Goal: Task Accomplishment & Management: Complete application form

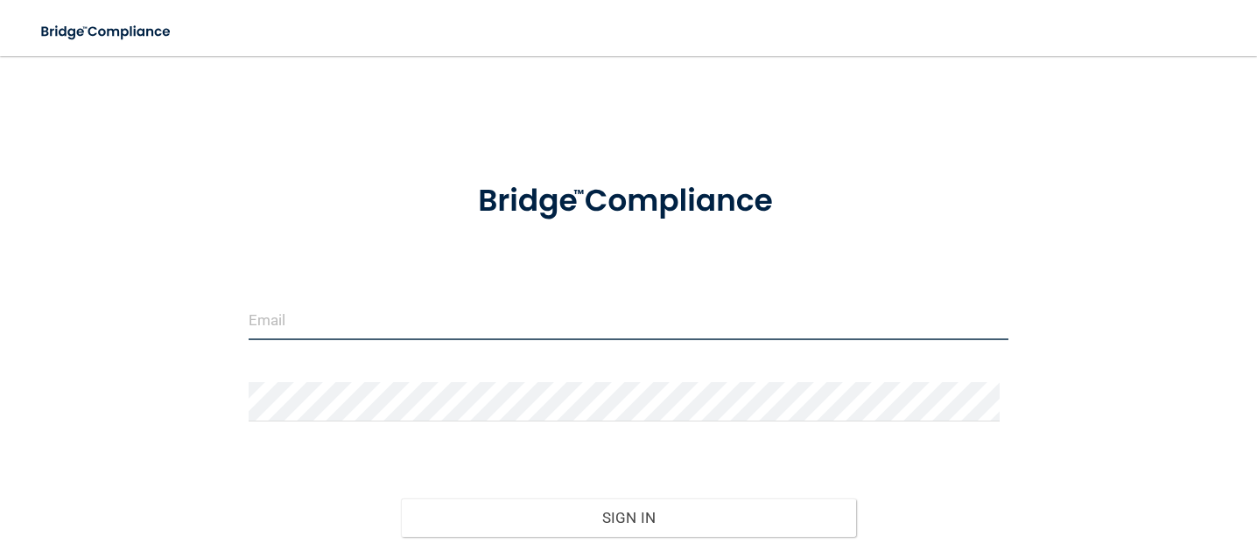
click at [602, 327] on input "email" at bounding box center [629, 320] width 760 height 39
type input "[EMAIL_ADDRESS][DOMAIN_NAME]"
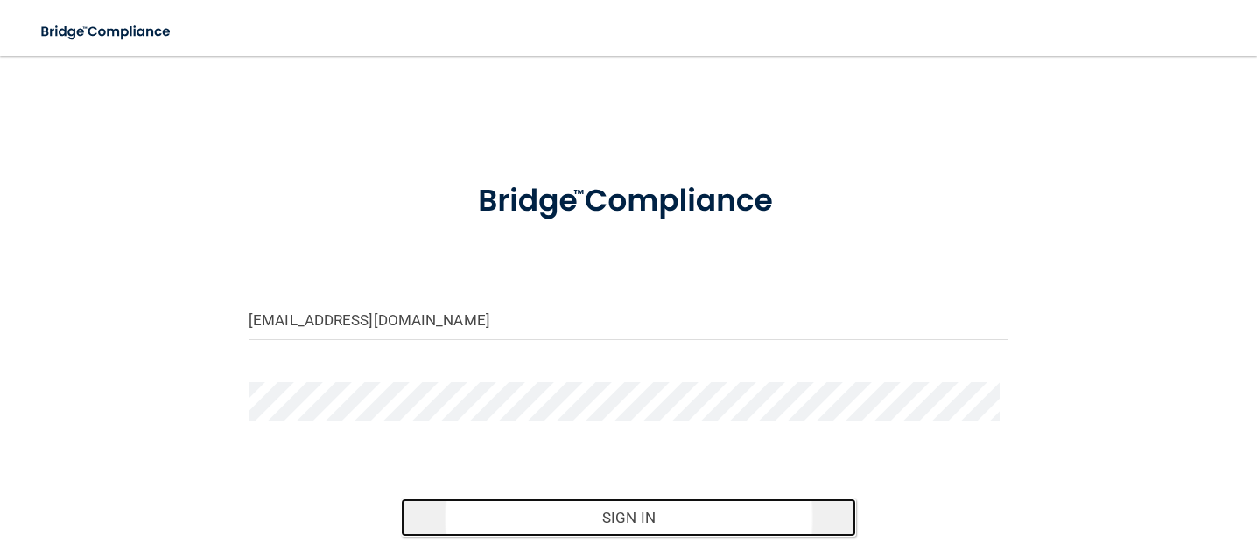
click at [642, 513] on button "Sign In" at bounding box center [629, 518] width 456 height 39
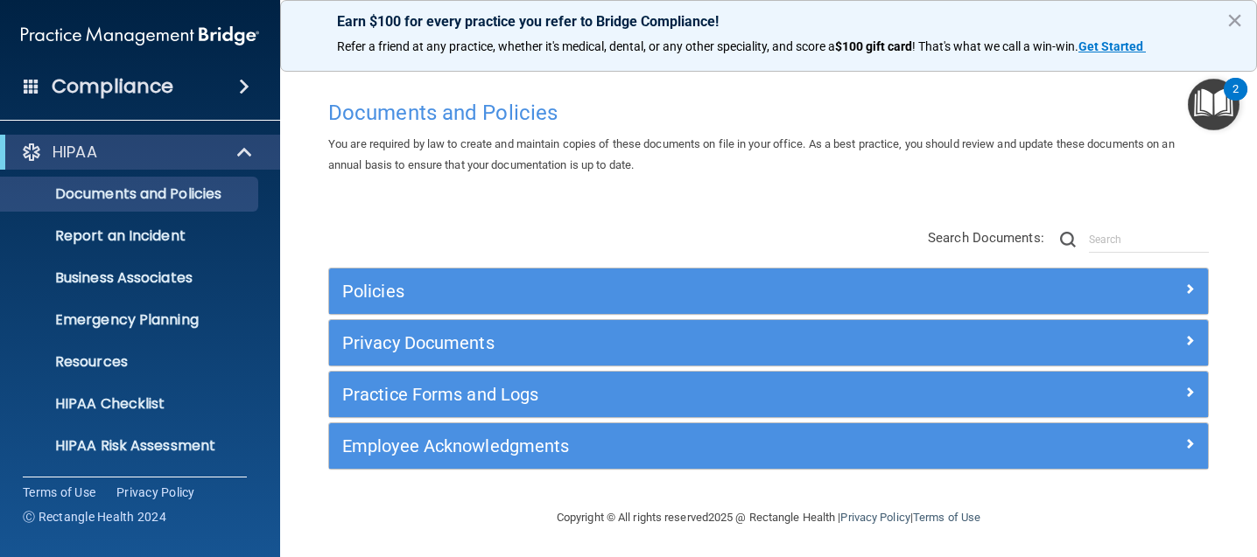
click at [144, 92] on h4 "Compliance" at bounding box center [113, 86] width 122 height 25
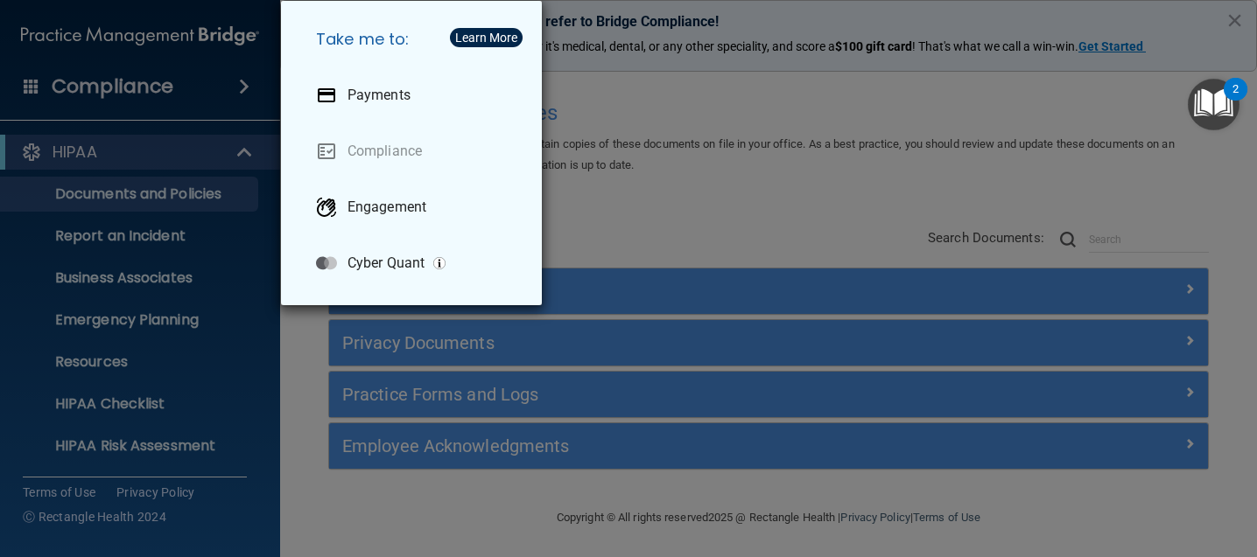
click at [145, 81] on div "Take me to: Payments Compliance Engagement Cyber Quant" at bounding box center [628, 278] width 1257 height 557
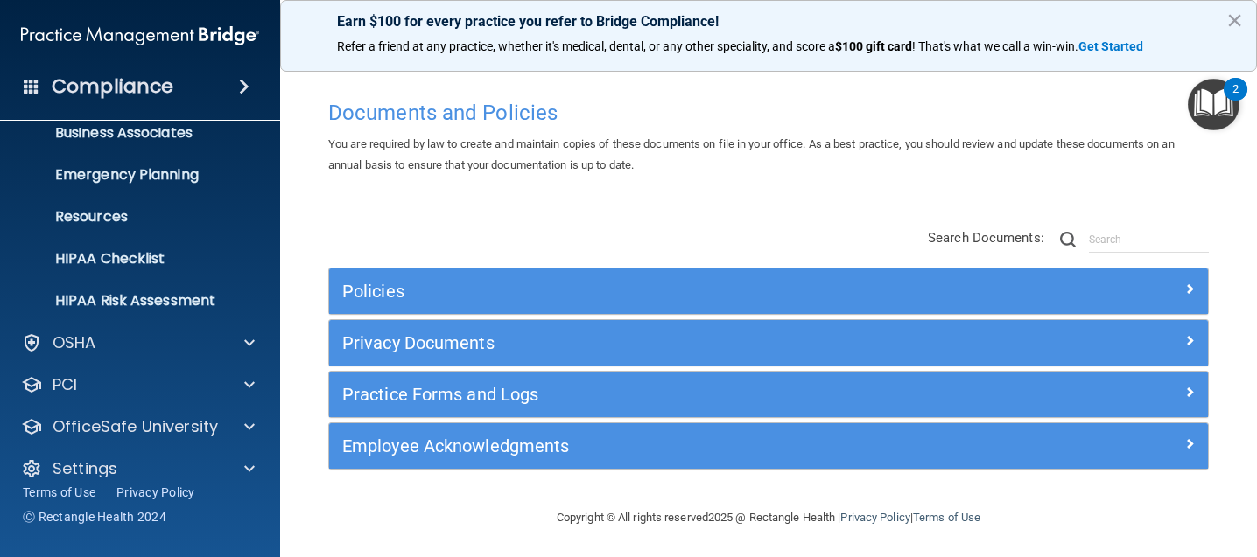
scroll to position [169, 0]
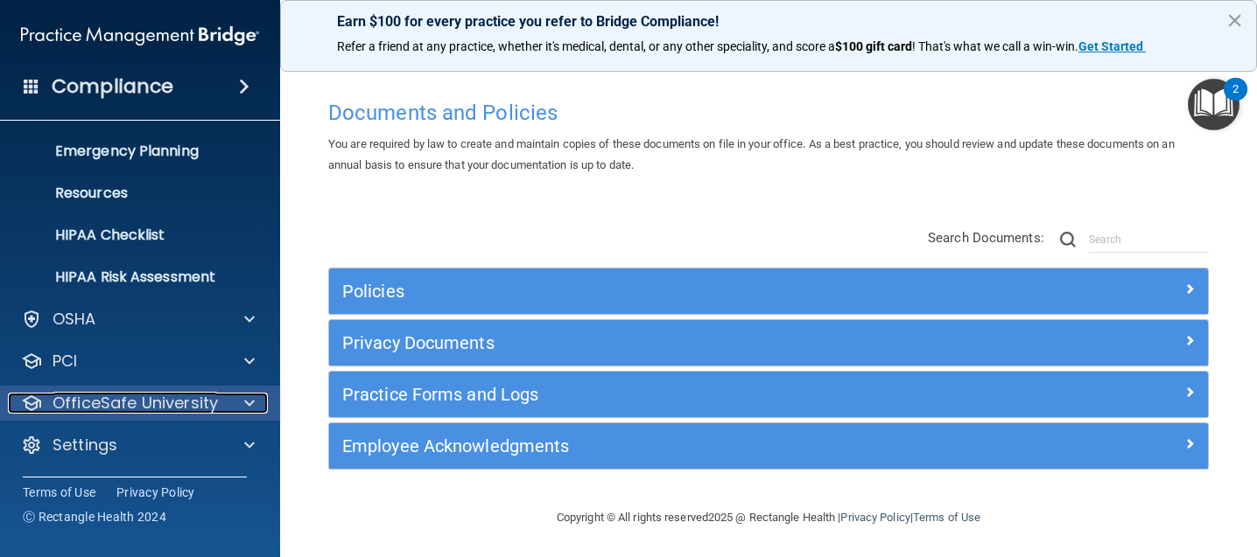
click at [211, 402] on p "OfficeSafe University" at bounding box center [135, 403] width 165 height 21
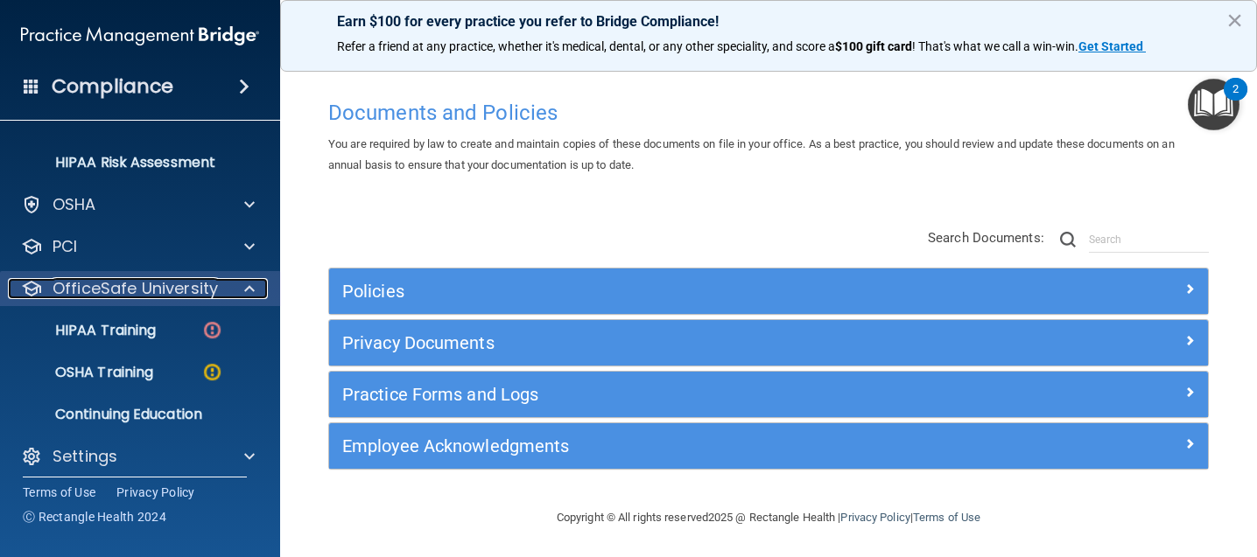
scroll to position [295, 0]
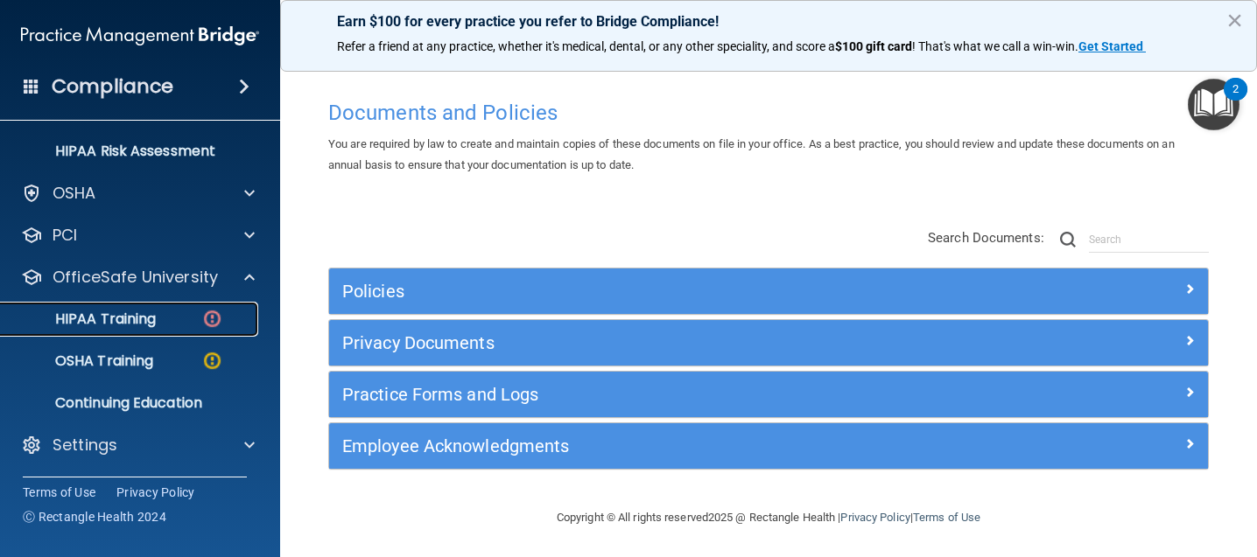
click at [144, 319] on p "HIPAA Training" at bounding box center [83, 320] width 144 height 18
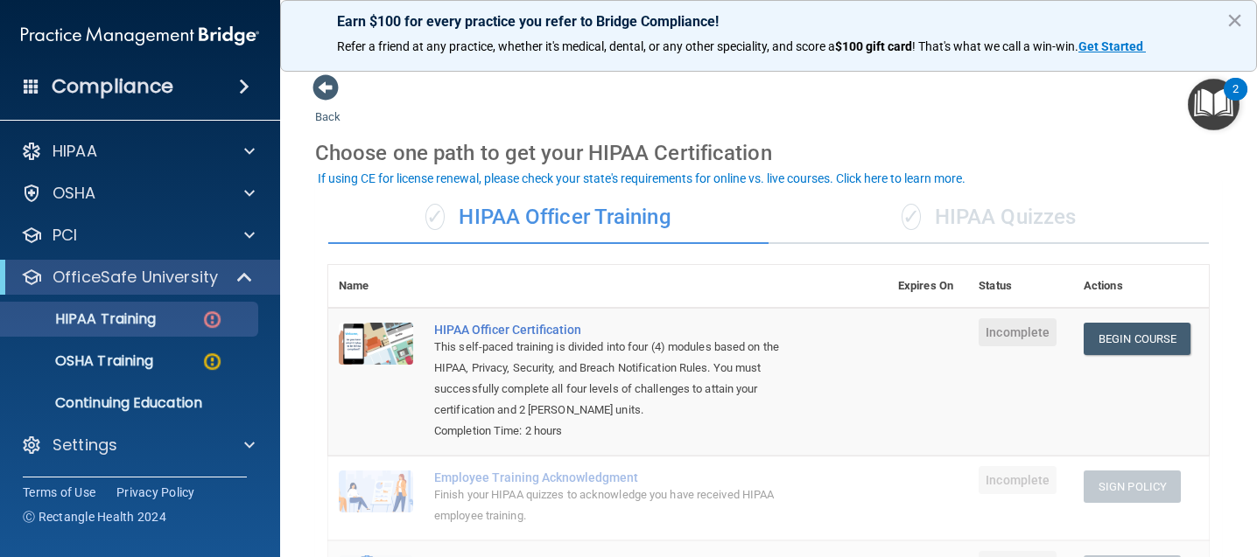
click at [972, 221] on div "✓ HIPAA Quizzes" at bounding box center [988, 218] width 440 height 53
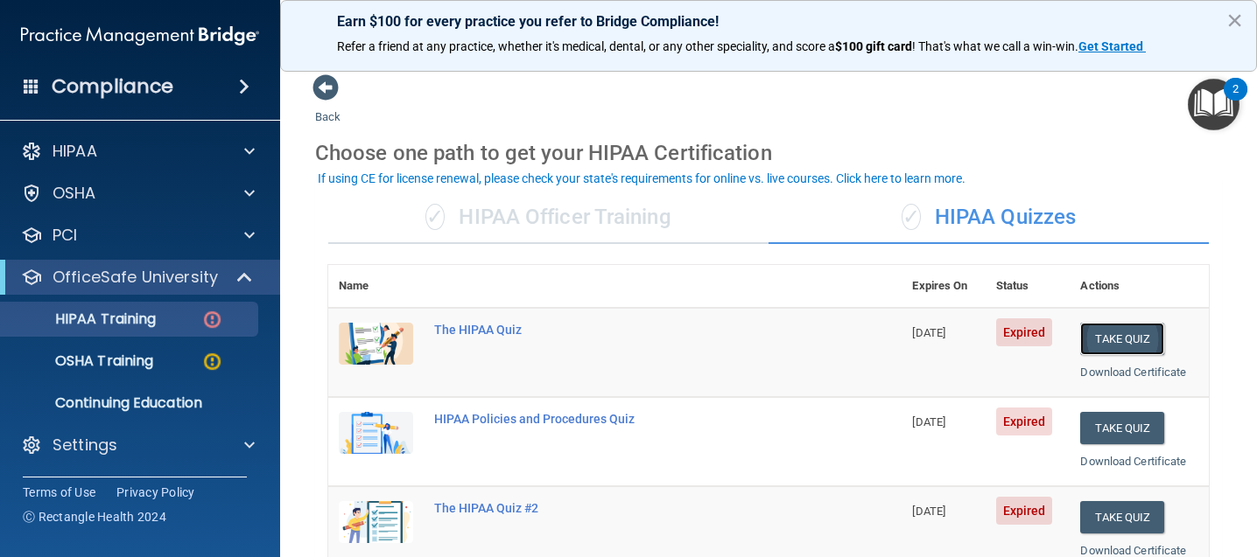
click at [1133, 347] on button "Take Quiz" at bounding box center [1122, 339] width 84 height 32
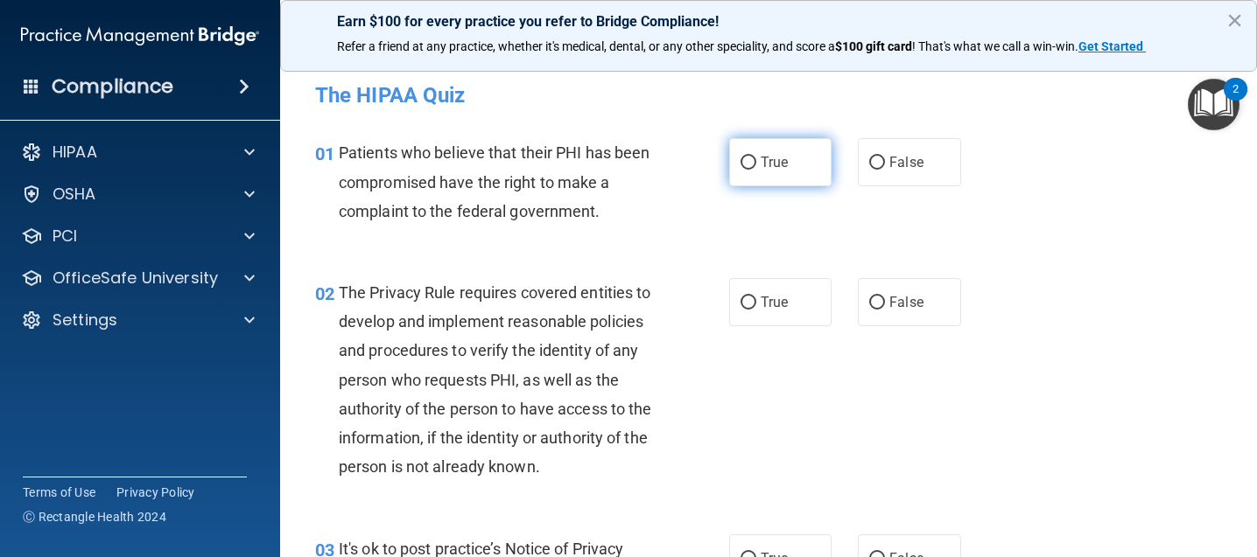
click at [779, 170] on span "True" at bounding box center [774, 162] width 27 height 17
click at [756, 170] on input "True" at bounding box center [748, 163] width 16 height 13
radio input "true"
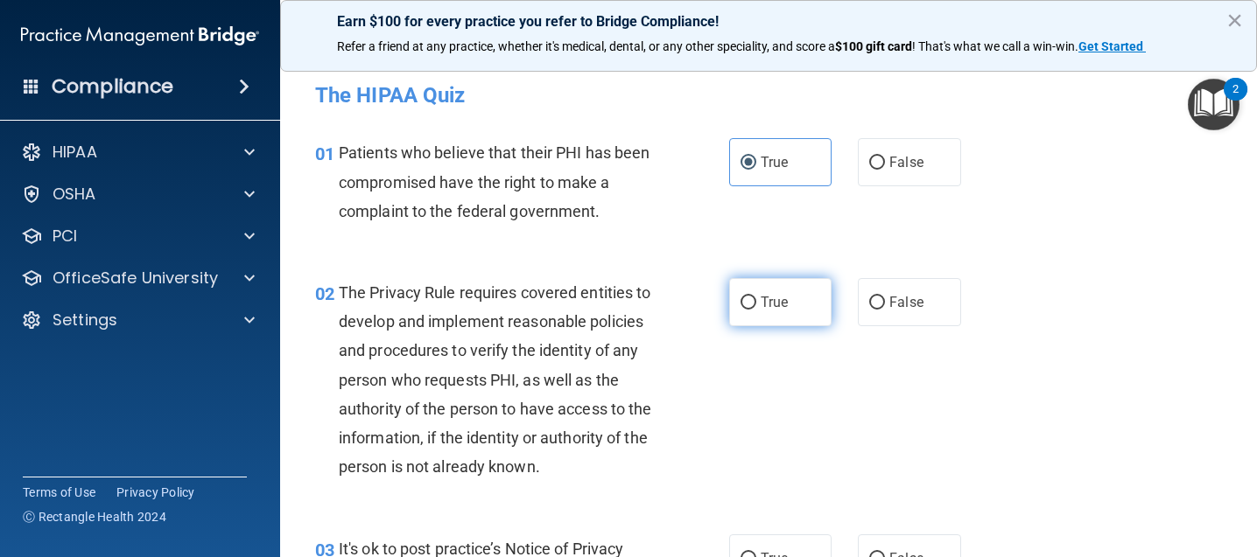
click at [788, 298] on label "True" at bounding box center [780, 302] width 102 height 48
click at [756, 298] on input "True" at bounding box center [748, 303] width 16 height 13
radio input "true"
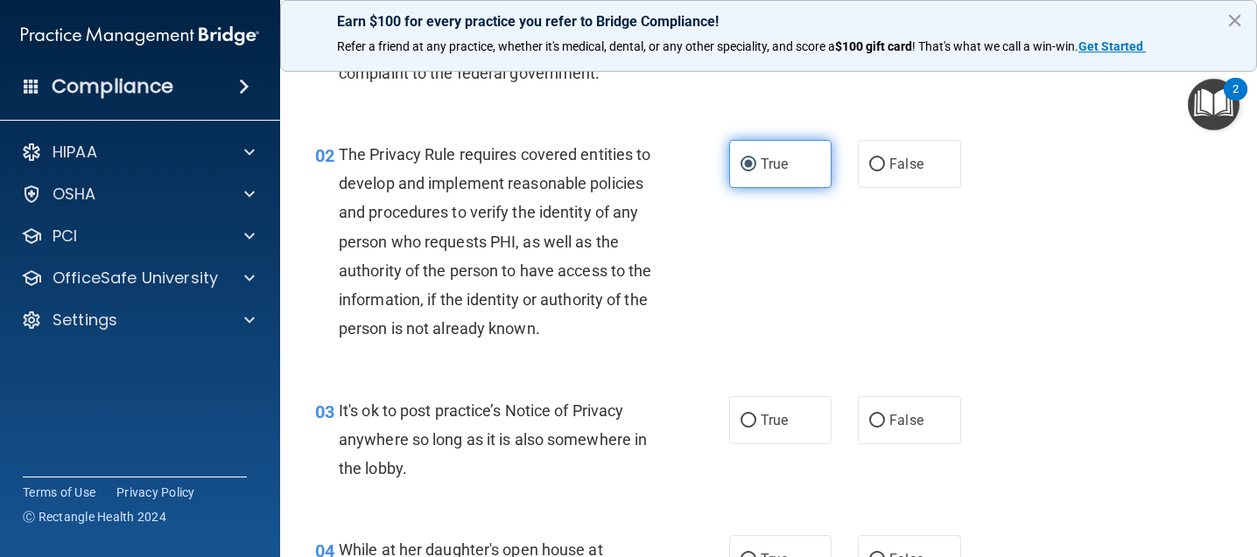
scroll to position [175, 0]
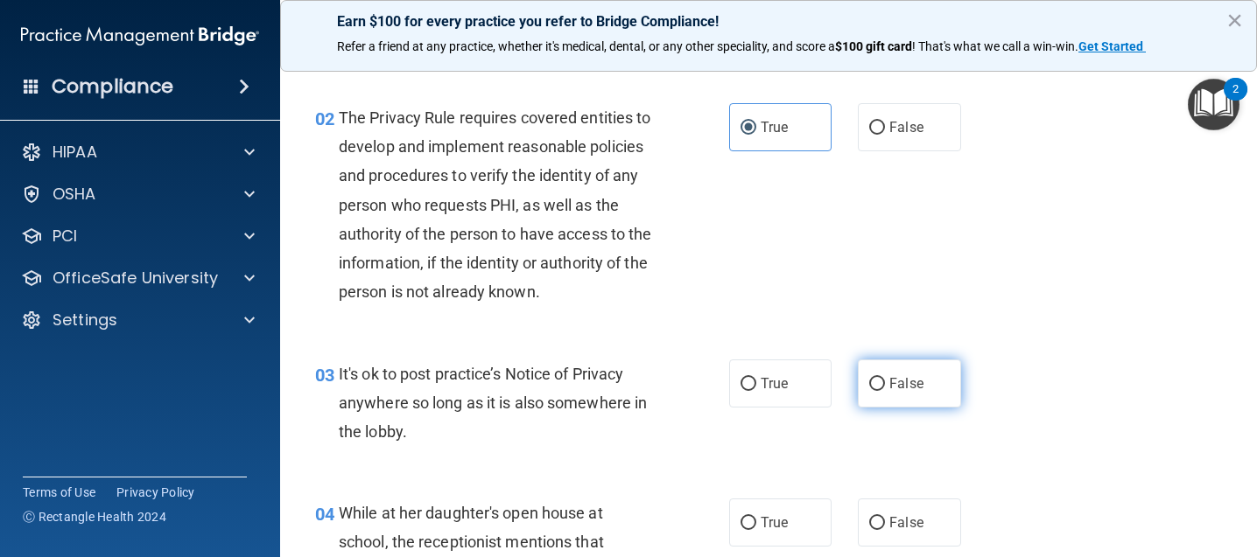
click at [894, 379] on span "False" at bounding box center [906, 383] width 34 height 17
click at [885, 379] on input "False" at bounding box center [877, 384] width 16 height 13
radio input "true"
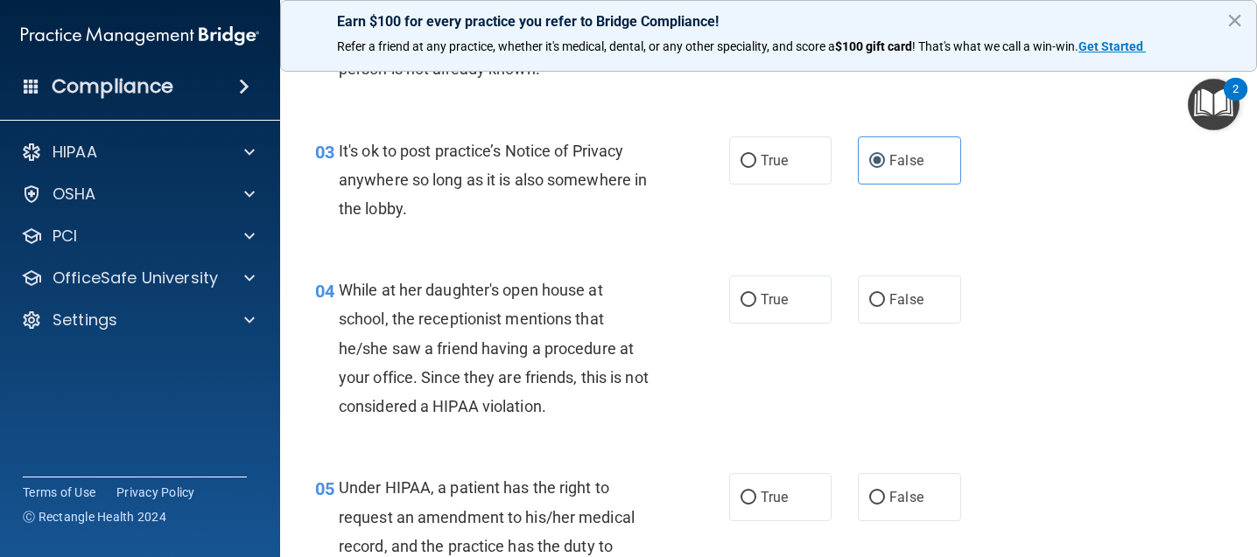
scroll to position [438, 0]
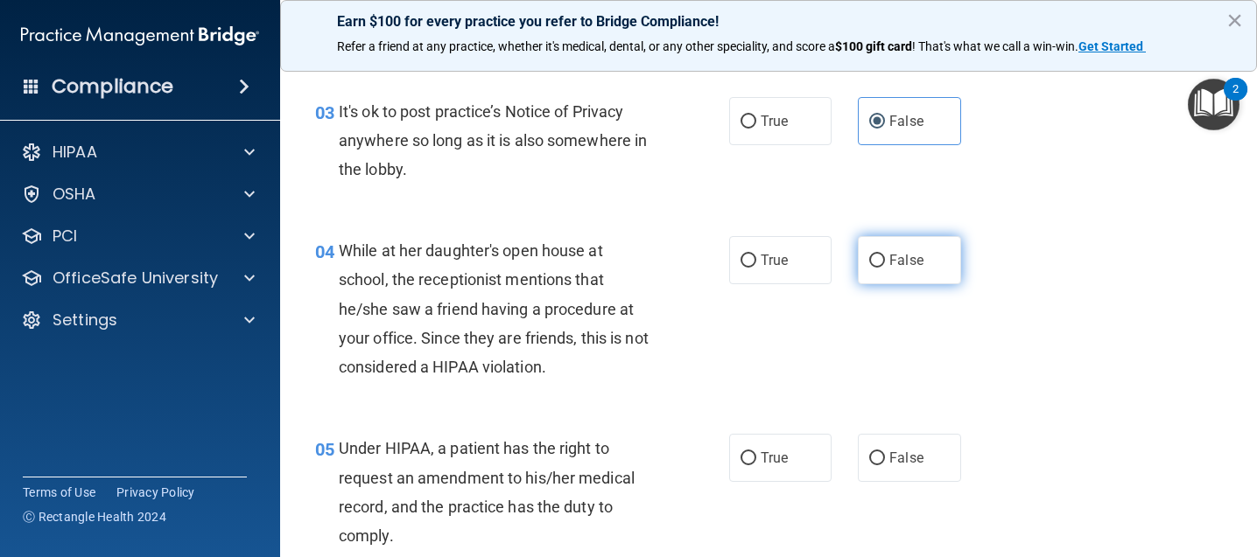
click at [915, 256] on label "False" at bounding box center [909, 260] width 102 height 48
click at [885, 256] on input "False" at bounding box center [877, 261] width 16 height 13
radio input "true"
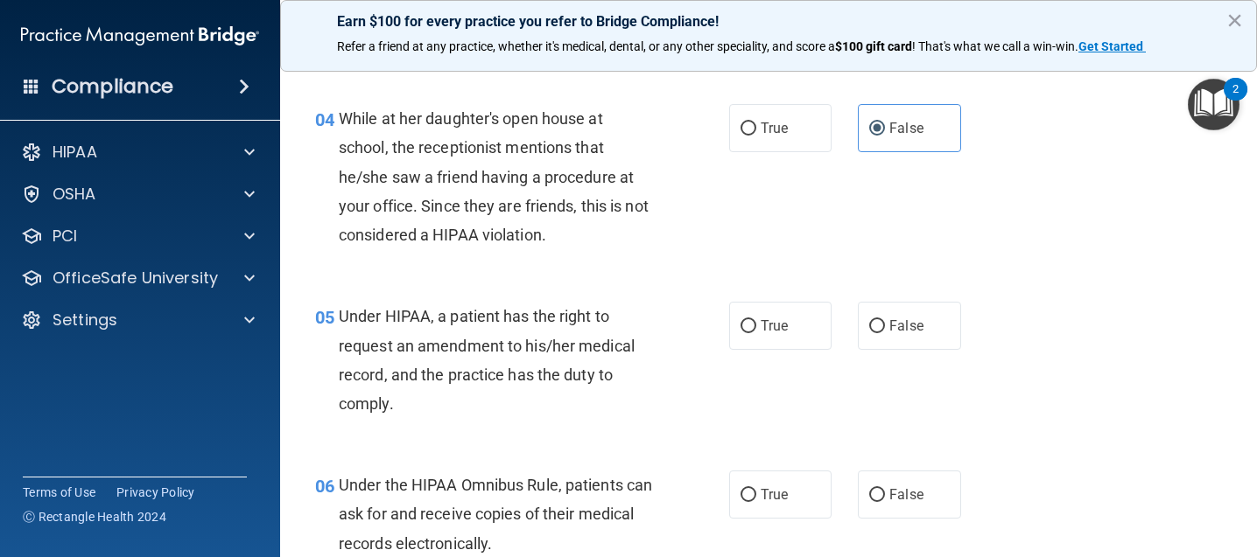
scroll to position [613, 0]
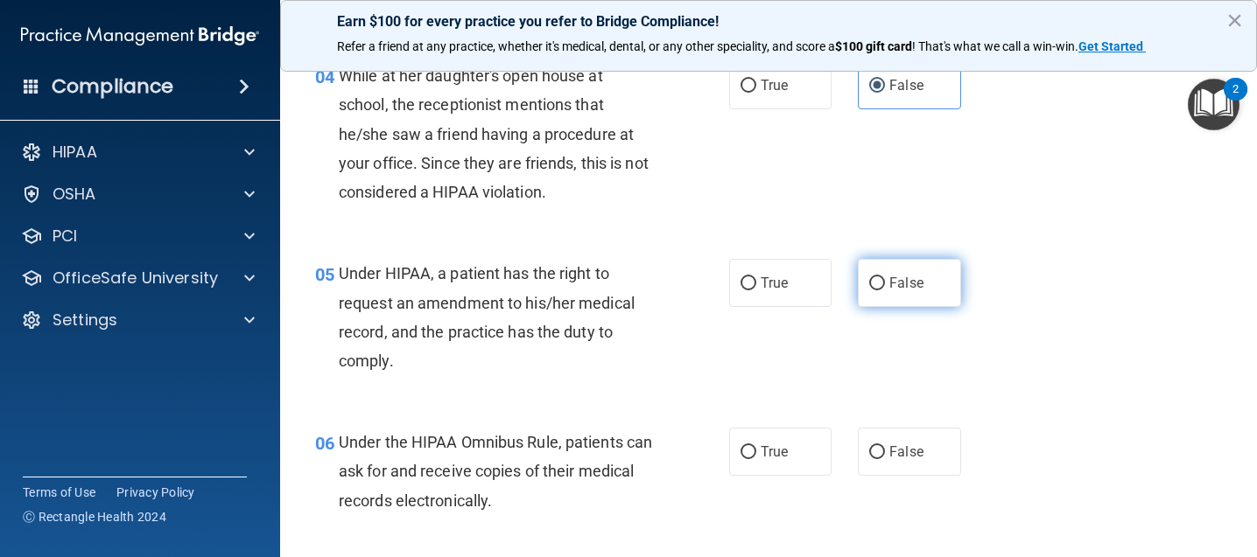
click at [900, 281] on span "False" at bounding box center [906, 283] width 34 height 17
click at [885, 281] on input "False" at bounding box center [877, 283] width 16 height 13
radio input "true"
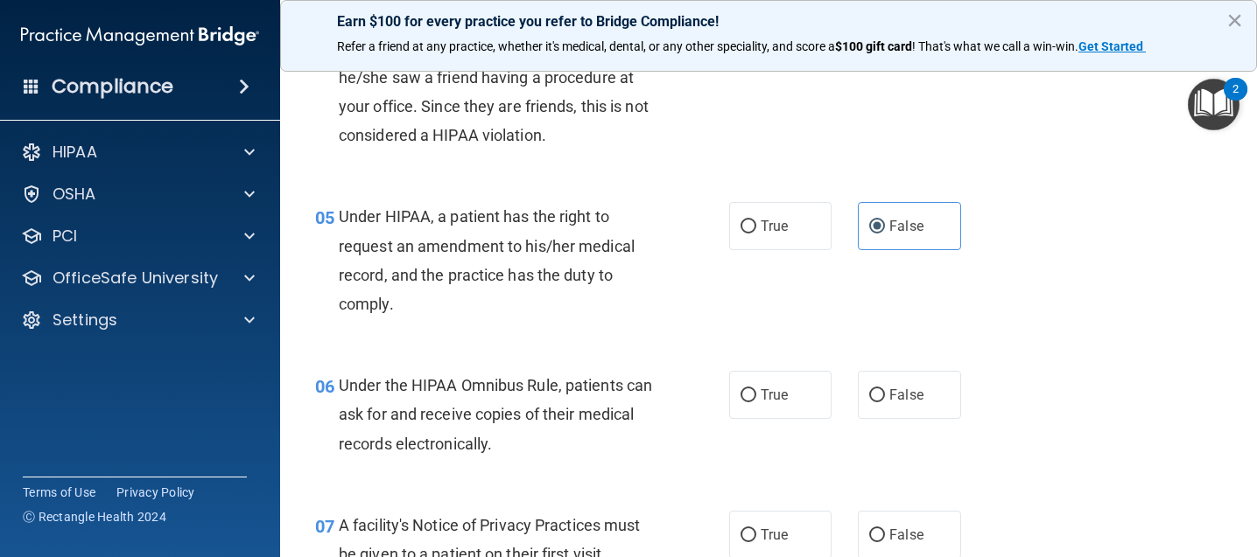
scroll to position [700, 0]
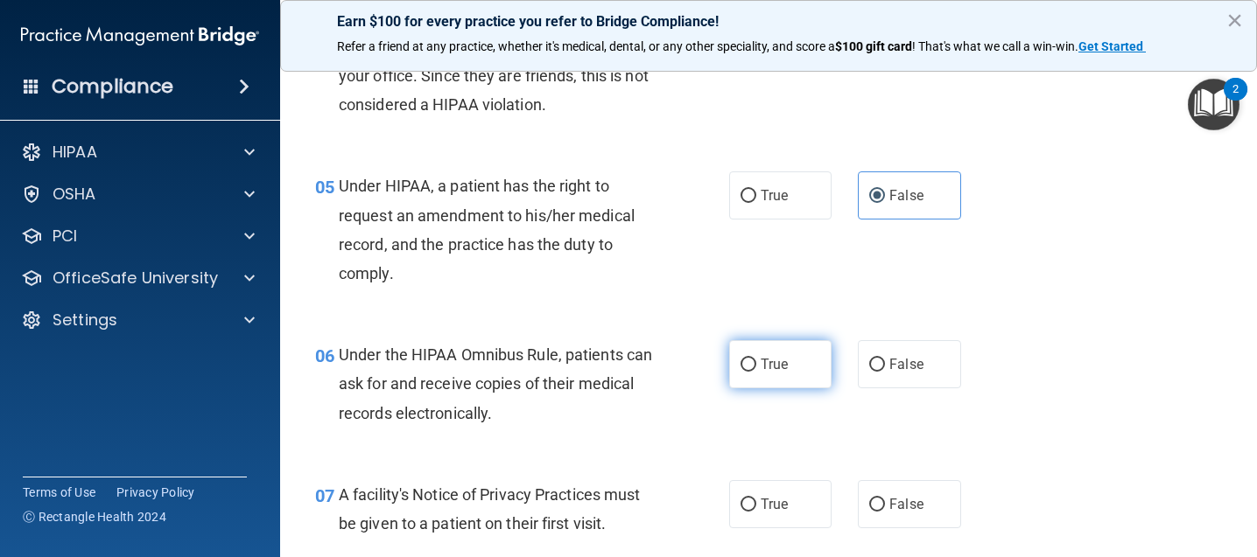
click at [790, 353] on label "True" at bounding box center [780, 364] width 102 height 48
click at [756, 359] on input "True" at bounding box center [748, 365] width 16 height 13
radio input "true"
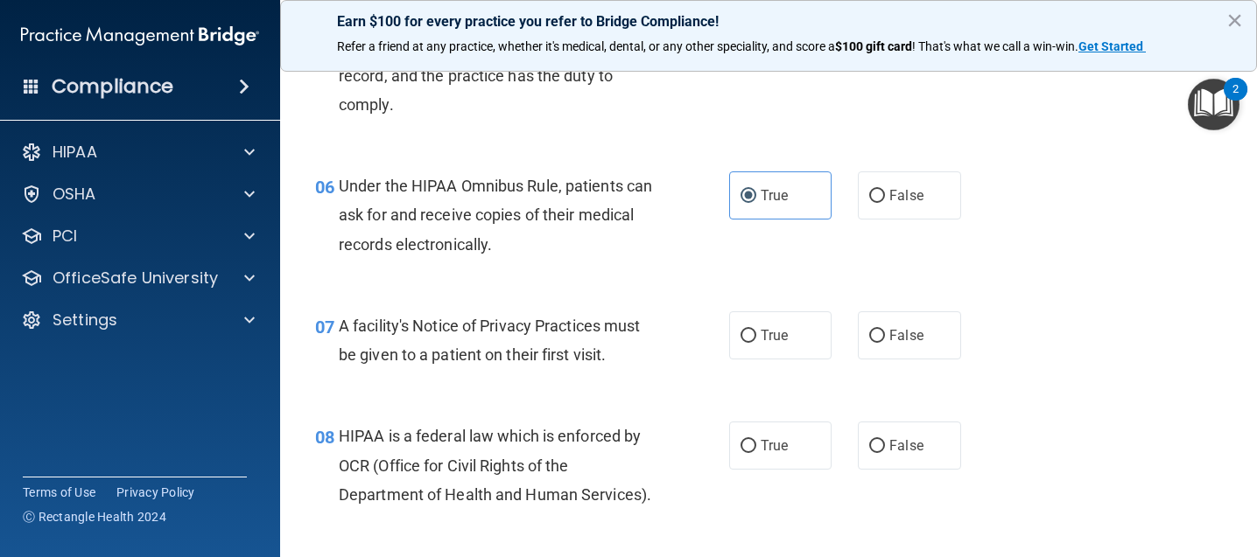
scroll to position [875, 0]
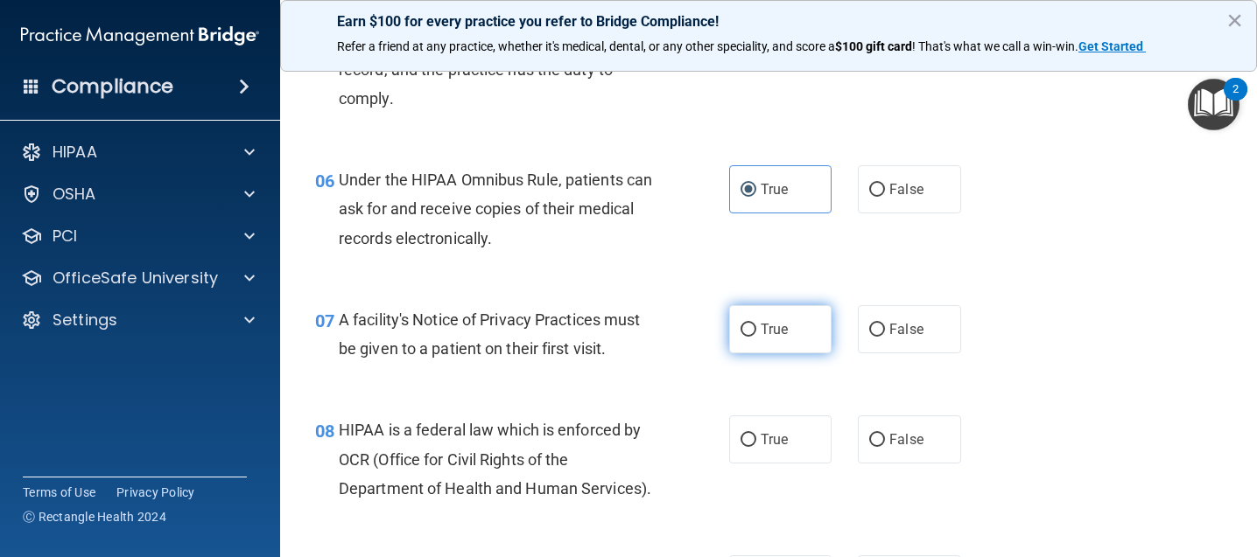
click at [764, 321] on span "True" at bounding box center [774, 329] width 27 height 17
click at [756, 324] on input "True" at bounding box center [748, 330] width 16 height 13
radio input "true"
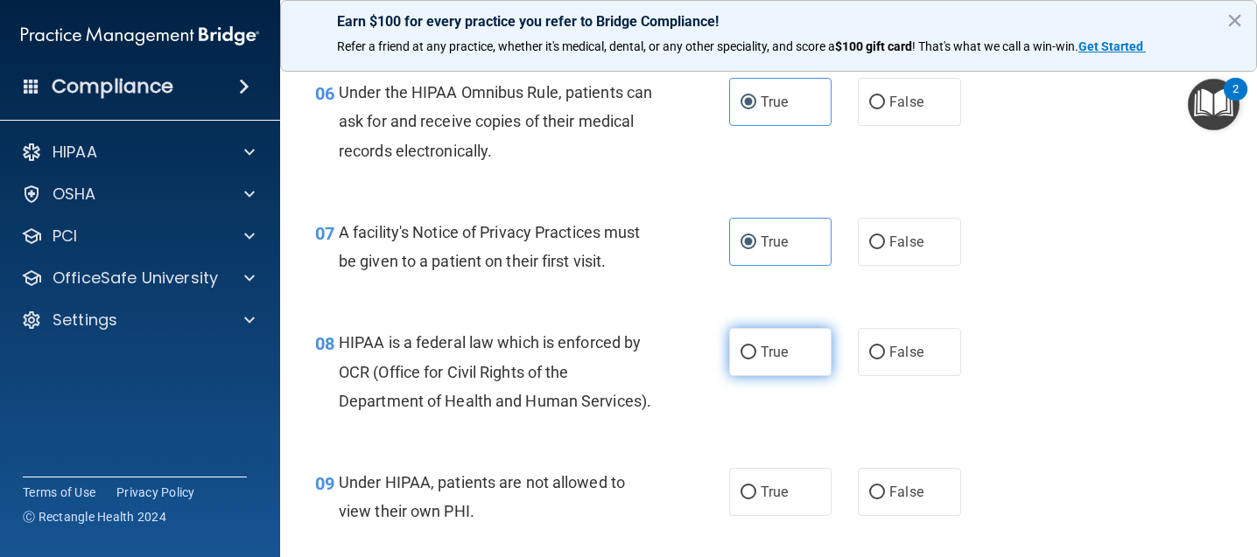
click at [770, 349] on span "True" at bounding box center [774, 352] width 27 height 17
click at [756, 349] on input "True" at bounding box center [748, 353] width 16 height 13
radio input "true"
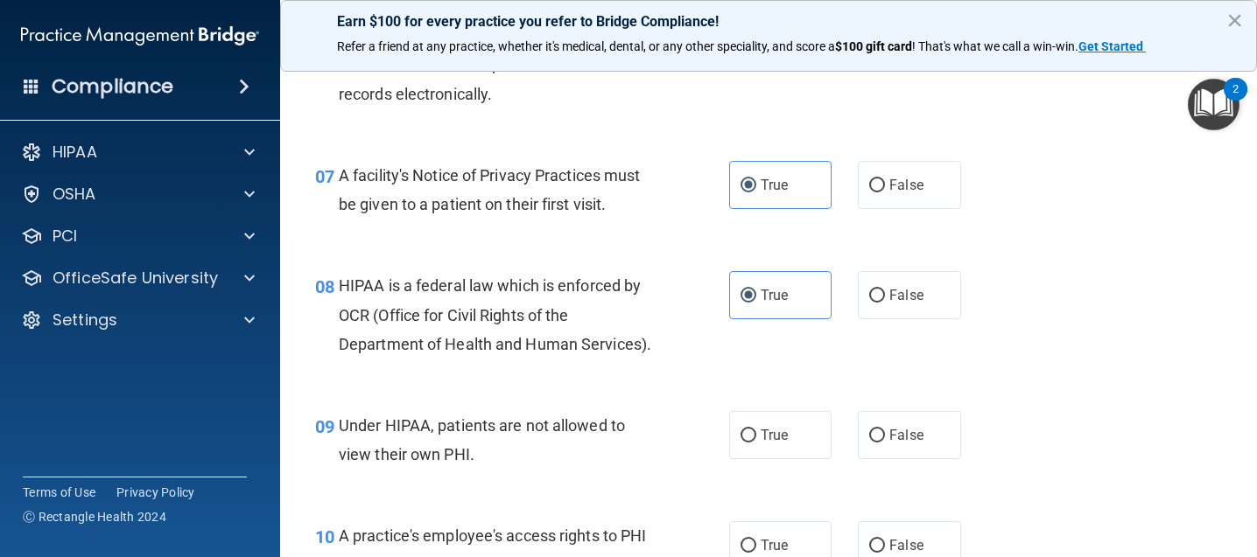
scroll to position [1050, 0]
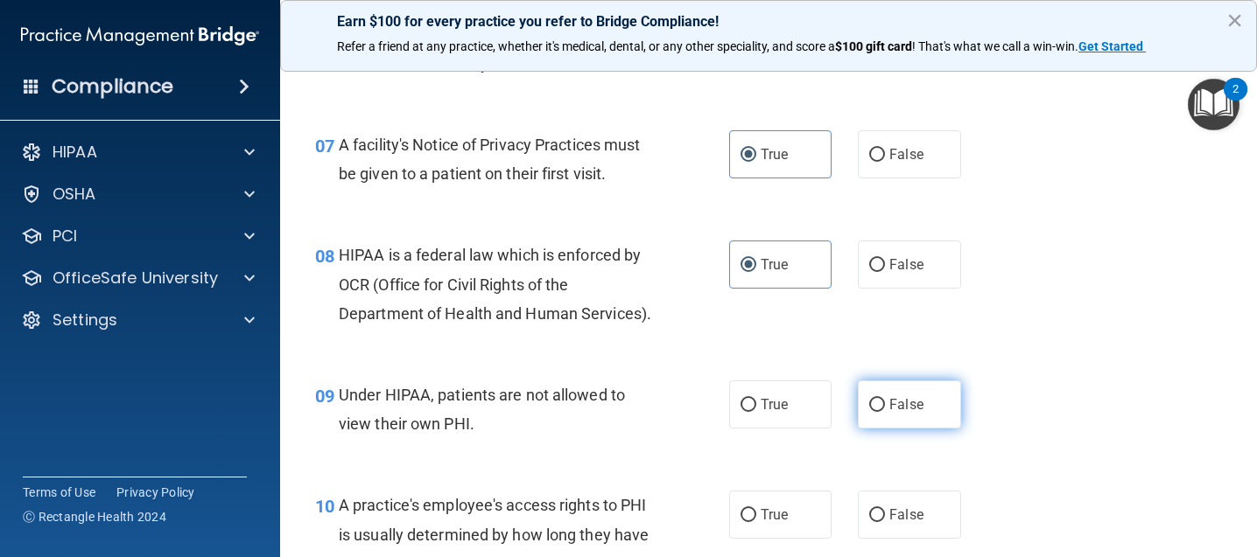
click at [877, 425] on label "False" at bounding box center [909, 405] width 102 height 48
click at [877, 412] on input "False" at bounding box center [877, 405] width 16 height 13
radio input "true"
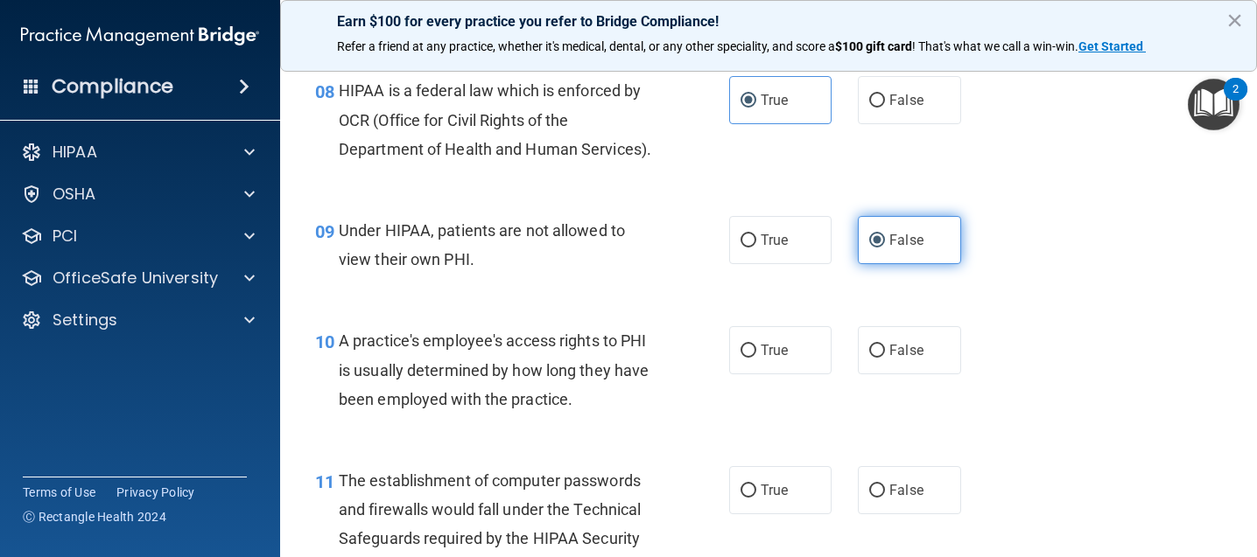
scroll to position [1225, 0]
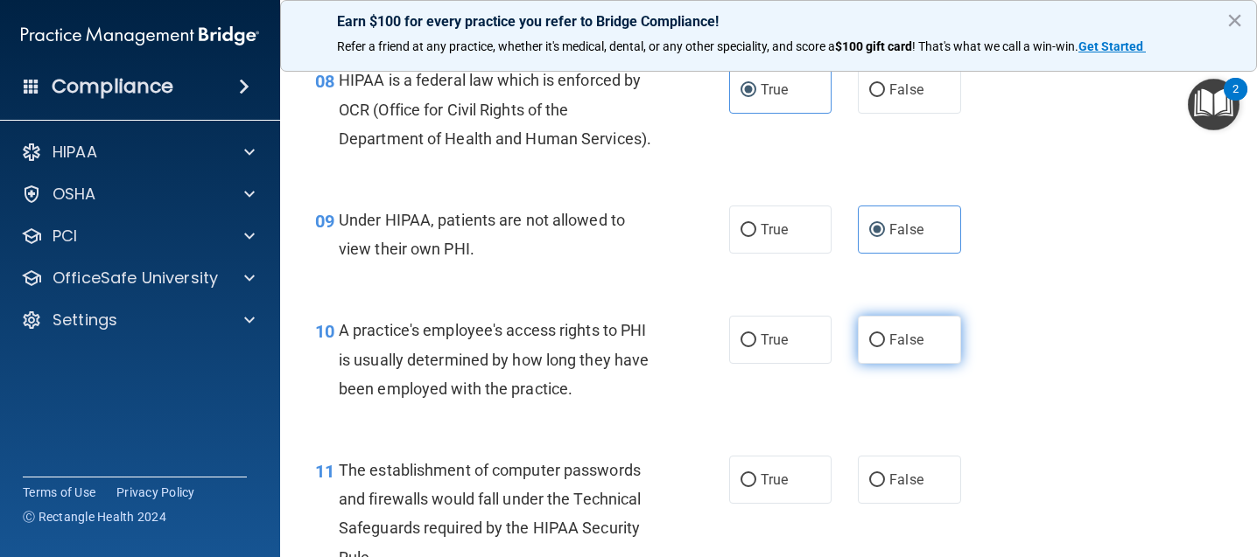
click at [886, 364] on label "False" at bounding box center [909, 340] width 102 height 48
click at [885, 347] on input "False" at bounding box center [877, 340] width 16 height 13
radio input "true"
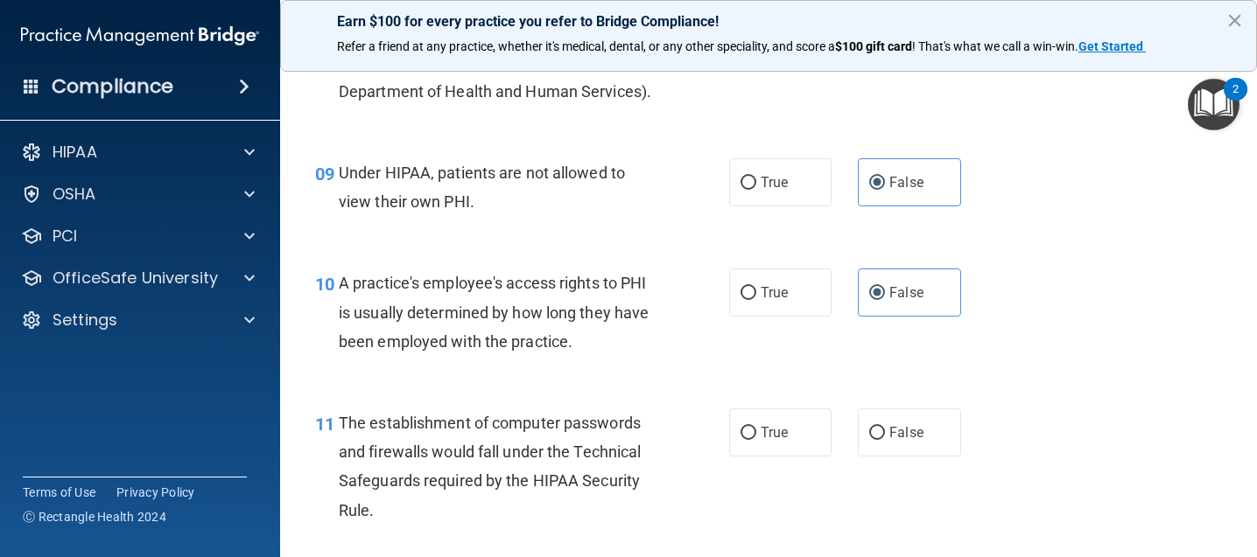
scroll to position [1313, 0]
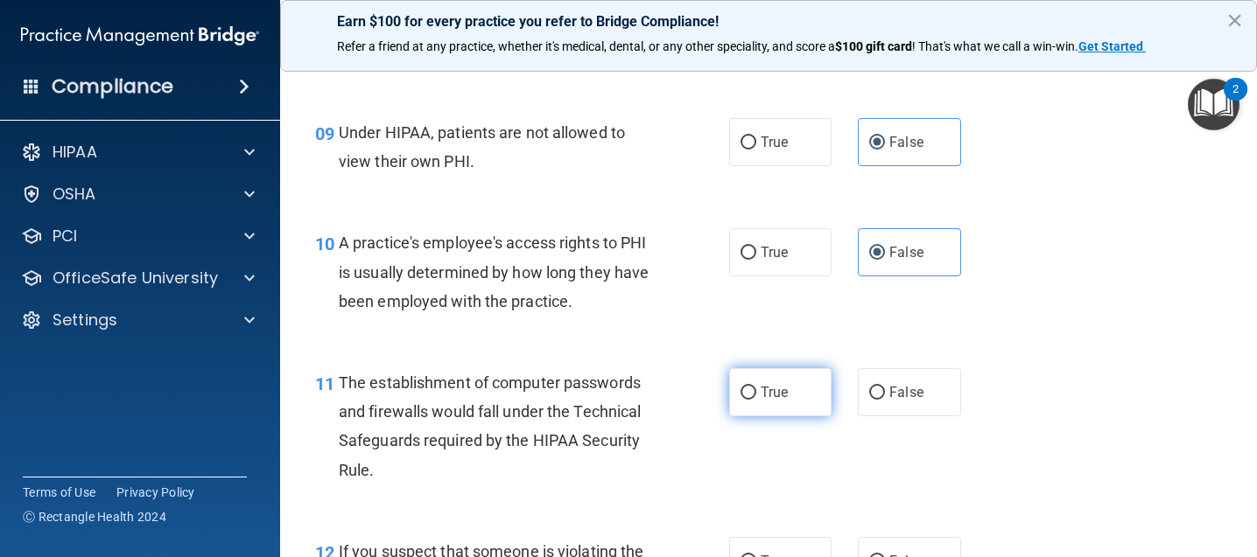
click at [810, 416] on label "True" at bounding box center [780, 392] width 102 height 48
click at [756, 400] on input "True" at bounding box center [748, 393] width 16 height 13
radio input "true"
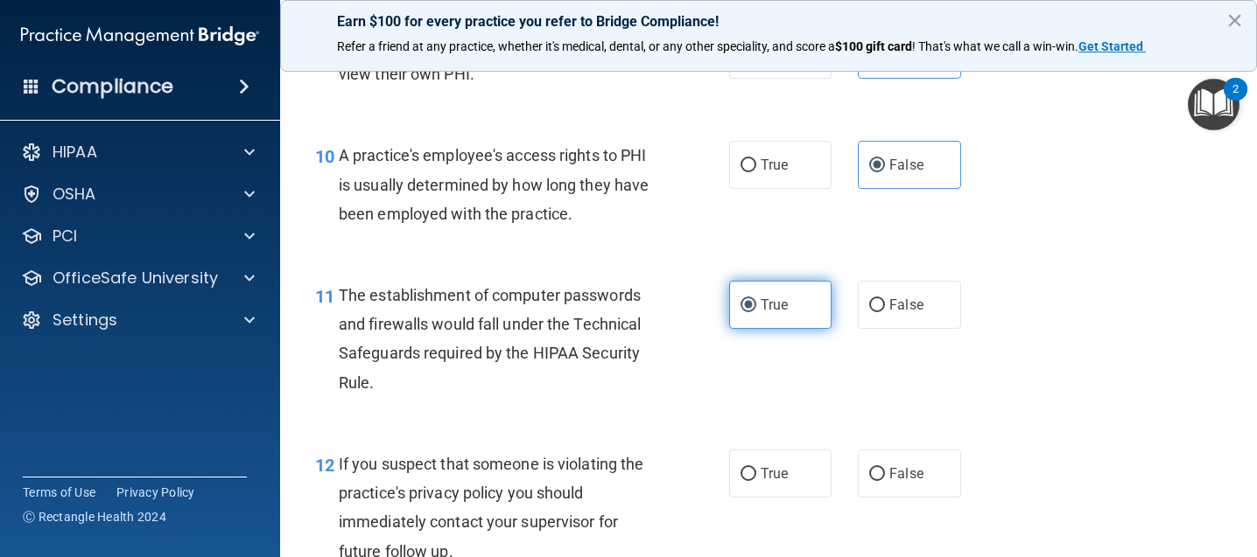
scroll to position [1488, 0]
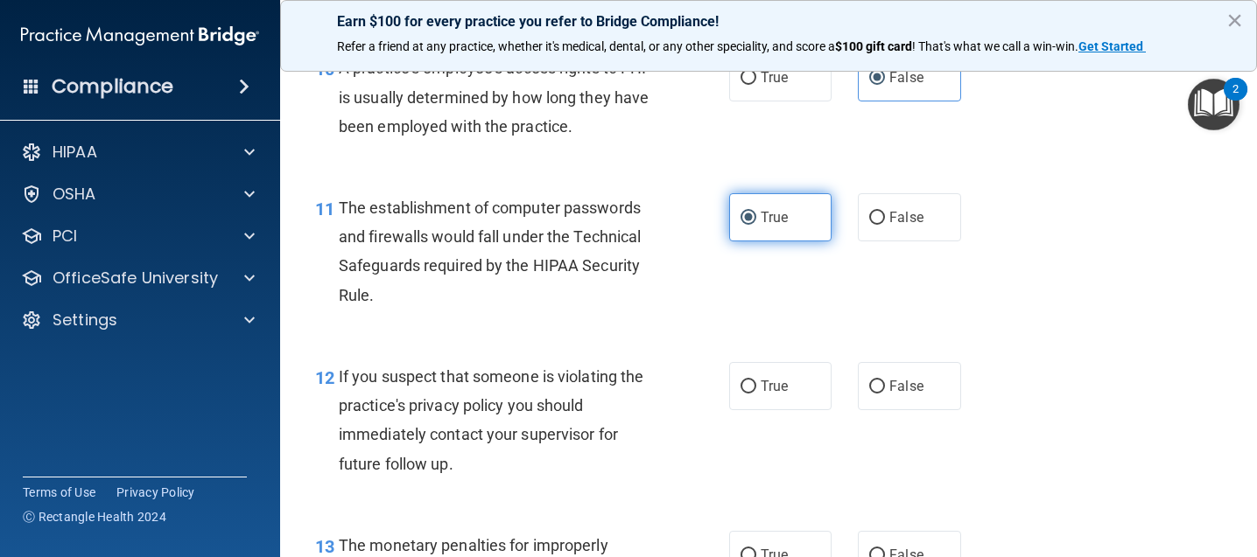
click at [810, 410] on label "True" at bounding box center [780, 386] width 102 height 48
click at [756, 394] on input "True" at bounding box center [748, 387] width 16 height 13
radio input "true"
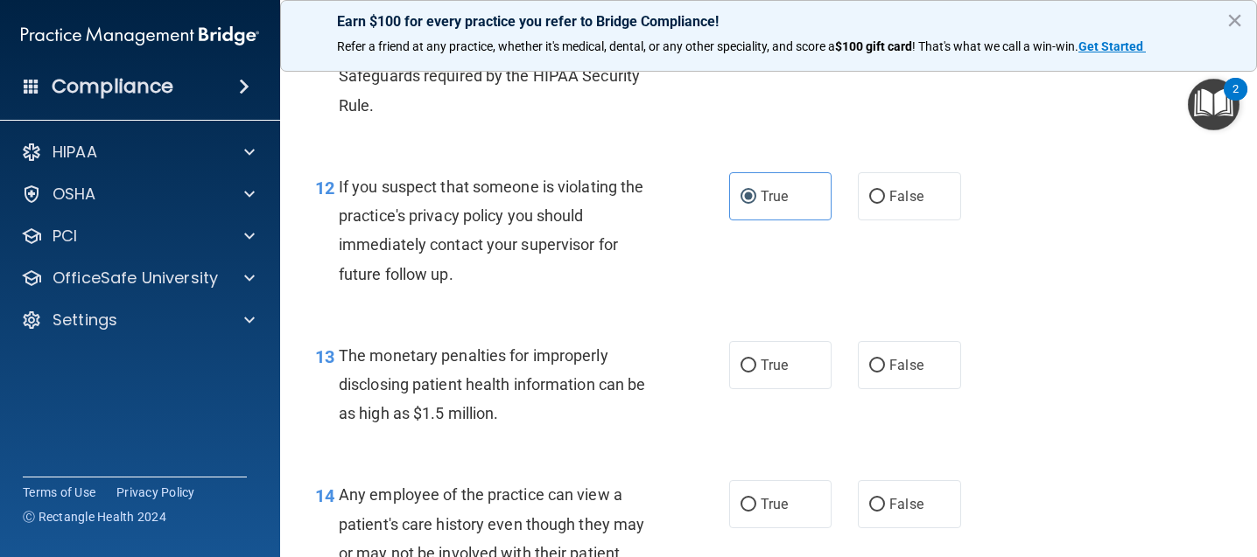
scroll to position [1750, 0]
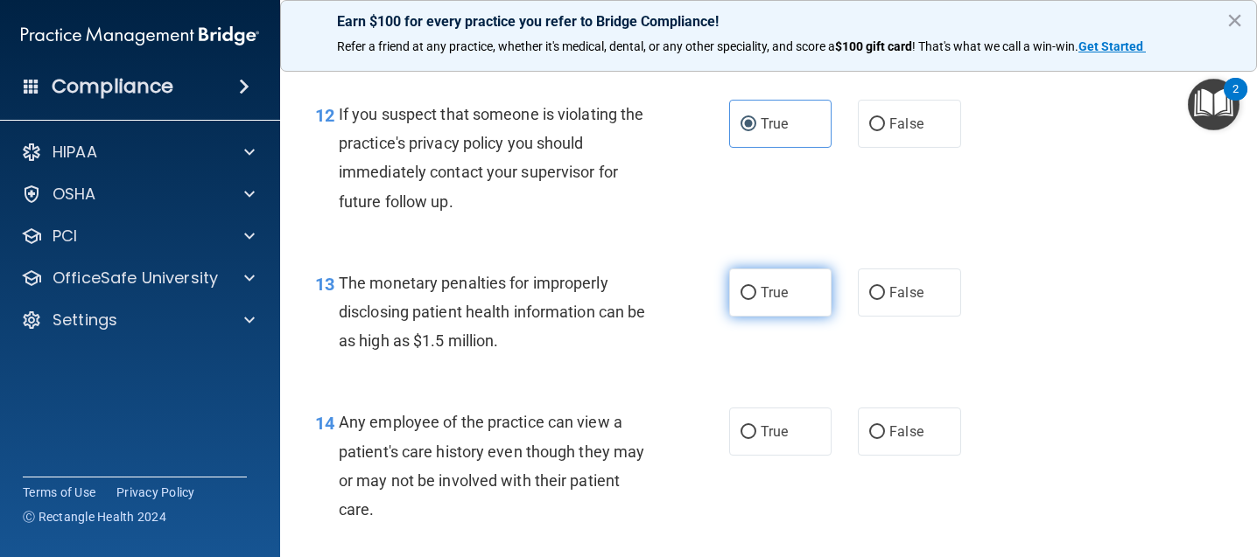
click at [774, 301] on span "True" at bounding box center [774, 292] width 27 height 17
click at [756, 300] on input "True" at bounding box center [748, 293] width 16 height 13
radio input "true"
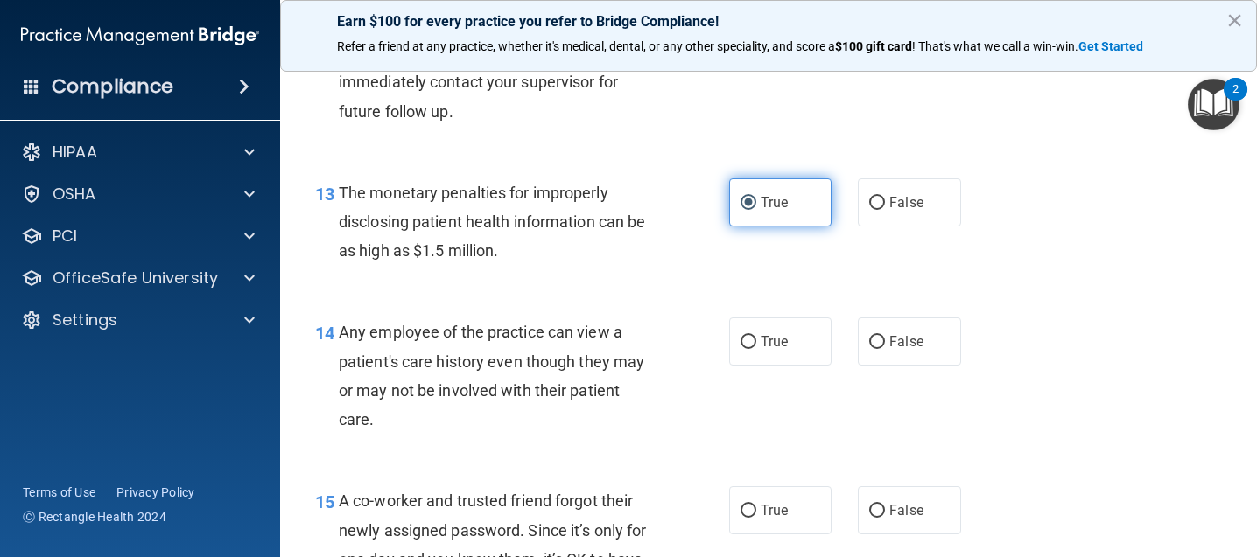
scroll to position [1925, 0]
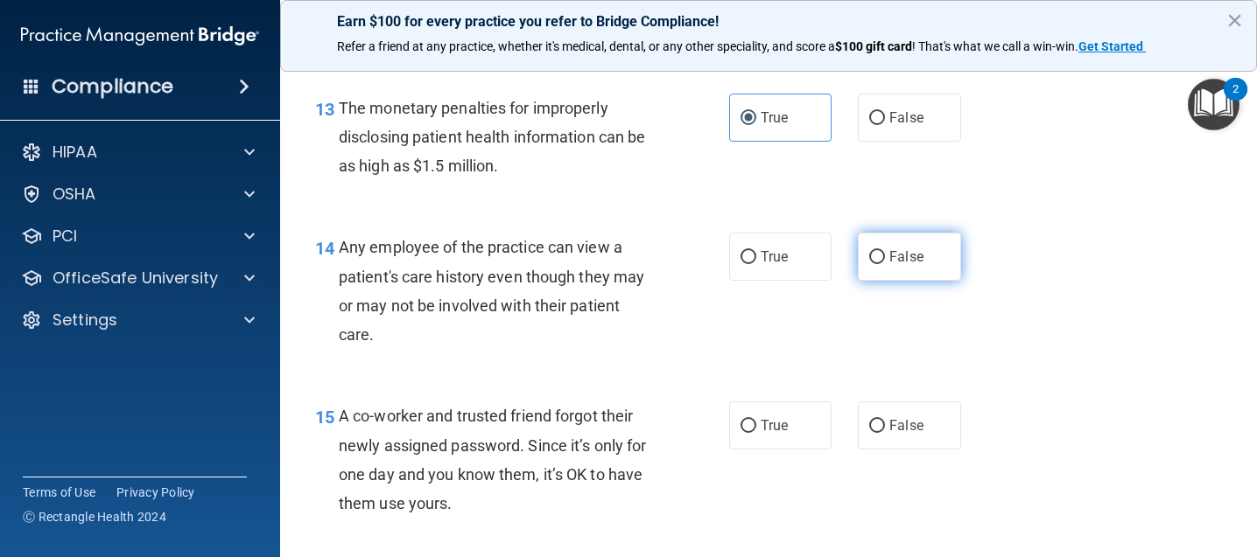
click at [907, 265] on span "False" at bounding box center [906, 257] width 34 height 17
click at [885, 264] on input "False" at bounding box center [877, 257] width 16 height 13
radio input "true"
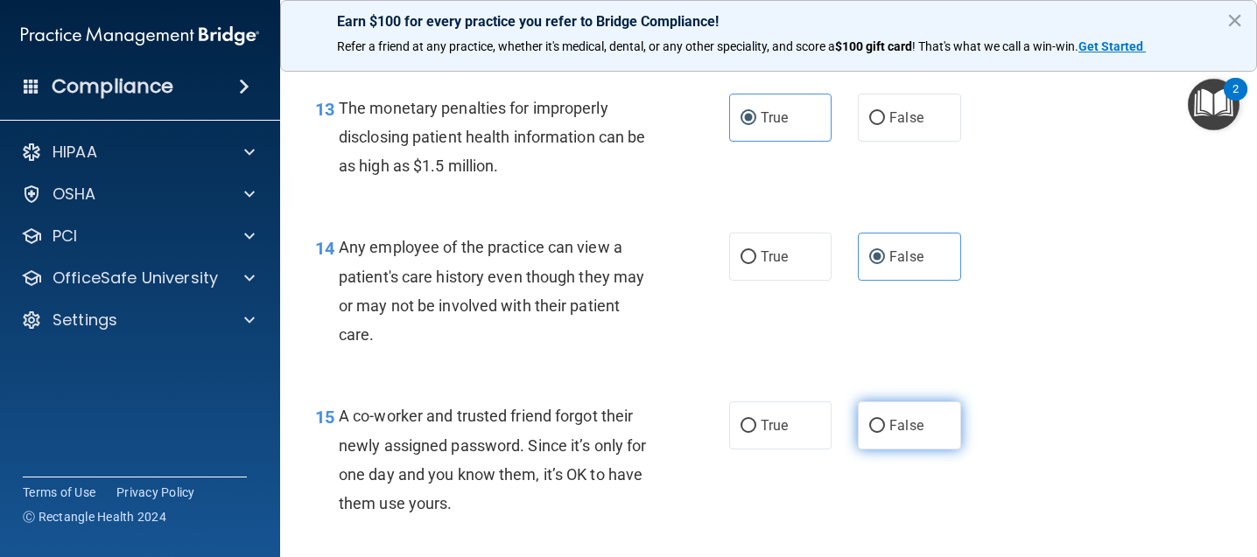
click at [872, 433] on input "False" at bounding box center [877, 426] width 16 height 13
radio input "true"
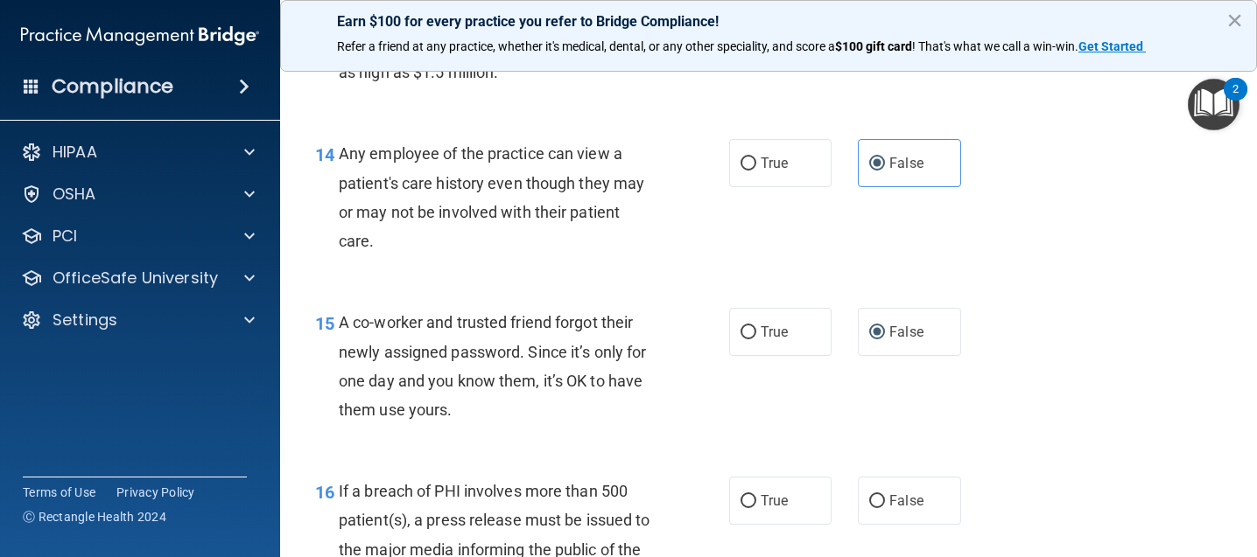
scroll to position [2188, 0]
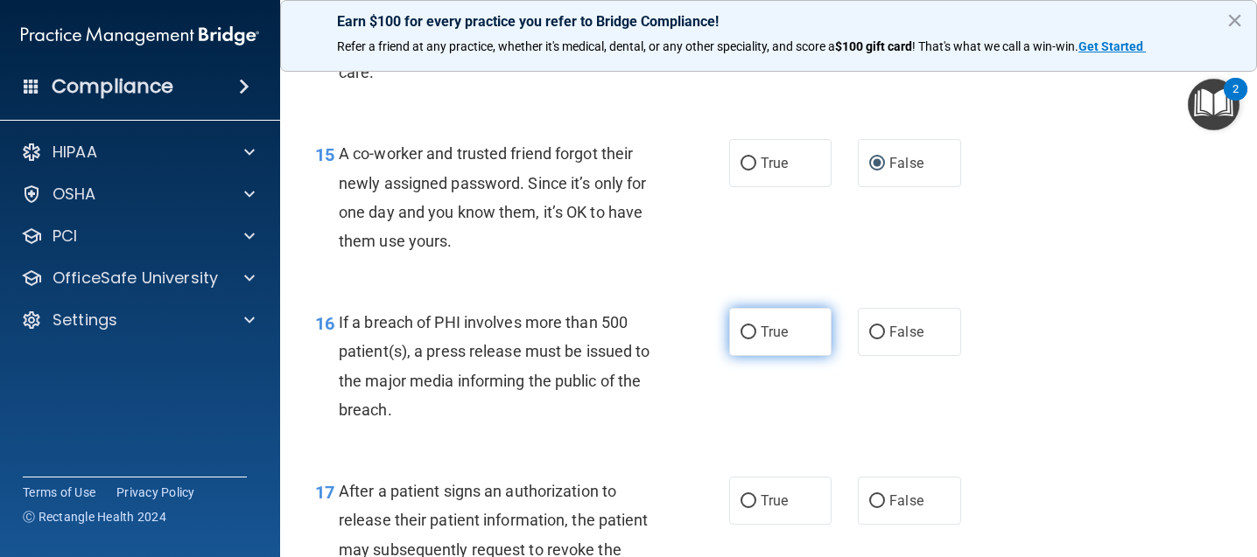
click at [804, 356] on label "True" at bounding box center [780, 332] width 102 height 48
click at [756, 340] on input "True" at bounding box center [748, 332] width 16 height 13
radio input "true"
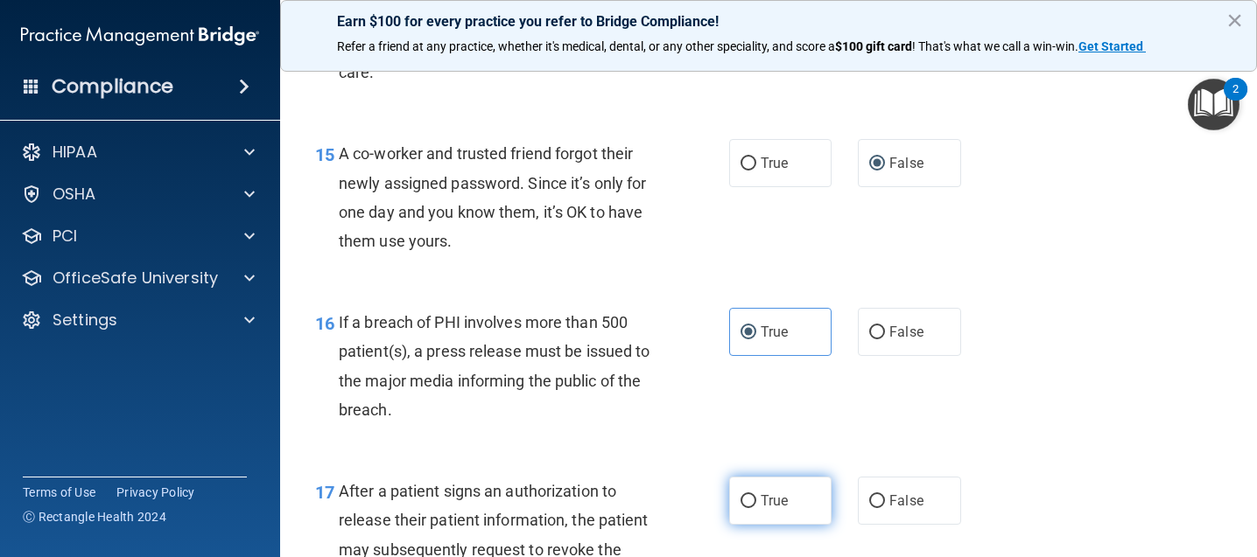
click at [764, 516] on label "True" at bounding box center [780, 501] width 102 height 48
click at [756, 508] on input "True" at bounding box center [748, 501] width 16 height 13
radio input "true"
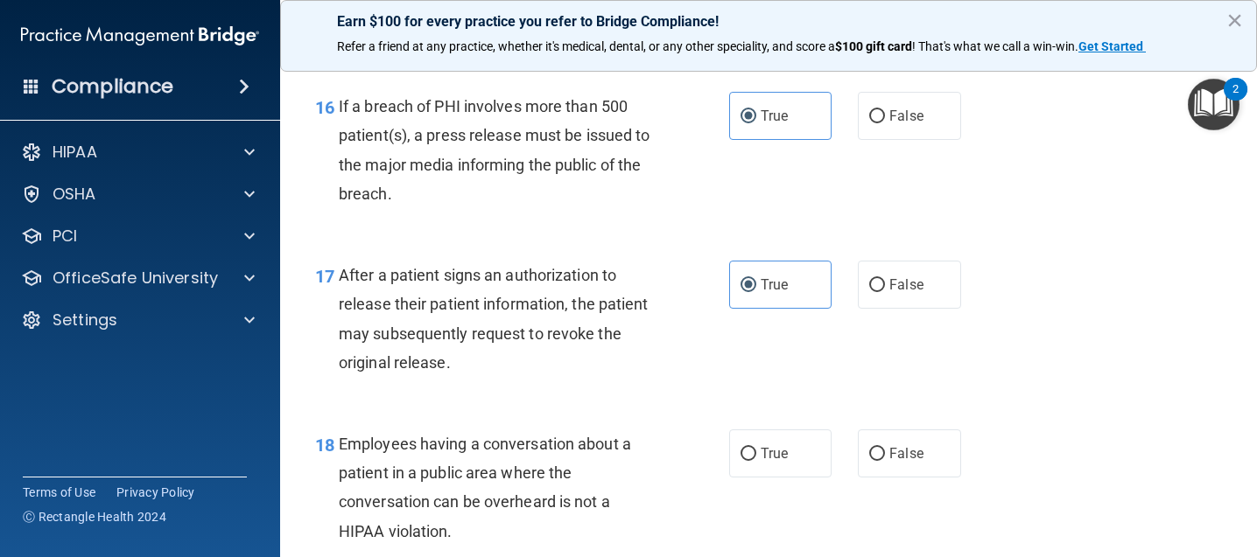
scroll to position [2451, 0]
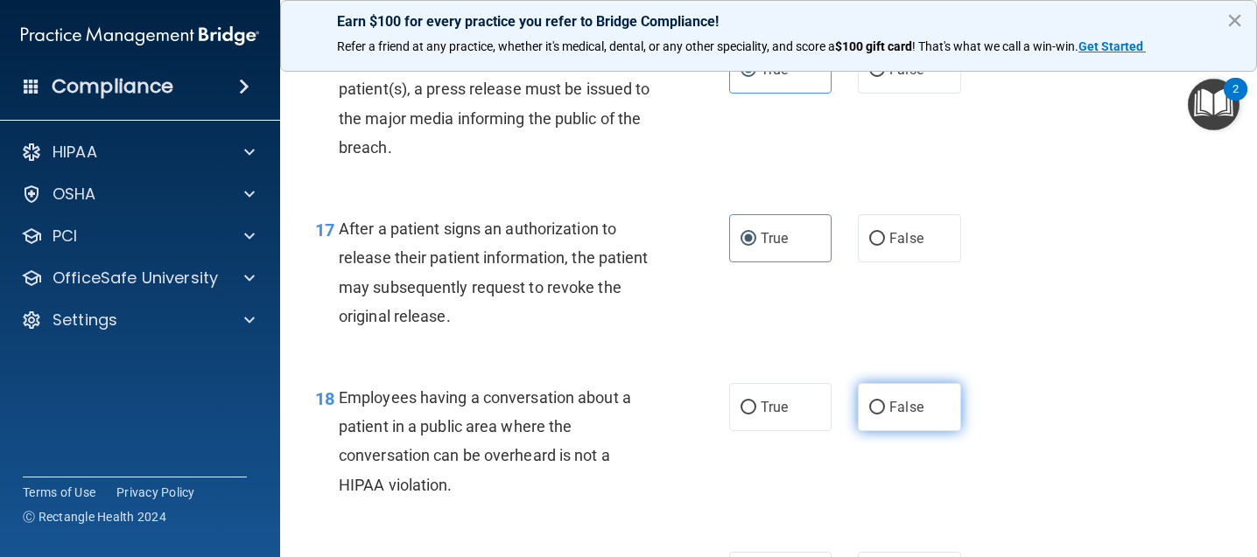
click at [878, 429] on label "False" at bounding box center [909, 407] width 102 height 48
click at [878, 415] on input "False" at bounding box center [877, 408] width 16 height 13
radio input "true"
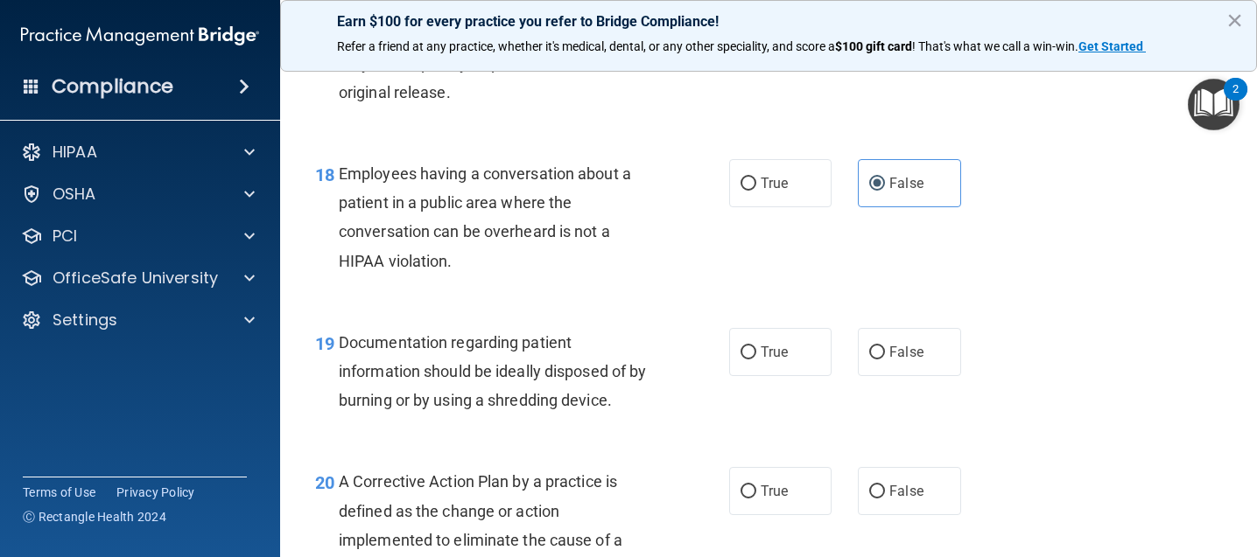
scroll to position [2713, 0]
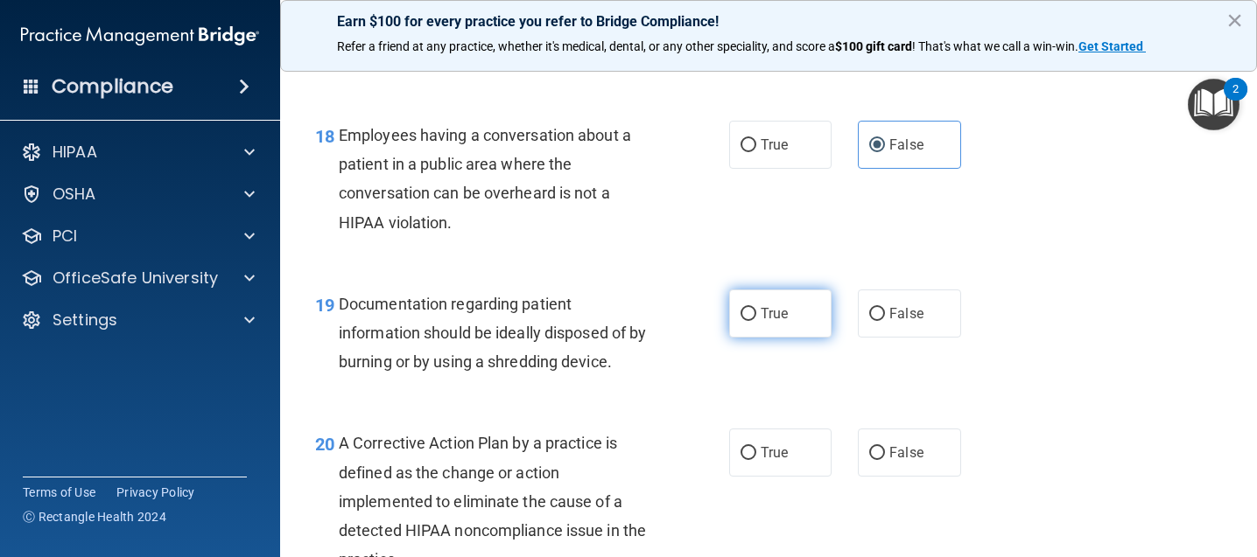
click at [780, 322] on span "True" at bounding box center [774, 313] width 27 height 17
click at [756, 321] on input "True" at bounding box center [748, 314] width 16 height 13
radio input "true"
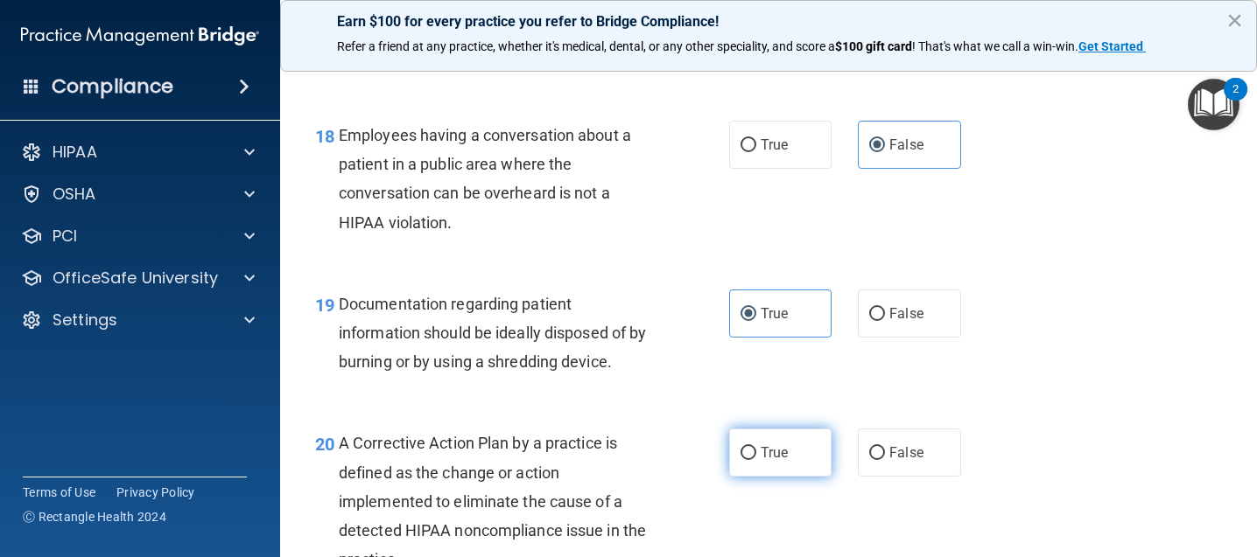
click at [765, 461] on span "True" at bounding box center [774, 453] width 27 height 17
click at [756, 460] on input "True" at bounding box center [748, 453] width 16 height 13
radio input "true"
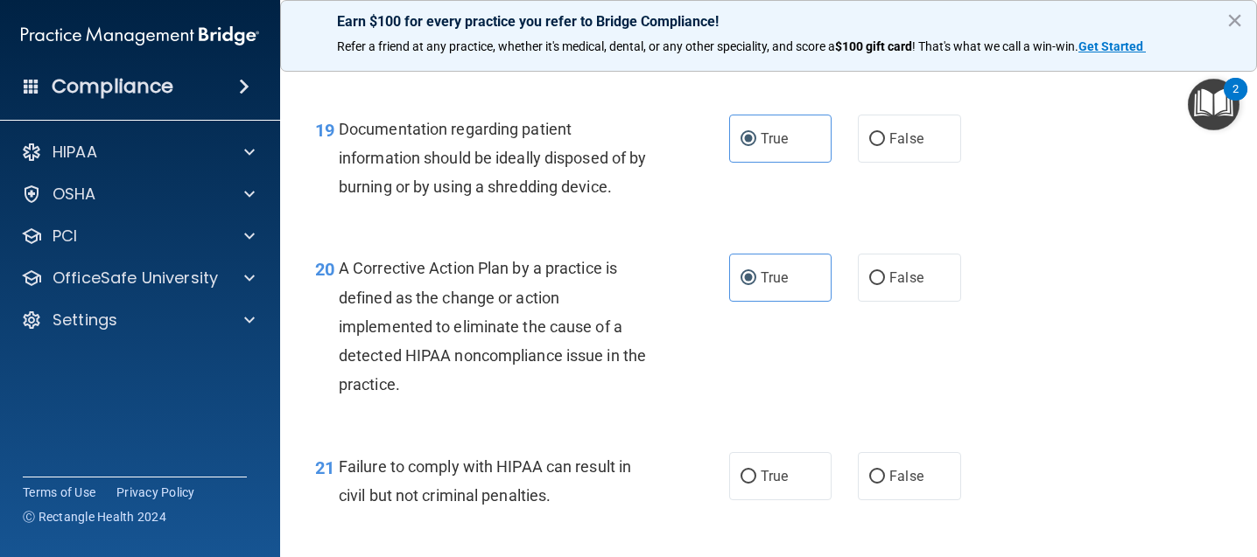
scroll to position [2976, 0]
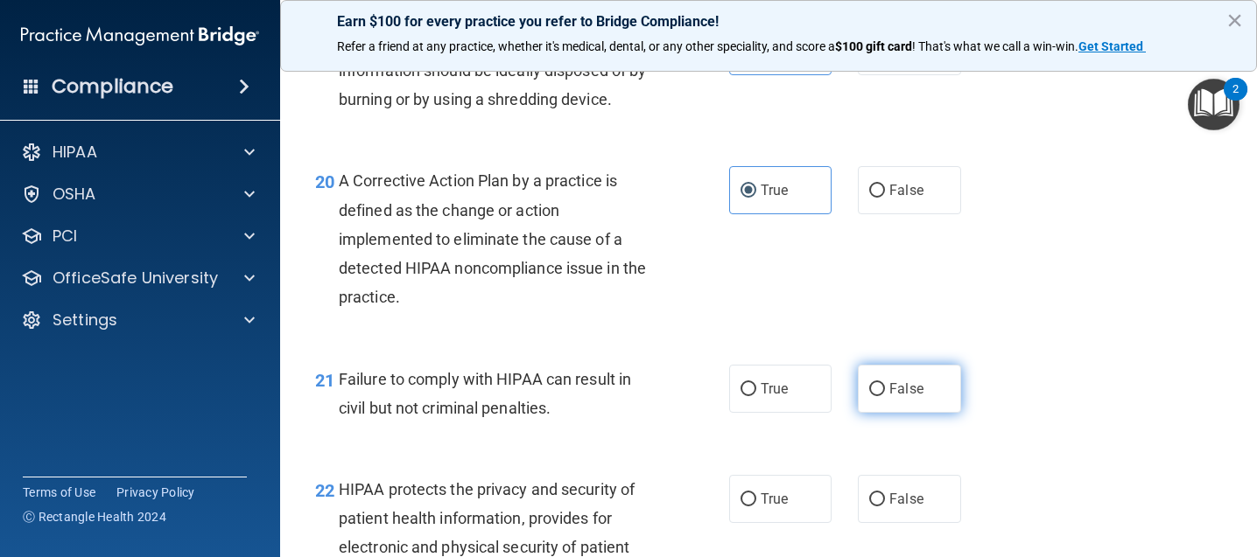
click at [905, 397] on span "False" at bounding box center [906, 389] width 34 height 17
click at [885, 396] on input "False" at bounding box center [877, 389] width 16 height 13
radio input "true"
click at [777, 508] on span "True" at bounding box center [774, 499] width 27 height 17
click at [756, 507] on input "True" at bounding box center [748, 500] width 16 height 13
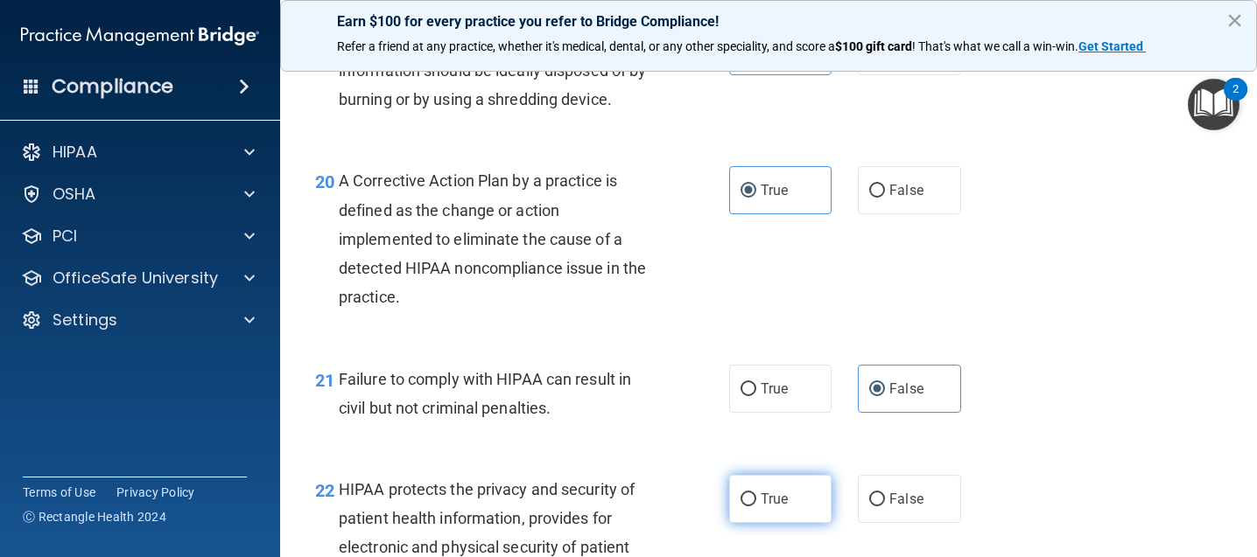
radio input "true"
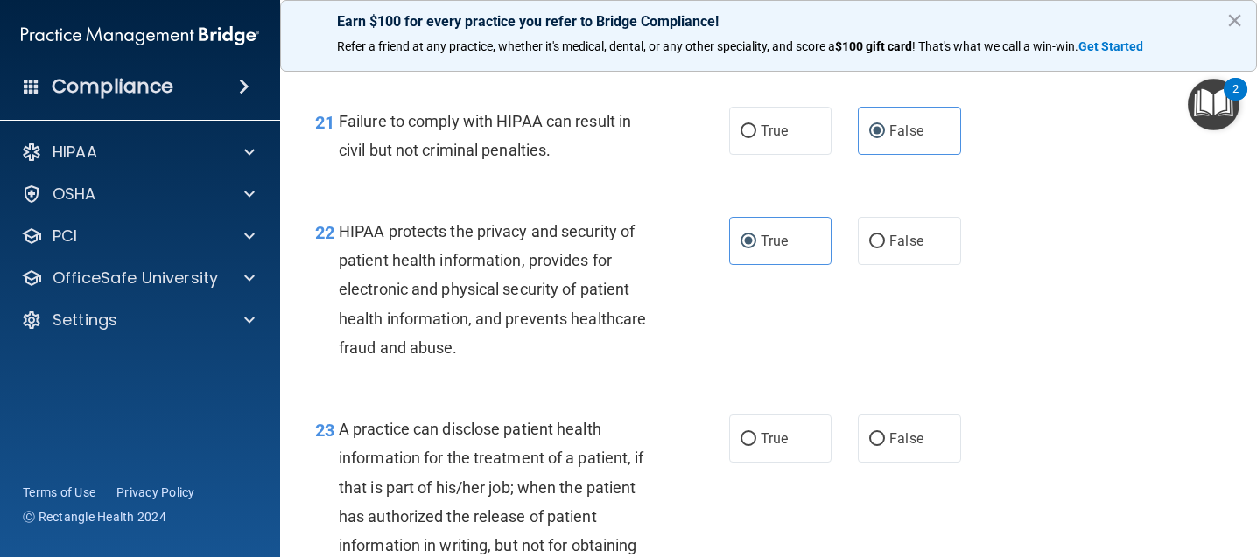
scroll to position [3326, 0]
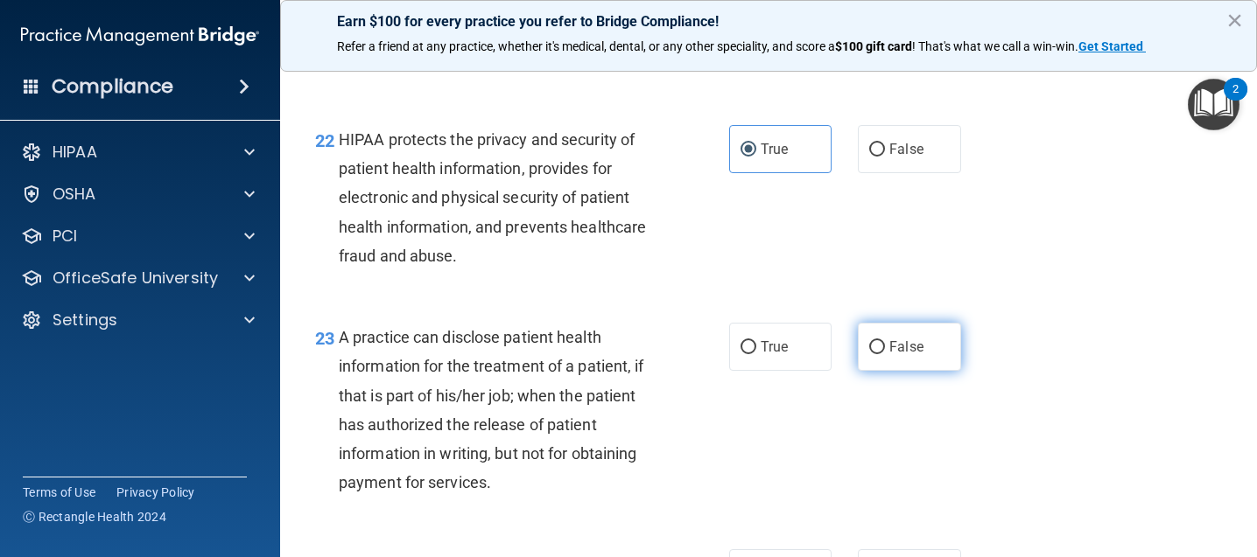
click at [912, 355] on span "False" at bounding box center [906, 347] width 34 height 17
click at [885, 354] on input "False" at bounding box center [877, 347] width 16 height 13
radio input "true"
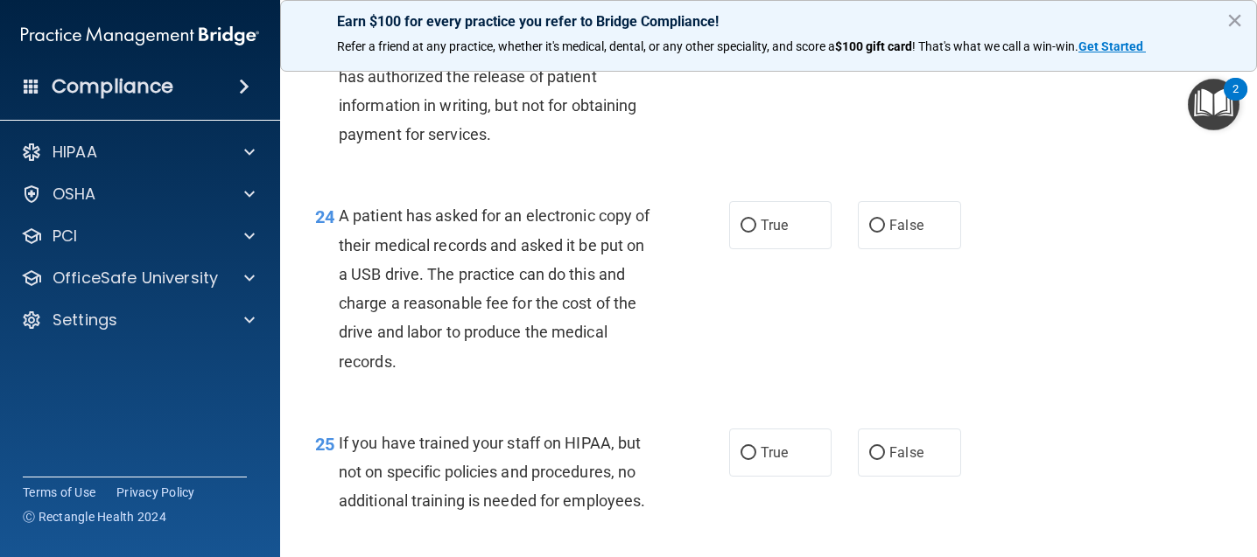
scroll to position [3676, 0]
click at [741, 231] on input "True" at bounding box center [748, 224] width 16 height 13
radio input "true"
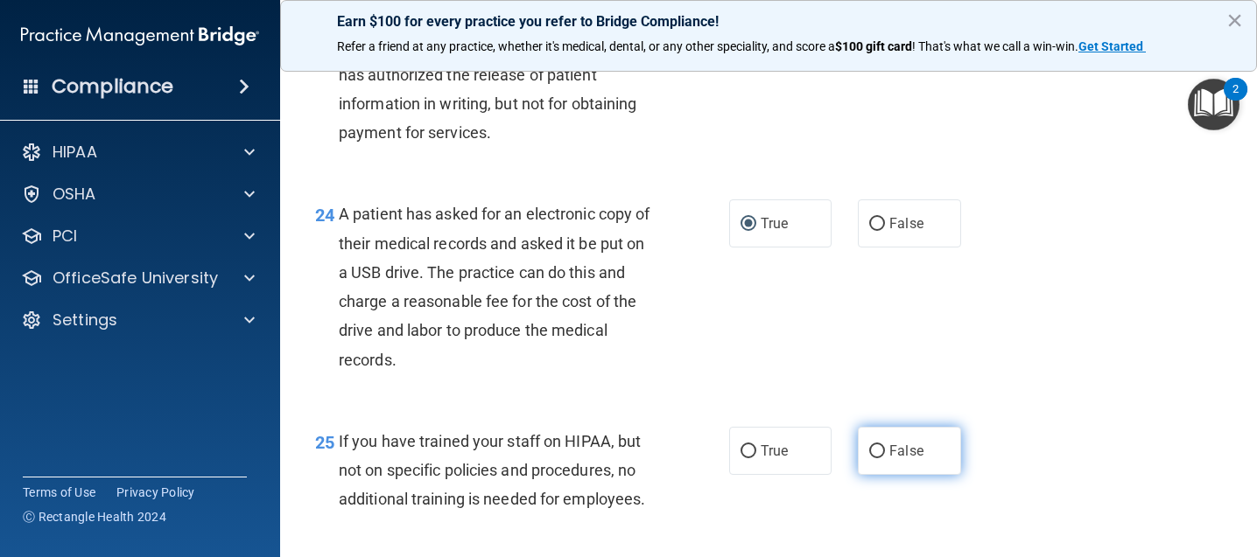
click at [873, 459] on input "False" at bounding box center [877, 451] width 16 height 13
radio input "true"
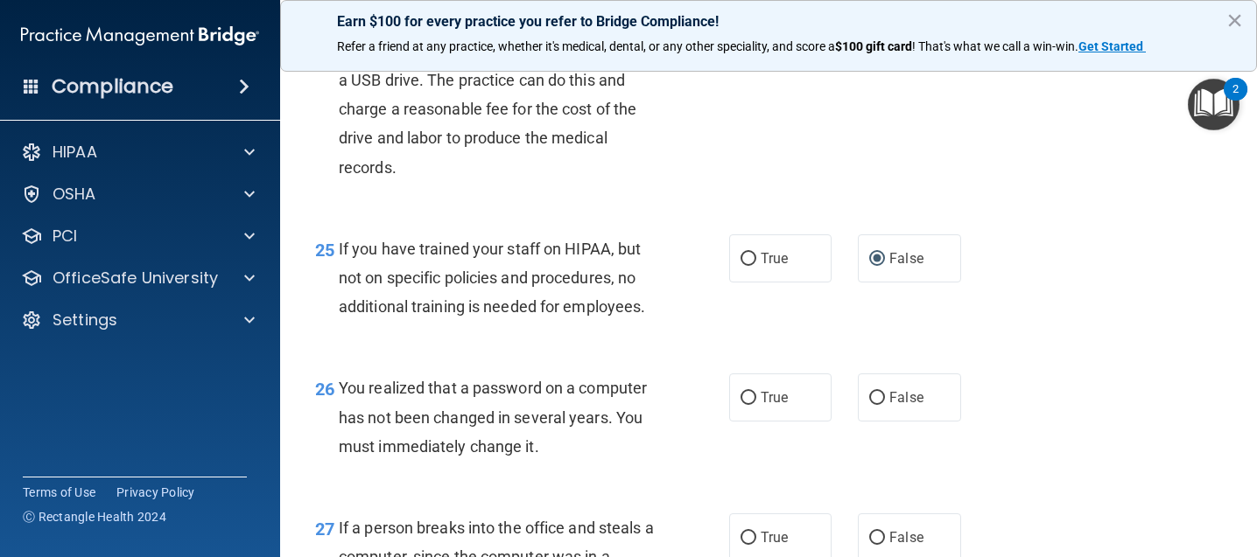
scroll to position [3938, 0]
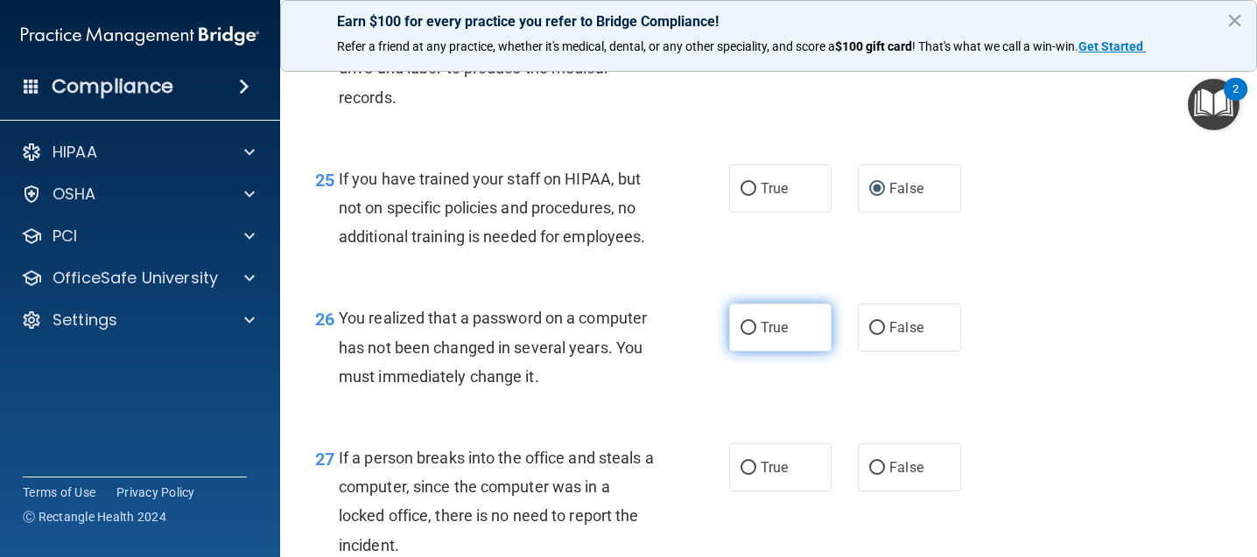
click at [791, 352] on label "True" at bounding box center [780, 328] width 102 height 48
click at [756, 335] on input "True" at bounding box center [748, 328] width 16 height 13
radio input "true"
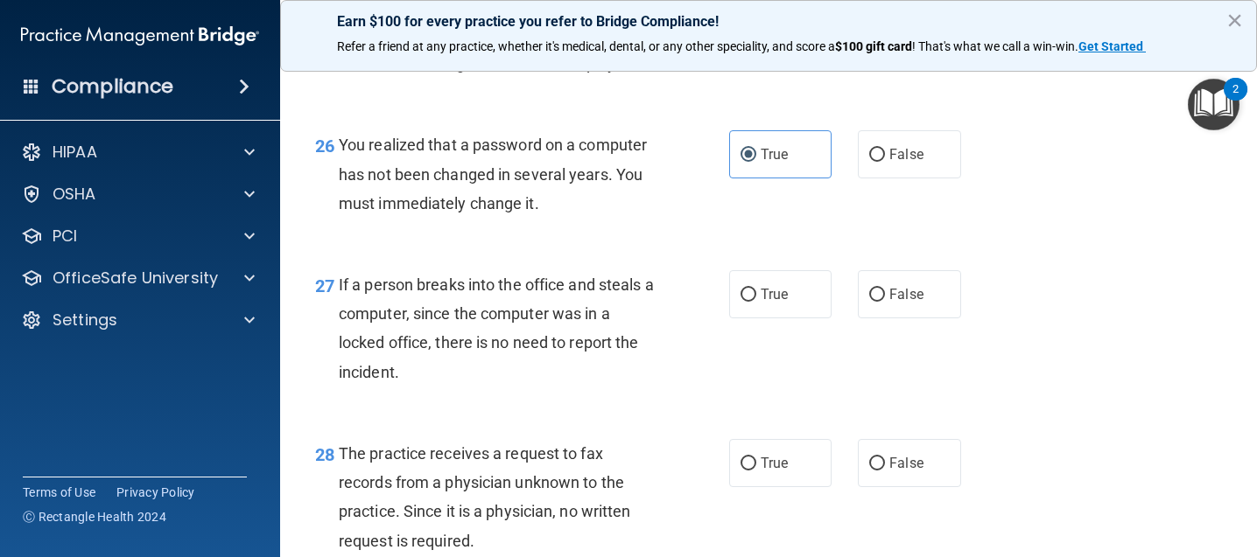
scroll to position [4113, 0]
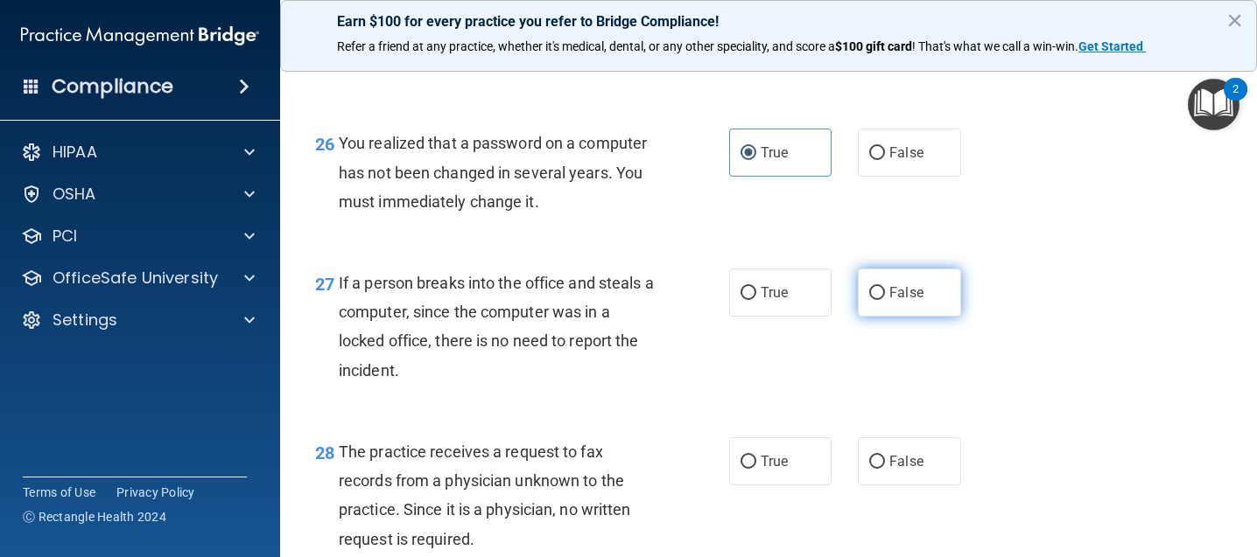
click at [936, 317] on label "False" at bounding box center [909, 293] width 102 height 48
click at [885, 300] on input "False" at bounding box center [877, 293] width 16 height 13
radio input "true"
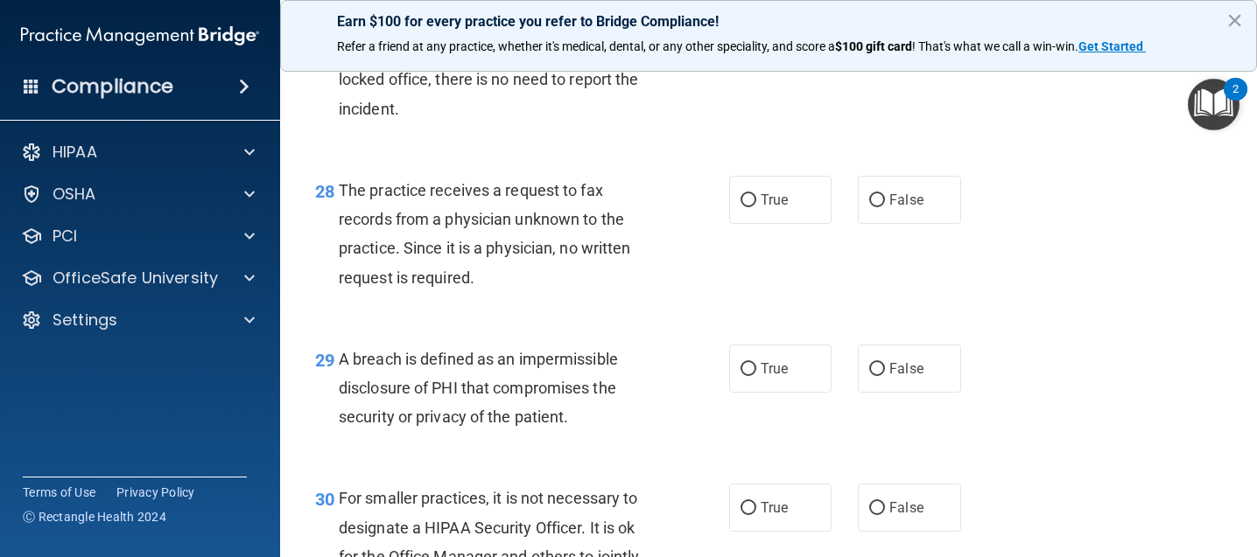
scroll to position [4376, 0]
click at [922, 223] on label "False" at bounding box center [909, 199] width 102 height 48
click at [885, 207] on input "False" at bounding box center [877, 199] width 16 height 13
radio input "true"
click at [767, 376] on span "True" at bounding box center [774, 368] width 27 height 17
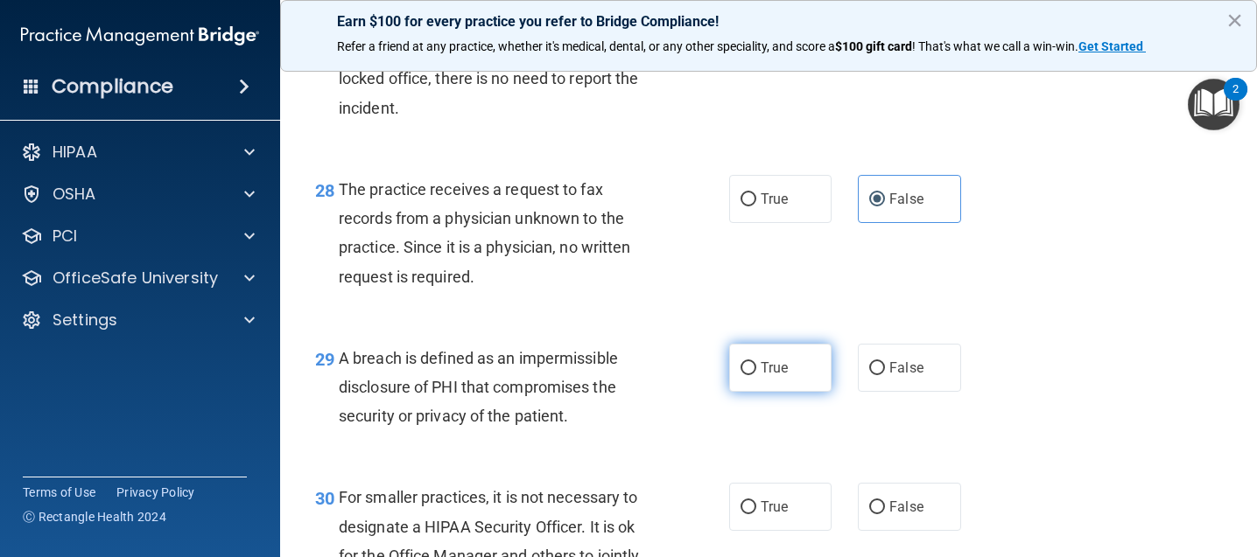
click at [756, 375] on input "True" at bounding box center [748, 368] width 16 height 13
radio input "true"
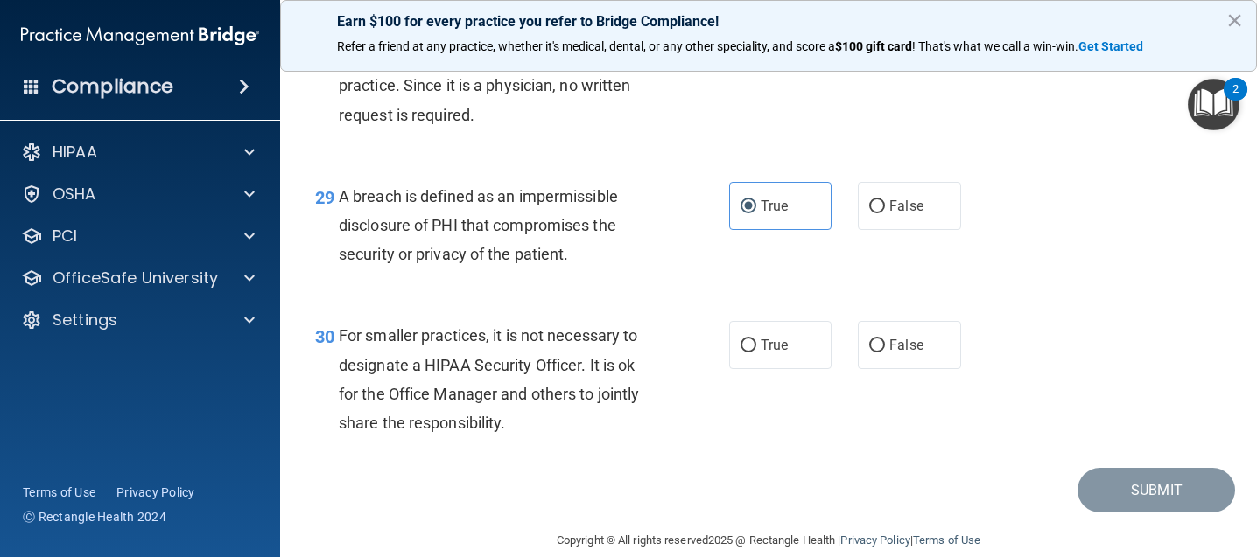
scroll to position [4551, 0]
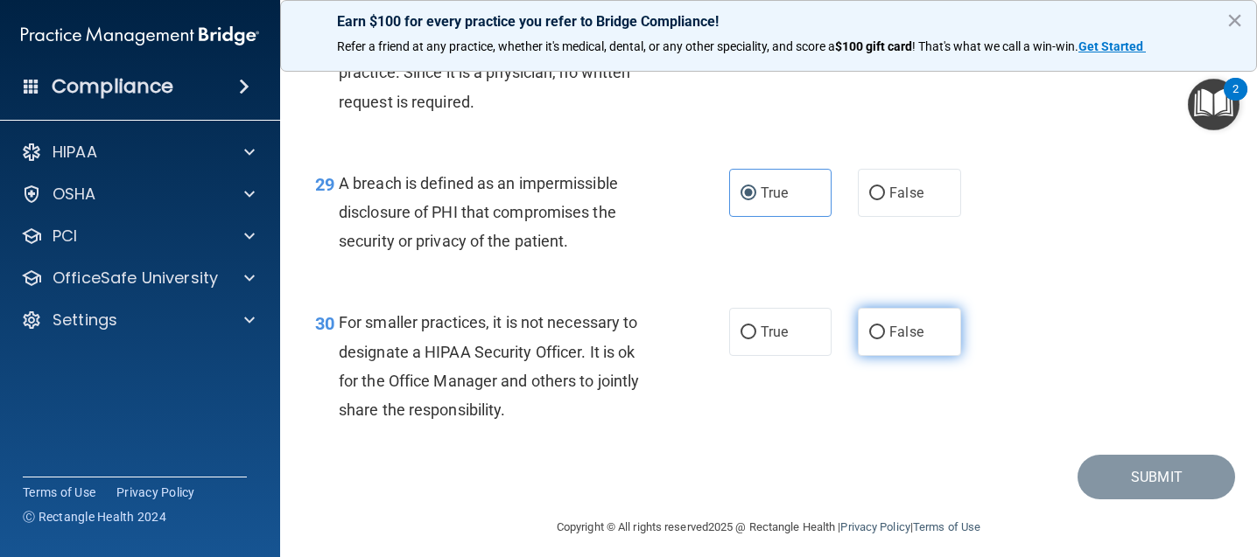
click at [914, 340] on span "False" at bounding box center [906, 332] width 34 height 17
click at [885, 340] on input "False" at bounding box center [877, 332] width 16 height 13
radio input "true"
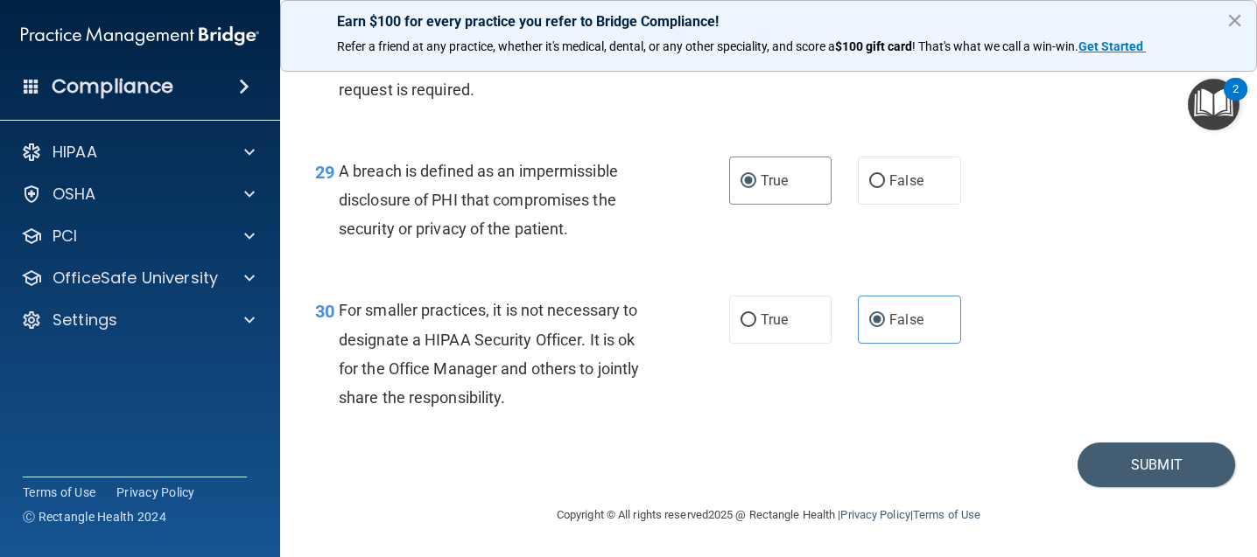
scroll to position [4592, 0]
click at [1122, 471] on button "Submit" at bounding box center [1156, 465] width 158 height 45
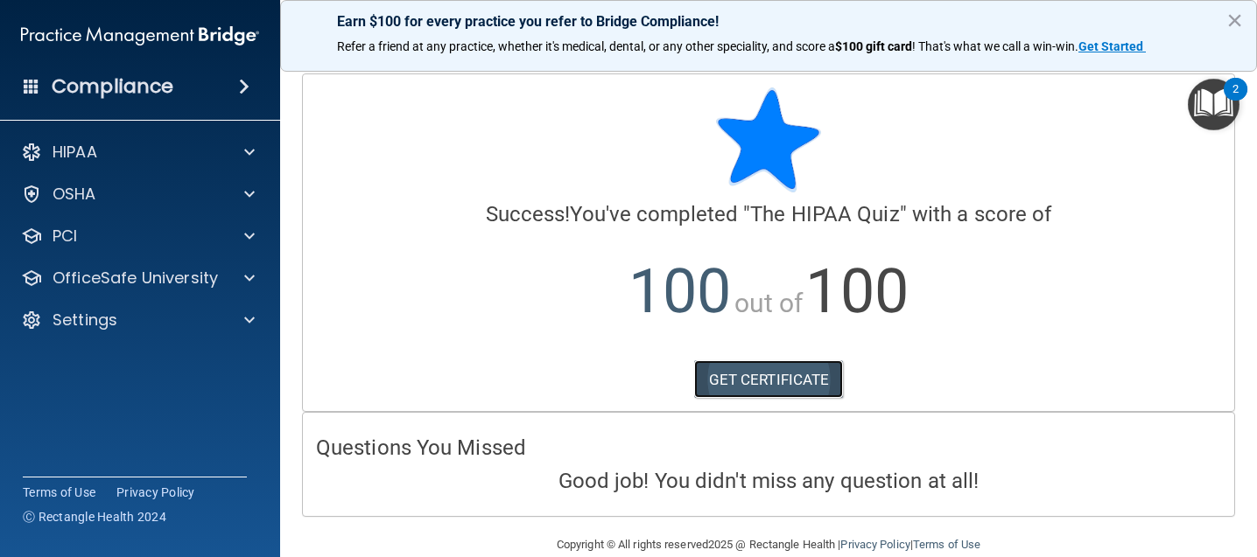
click at [789, 373] on link "GET CERTIFICATE" at bounding box center [769, 380] width 150 height 39
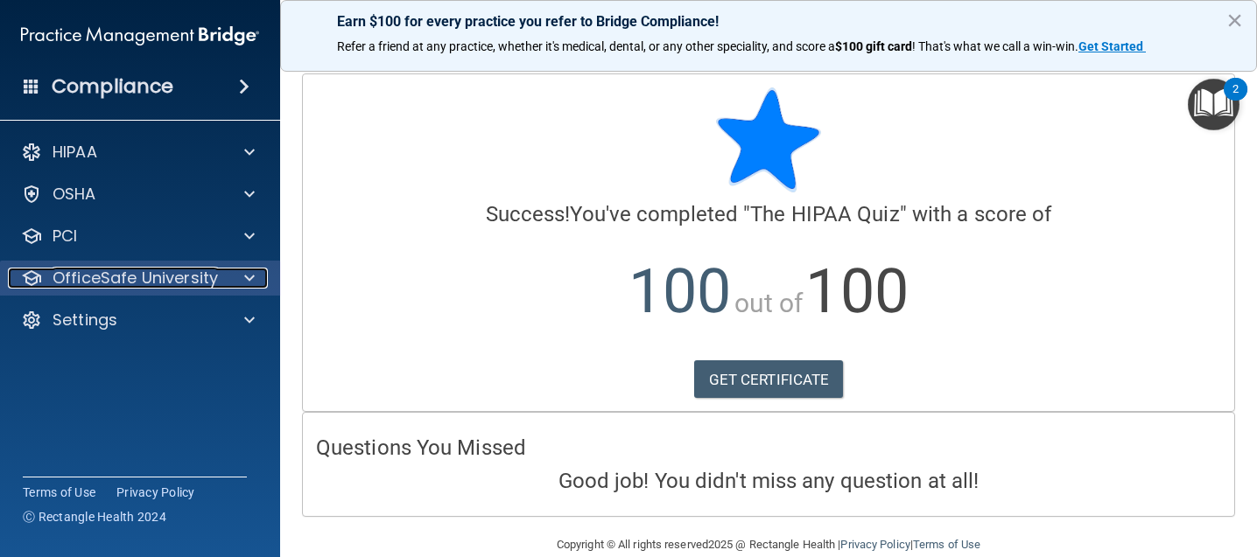
click at [106, 278] on p "OfficeSafe University" at bounding box center [135, 278] width 165 height 21
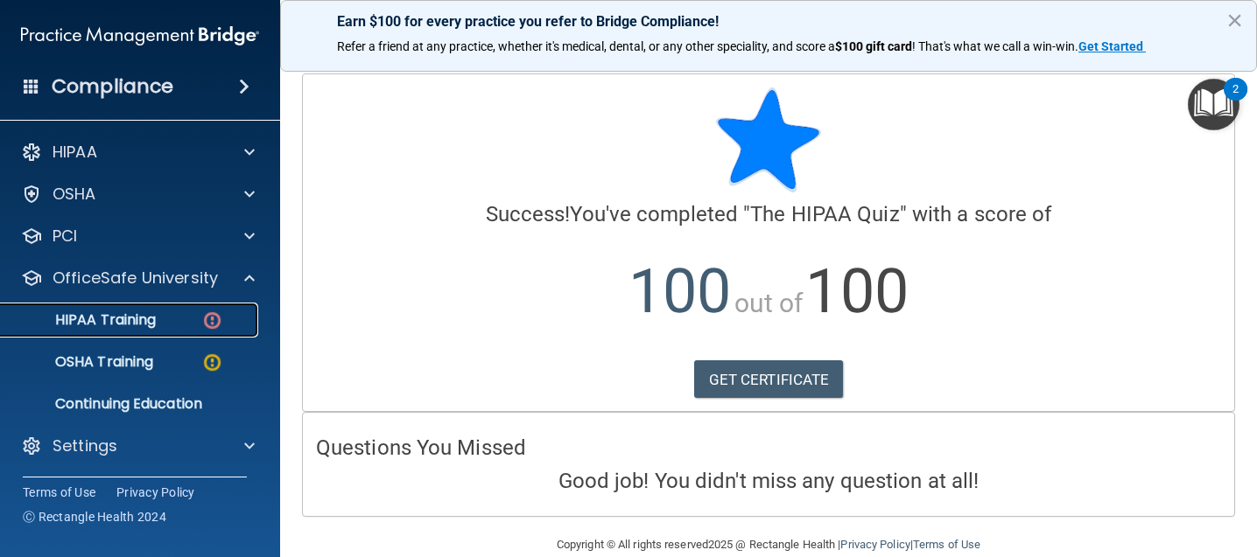
click at [124, 326] on p "HIPAA Training" at bounding box center [83, 321] width 144 height 18
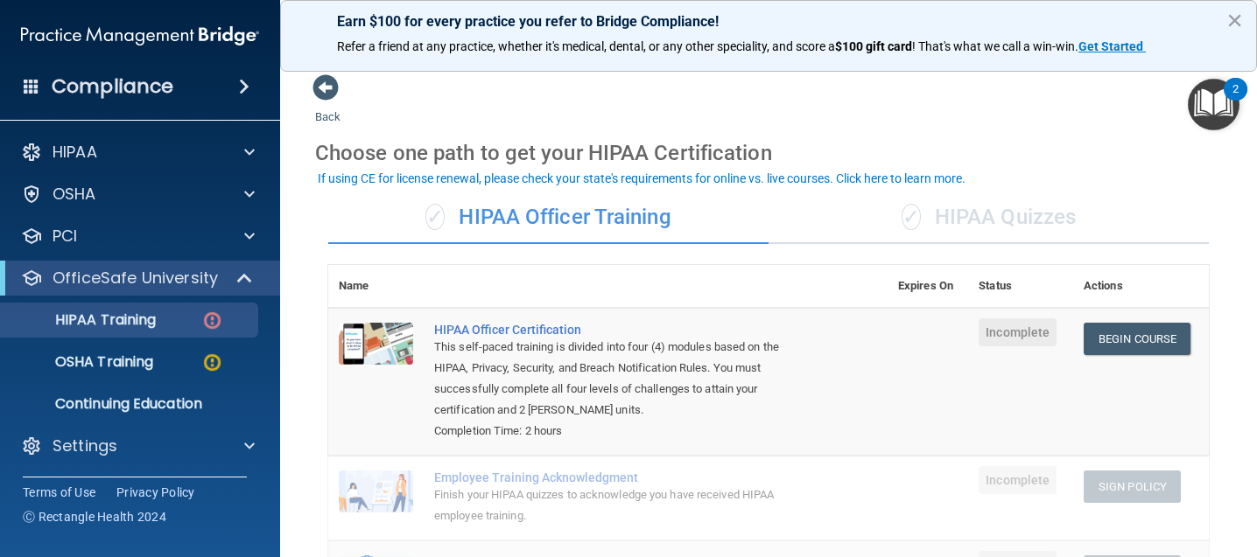
click at [1034, 225] on div "✓ HIPAA Quizzes" at bounding box center [988, 218] width 440 height 53
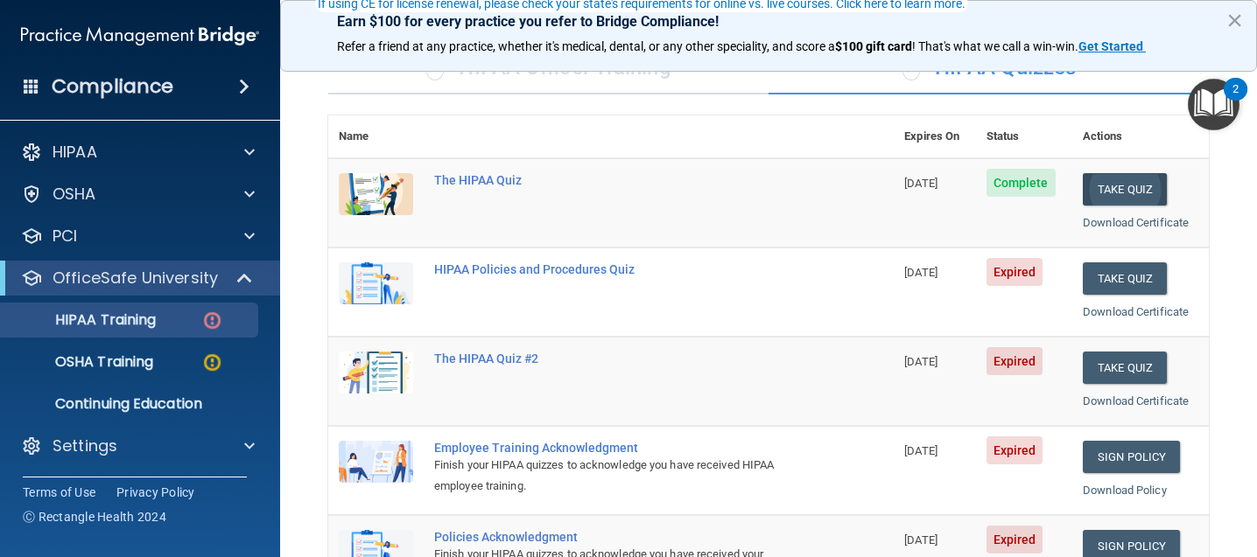
scroll to position [175, 0]
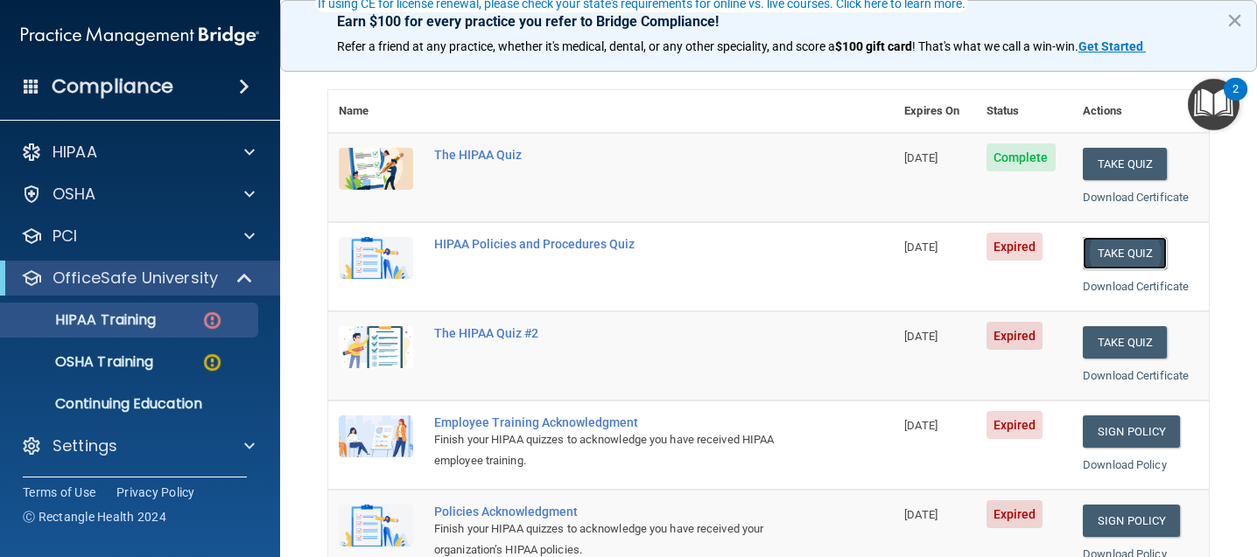
click at [1133, 257] on button "Take Quiz" at bounding box center [1125, 253] width 84 height 32
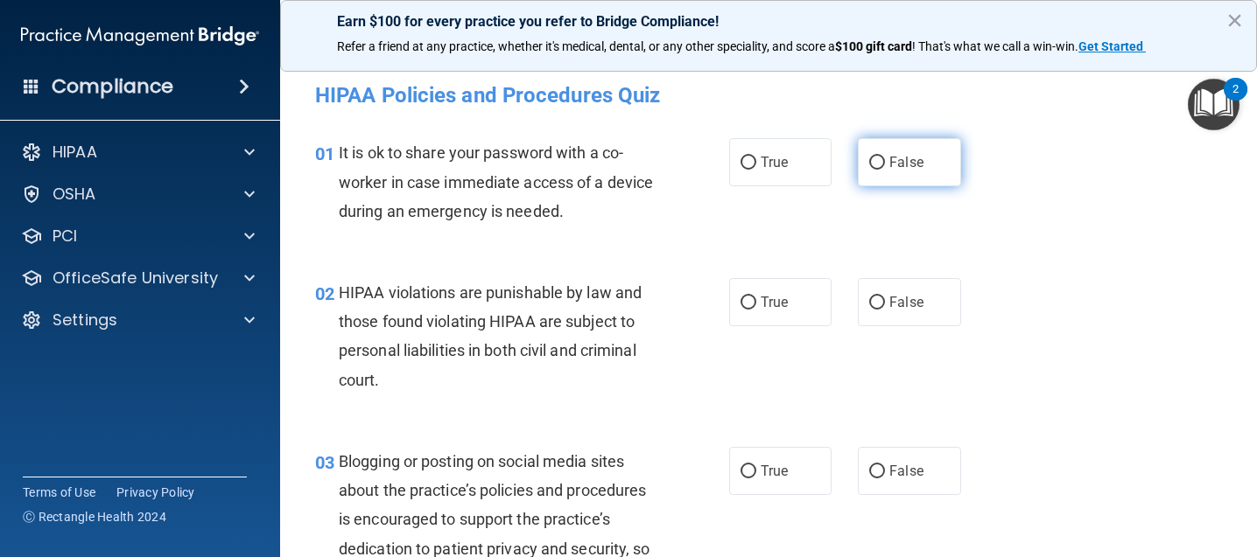
click at [915, 161] on span "False" at bounding box center [906, 162] width 34 height 17
click at [885, 161] on input "False" at bounding box center [877, 163] width 16 height 13
radio input "true"
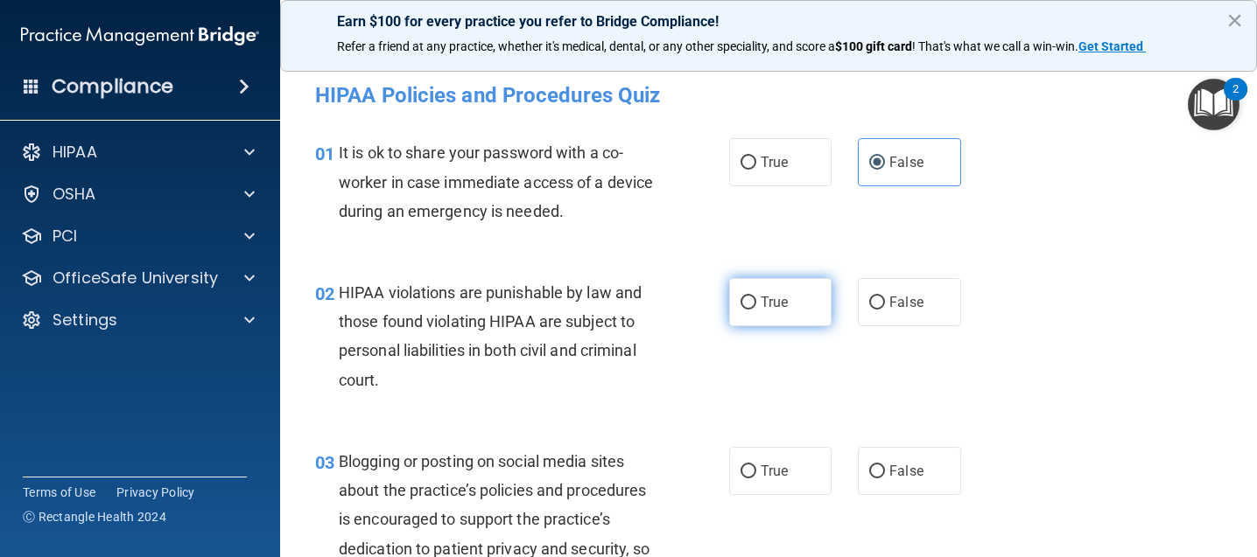
click at [800, 297] on label "True" at bounding box center [780, 302] width 102 height 48
click at [756, 297] on input "True" at bounding box center [748, 303] width 16 height 13
radio input "true"
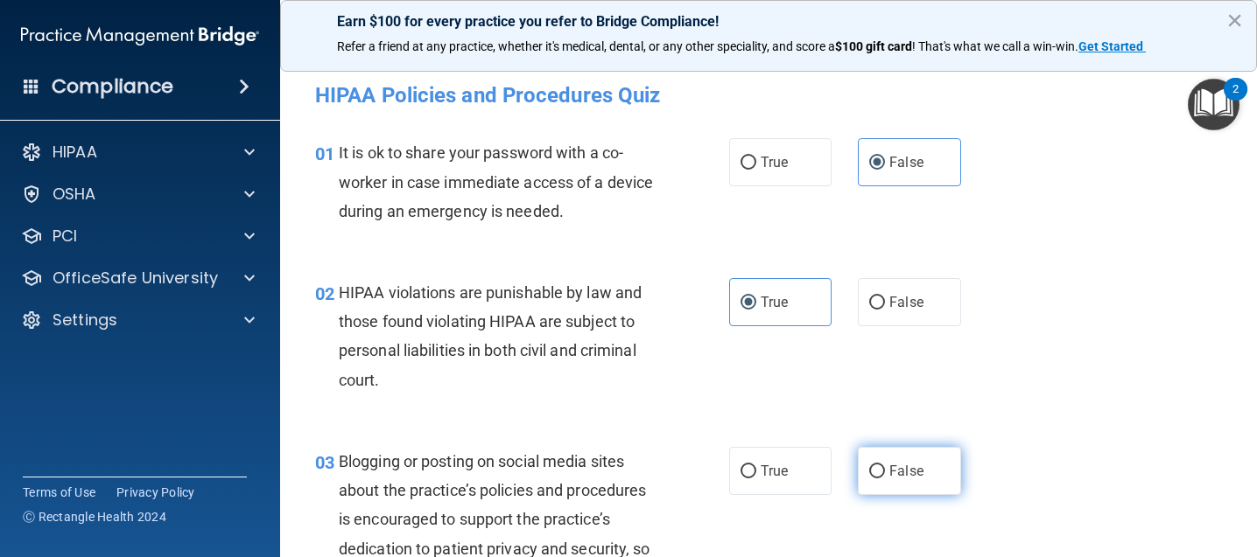
click at [916, 466] on label "False" at bounding box center [909, 471] width 102 height 48
click at [885, 466] on input "False" at bounding box center [877, 472] width 16 height 13
radio input "true"
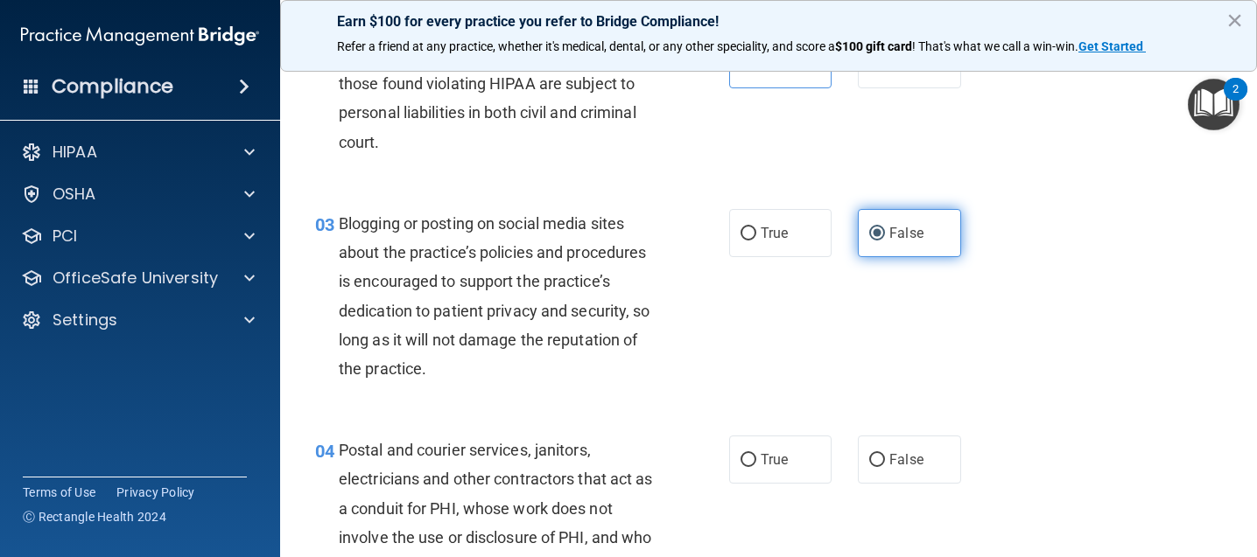
scroll to position [263, 0]
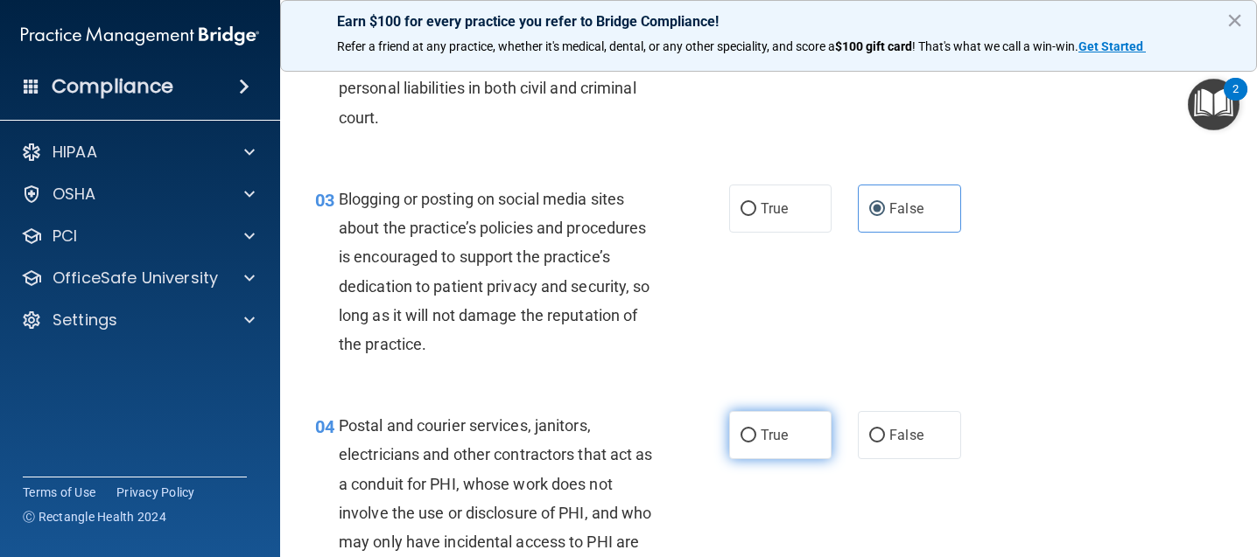
click at [775, 436] on span "True" at bounding box center [774, 435] width 27 height 17
click at [756, 436] on input "True" at bounding box center [748, 436] width 16 height 13
radio input "true"
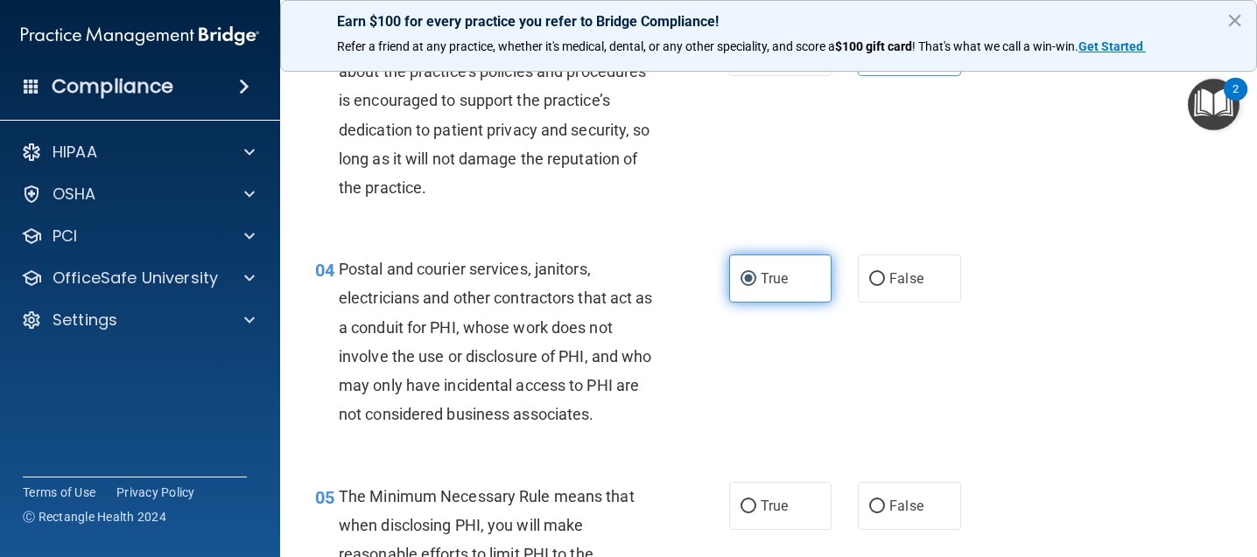
scroll to position [438, 0]
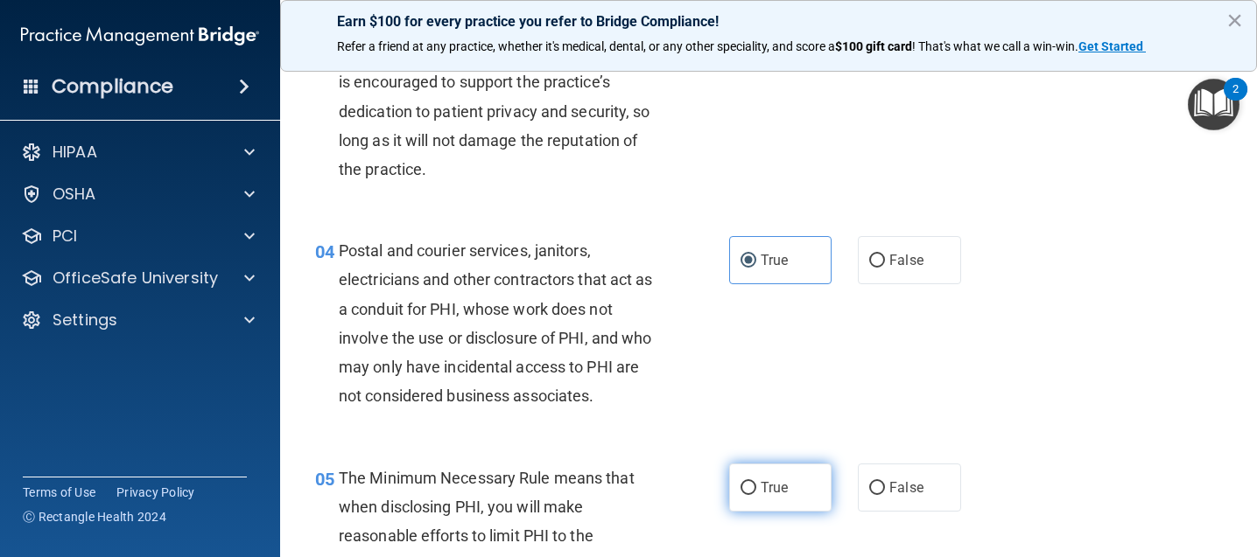
click at [781, 479] on label "True" at bounding box center [780, 488] width 102 height 48
click at [756, 482] on input "True" at bounding box center [748, 488] width 16 height 13
radio input "true"
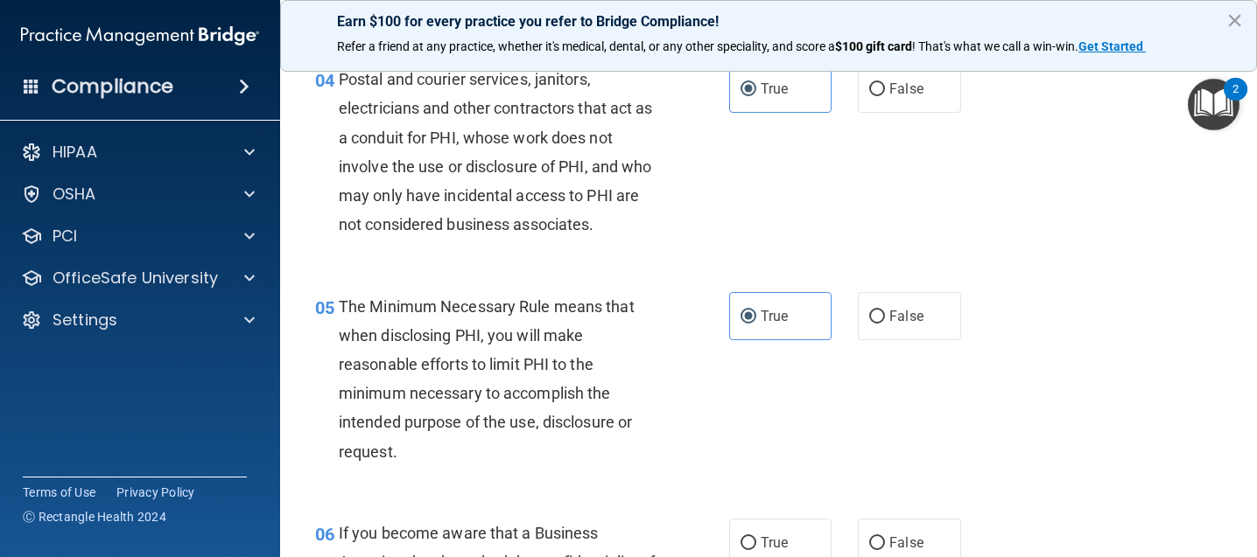
scroll to position [700, 0]
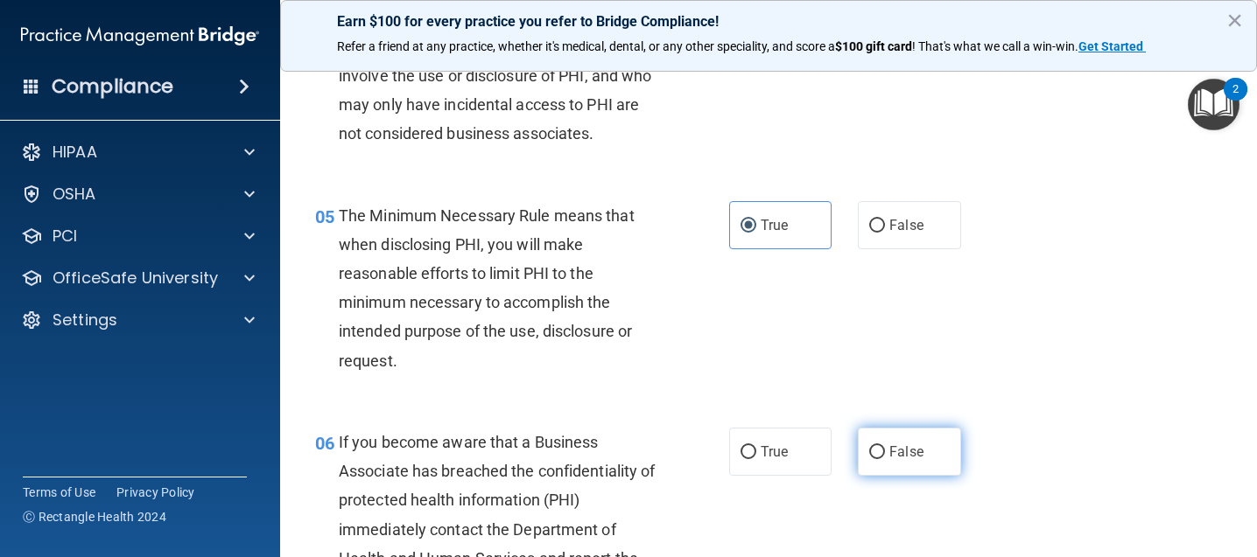
click at [915, 461] on label "False" at bounding box center [909, 452] width 102 height 48
click at [885, 459] on input "False" at bounding box center [877, 452] width 16 height 13
radio input "true"
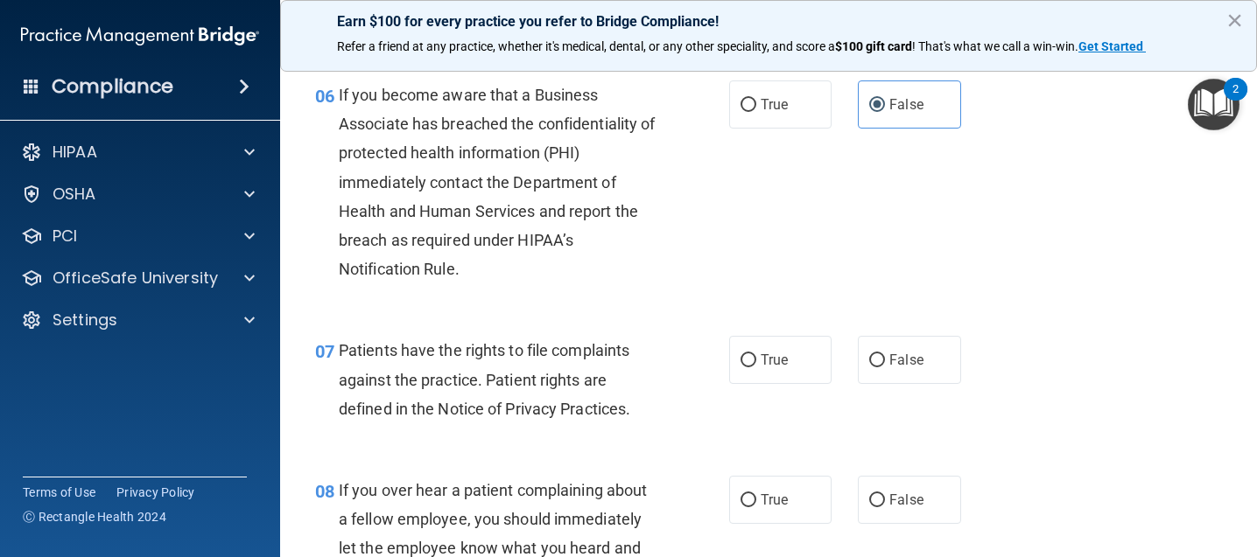
scroll to position [1050, 0]
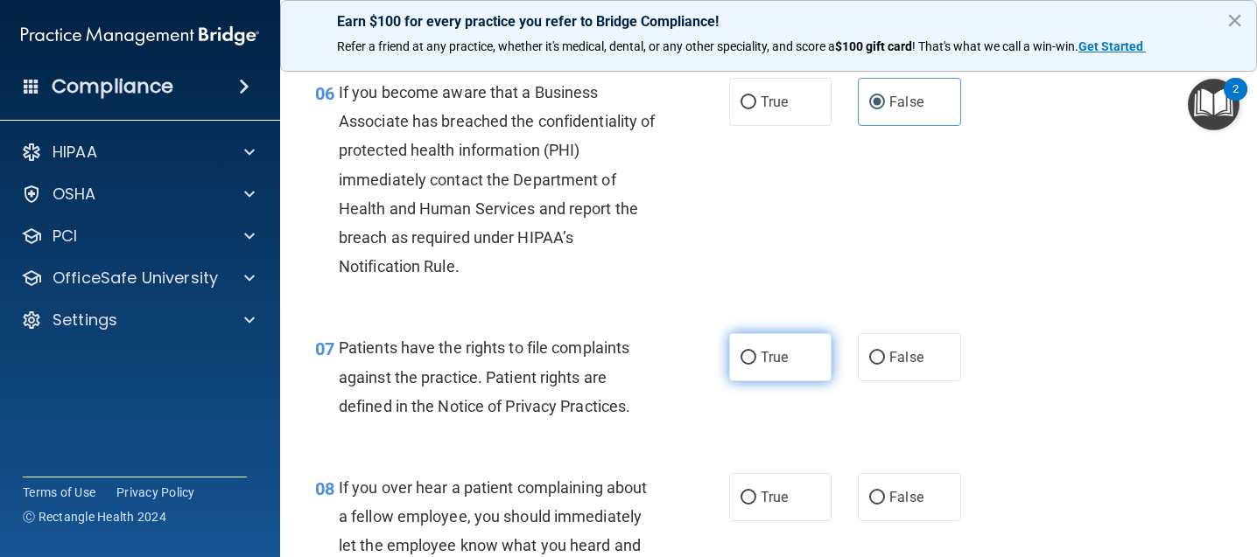
click at [761, 355] on span "True" at bounding box center [774, 357] width 27 height 17
click at [756, 355] on input "True" at bounding box center [748, 358] width 16 height 13
radio input "true"
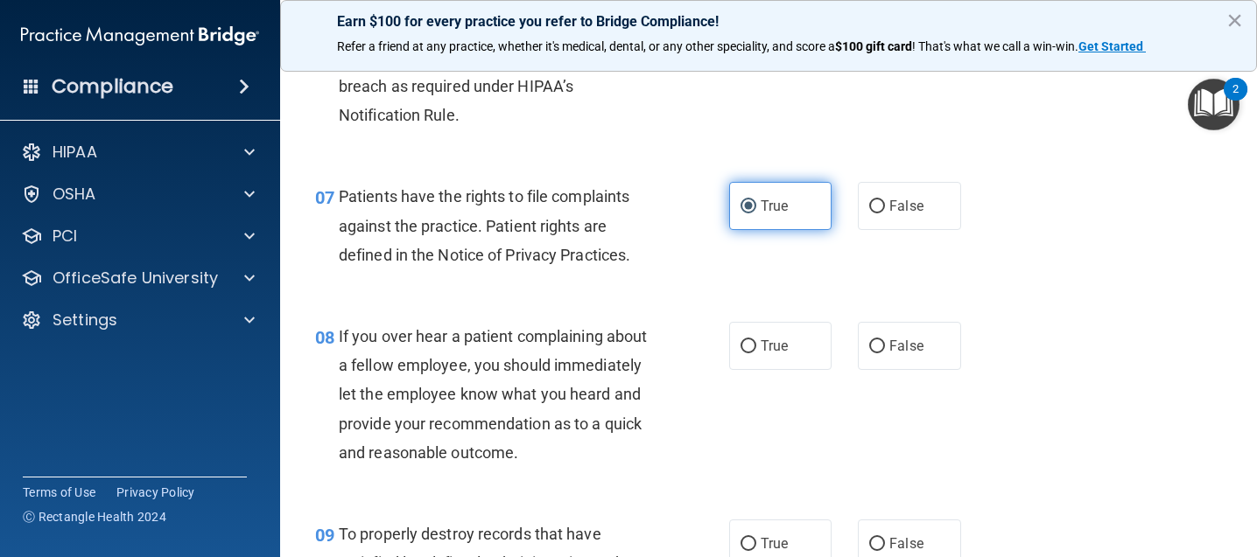
scroll to position [1225, 0]
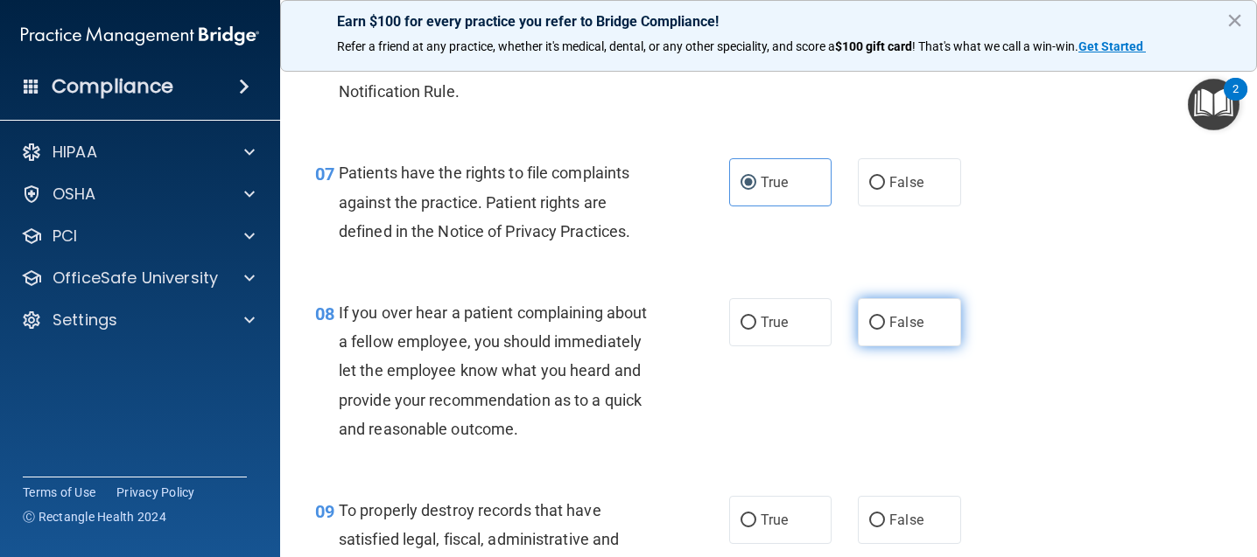
click at [894, 327] on span "False" at bounding box center [906, 322] width 34 height 17
click at [885, 327] on input "False" at bounding box center [877, 323] width 16 height 13
radio input "true"
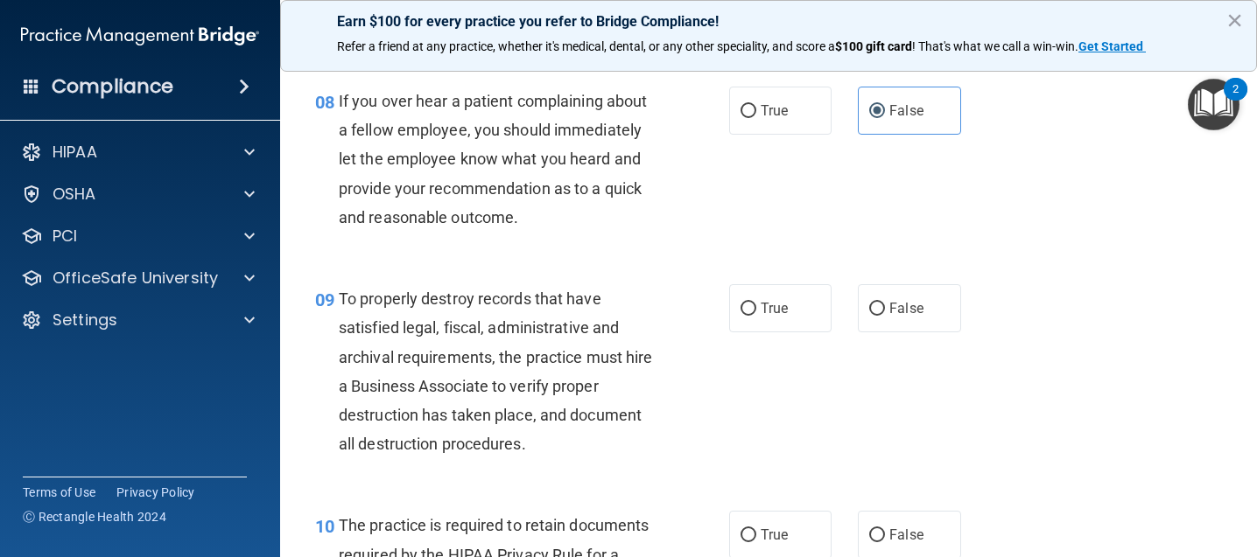
scroll to position [1488, 0]
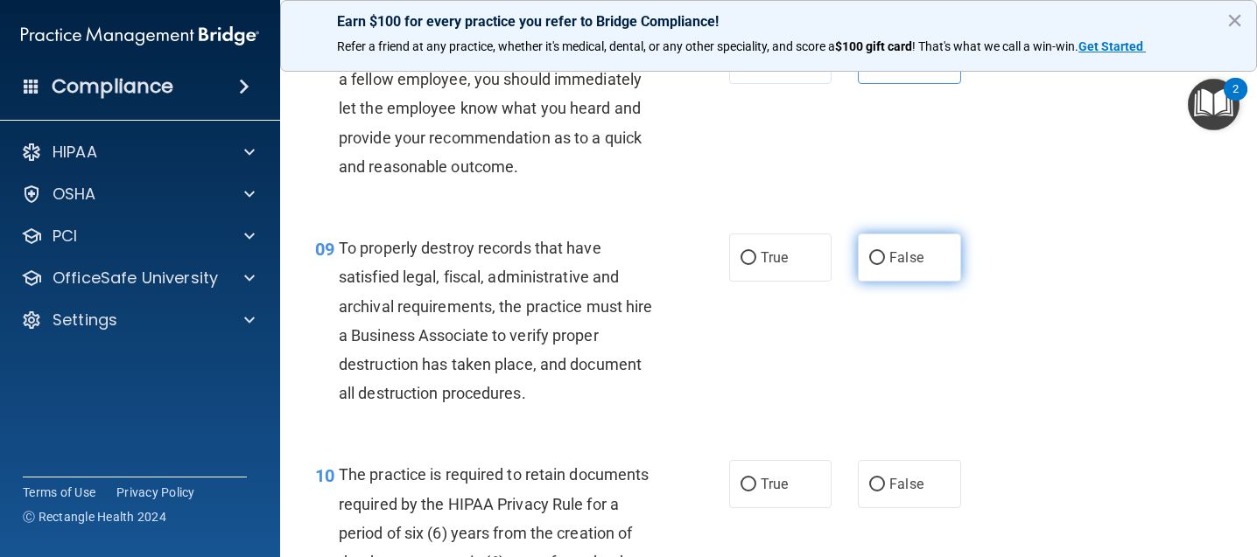
click at [894, 265] on span "False" at bounding box center [906, 257] width 34 height 17
click at [885, 265] on input "False" at bounding box center [877, 258] width 16 height 13
radio input "true"
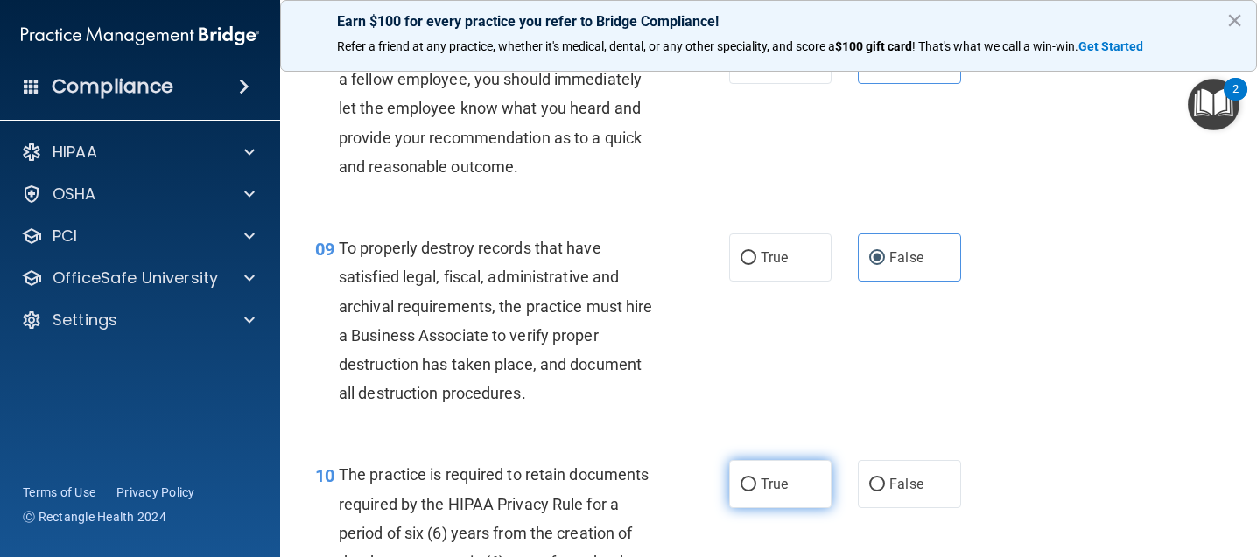
click at [787, 487] on label "True" at bounding box center [780, 484] width 102 height 48
click at [756, 487] on input "True" at bounding box center [748, 485] width 16 height 13
radio input "true"
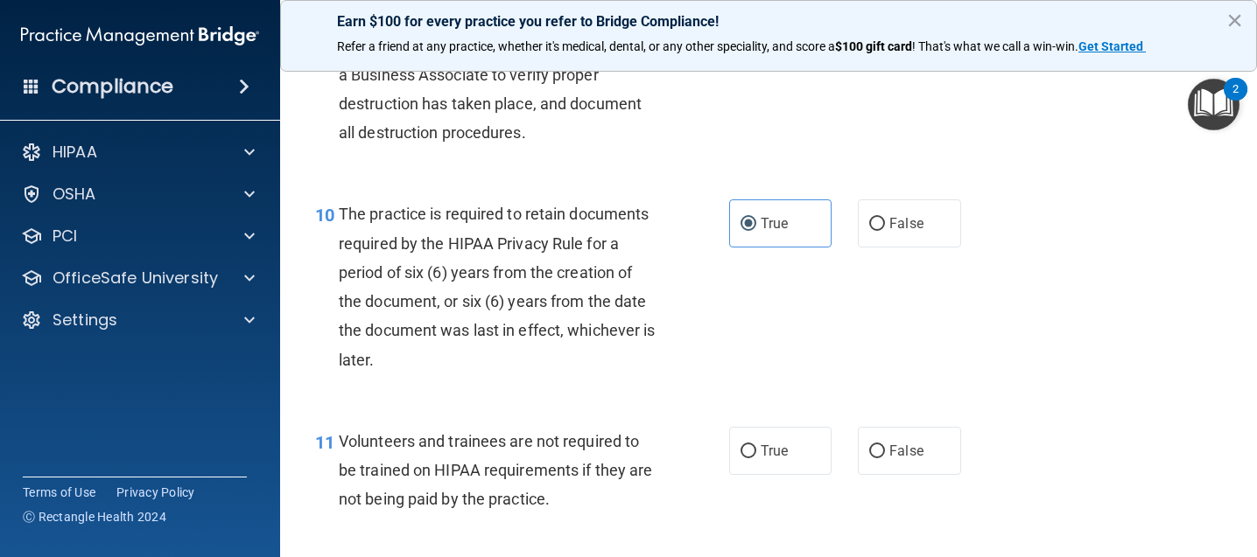
scroll to position [1750, 0]
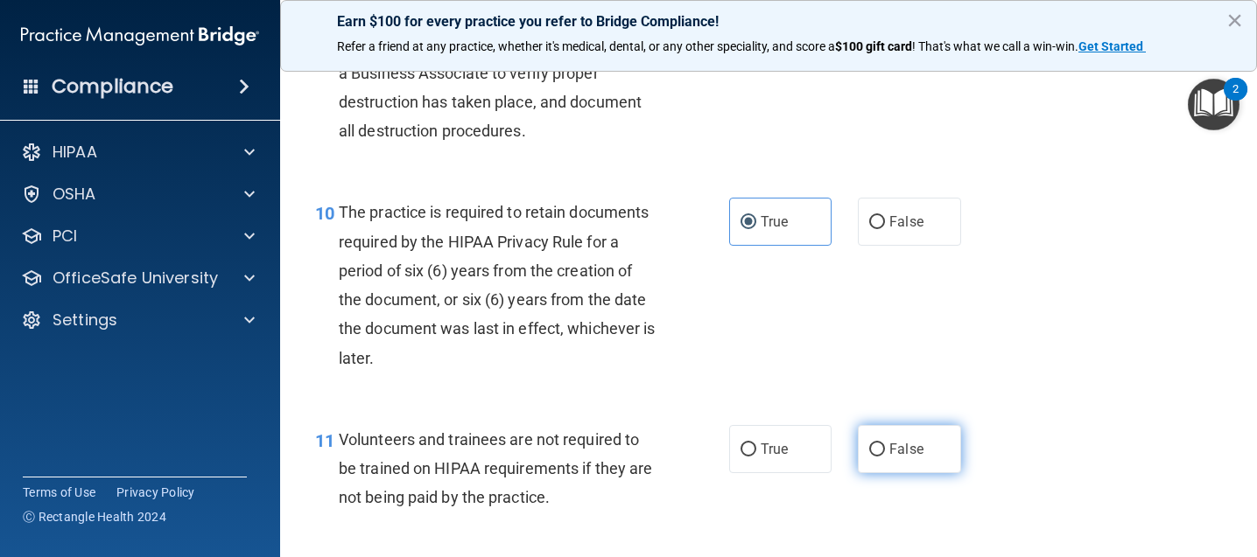
click at [915, 450] on label "False" at bounding box center [909, 449] width 102 height 48
click at [885, 450] on input "False" at bounding box center [877, 450] width 16 height 13
radio input "true"
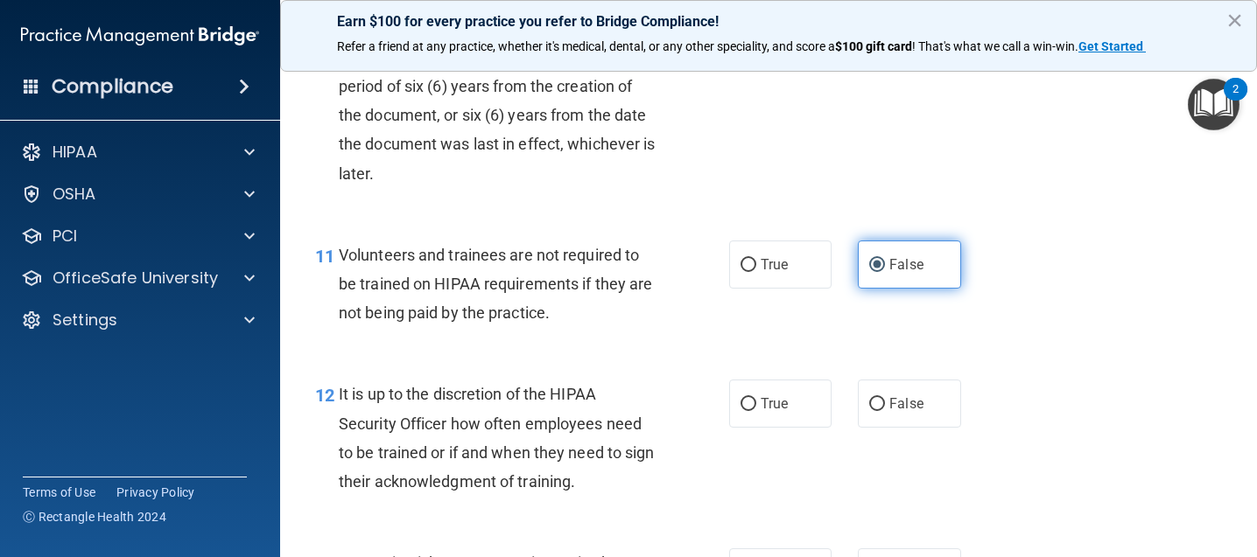
scroll to position [2013, 0]
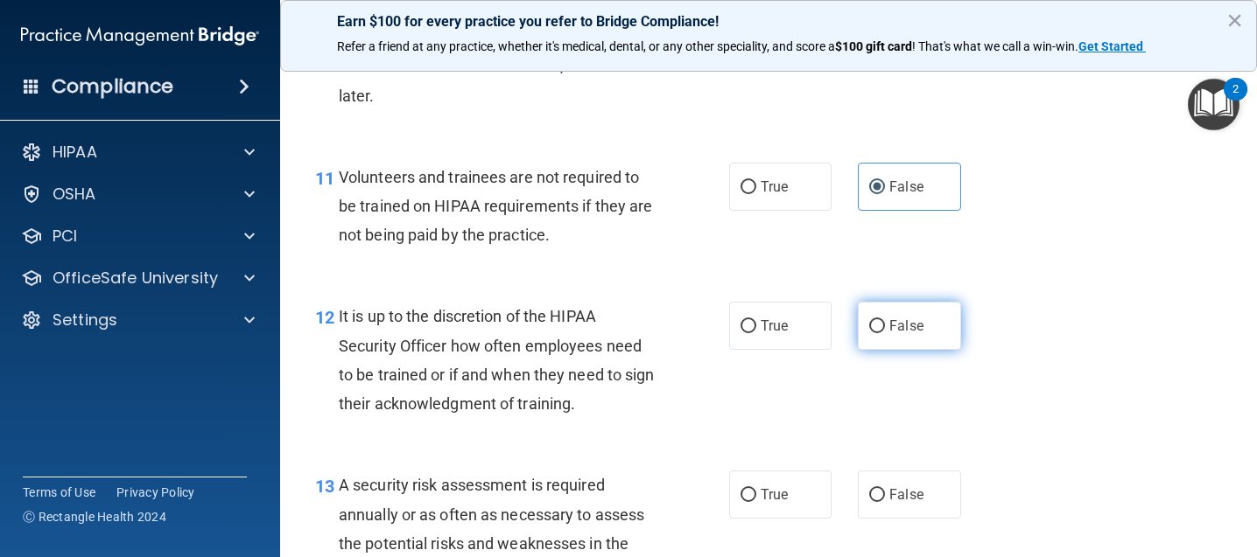
click at [884, 335] on label "False" at bounding box center [909, 326] width 102 height 48
click at [884, 333] on input "False" at bounding box center [877, 326] width 16 height 13
radio input "true"
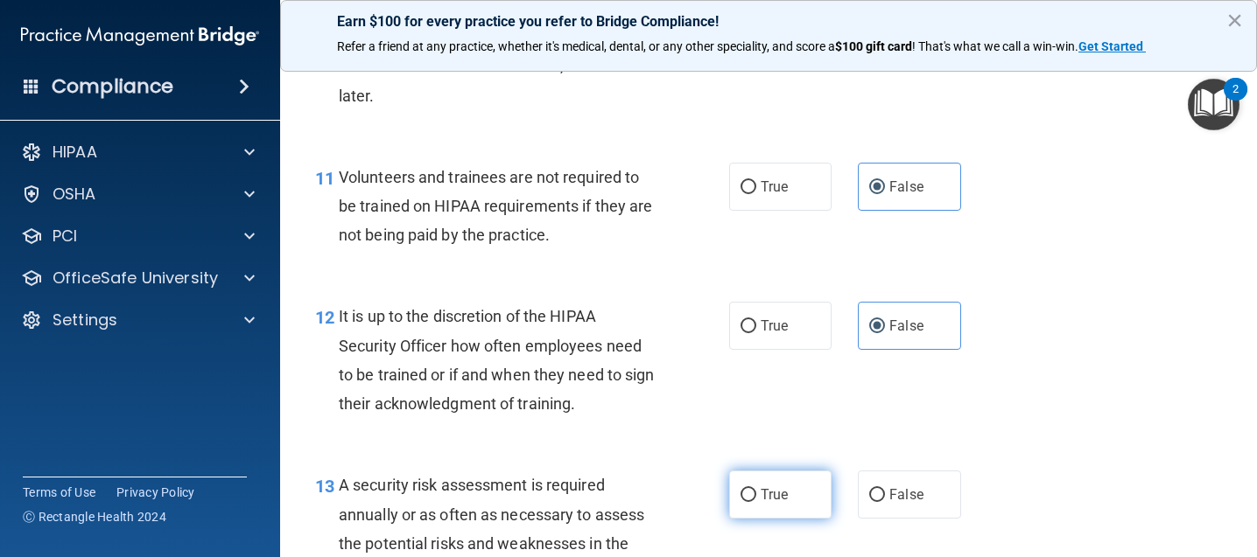
click at [784, 485] on label "True" at bounding box center [780, 495] width 102 height 48
click at [756, 489] on input "True" at bounding box center [748, 495] width 16 height 13
radio input "true"
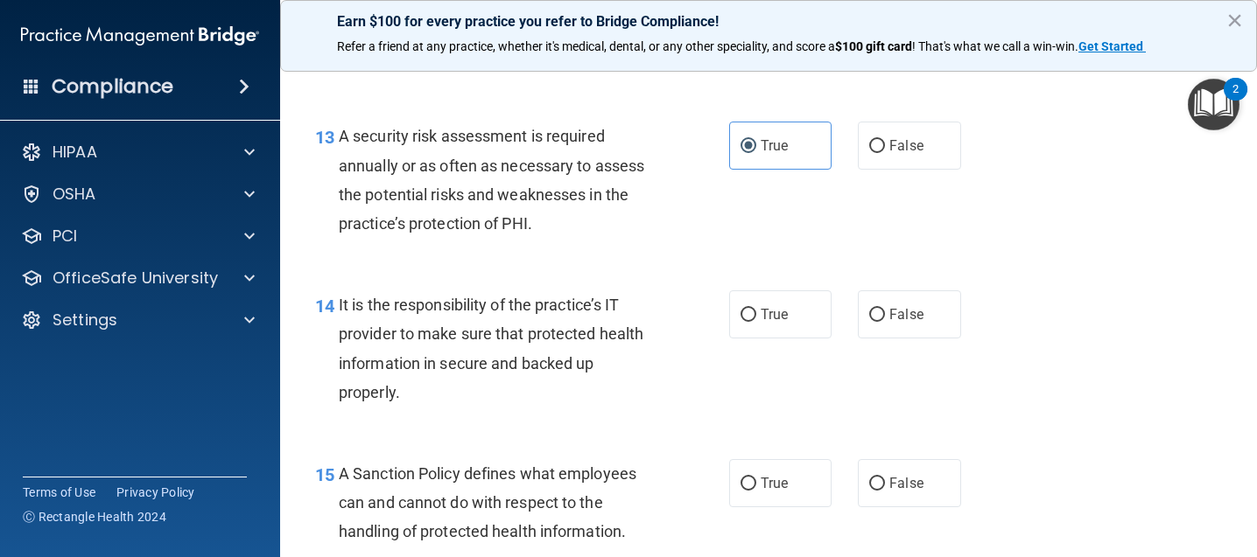
scroll to position [2363, 0]
click at [942, 321] on label "False" at bounding box center [909, 314] width 102 height 48
click at [885, 321] on input "False" at bounding box center [877, 314] width 16 height 13
radio input "true"
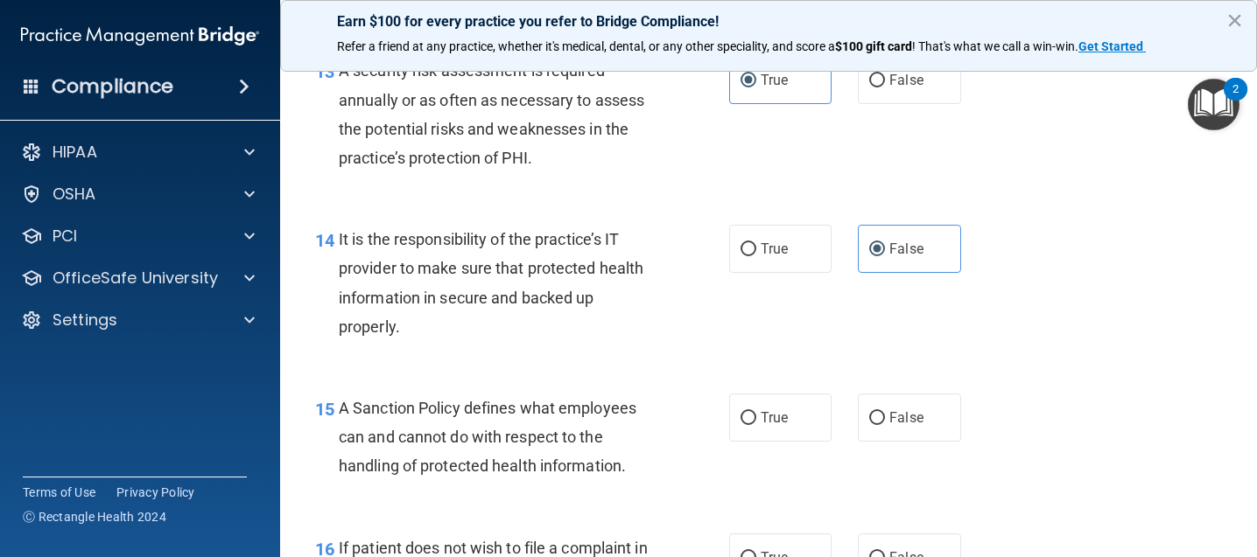
scroll to position [2538, 0]
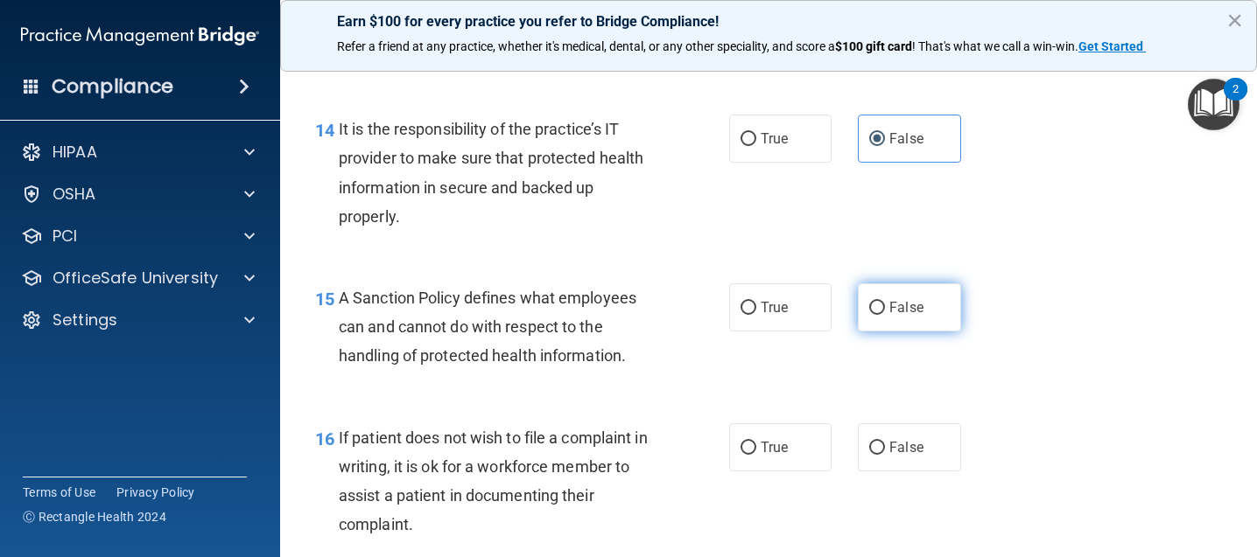
click at [907, 307] on span "False" at bounding box center [906, 307] width 34 height 17
click at [885, 307] on input "False" at bounding box center [877, 308] width 16 height 13
radio input "true"
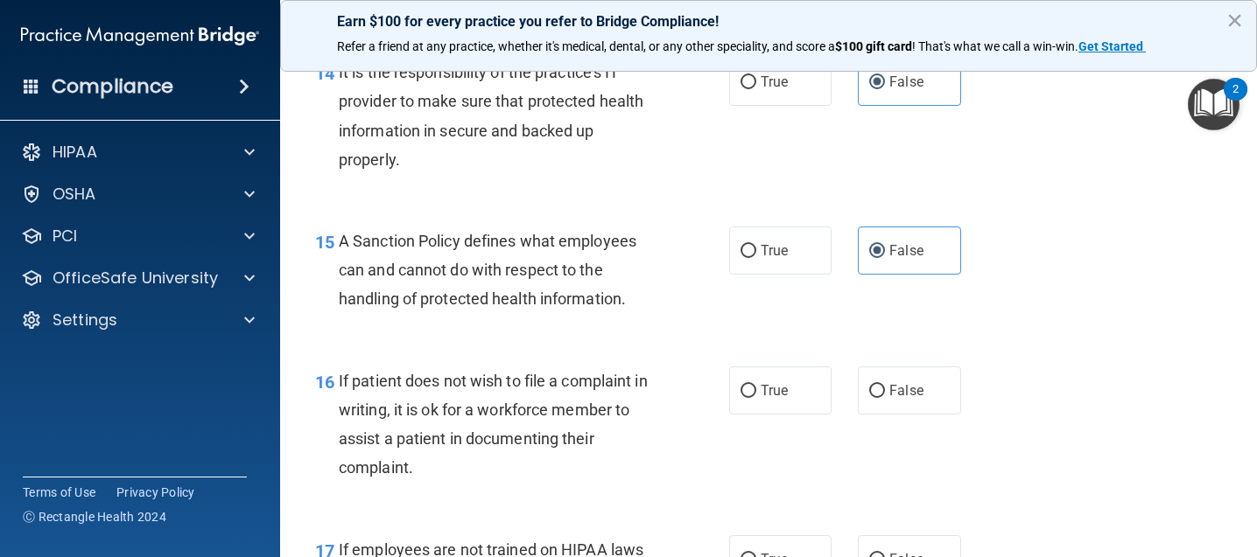
scroll to position [2626, 0]
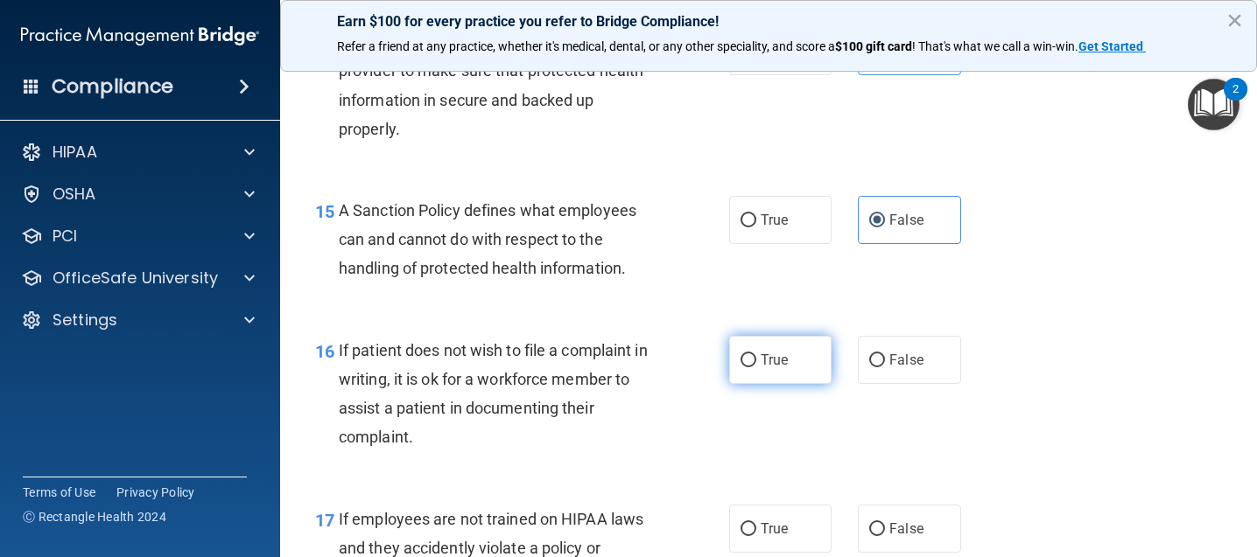
click at [771, 349] on label "True" at bounding box center [780, 360] width 102 height 48
click at [756, 354] on input "True" at bounding box center [748, 360] width 16 height 13
radio input "true"
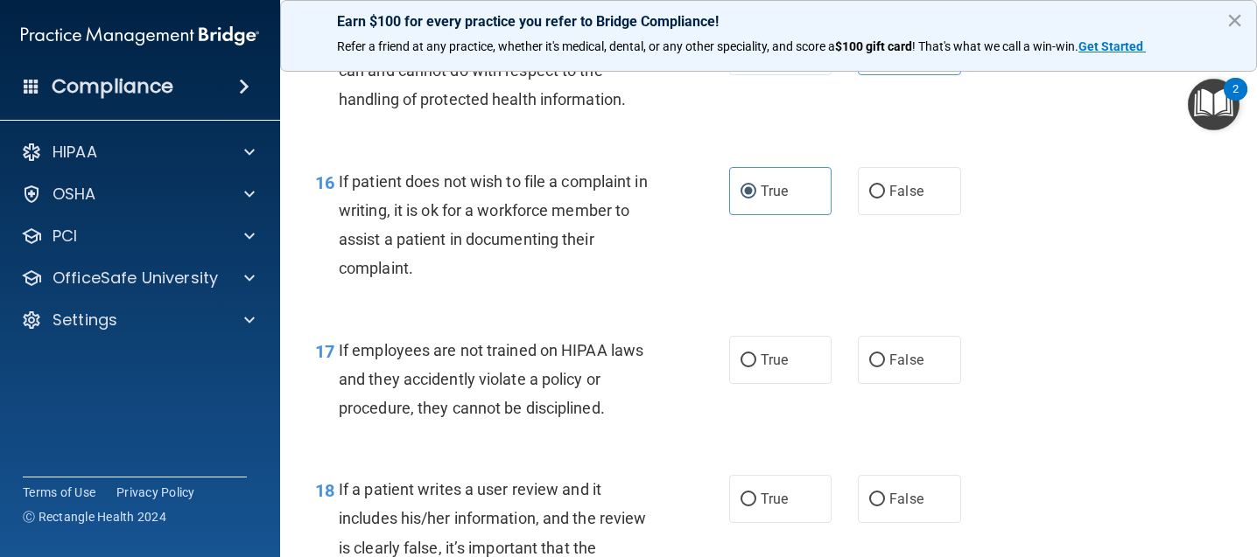
scroll to position [2801, 0]
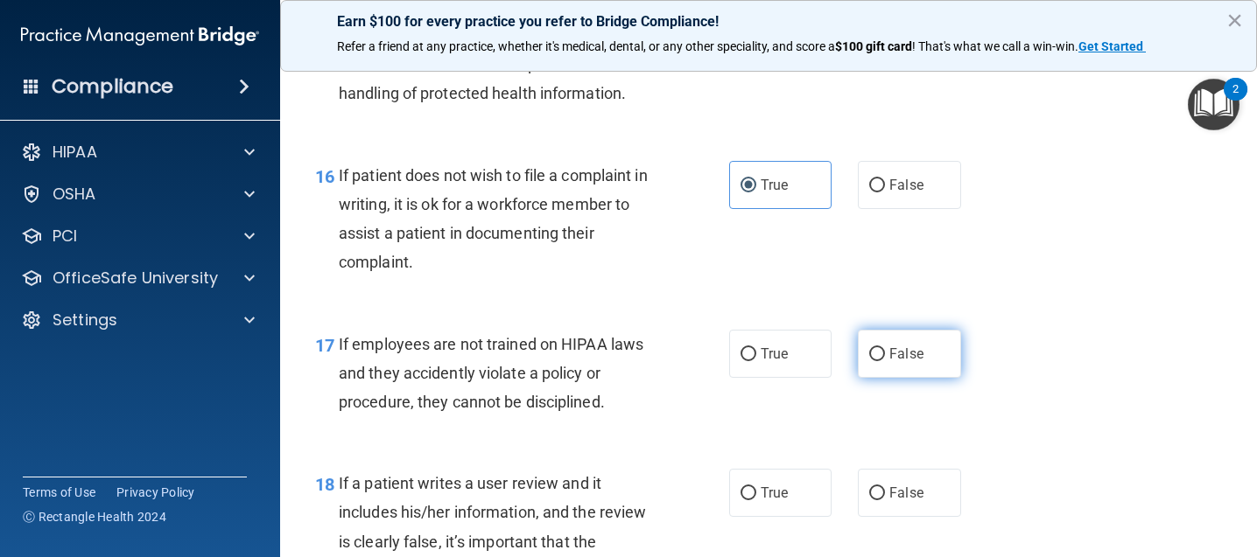
click at [901, 353] on span "False" at bounding box center [906, 354] width 34 height 17
click at [885, 353] on input "False" at bounding box center [877, 354] width 16 height 13
radio input "true"
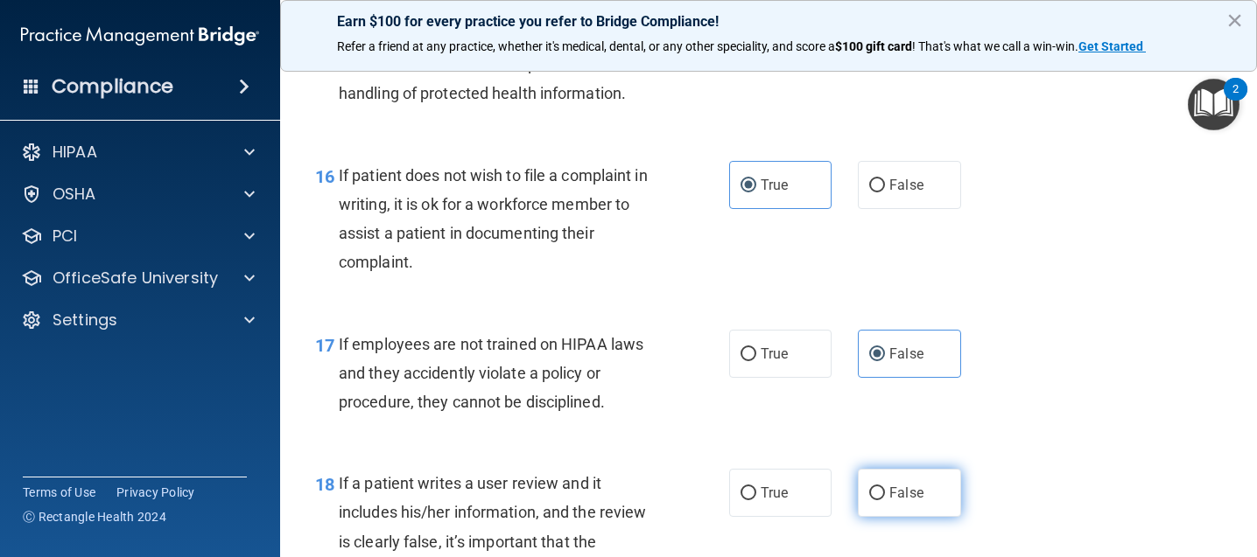
click at [901, 493] on span "False" at bounding box center [906, 493] width 34 height 17
click at [885, 493] on input "False" at bounding box center [877, 493] width 16 height 13
radio input "true"
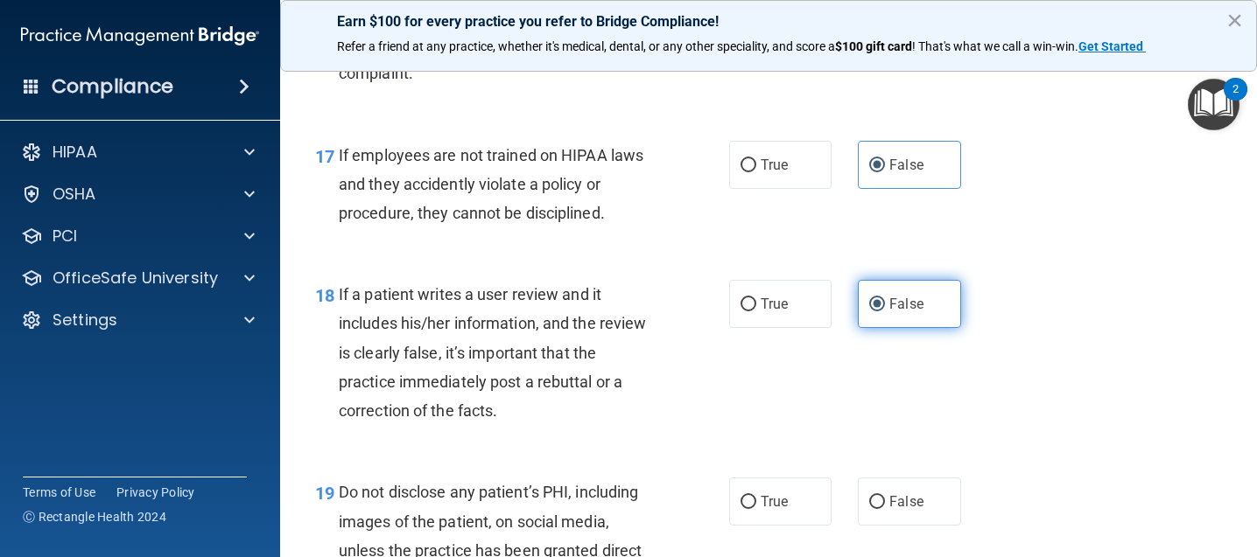
scroll to position [3063, 0]
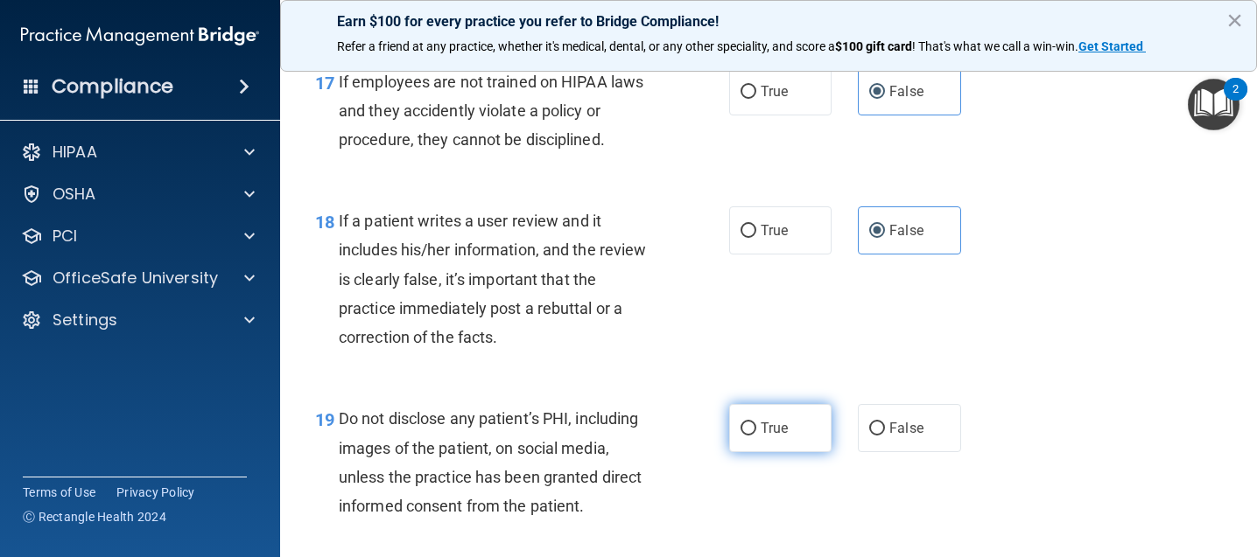
click at [754, 436] on label "True" at bounding box center [780, 428] width 102 height 48
click at [754, 436] on input "True" at bounding box center [748, 429] width 16 height 13
radio input "true"
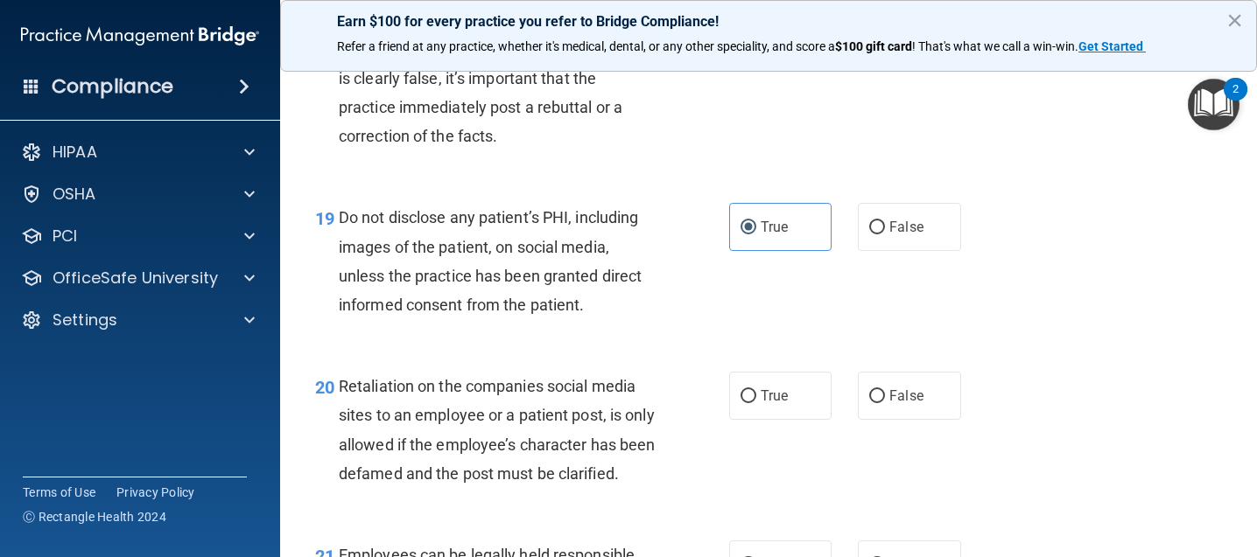
scroll to position [3326, 0]
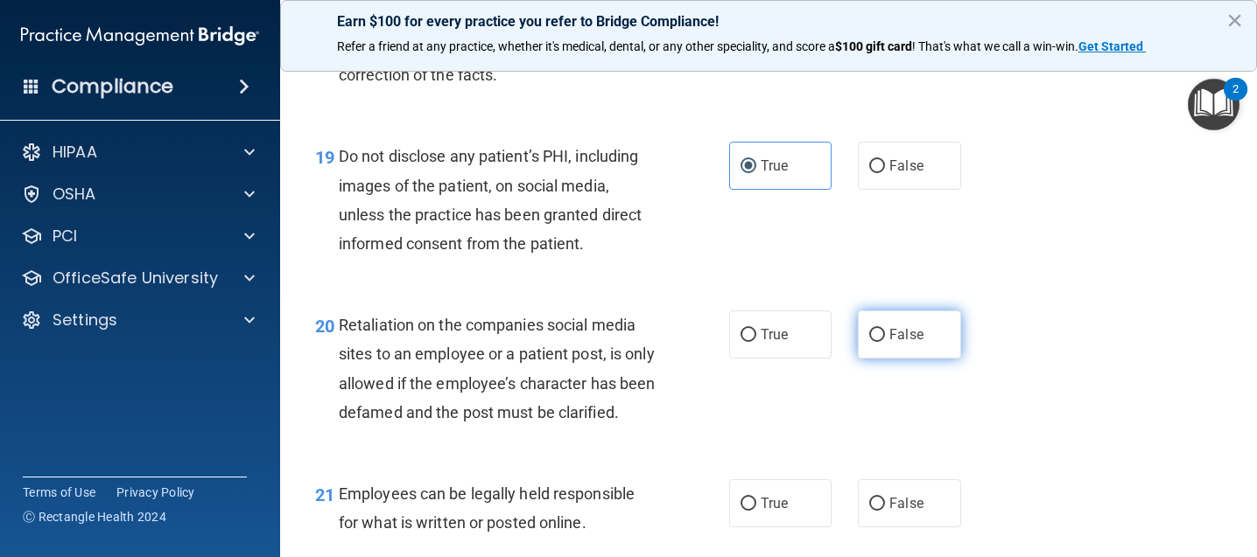
click at [889, 340] on span "False" at bounding box center [906, 334] width 34 height 17
click at [885, 340] on input "False" at bounding box center [877, 335] width 16 height 13
radio input "true"
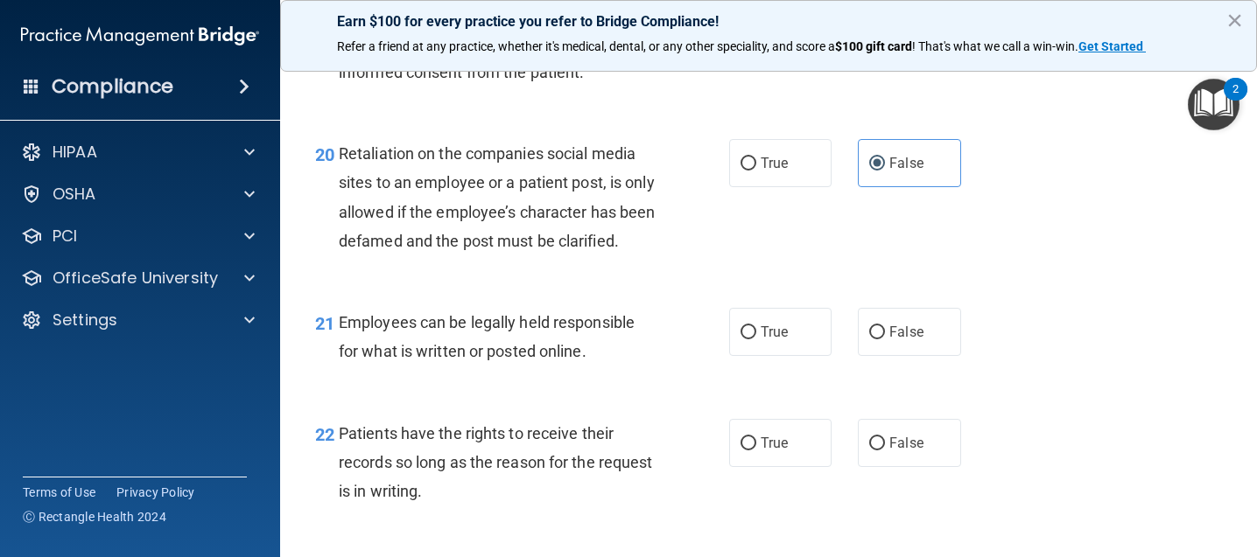
scroll to position [3501, 0]
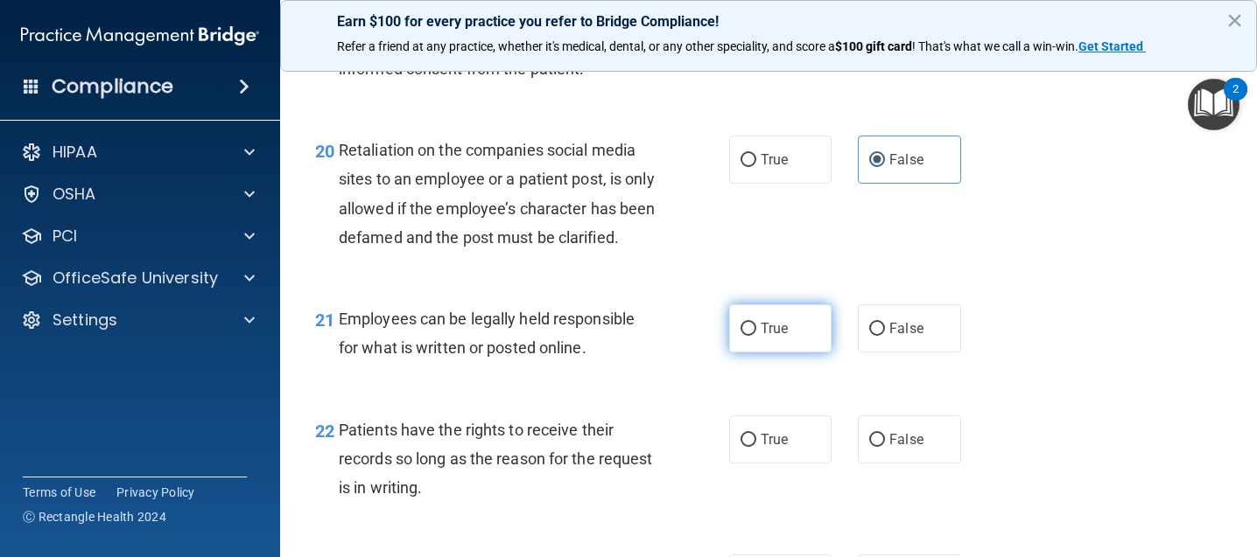
click at [785, 353] on label "True" at bounding box center [780, 329] width 102 height 48
click at [756, 336] on input "True" at bounding box center [748, 329] width 16 height 13
radio input "true"
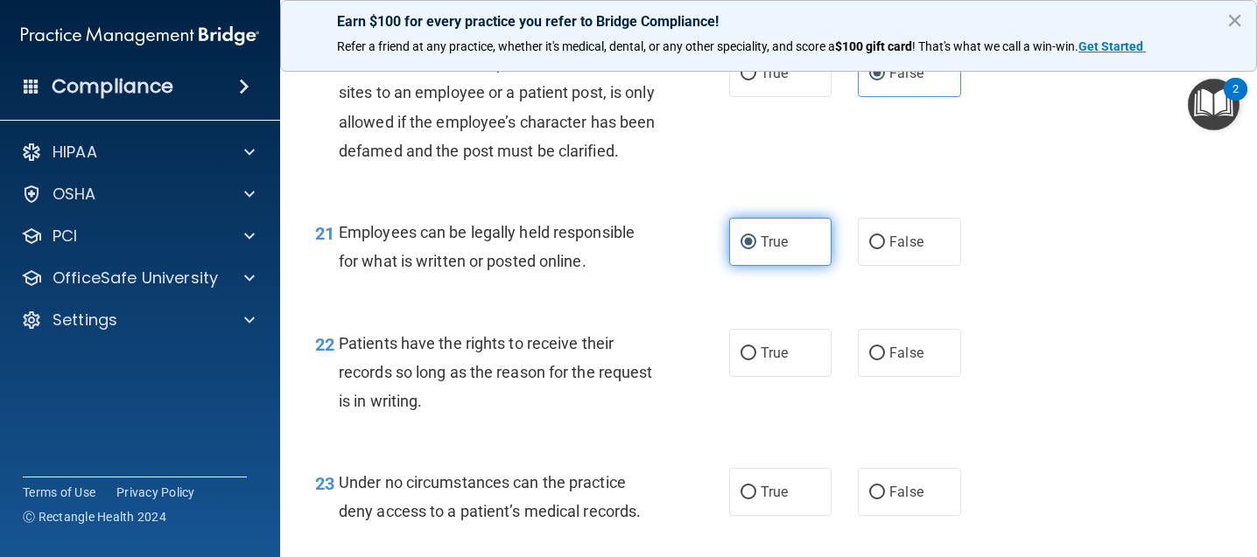
scroll to position [3588, 0]
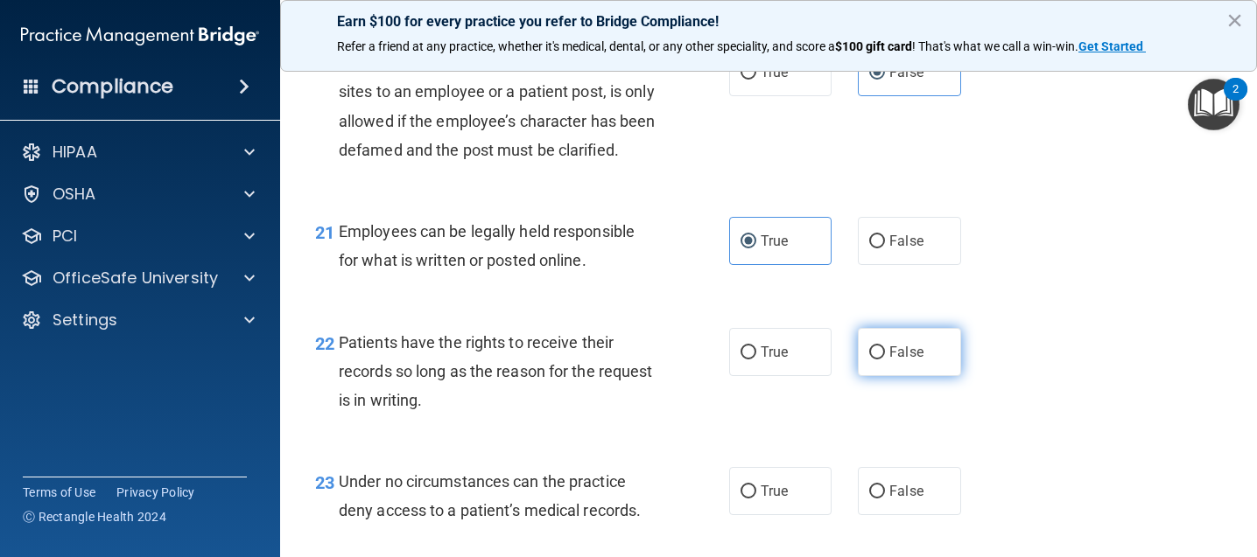
click at [901, 376] on label "False" at bounding box center [909, 352] width 102 height 48
click at [885, 360] on input "False" at bounding box center [877, 353] width 16 height 13
radio input "true"
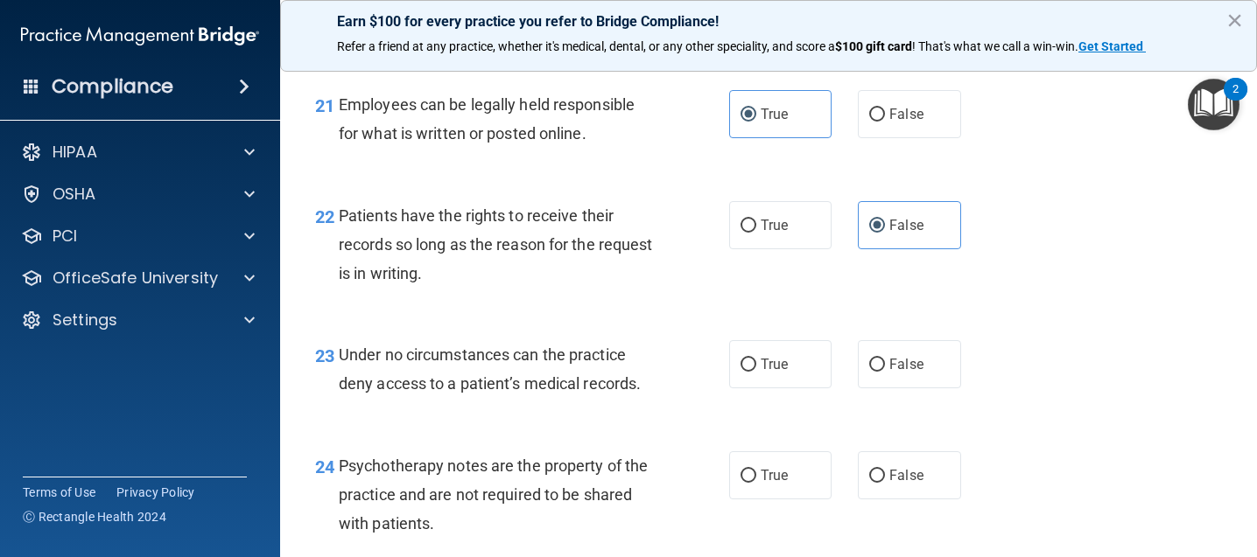
scroll to position [3763, 0]
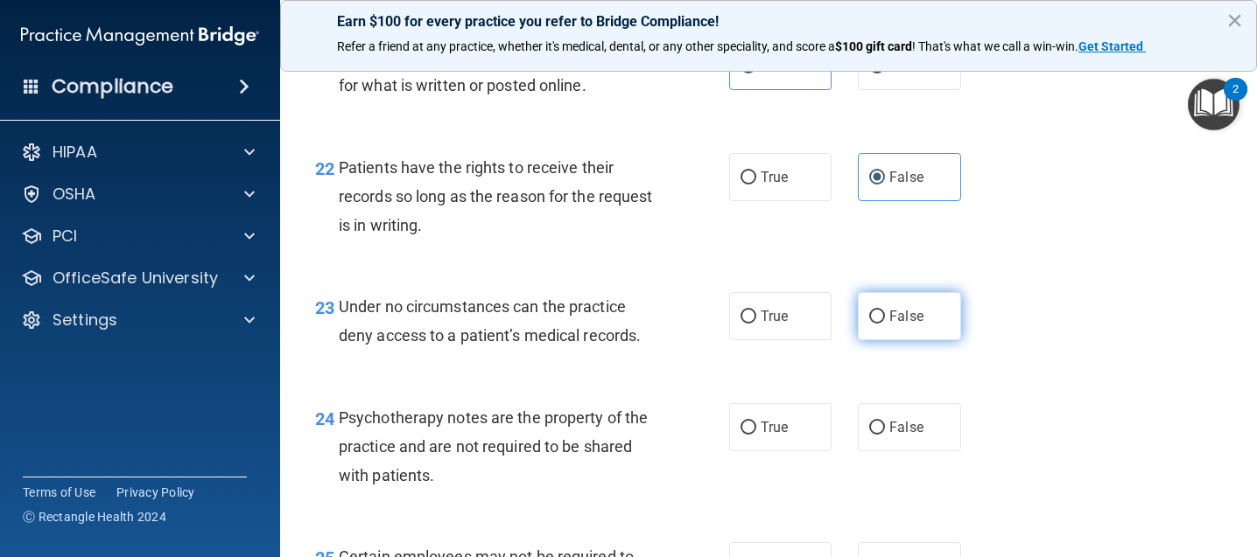
click at [896, 325] on span "False" at bounding box center [906, 316] width 34 height 17
click at [885, 324] on input "False" at bounding box center [877, 317] width 16 height 13
radio input "true"
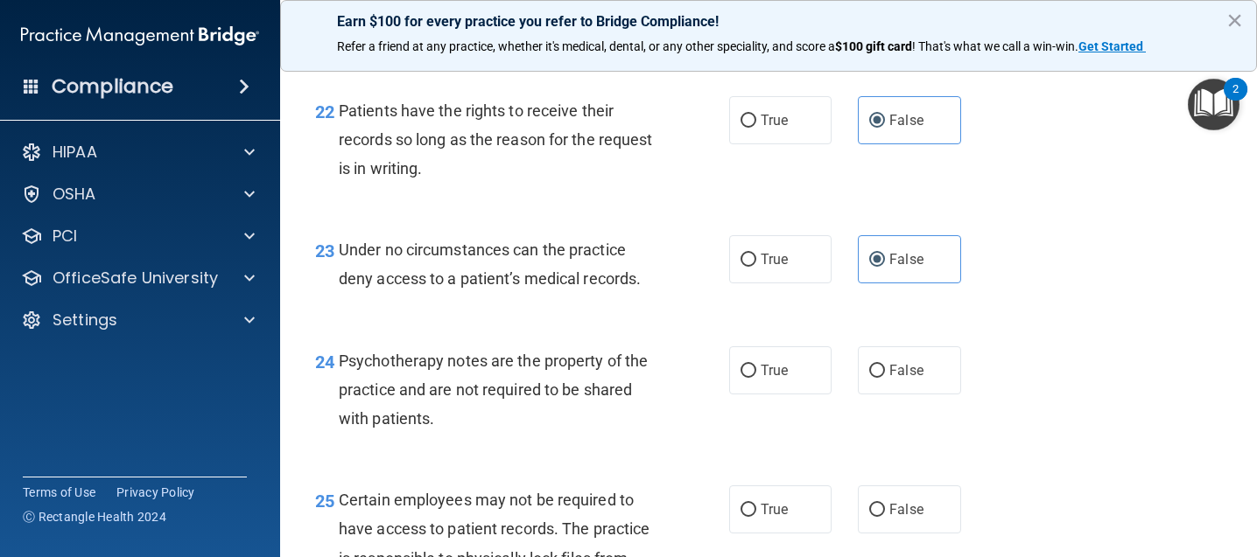
scroll to position [3851, 0]
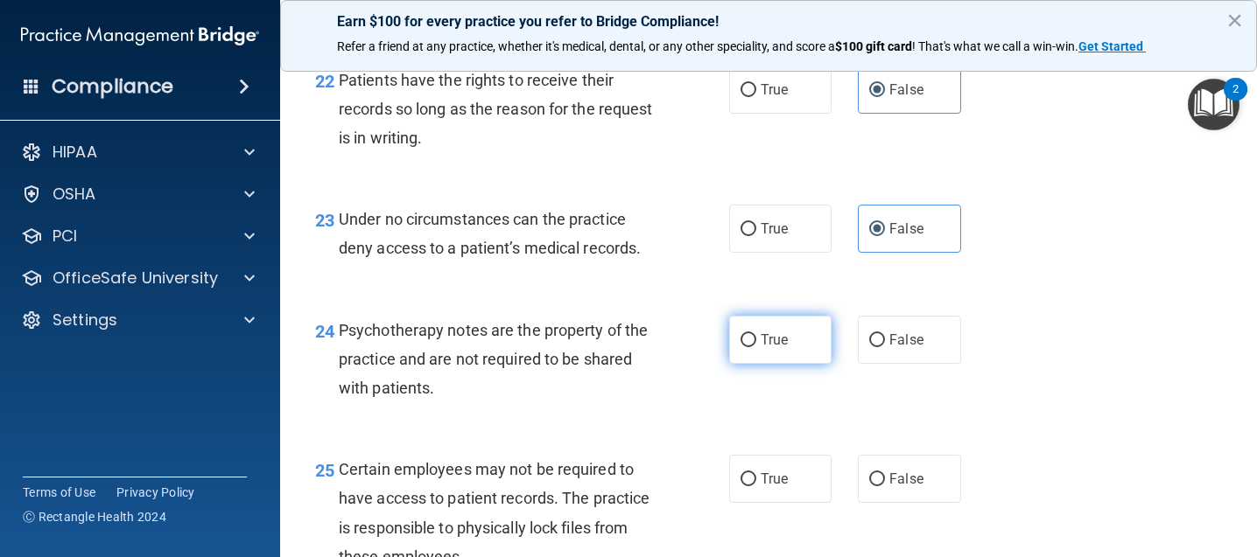
click at [792, 364] on label "True" at bounding box center [780, 340] width 102 height 48
click at [756, 347] on input "True" at bounding box center [748, 340] width 16 height 13
radio input "true"
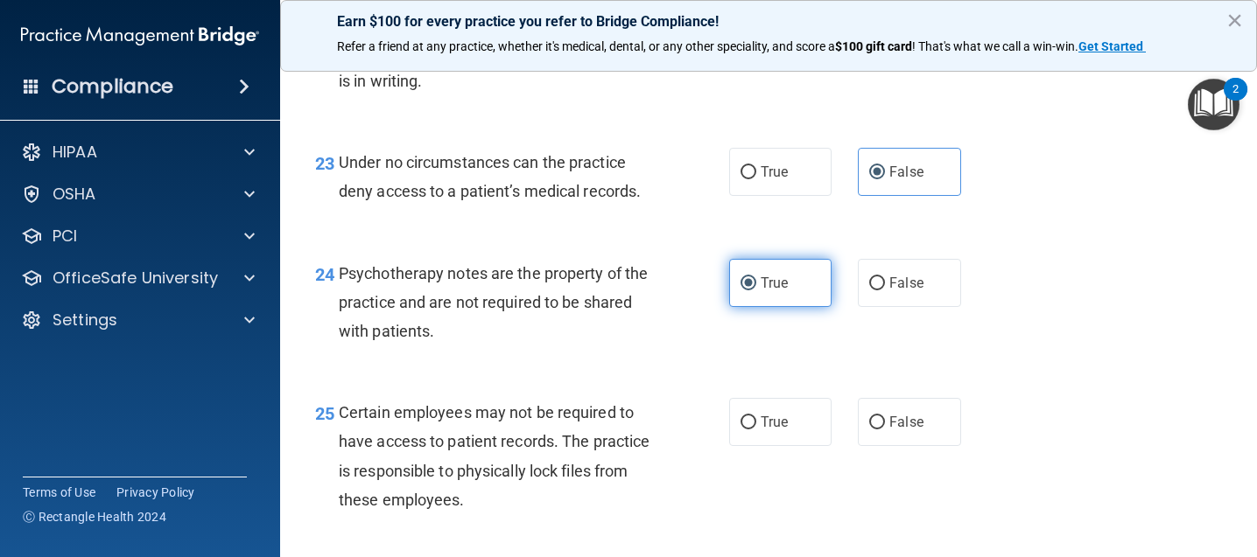
scroll to position [3938, 0]
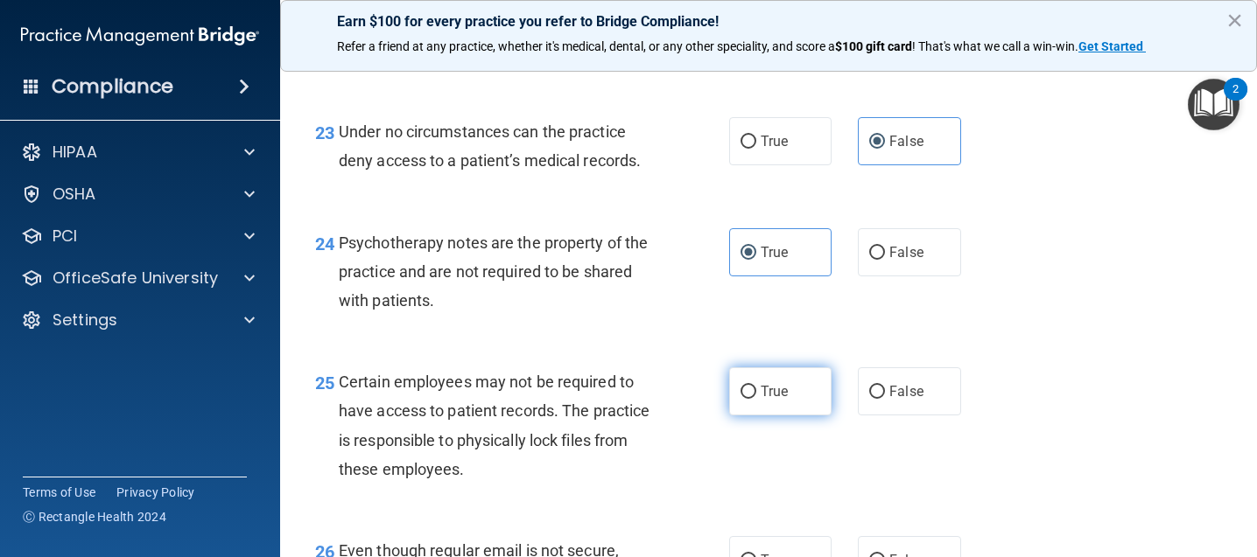
click at [773, 400] on span "True" at bounding box center [774, 391] width 27 height 17
click at [756, 399] on input "True" at bounding box center [748, 392] width 16 height 13
radio input "true"
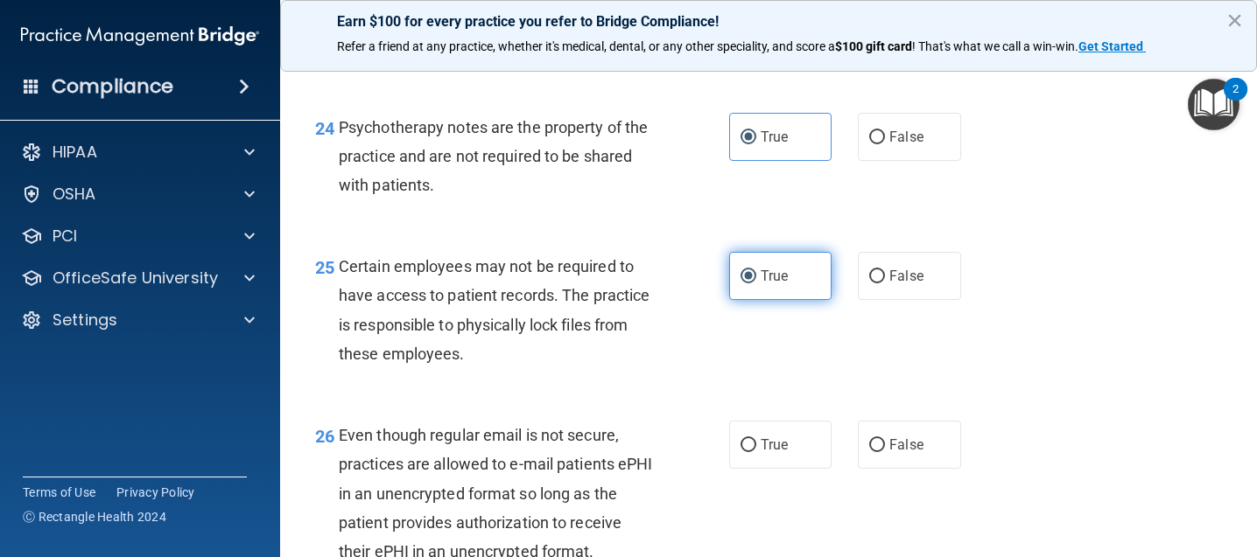
scroll to position [4201, 0]
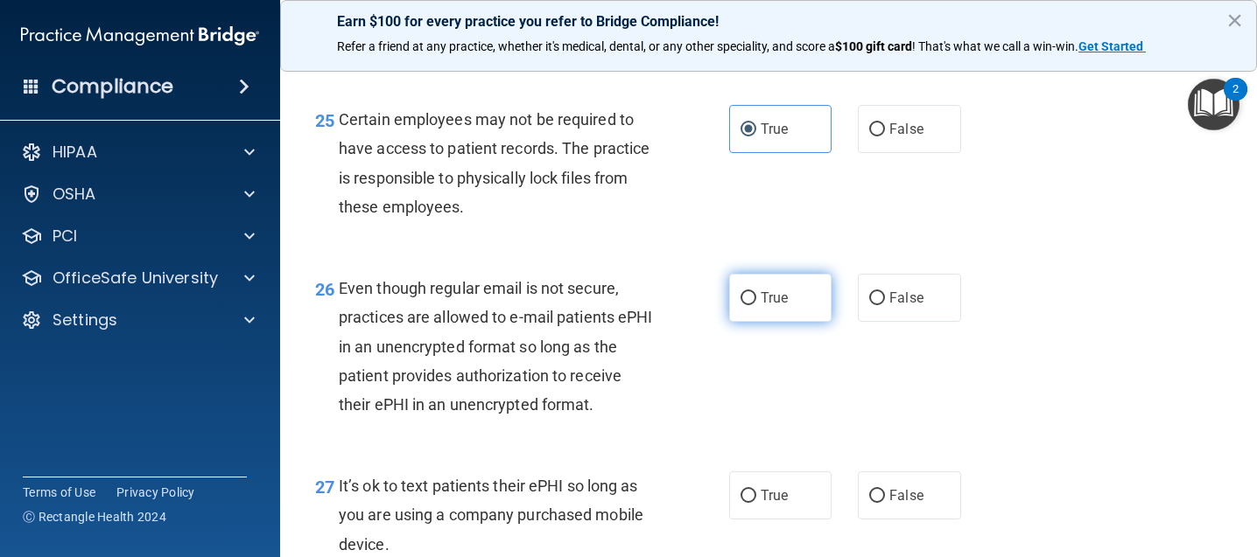
click at [801, 322] on label "True" at bounding box center [780, 298] width 102 height 48
click at [756, 305] on input "True" at bounding box center [748, 298] width 16 height 13
radio input "true"
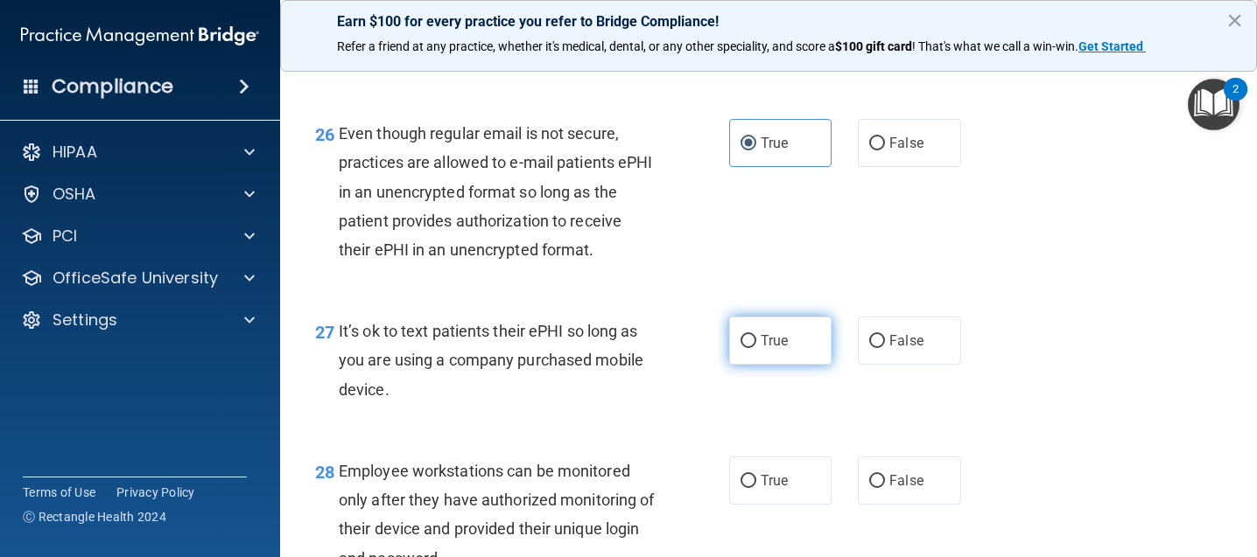
scroll to position [4376, 0]
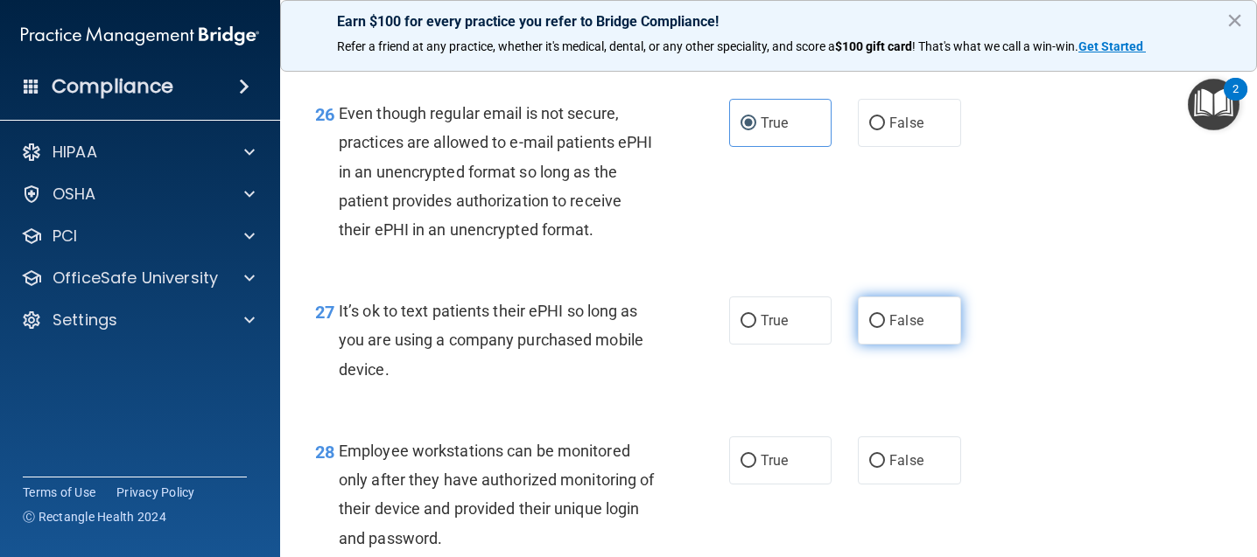
click at [889, 329] on span "False" at bounding box center [906, 320] width 34 height 17
click at [885, 328] on input "False" at bounding box center [877, 321] width 16 height 13
radio input "true"
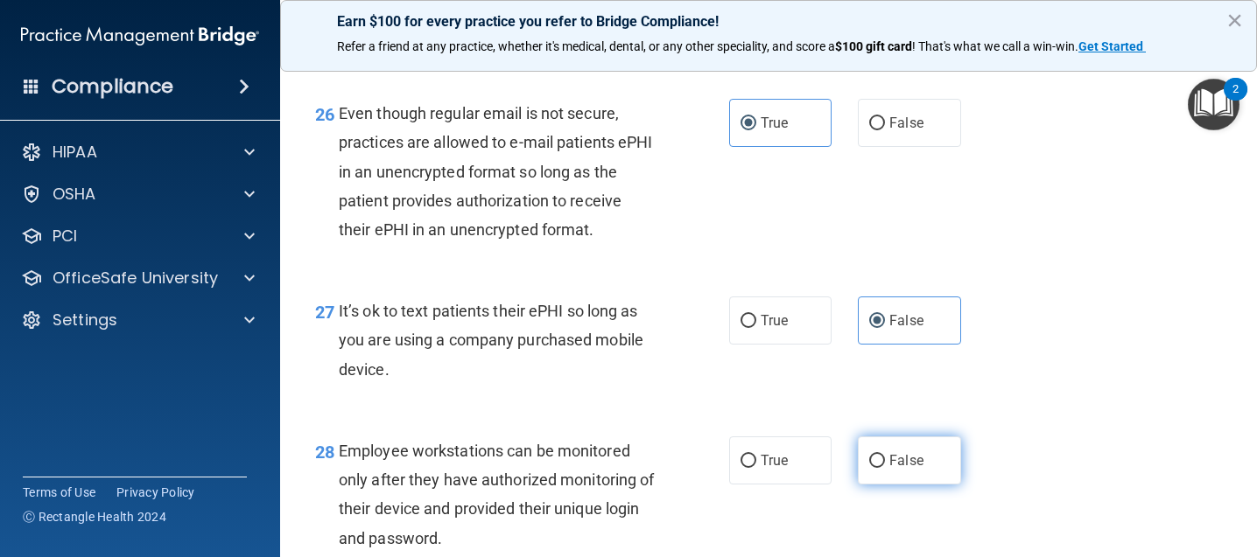
click at [891, 469] on span "False" at bounding box center [906, 460] width 34 height 17
click at [885, 468] on input "False" at bounding box center [877, 461] width 16 height 13
radio input "true"
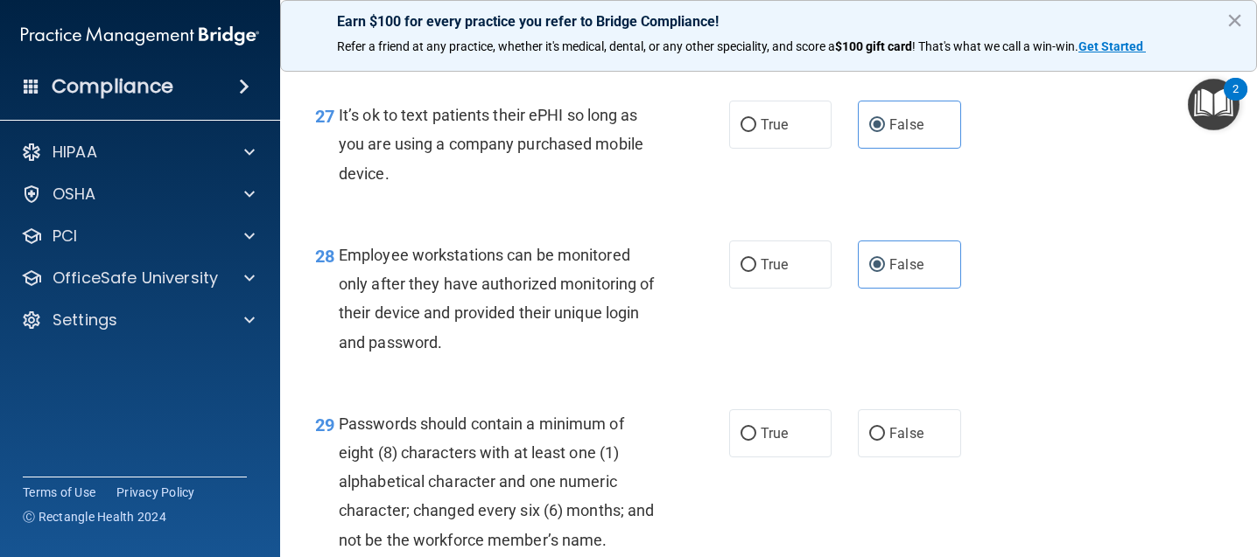
scroll to position [4638, 0]
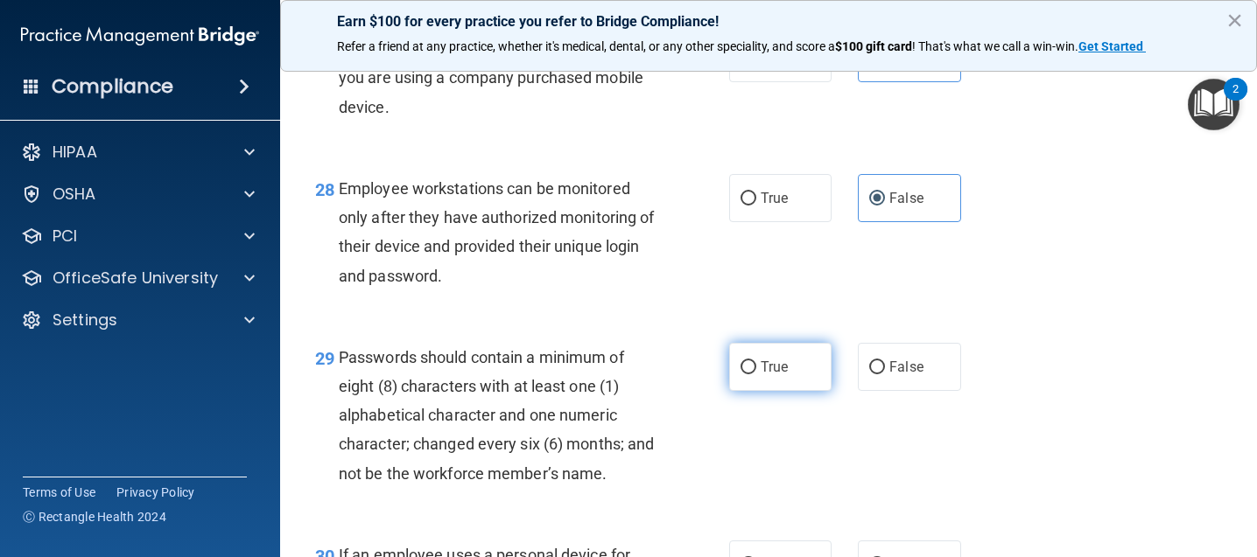
click at [796, 391] on label "True" at bounding box center [780, 367] width 102 height 48
click at [756, 375] on input "True" at bounding box center [748, 367] width 16 height 13
radio input "true"
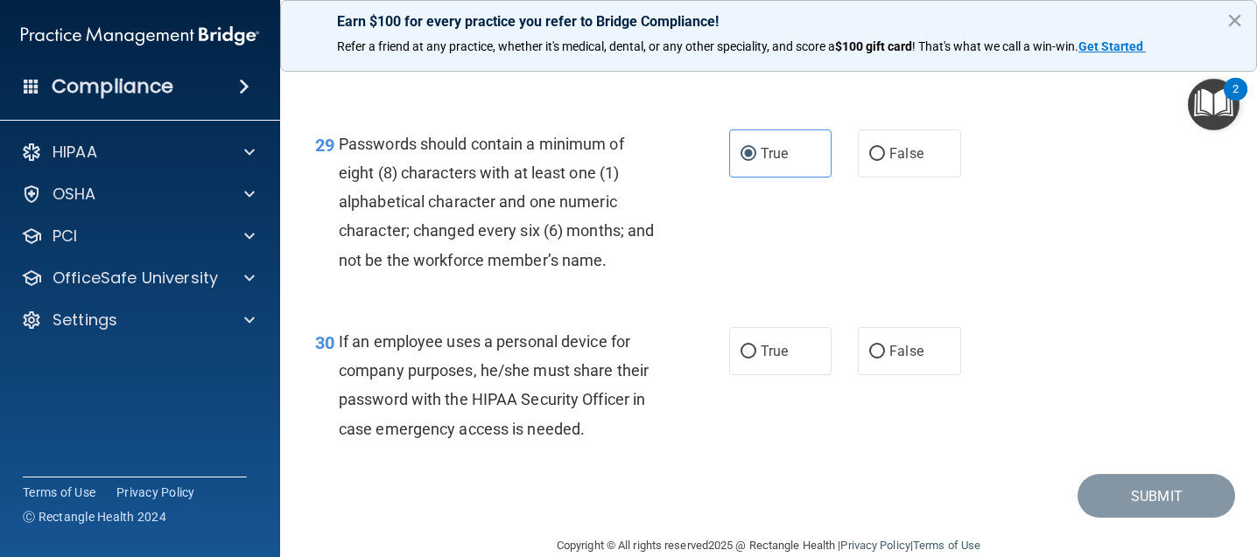
scroll to position [4901, 0]
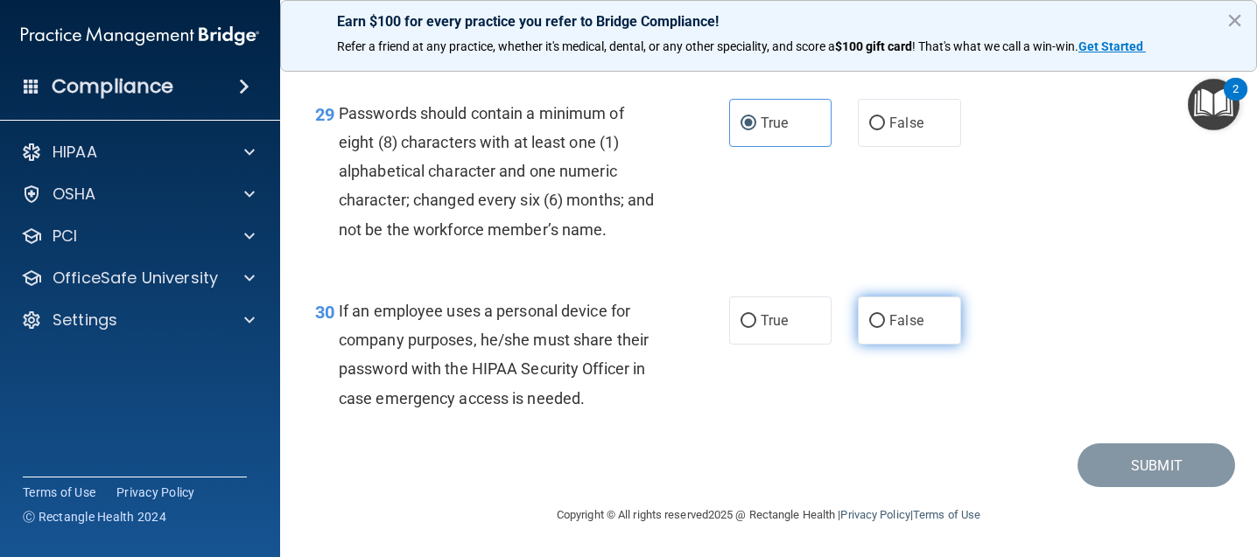
click at [920, 337] on label "False" at bounding box center [909, 321] width 102 height 48
click at [885, 328] on input "False" at bounding box center [877, 321] width 16 height 13
radio input "true"
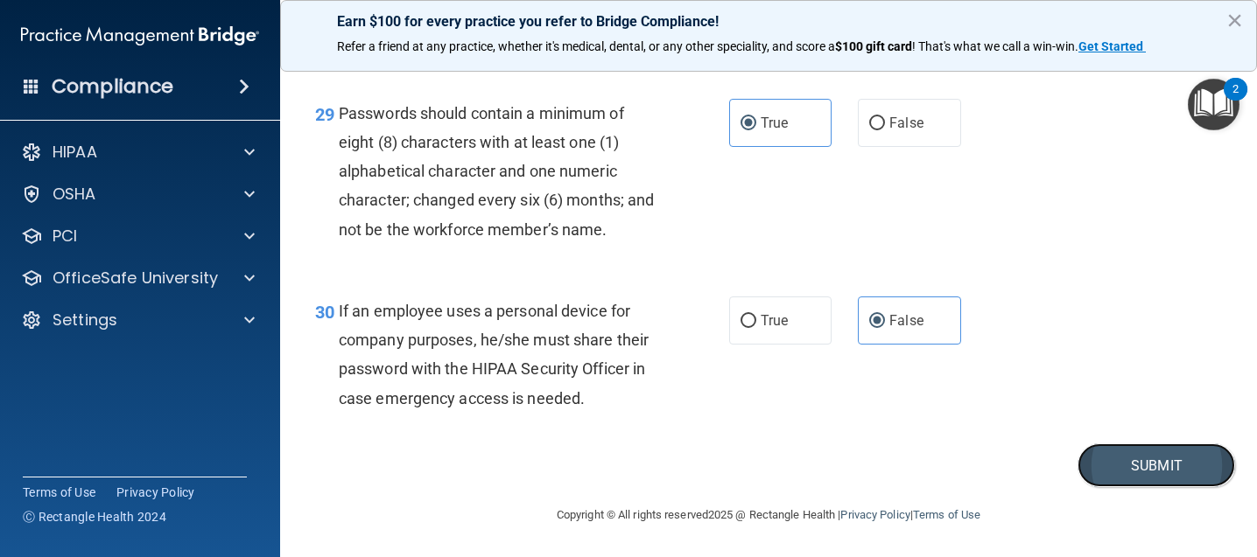
click at [1135, 468] on button "Submit" at bounding box center [1156, 466] width 158 height 45
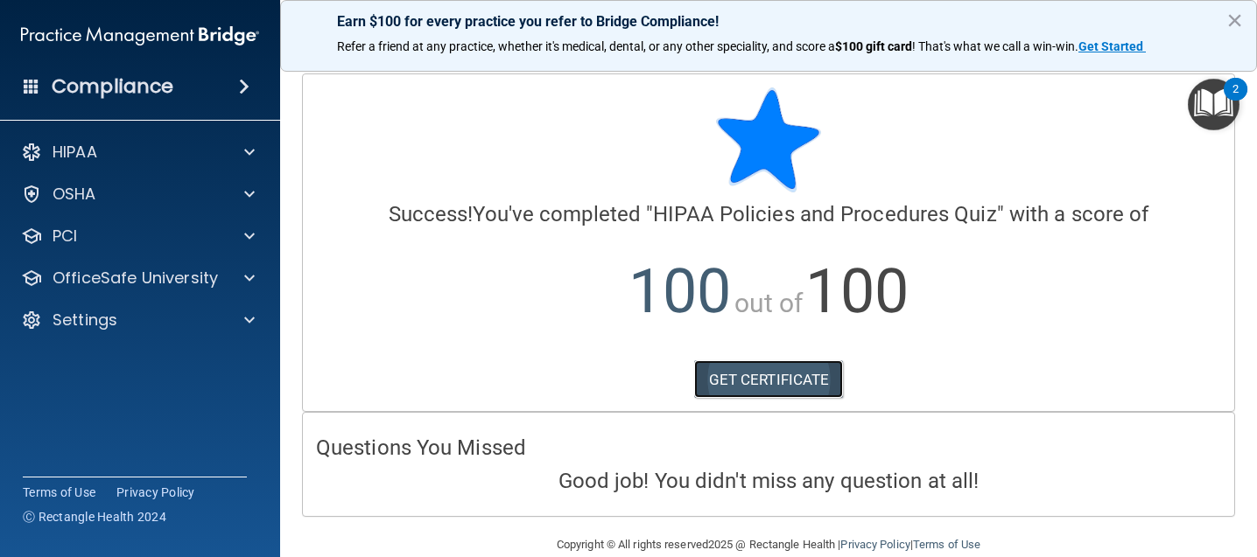
click at [760, 374] on link "GET CERTIFICATE" at bounding box center [769, 380] width 150 height 39
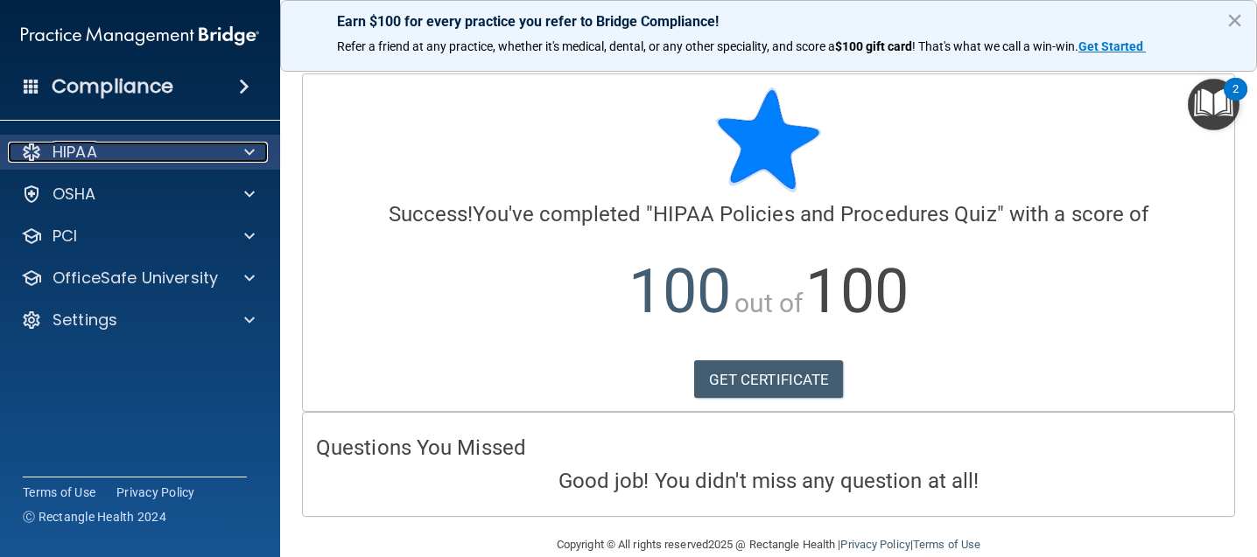
click at [192, 158] on div "HIPAA" at bounding box center [116, 152] width 217 height 21
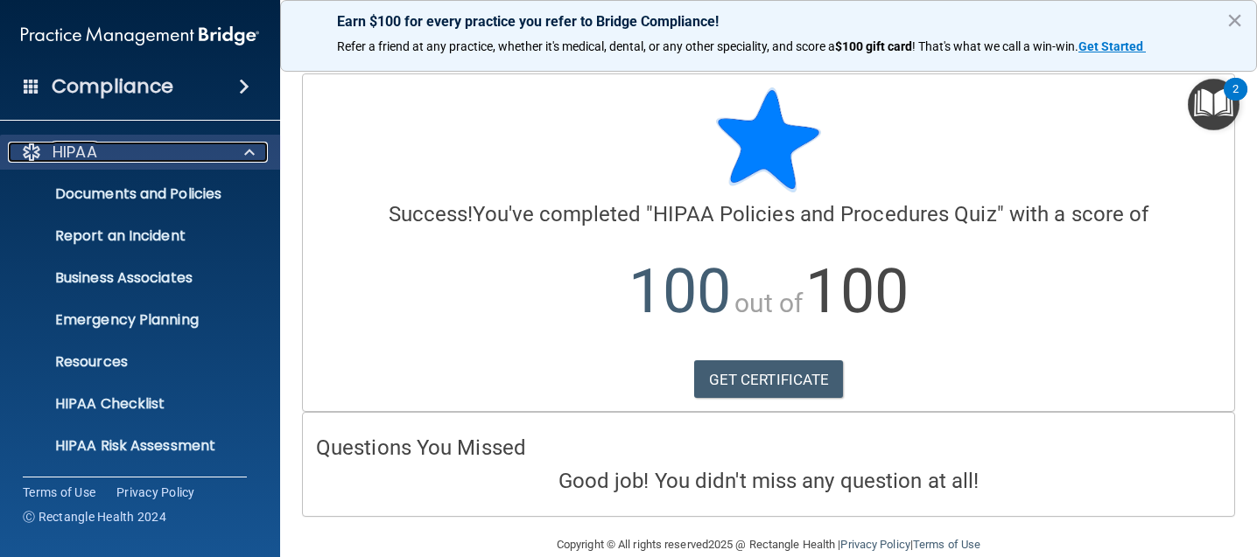
click at [192, 158] on div "HIPAA" at bounding box center [116, 152] width 217 height 21
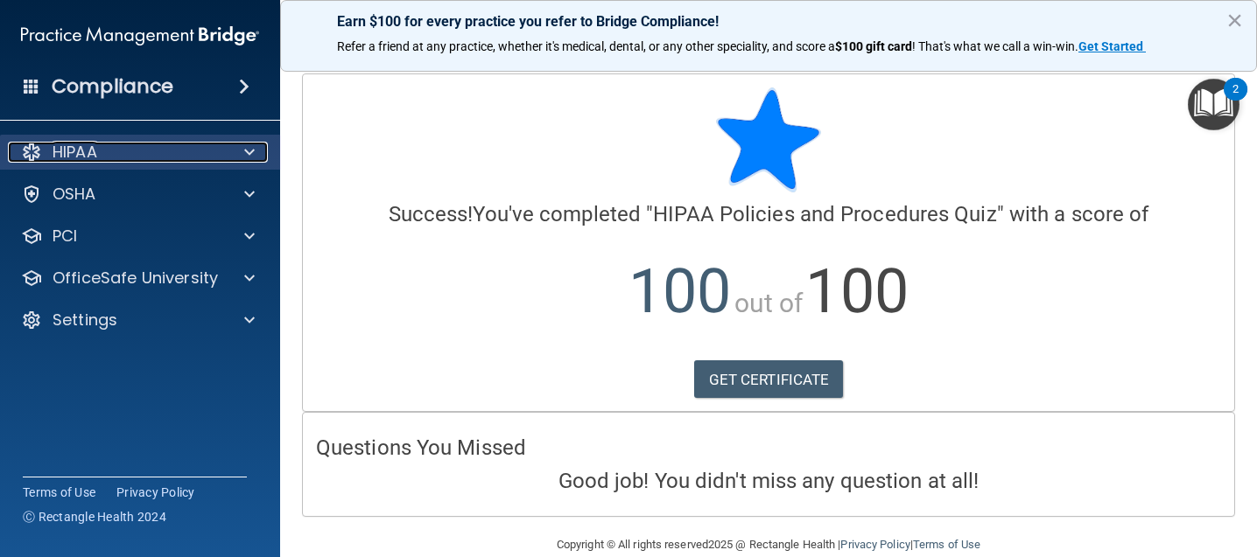
click at [242, 153] on div at bounding box center [247, 152] width 44 height 21
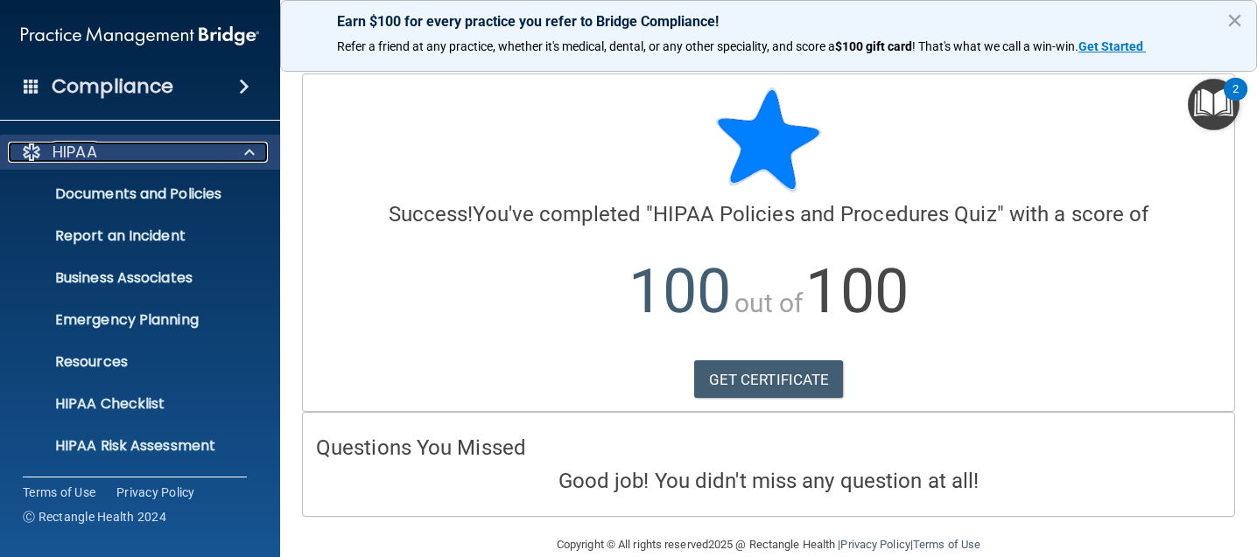
click at [242, 150] on div at bounding box center [247, 152] width 44 height 21
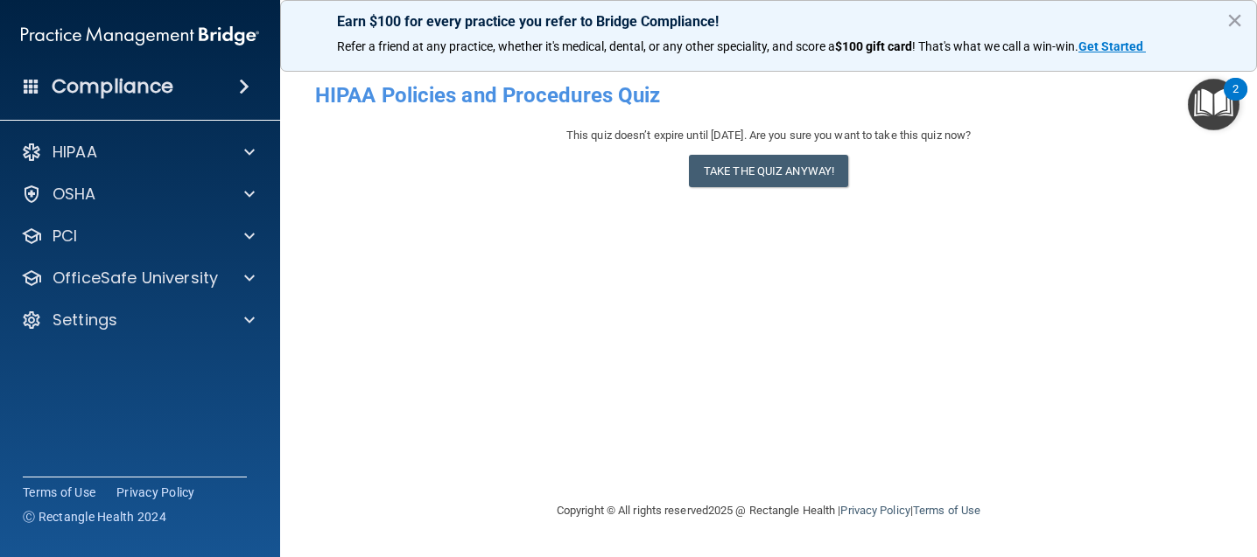
click at [164, 81] on h4 "Compliance" at bounding box center [113, 86] width 122 height 25
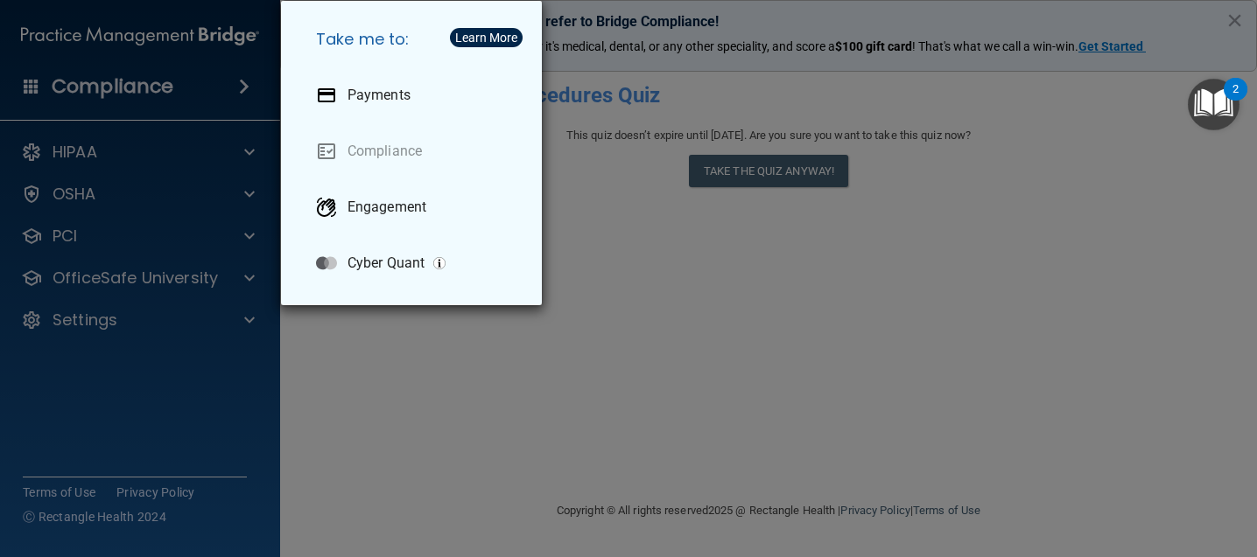
click at [164, 81] on div "Take me to: Payments Compliance Engagement Cyber Quant" at bounding box center [628, 278] width 1257 height 557
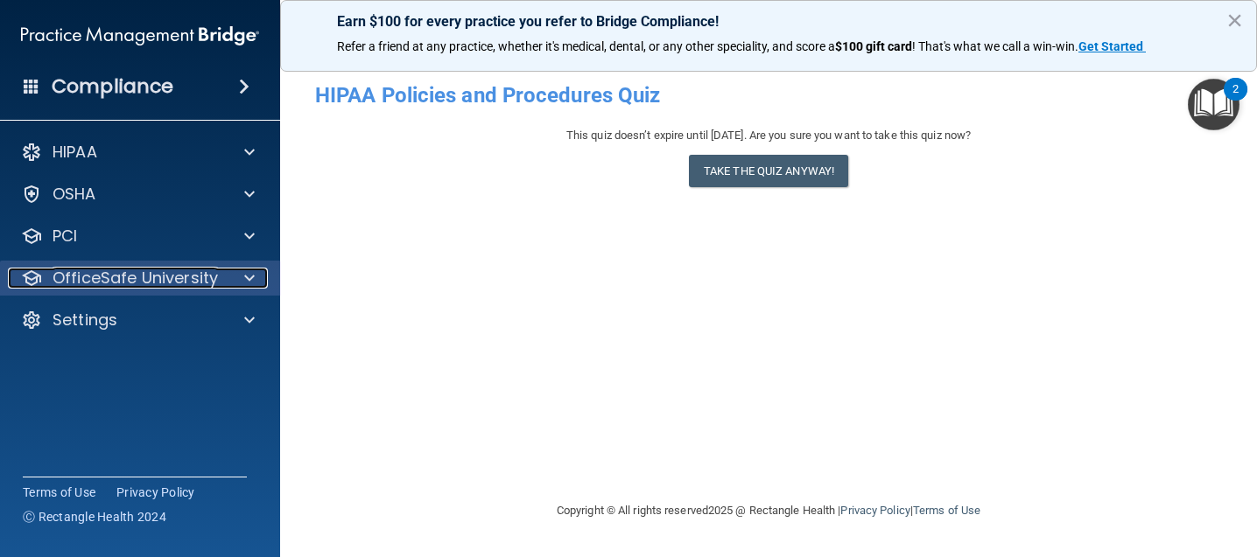
click at [122, 283] on p "OfficeSafe University" at bounding box center [135, 278] width 165 height 21
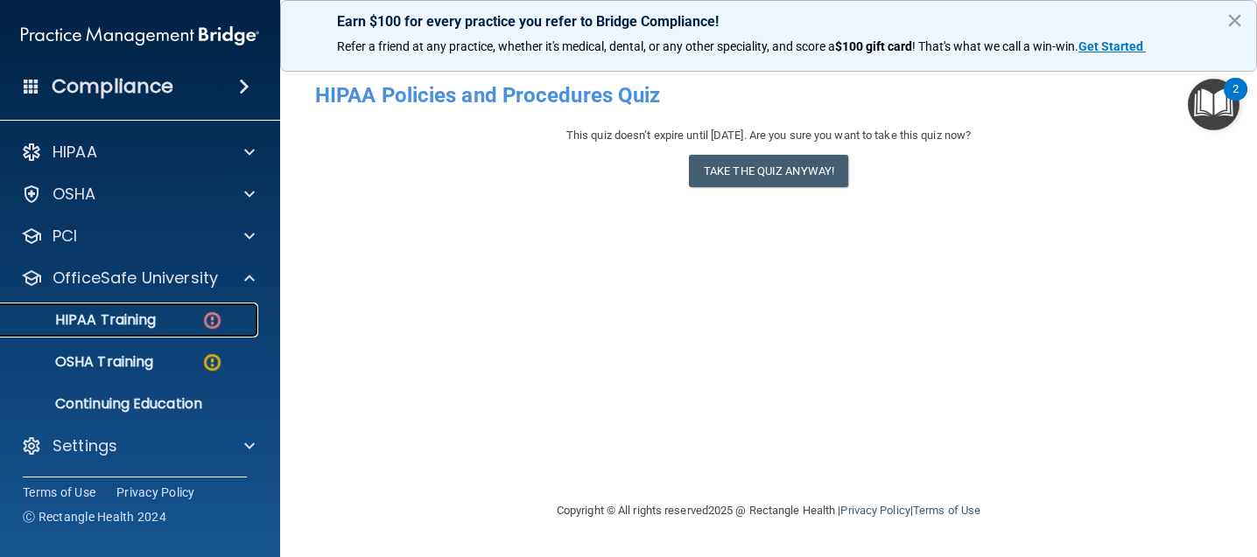
click at [171, 314] on div "HIPAA Training" at bounding box center [130, 321] width 239 height 18
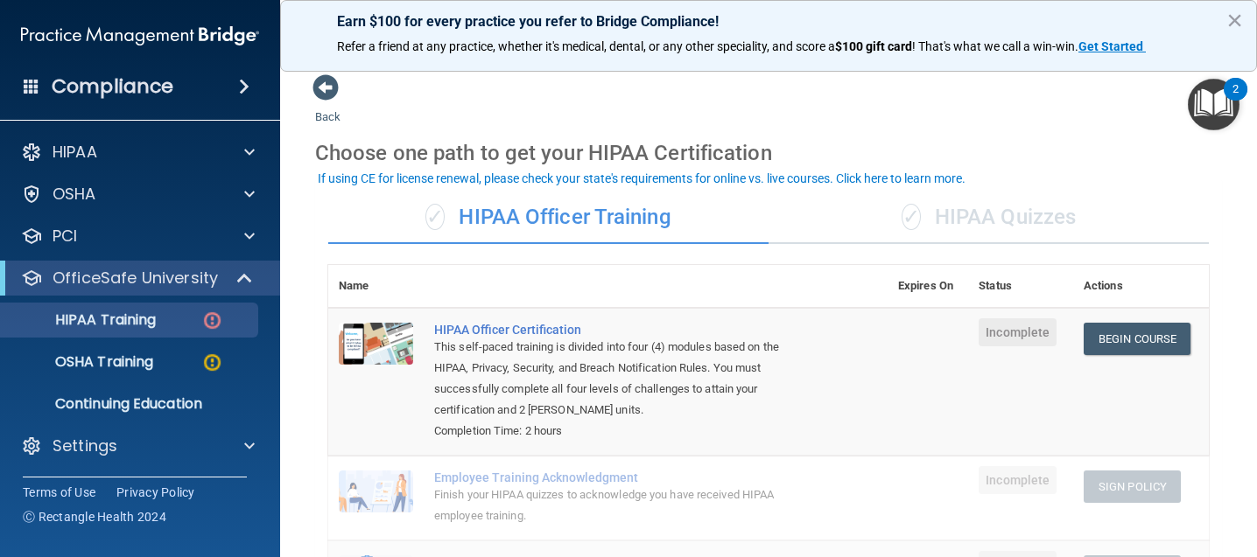
click at [1047, 218] on div "✓ HIPAA Quizzes" at bounding box center [988, 218] width 440 height 53
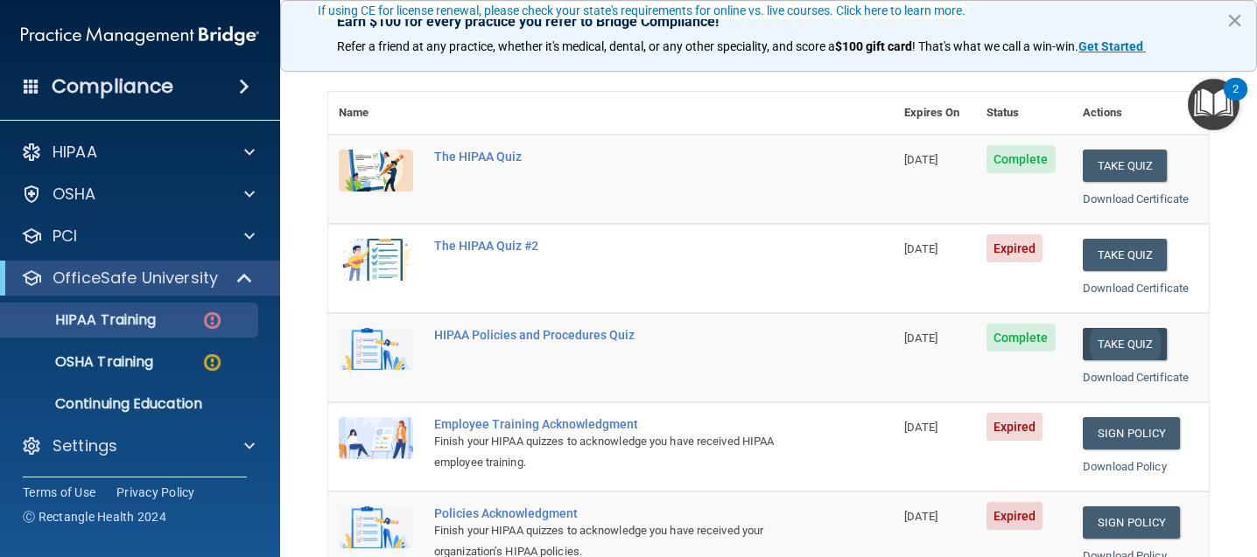
scroll to position [175, 0]
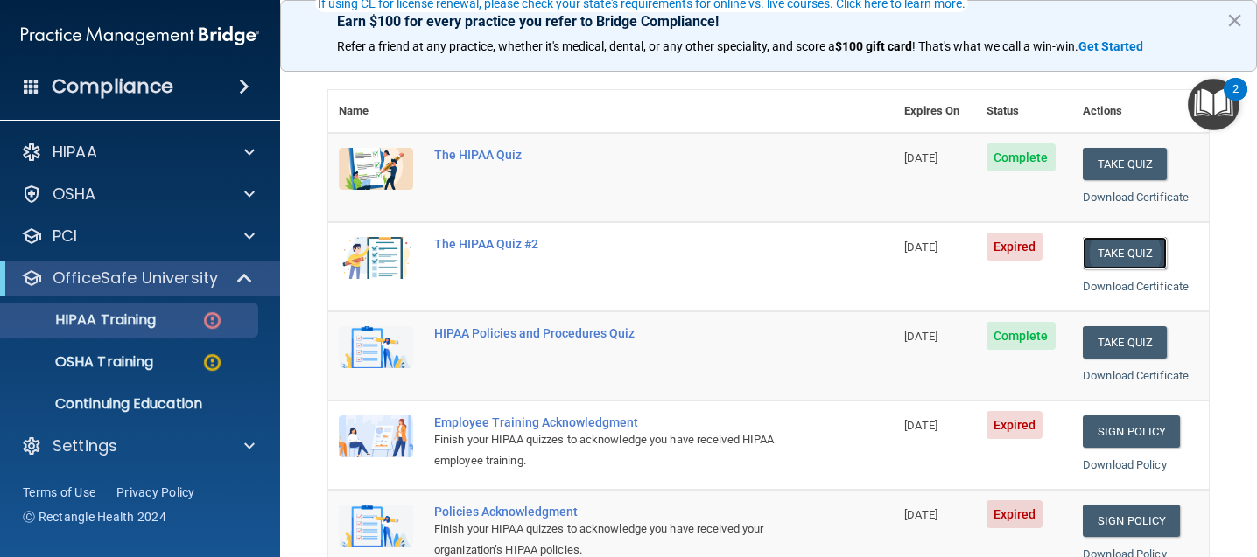
click at [1125, 247] on button "Take Quiz" at bounding box center [1125, 253] width 84 height 32
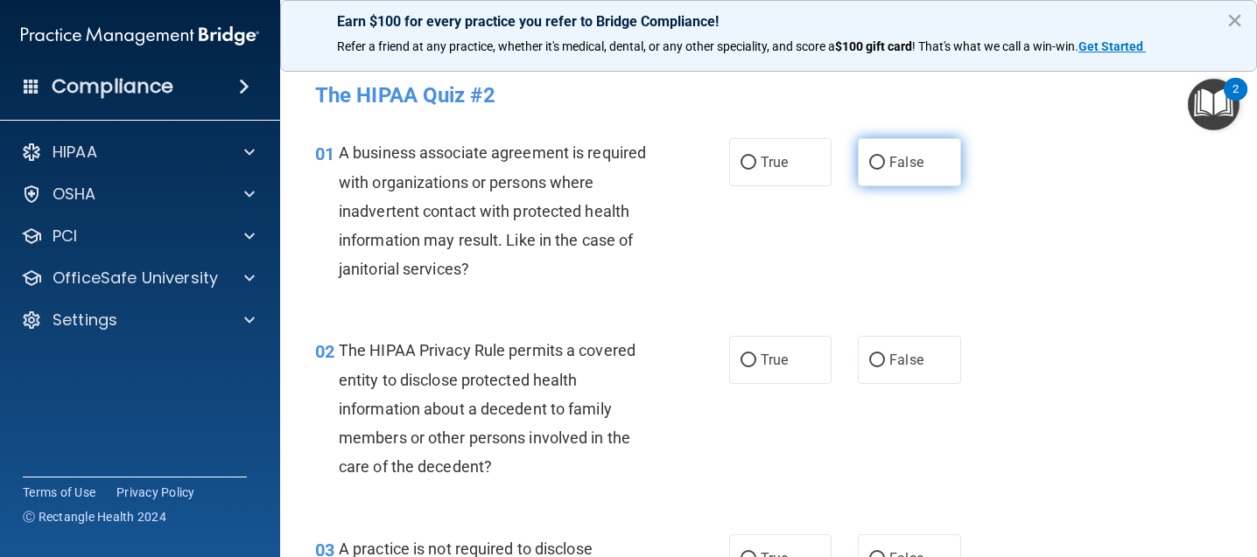
click at [924, 160] on label "False" at bounding box center [909, 162] width 102 height 48
click at [885, 160] on input "False" at bounding box center [877, 163] width 16 height 13
radio input "true"
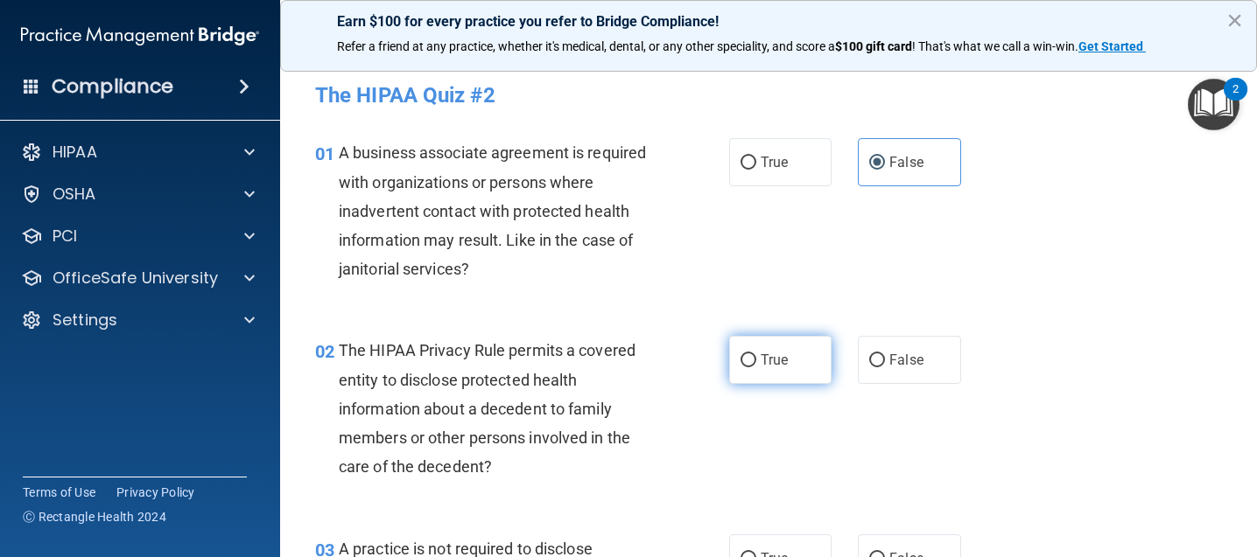
click at [748, 363] on input "True" at bounding box center [748, 360] width 16 height 13
radio input "true"
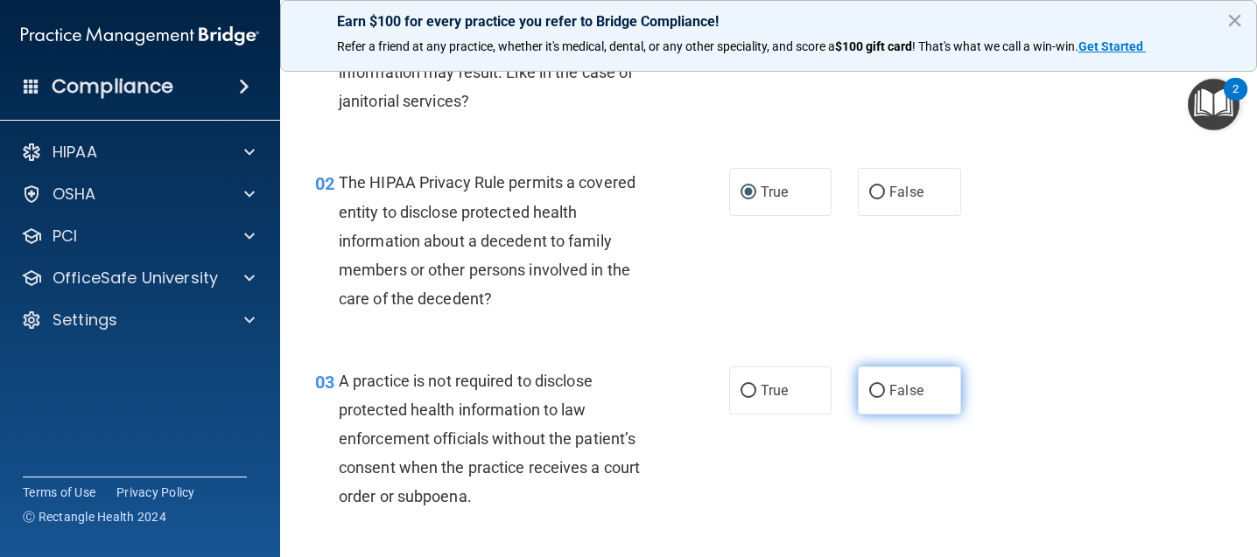
scroll to position [175, 0]
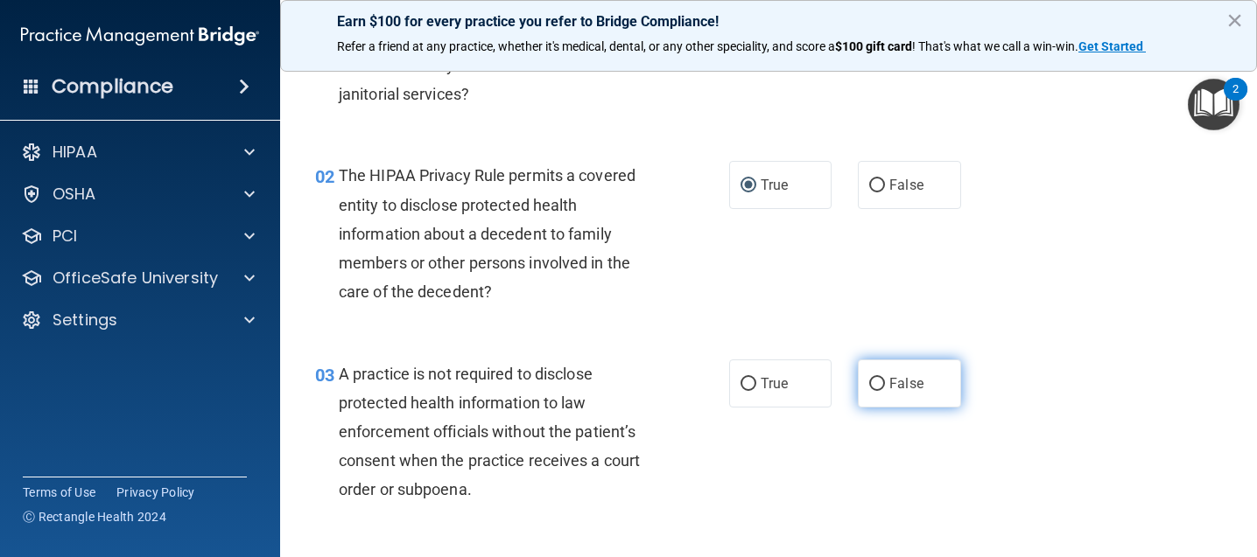
click at [923, 371] on label "False" at bounding box center [909, 384] width 102 height 48
click at [885, 378] on input "False" at bounding box center [877, 384] width 16 height 13
radio input "true"
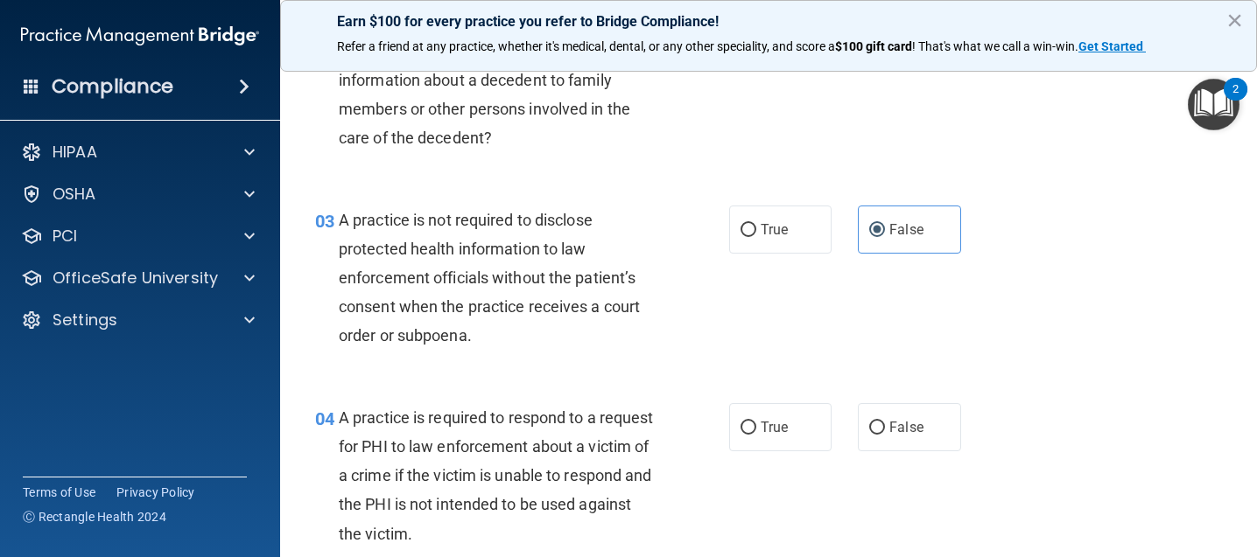
scroll to position [350, 0]
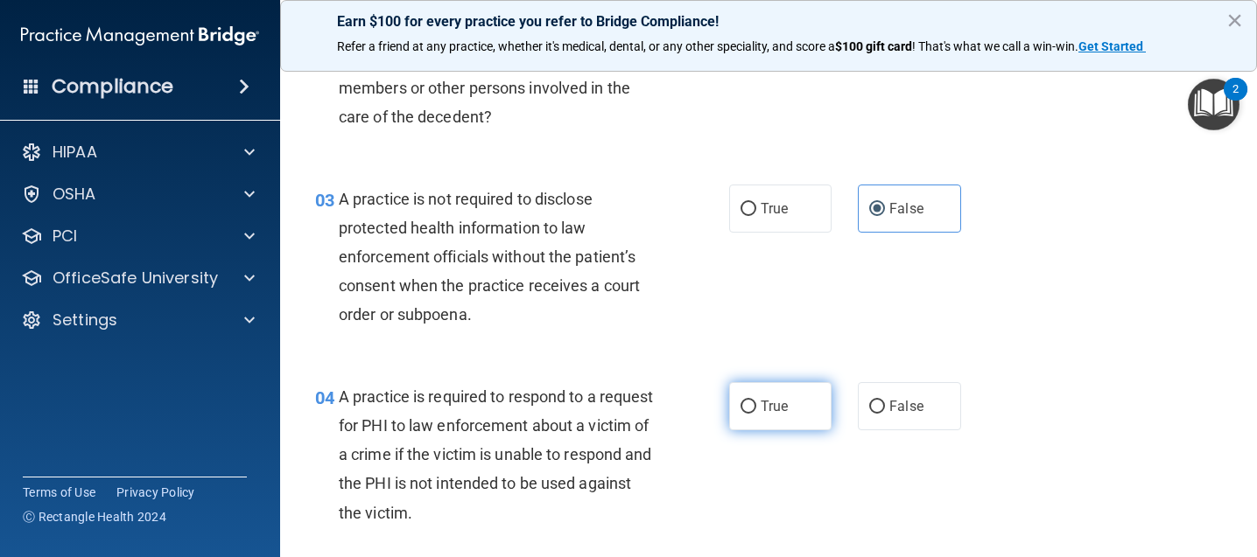
click at [761, 406] on span "True" at bounding box center [774, 406] width 27 height 17
click at [755, 406] on input "True" at bounding box center [748, 407] width 16 height 13
radio input "true"
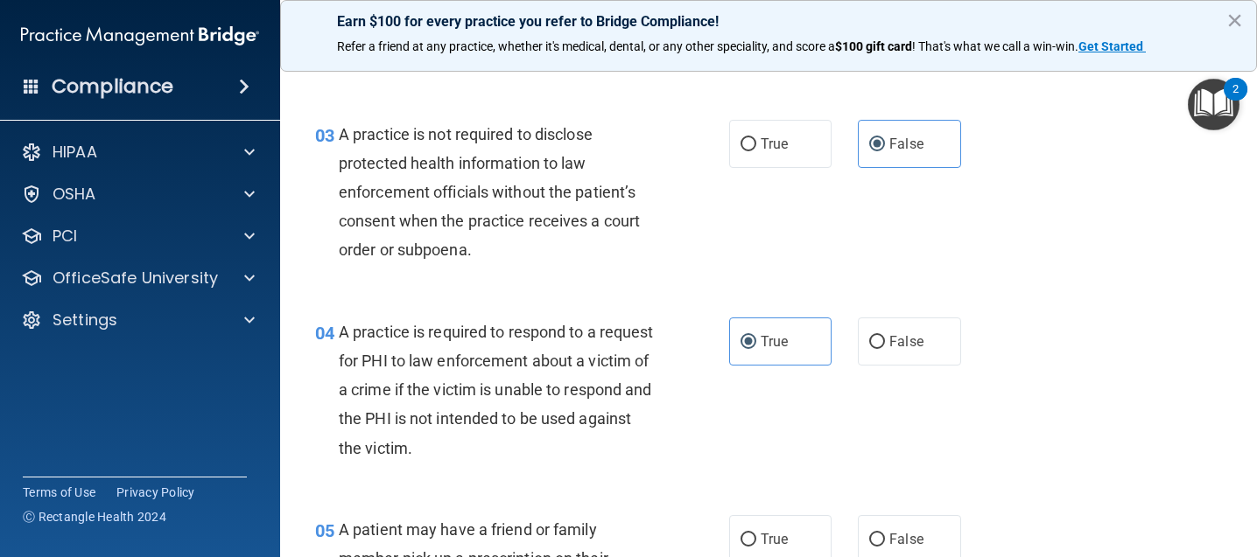
scroll to position [525, 0]
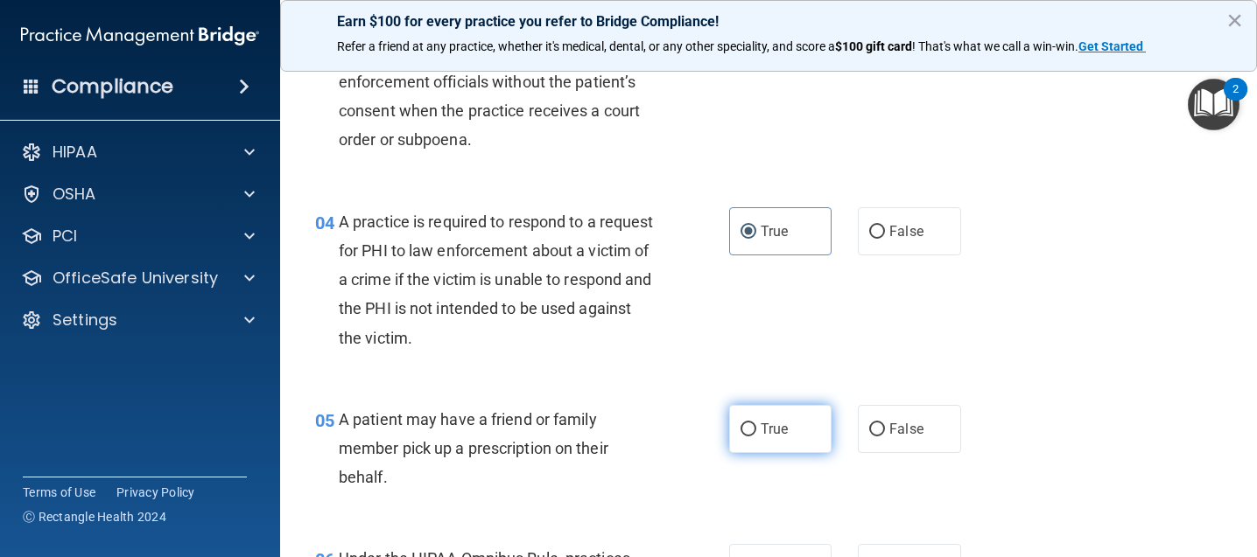
click at [754, 416] on label "True" at bounding box center [780, 429] width 102 height 48
click at [754, 424] on input "True" at bounding box center [748, 430] width 16 height 13
radio input "true"
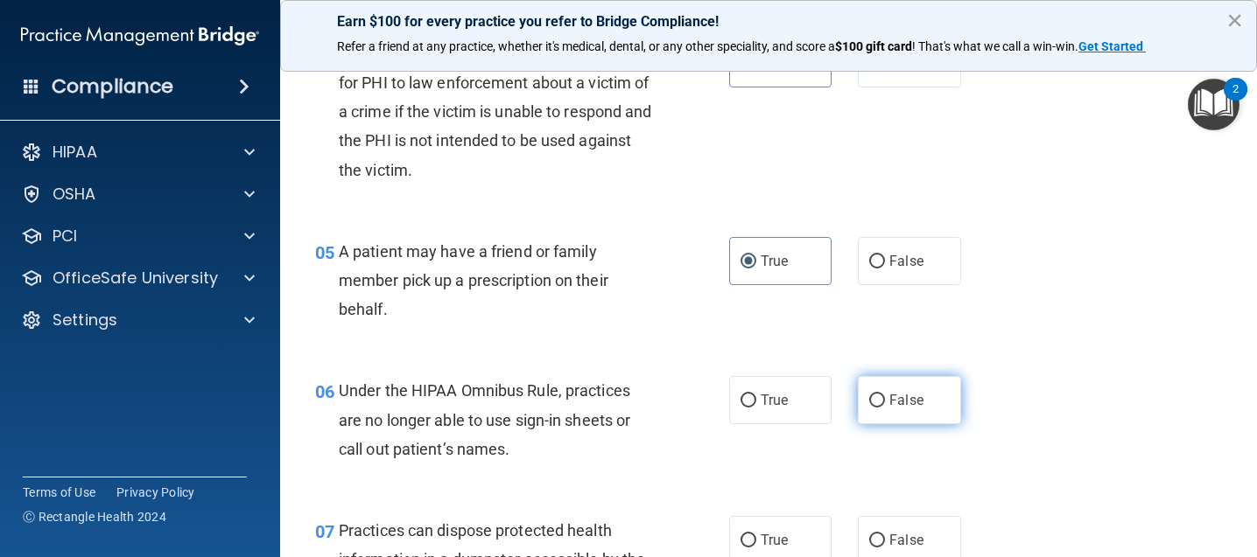
scroll to position [700, 0]
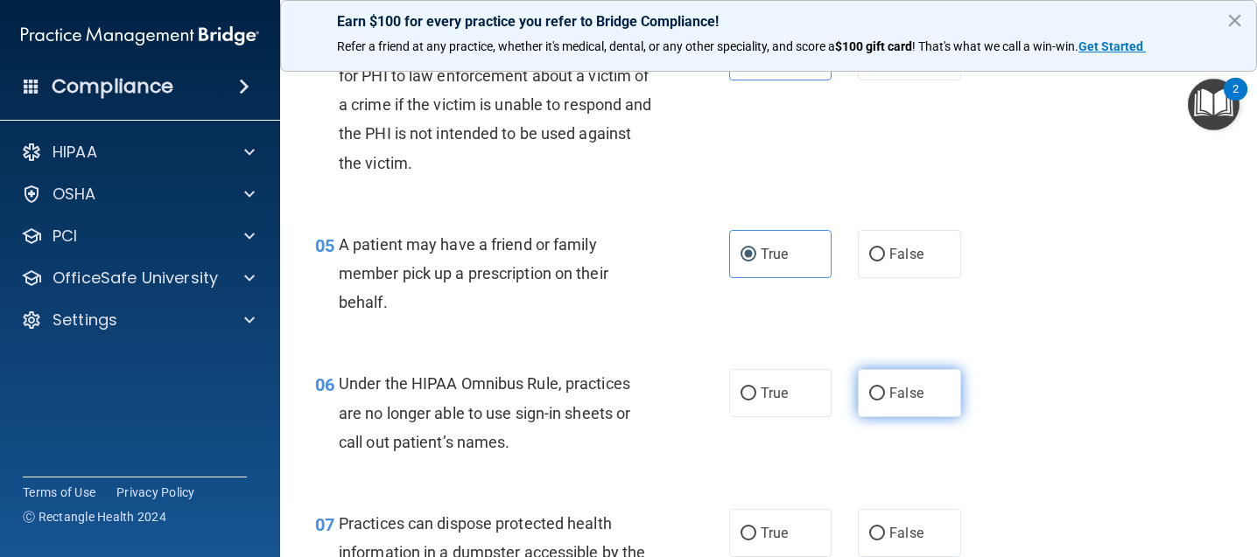
click at [905, 389] on span "False" at bounding box center [906, 393] width 34 height 17
click at [885, 389] on input "False" at bounding box center [877, 394] width 16 height 13
radio input "true"
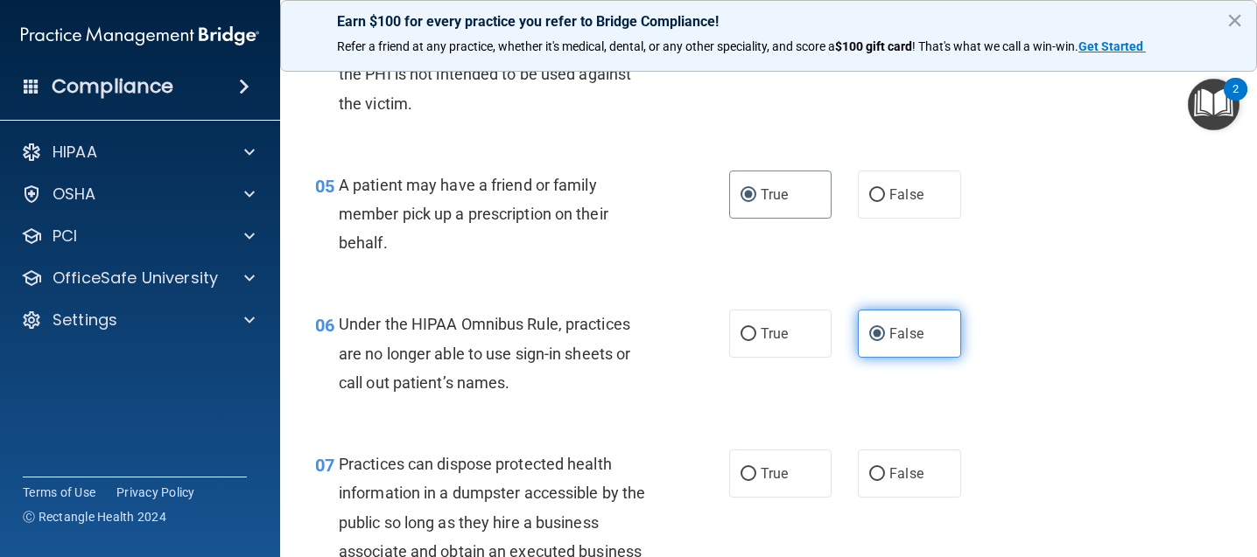
scroll to position [875, 0]
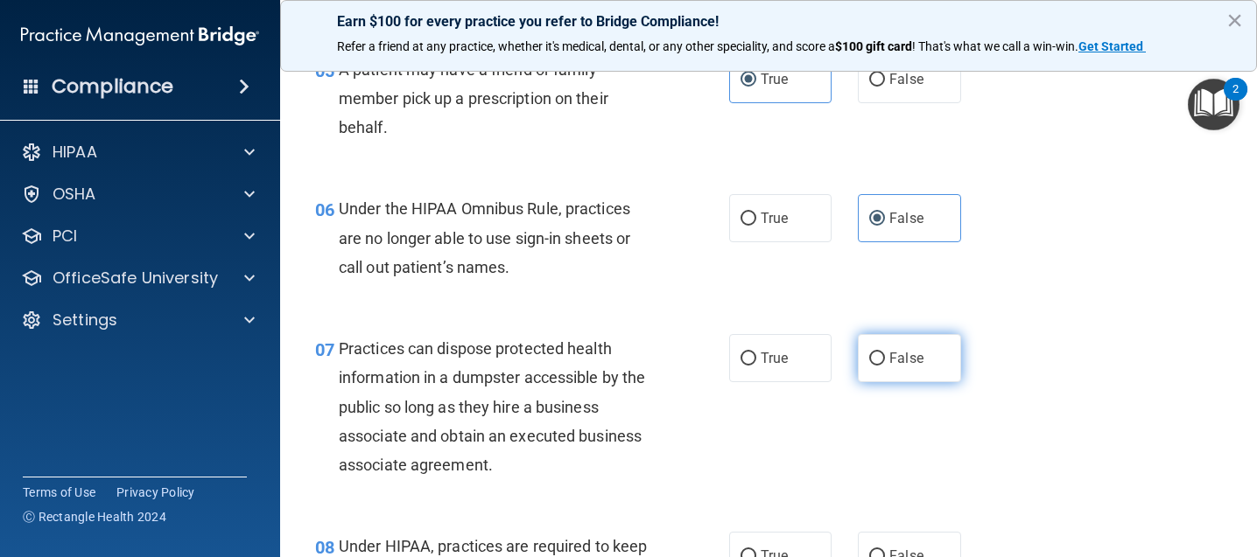
click at [905, 358] on span "False" at bounding box center [906, 358] width 34 height 17
click at [885, 358] on input "False" at bounding box center [877, 359] width 16 height 13
radio input "true"
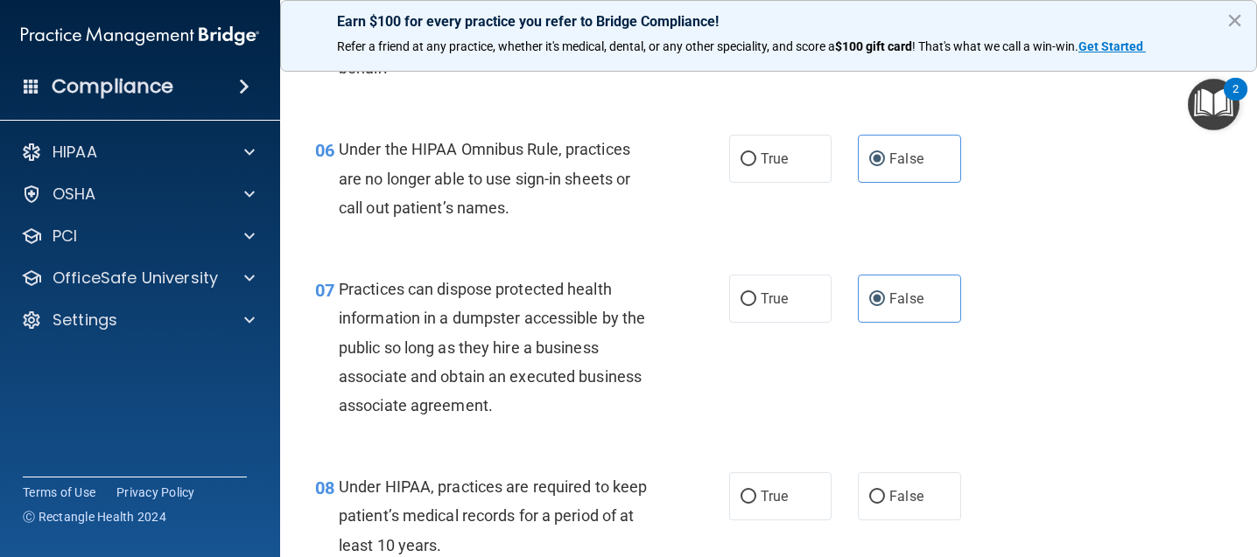
scroll to position [1050, 0]
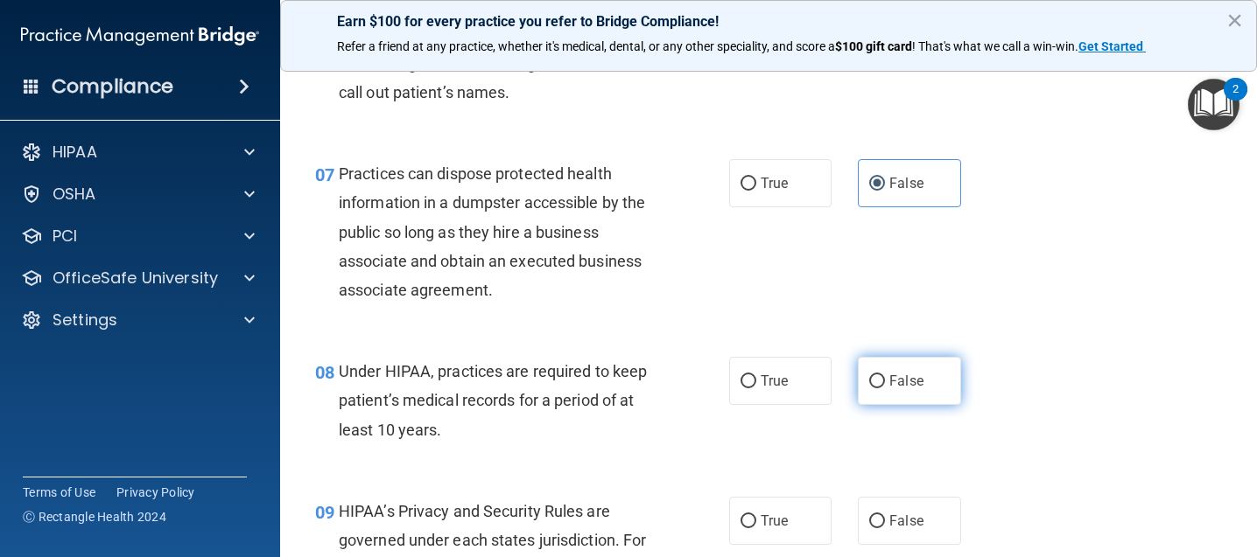
click at [931, 378] on label "False" at bounding box center [909, 381] width 102 height 48
click at [885, 378] on input "False" at bounding box center [877, 381] width 16 height 13
radio input "true"
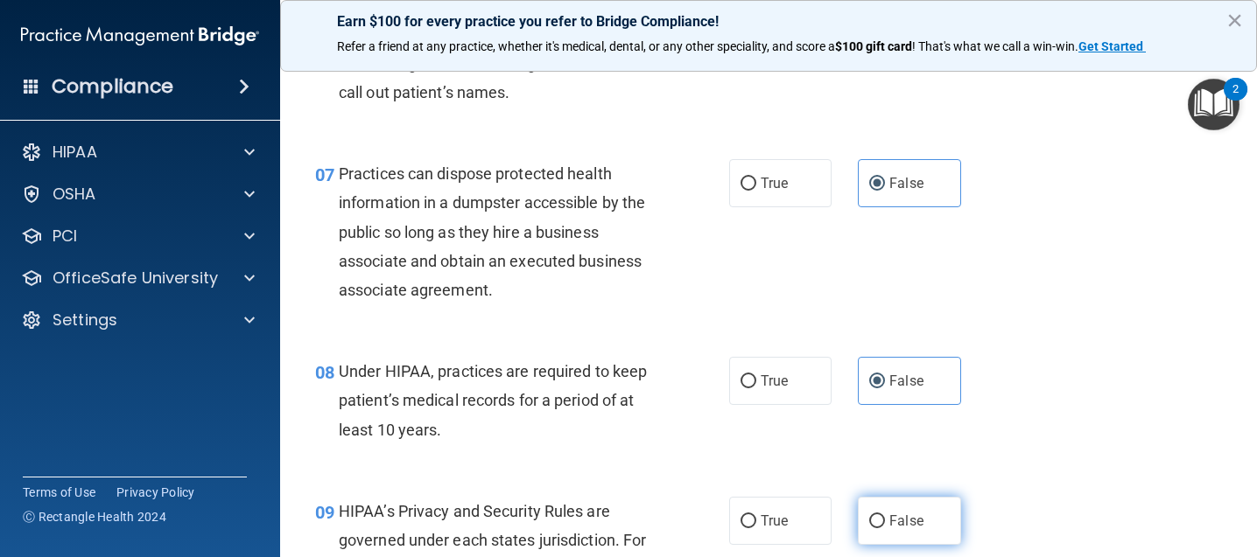
click at [879, 521] on label "False" at bounding box center [909, 521] width 102 height 48
click at [879, 521] on input "False" at bounding box center [877, 521] width 16 height 13
radio input "true"
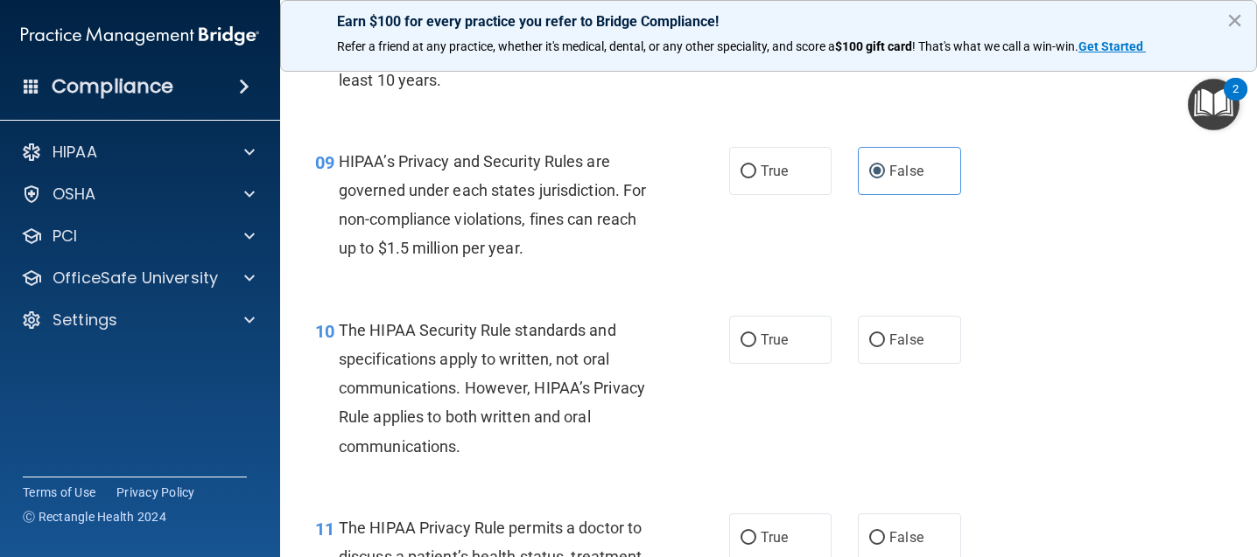
scroll to position [1488, 0]
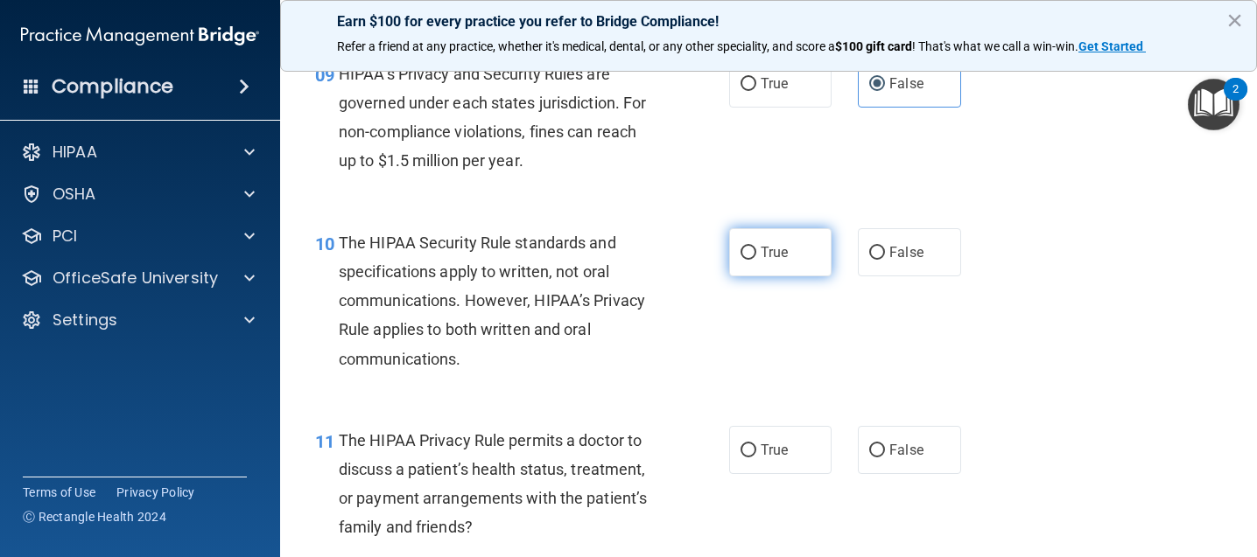
click at [774, 255] on span "True" at bounding box center [774, 252] width 27 height 17
click at [756, 255] on input "True" at bounding box center [748, 253] width 16 height 13
radio input "true"
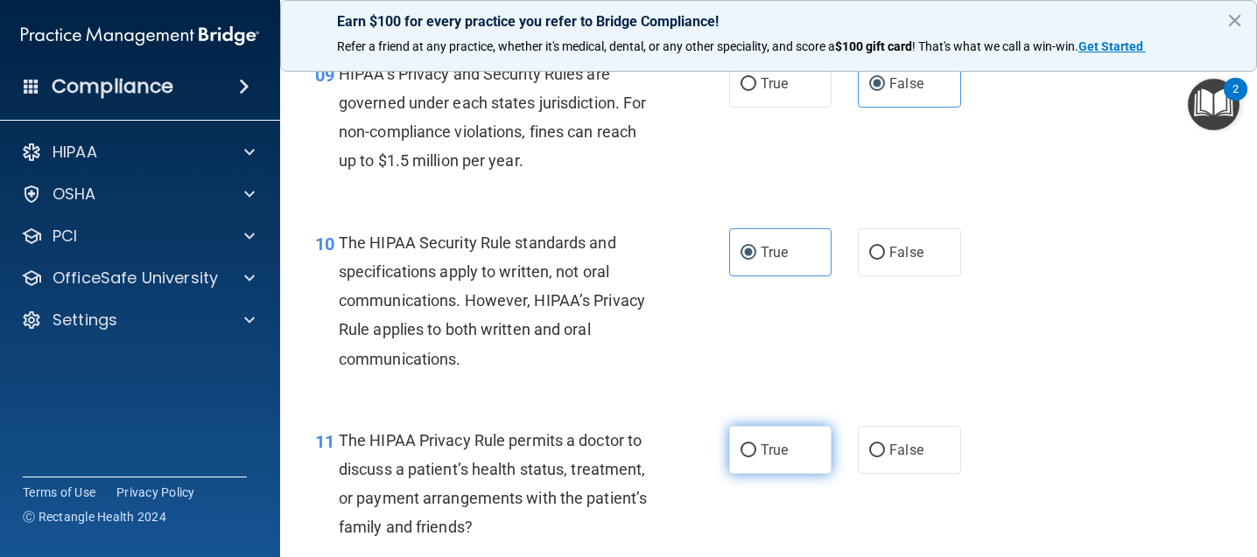
click at [792, 449] on label "True" at bounding box center [780, 450] width 102 height 48
click at [756, 449] on input "True" at bounding box center [748, 451] width 16 height 13
radio input "true"
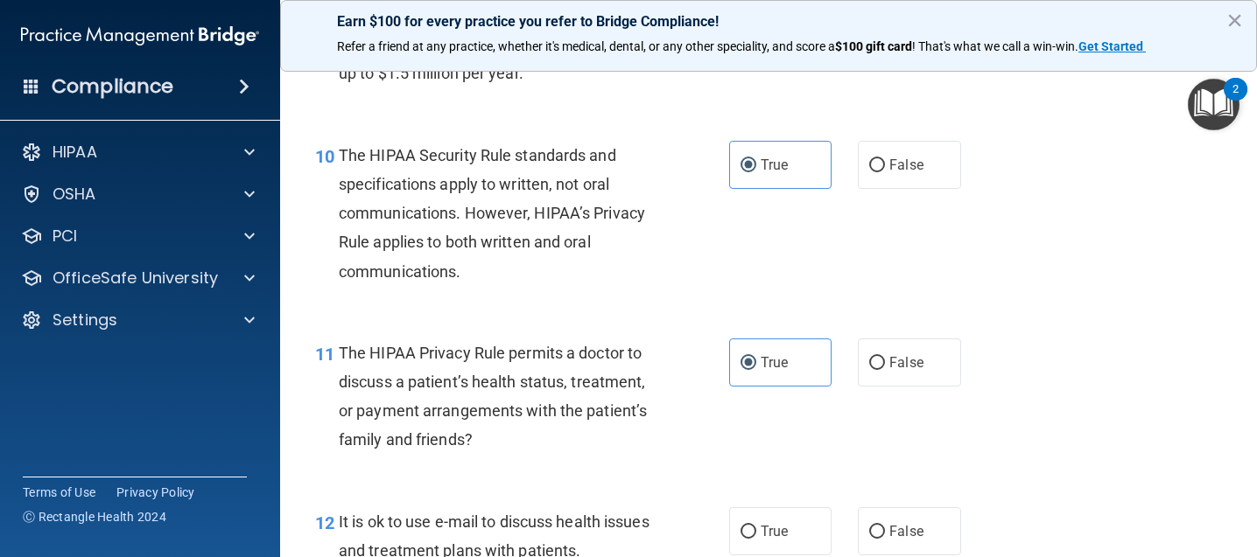
scroll to position [1663, 0]
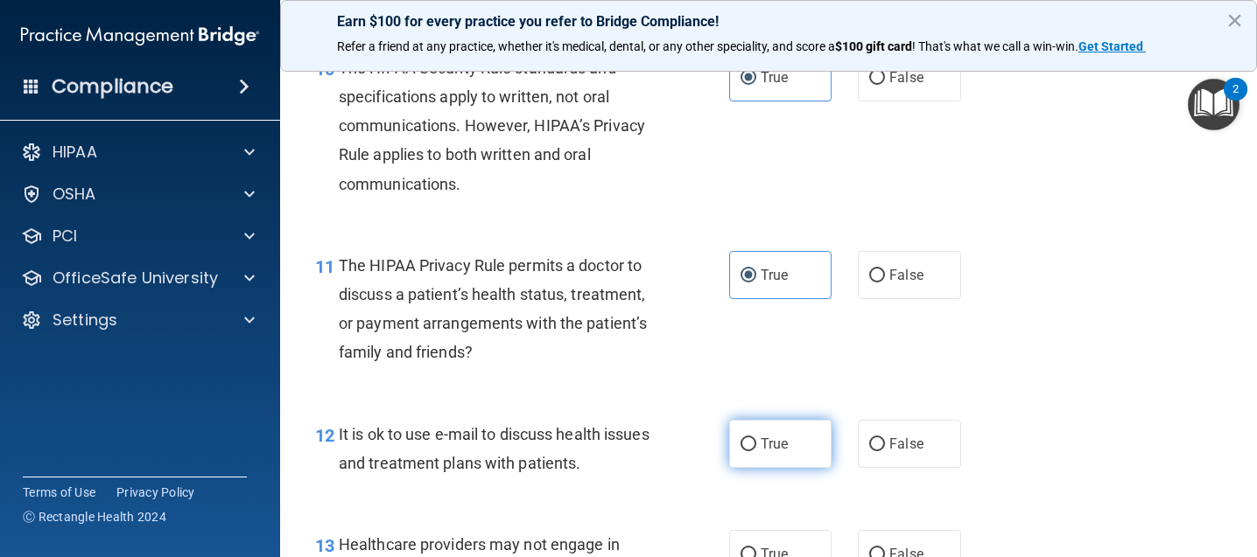
click at [779, 445] on span "True" at bounding box center [774, 444] width 27 height 17
click at [756, 445] on input "True" at bounding box center [748, 444] width 16 height 13
radio input "true"
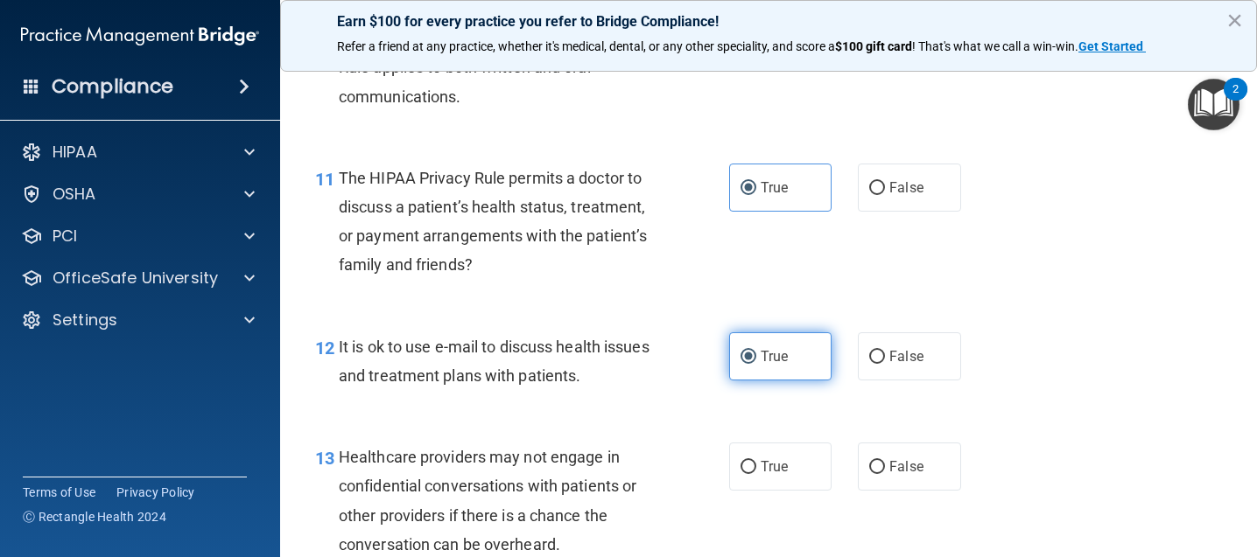
scroll to position [1838, 0]
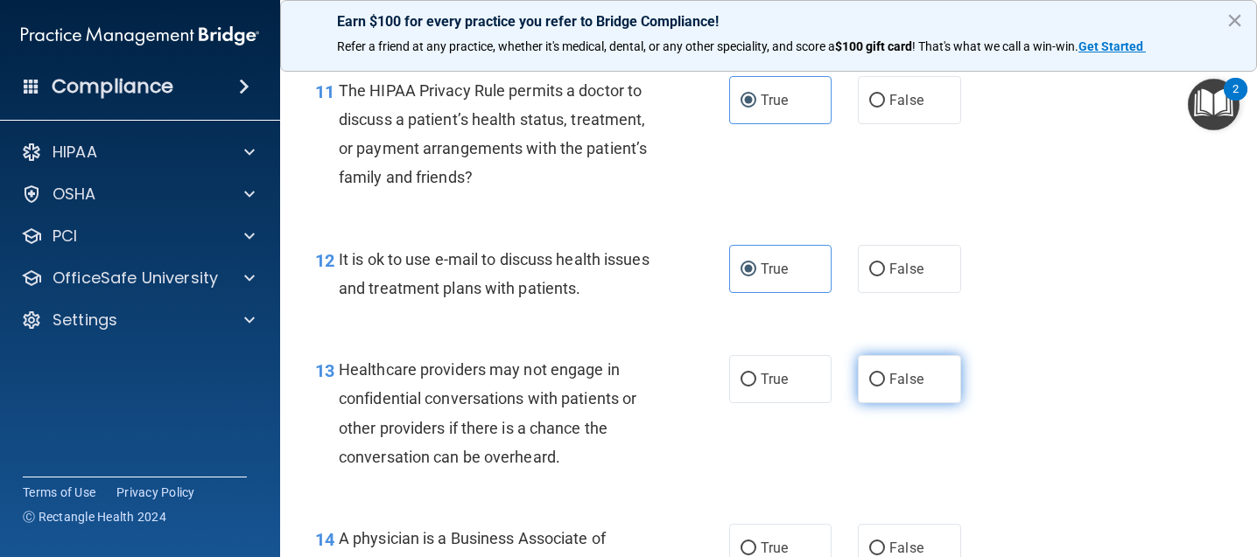
click at [938, 372] on label "False" at bounding box center [909, 379] width 102 height 48
click at [885, 374] on input "False" at bounding box center [877, 380] width 16 height 13
radio input "true"
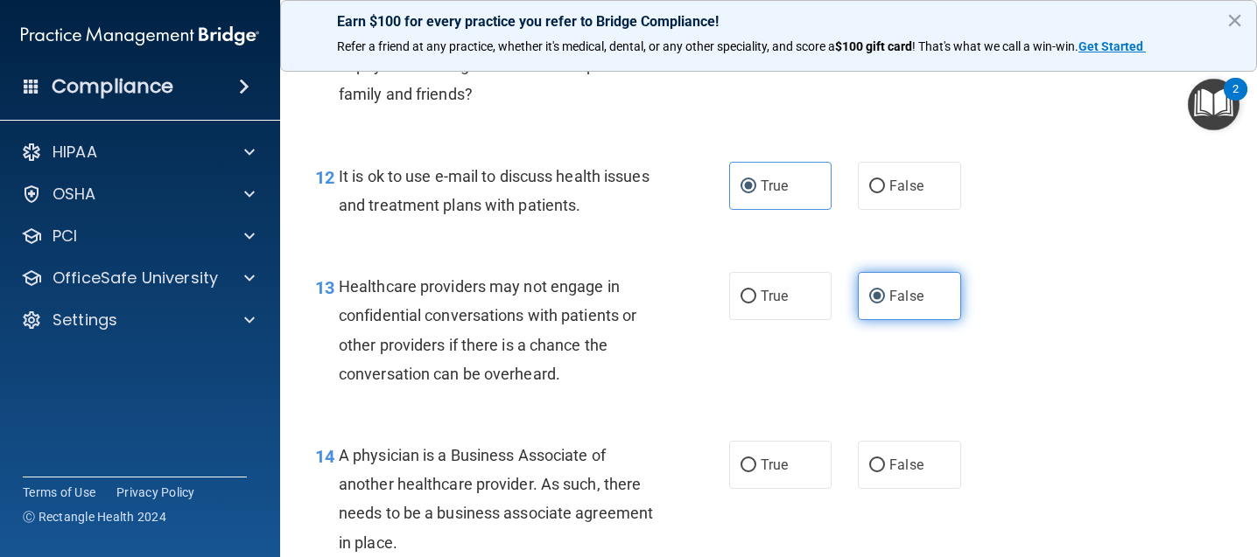
scroll to position [1925, 0]
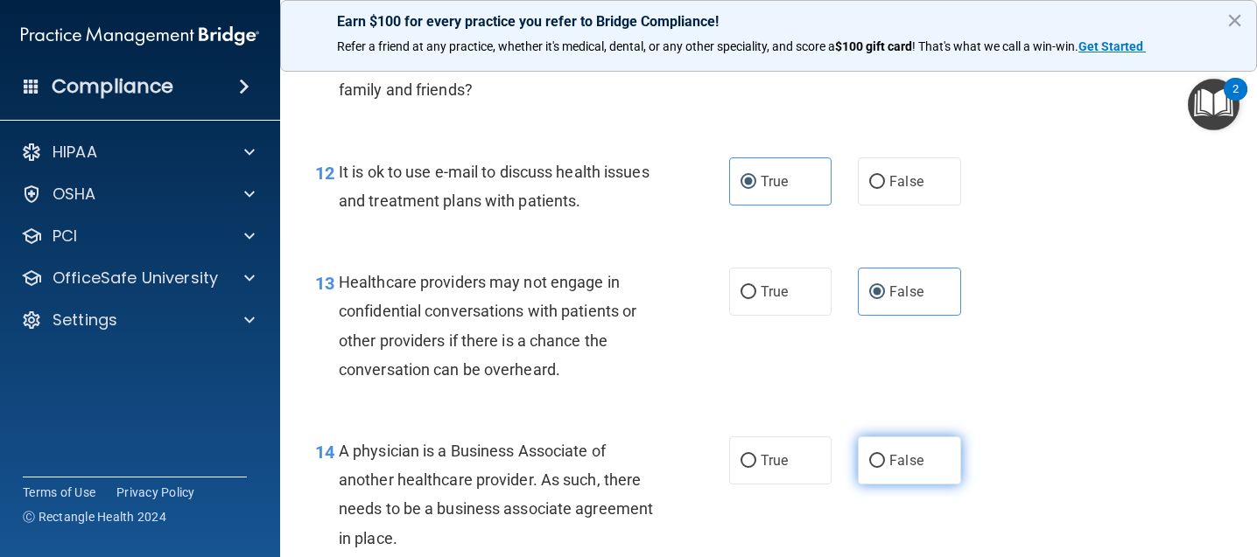
click at [909, 443] on label "False" at bounding box center [909, 461] width 102 height 48
click at [885, 455] on input "False" at bounding box center [877, 461] width 16 height 13
radio input "true"
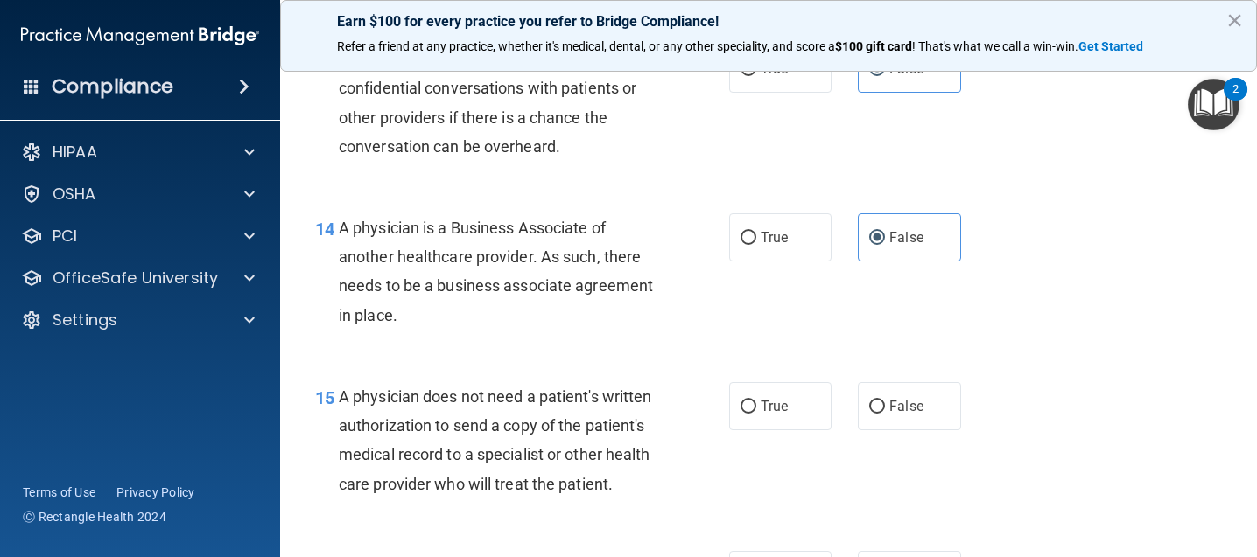
scroll to position [2188, 0]
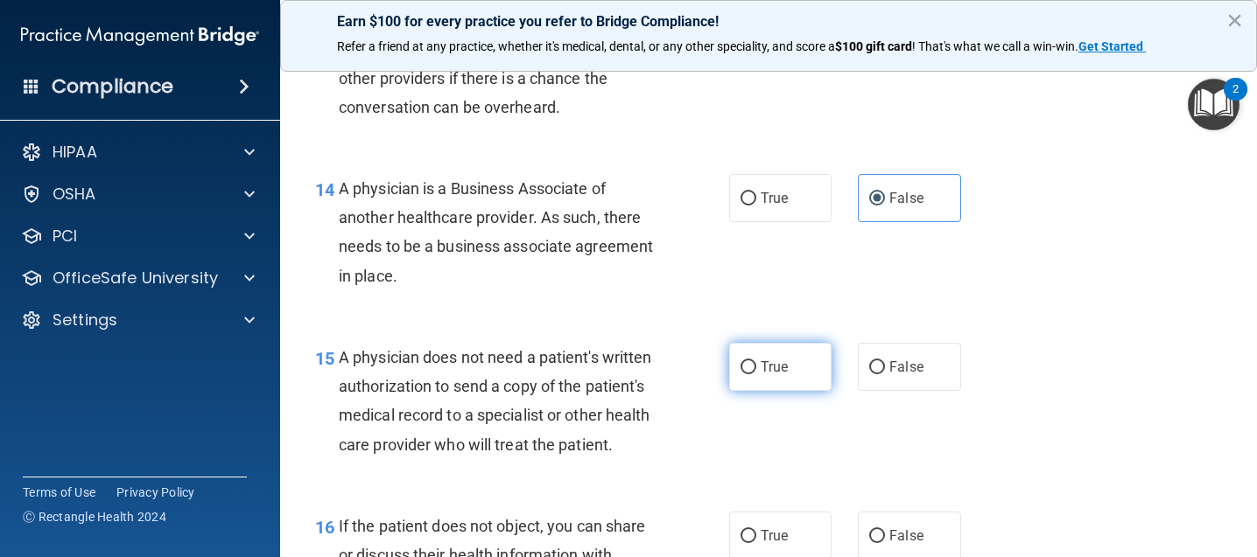
click at [769, 373] on span "True" at bounding box center [774, 367] width 27 height 17
click at [756, 373] on input "True" at bounding box center [748, 367] width 16 height 13
radio input "true"
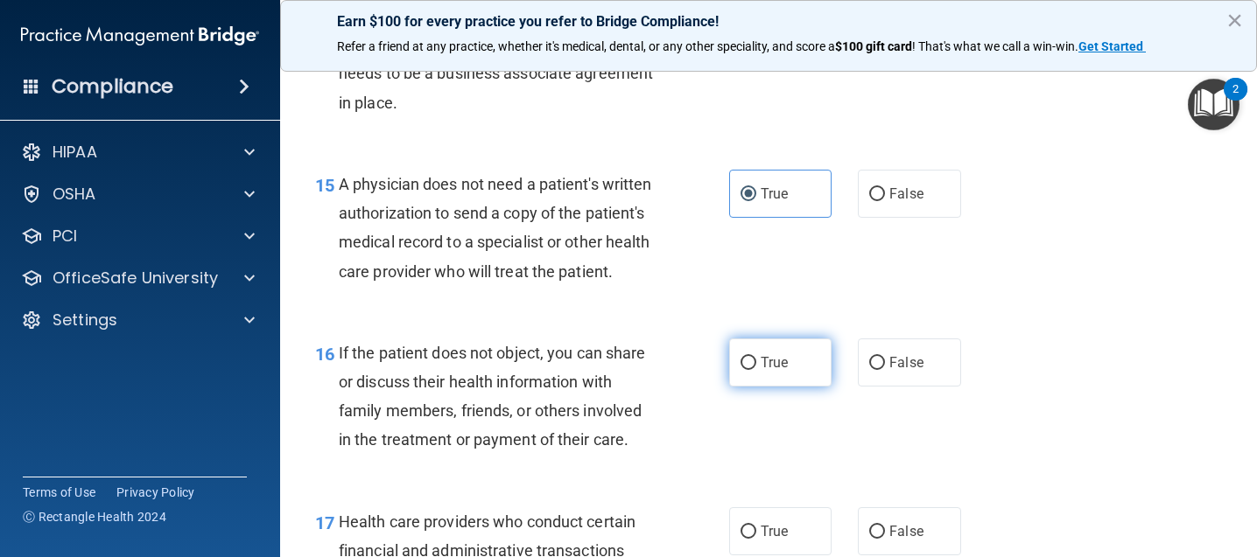
scroll to position [2363, 0]
click at [775, 379] on label "True" at bounding box center [780, 361] width 102 height 48
click at [756, 368] on input "True" at bounding box center [748, 361] width 16 height 13
radio input "true"
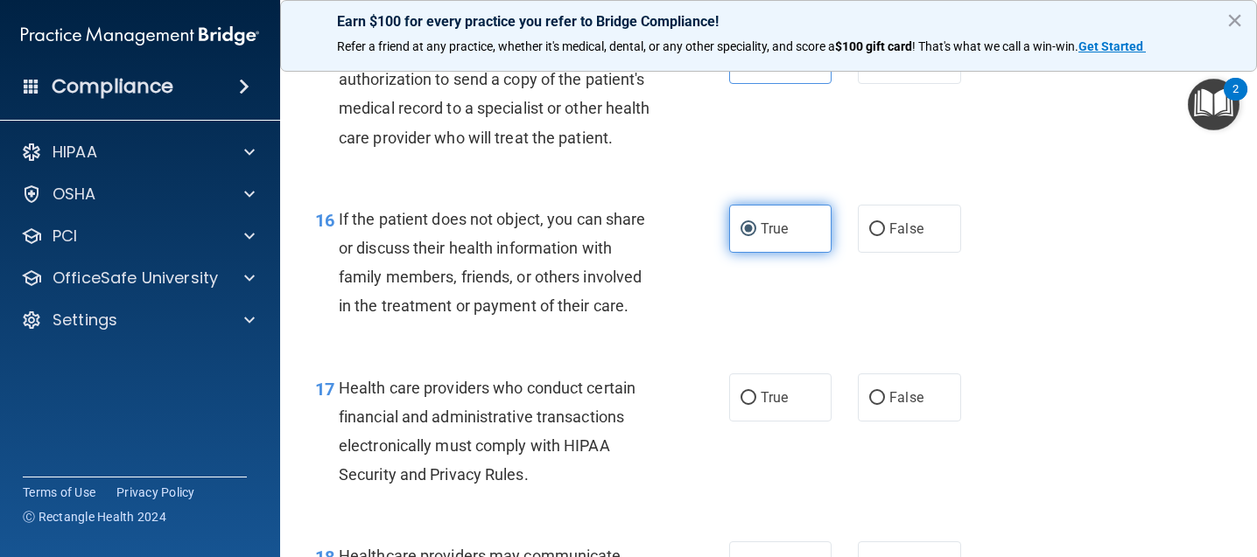
scroll to position [2538, 0]
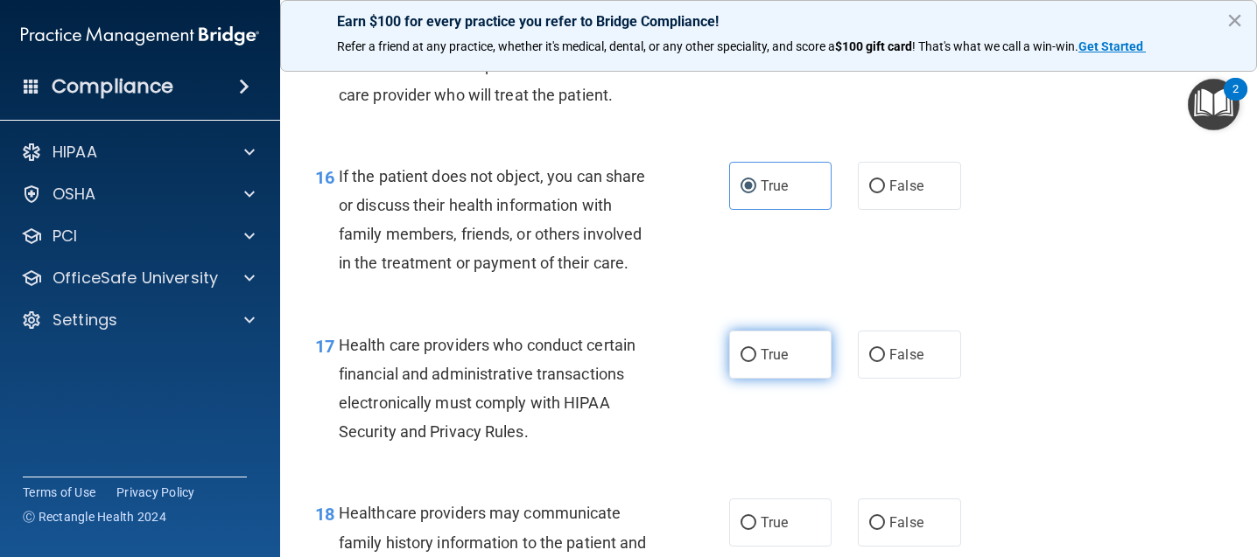
click at [777, 363] on span "True" at bounding box center [774, 355] width 27 height 17
click at [756, 362] on input "True" at bounding box center [748, 355] width 16 height 13
radio input "true"
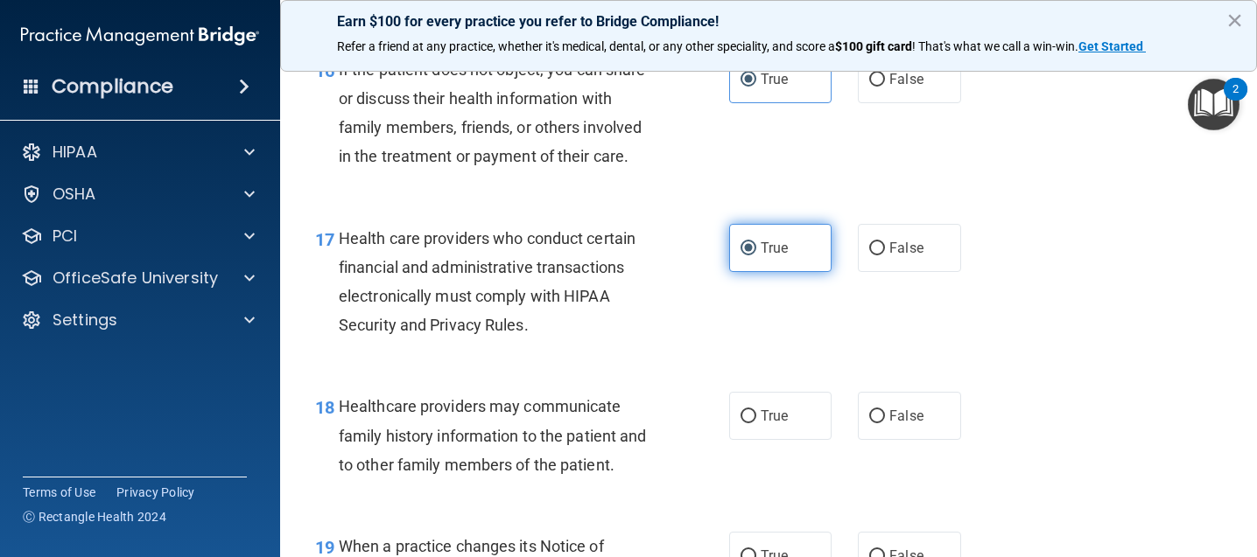
scroll to position [2713, 0]
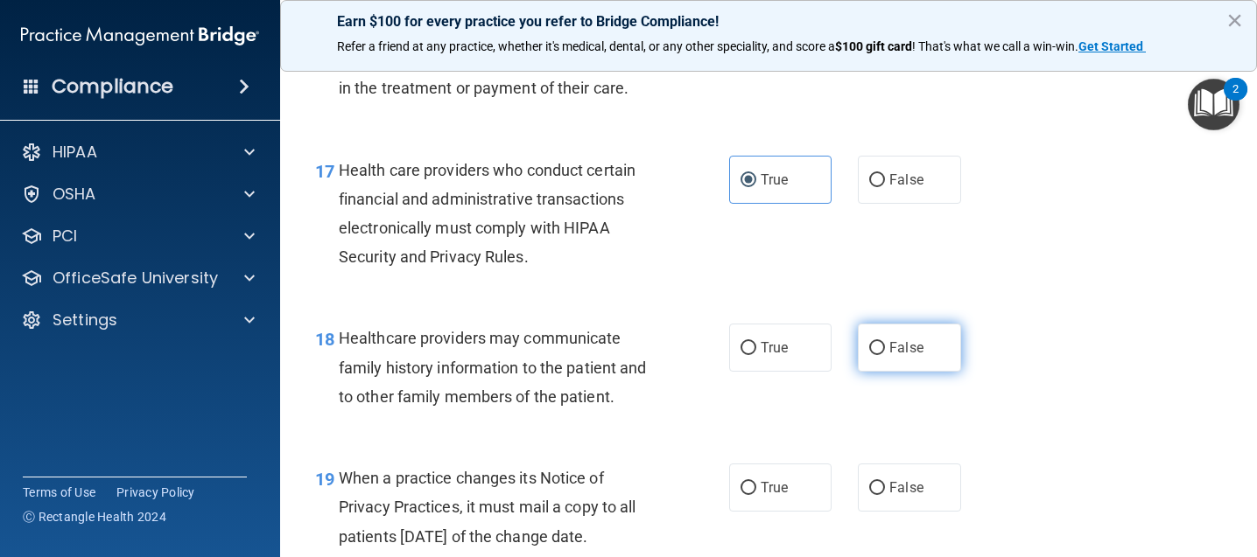
click at [869, 355] on input "False" at bounding box center [877, 348] width 16 height 13
radio input "true"
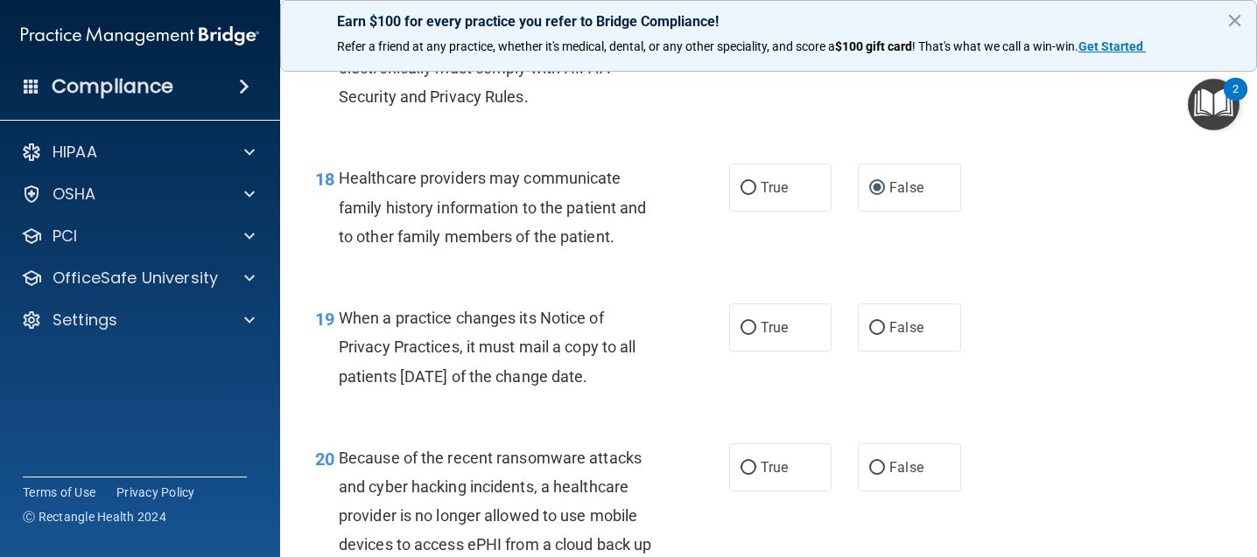
scroll to position [2888, 0]
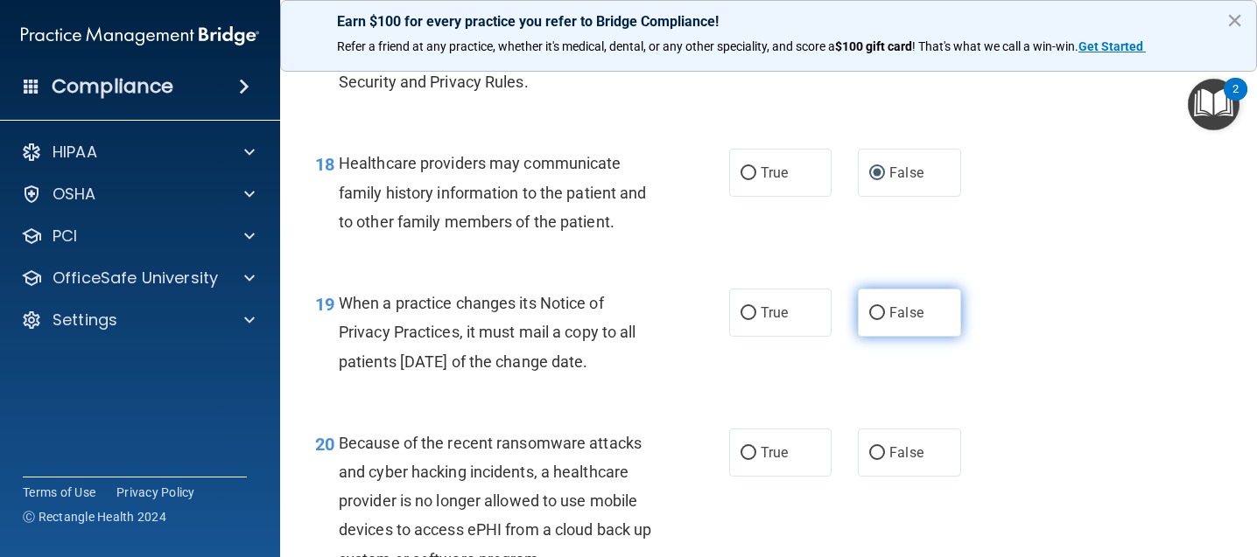
click at [878, 337] on label "False" at bounding box center [909, 313] width 102 height 48
click at [878, 320] on input "False" at bounding box center [877, 313] width 16 height 13
radio input "true"
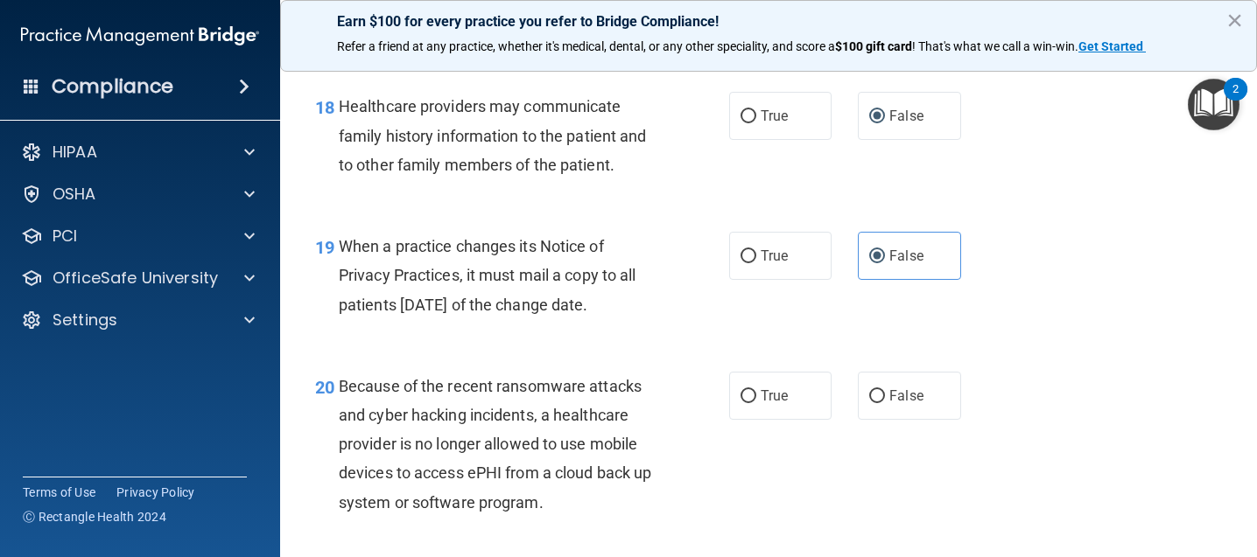
scroll to position [2976, 0]
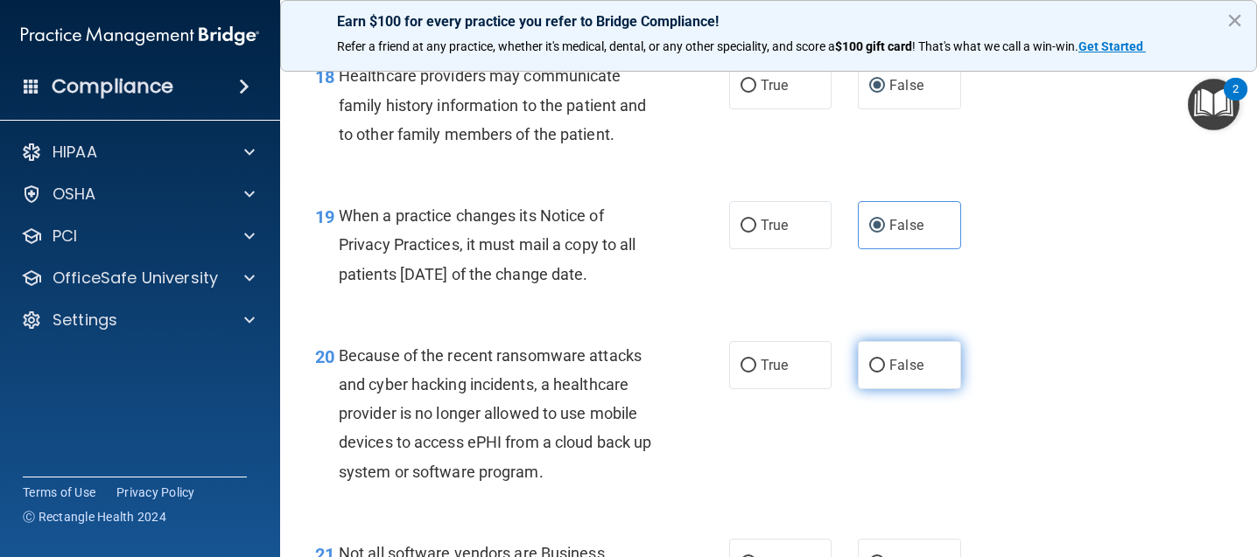
click at [889, 374] on span "False" at bounding box center [906, 365] width 34 height 17
click at [881, 373] on input "False" at bounding box center [877, 366] width 16 height 13
radio input "true"
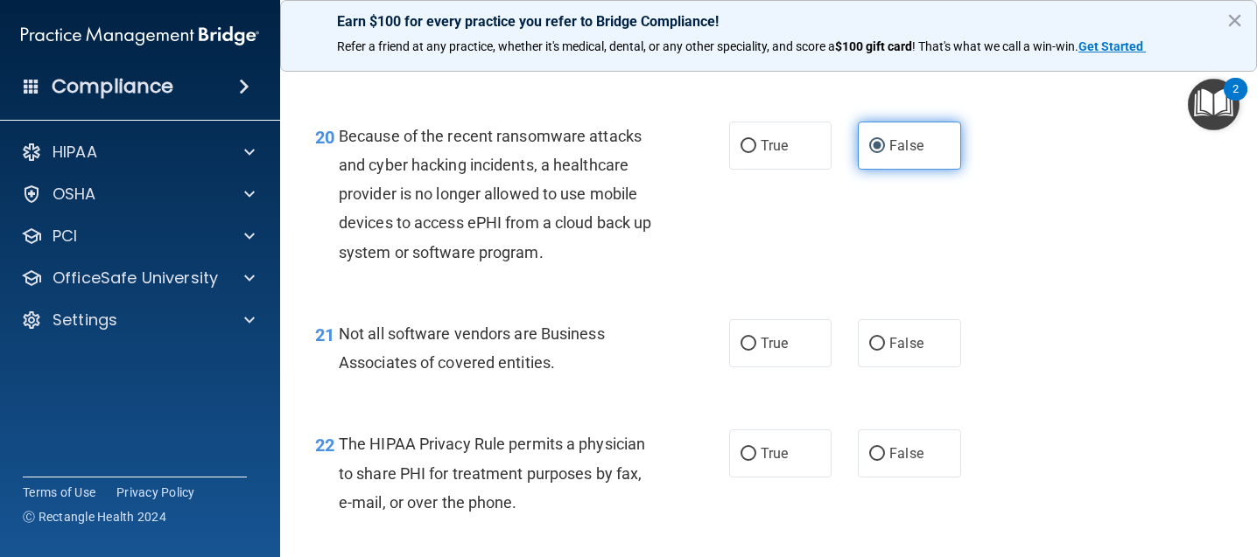
scroll to position [3238, 0]
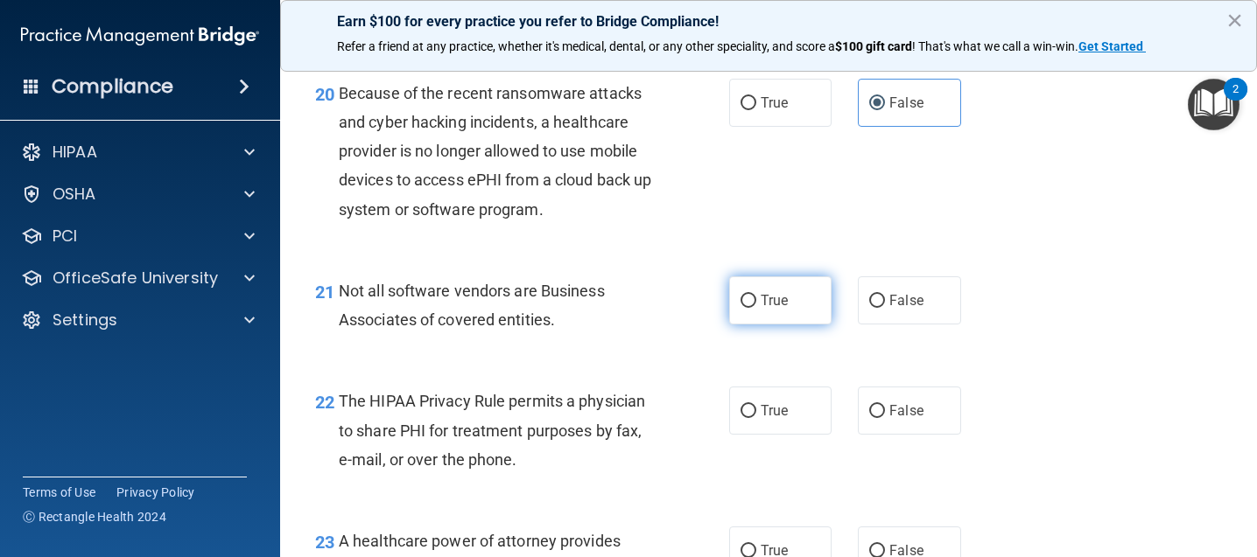
click at [788, 325] on label "True" at bounding box center [780, 301] width 102 height 48
click at [756, 308] on input "True" at bounding box center [748, 301] width 16 height 13
radio input "true"
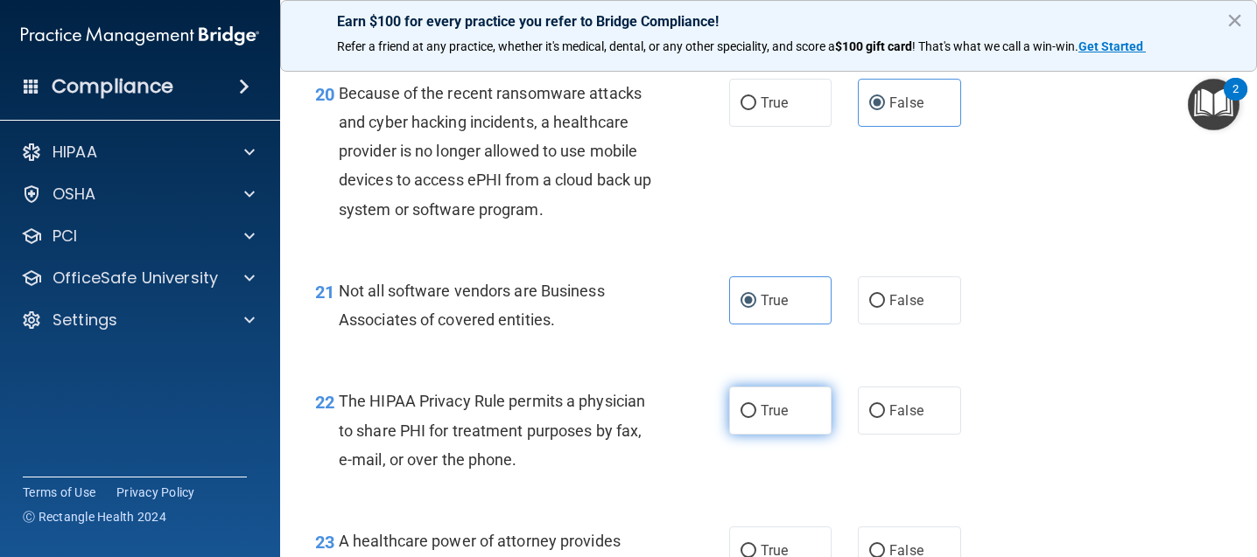
click at [790, 424] on label "True" at bounding box center [780, 411] width 102 height 48
click at [756, 418] on input "True" at bounding box center [748, 411] width 16 height 13
radio input "true"
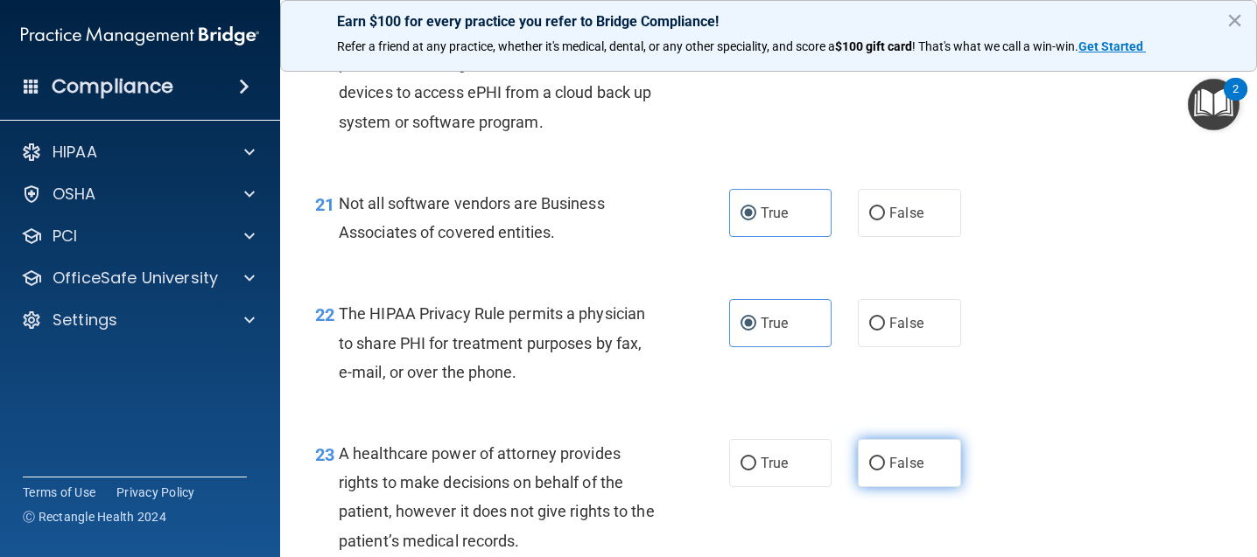
click at [892, 487] on label "False" at bounding box center [909, 463] width 102 height 48
click at [885, 471] on input "False" at bounding box center [877, 464] width 16 height 13
radio input "true"
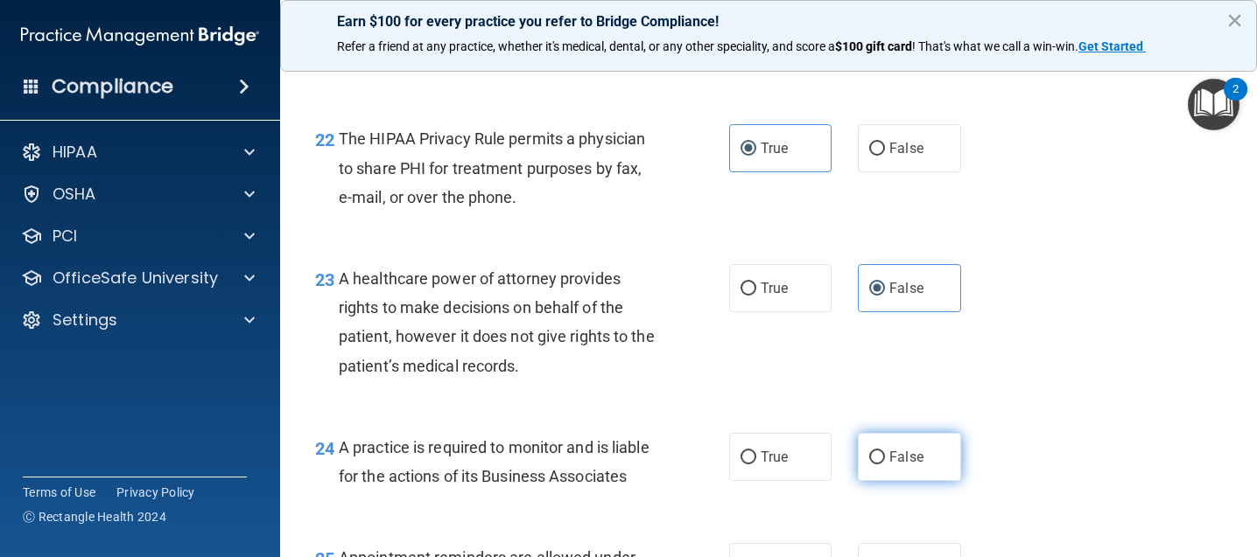
click at [915, 473] on label "False" at bounding box center [909, 457] width 102 height 48
click at [885, 465] on input "False" at bounding box center [877, 458] width 16 height 13
radio input "true"
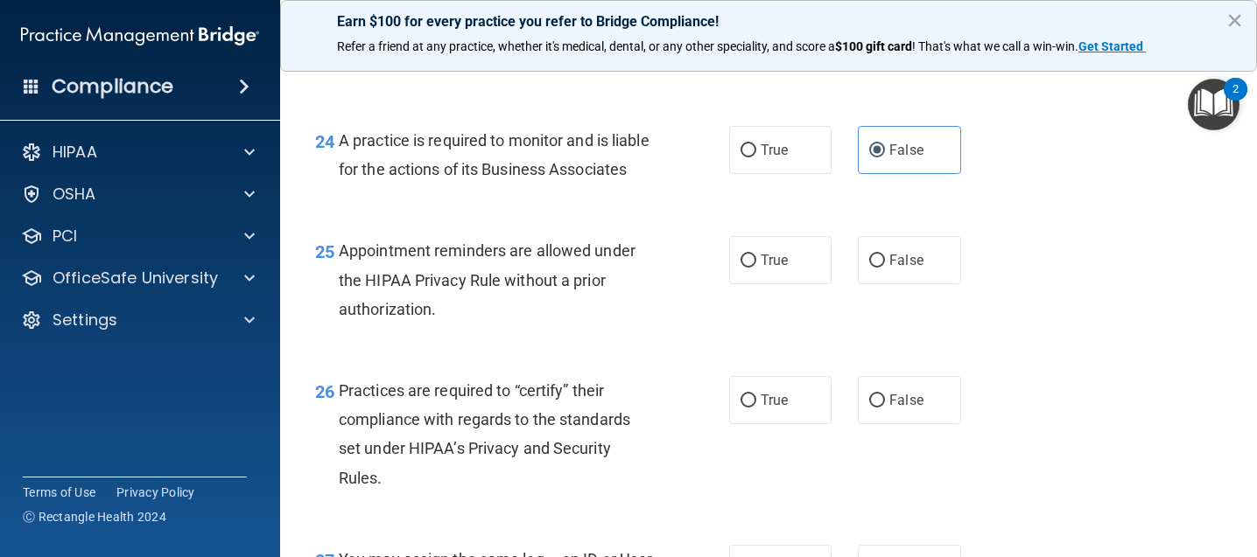
scroll to position [3851, 0]
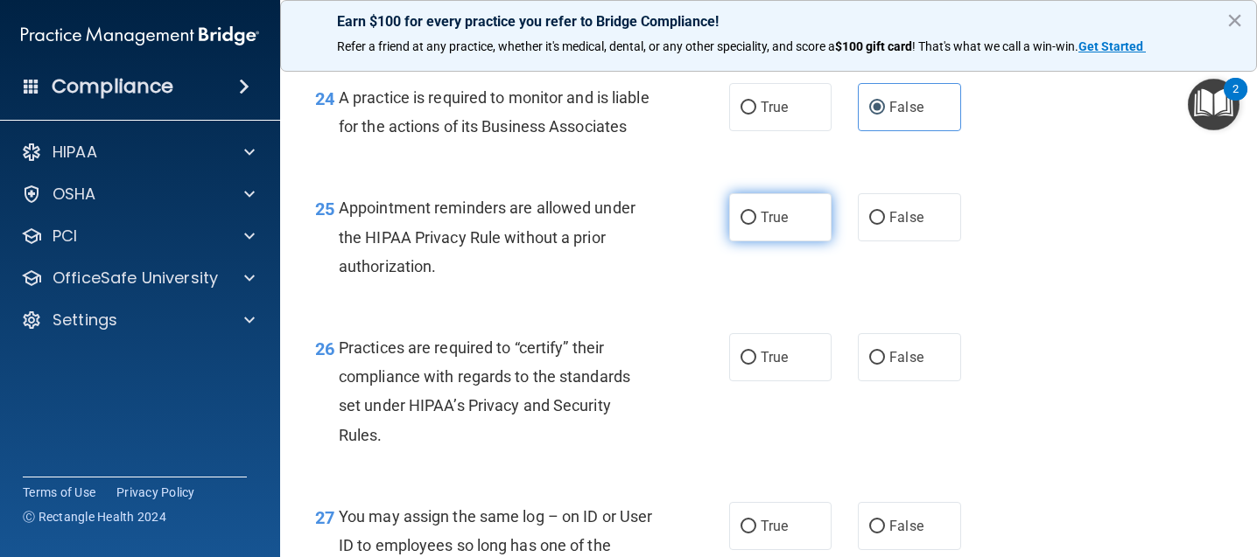
click at [782, 242] on label "True" at bounding box center [780, 217] width 102 height 48
click at [756, 225] on input "True" at bounding box center [748, 218] width 16 height 13
radio input "true"
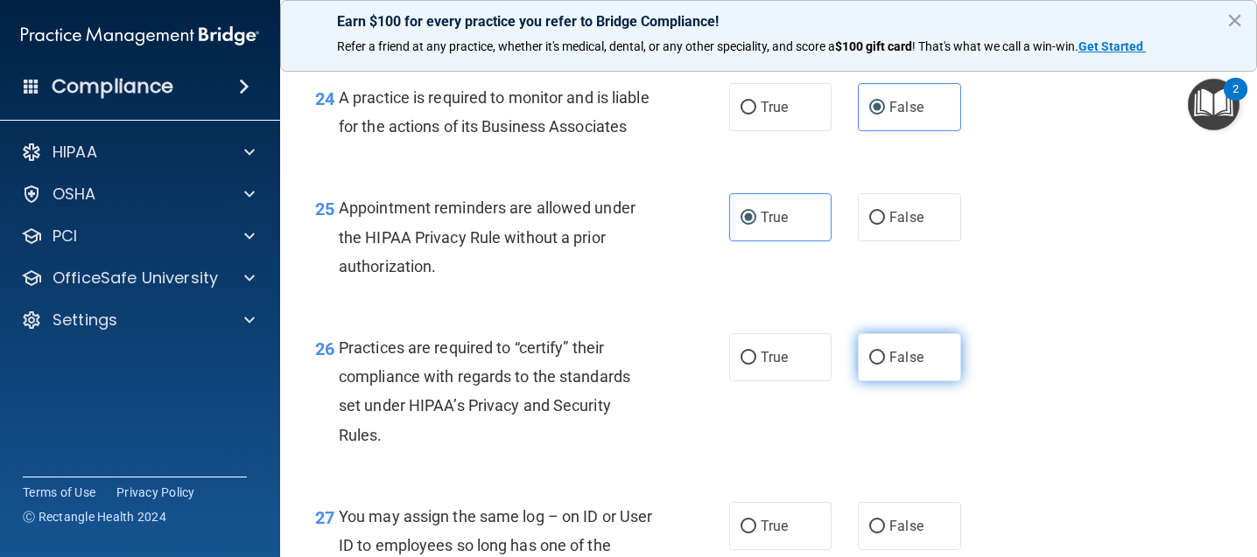
click at [930, 382] on label "False" at bounding box center [909, 357] width 102 height 48
click at [885, 365] on input "False" at bounding box center [877, 358] width 16 height 13
radio input "true"
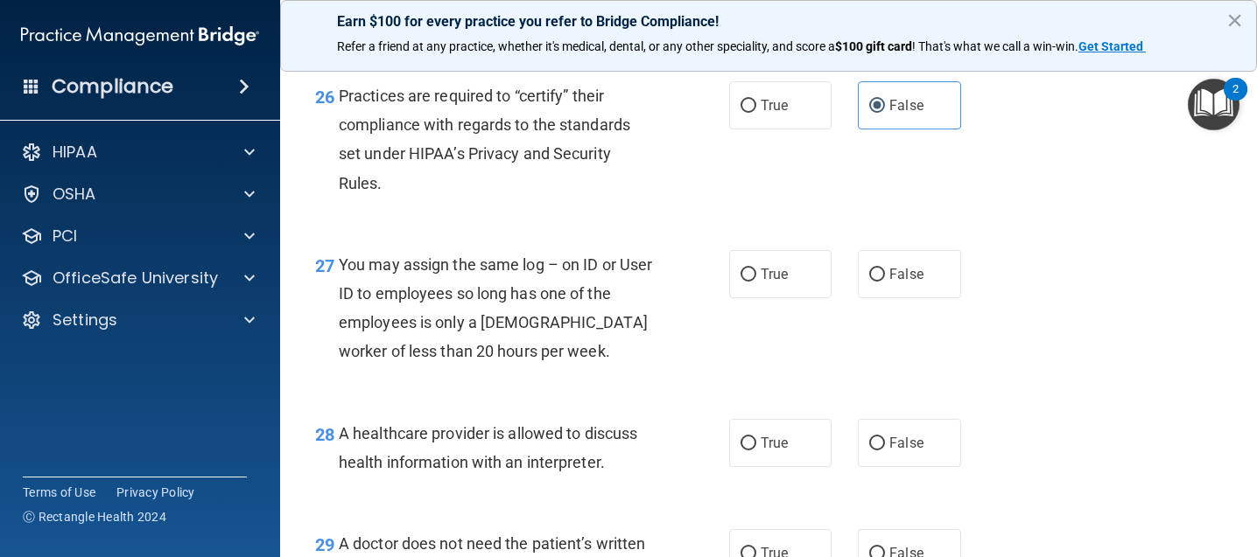
scroll to position [4113, 0]
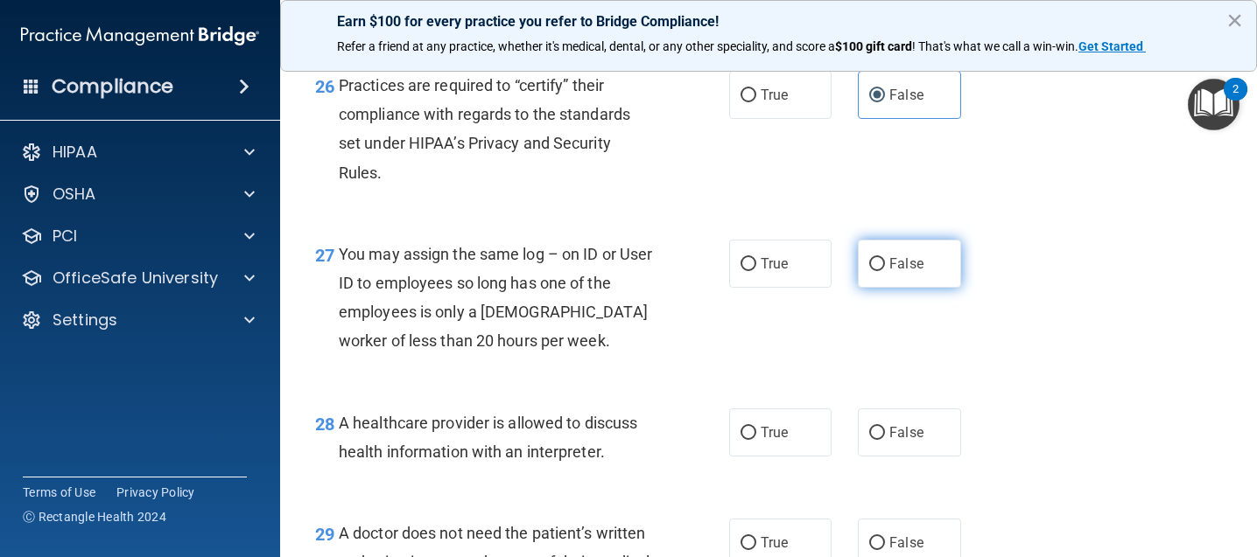
click at [907, 288] on label "False" at bounding box center [909, 264] width 102 height 48
click at [885, 271] on input "False" at bounding box center [877, 264] width 16 height 13
radio input "true"
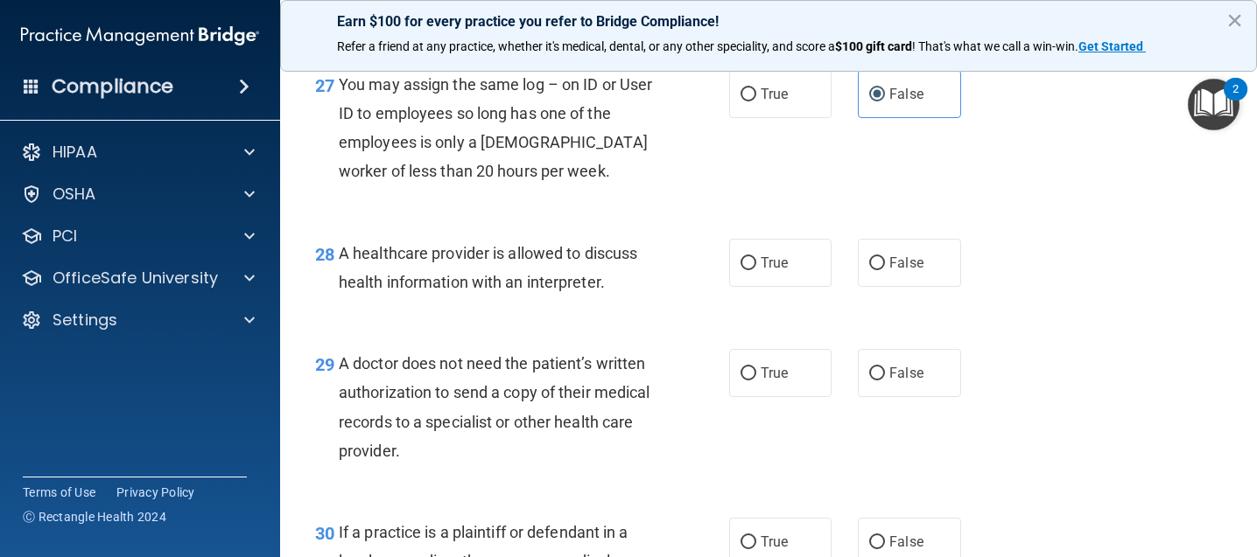
scroll to position [4288, 0]
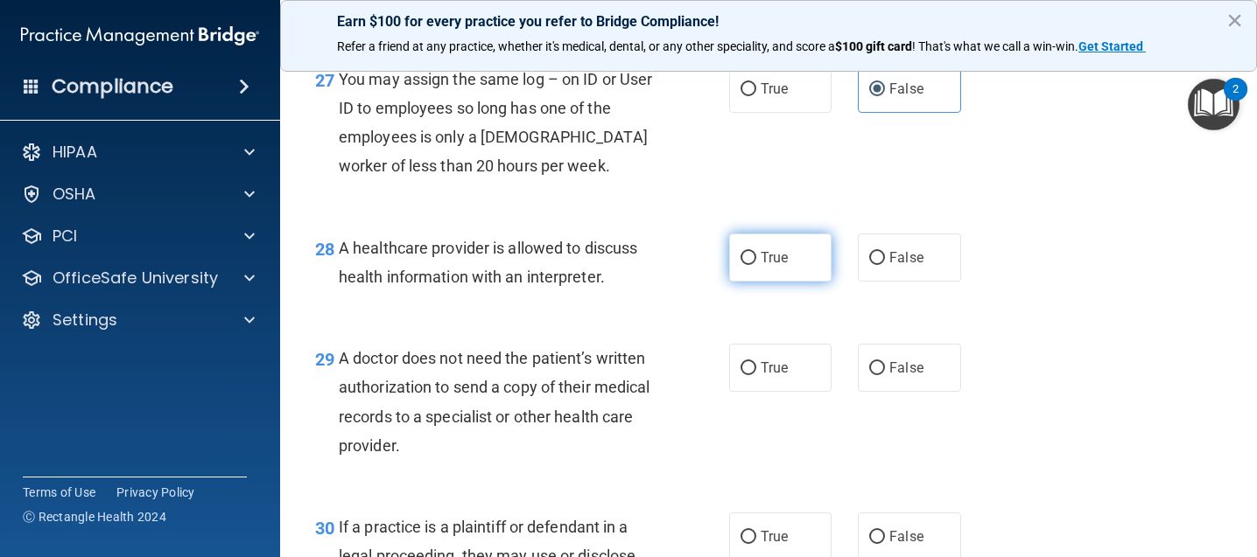
click at [782, 282] on label "True" at bounding box center [780, 258] width 102 height 48
click at [756, 265] on input "True" at bounding box center [748, 258] width 16 height 13
radio input "true"
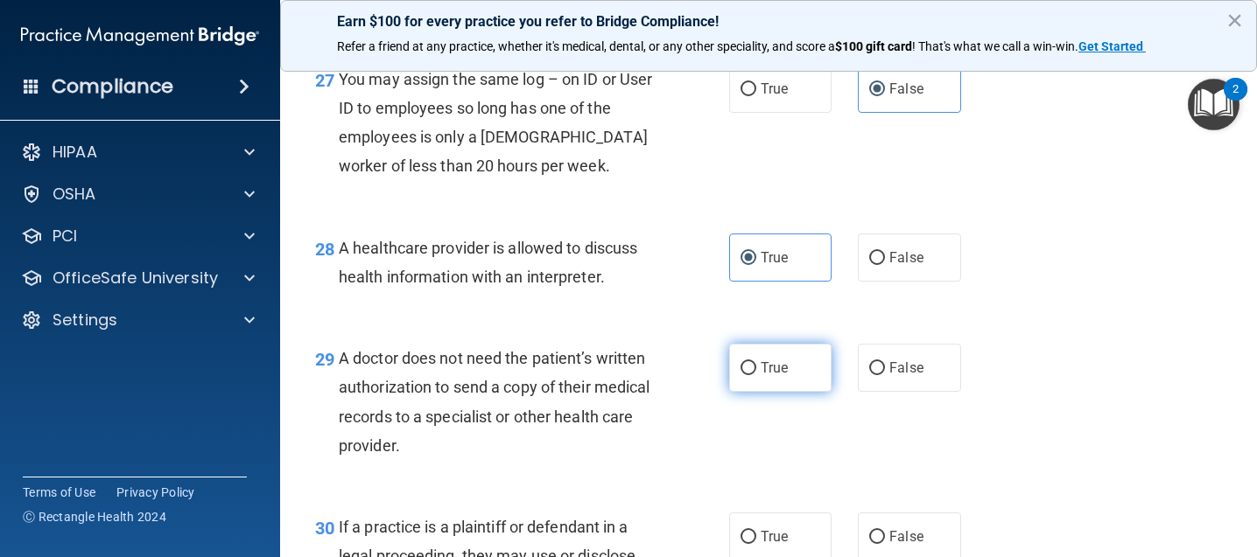
click at [771, 376] on span "True" at bounding box center [774, 368] width 27 height 17
click at [756, 375] on input "True" at bounding box center [748, 368] width 16 height 13
radio input "true"
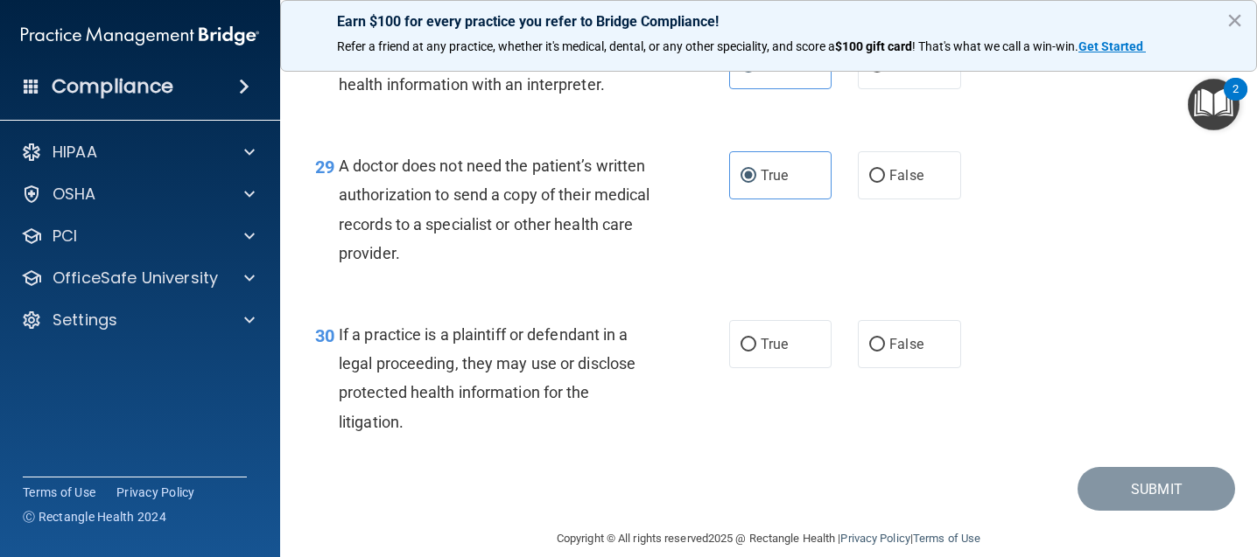
scroll to position [4551, 0]
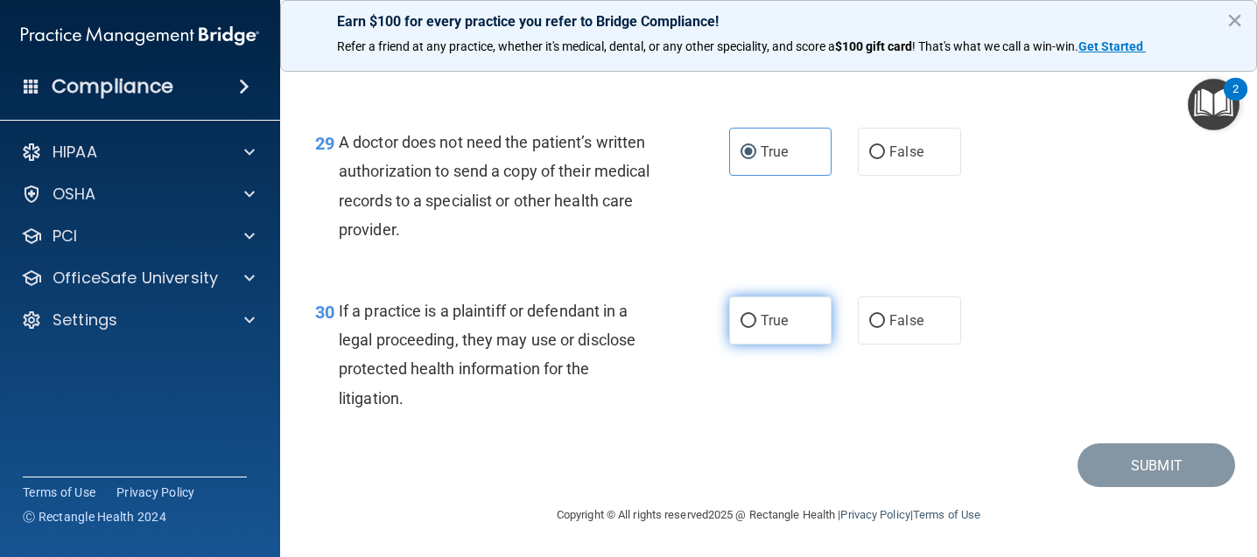
click at [789, 329] on label "True" at bounding box center [780, 321] width 102 height 48
click at [756, 328] on input "True" at bounding box center [748, 321] width 16 height 13
radio input "true"
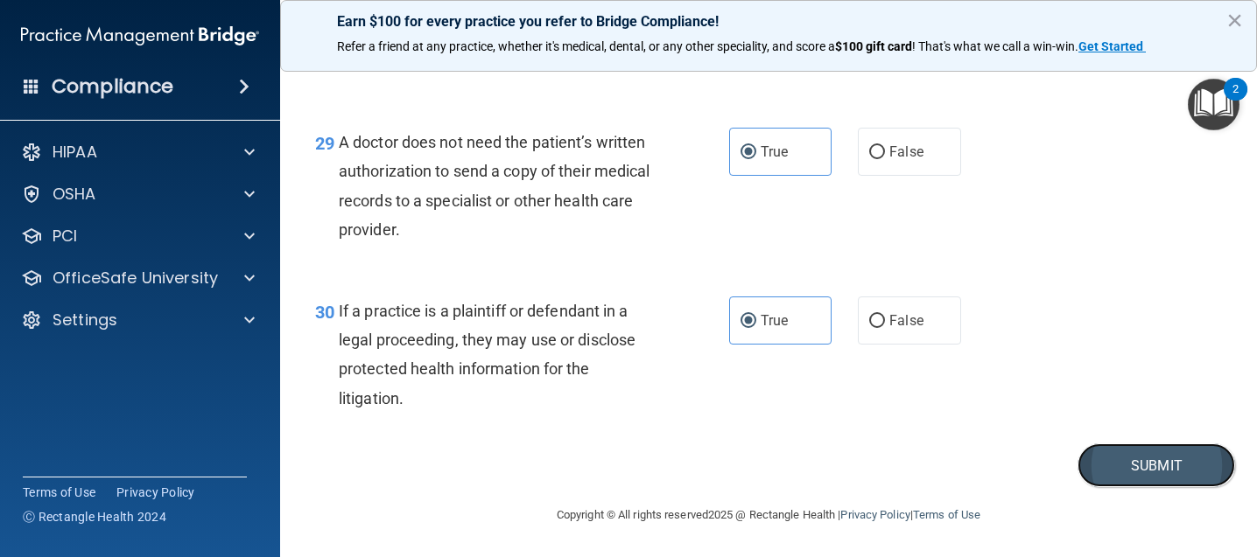
click at [1120, 481] on button "Submit" at bounding box center [1156, 466] width 158 height 45
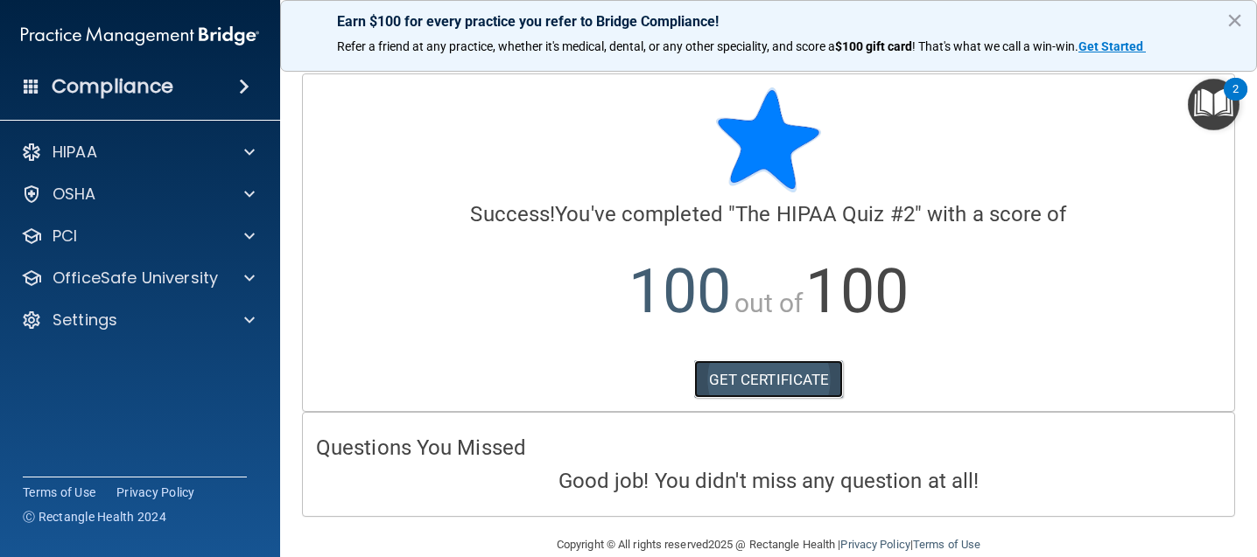
click at [773, 378] on link "GET CERTIFICATE" at bounding box center [769, 380] width 150 height 39
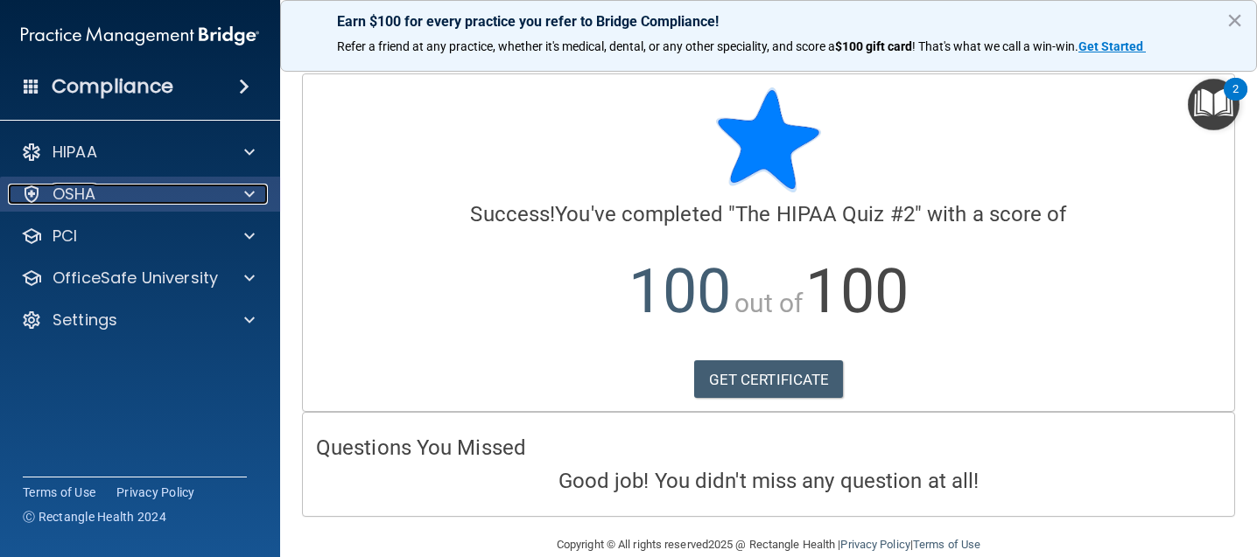
click at [159, 192] on div "OSHA" at bounding box center [116, 194] width 217 height 21
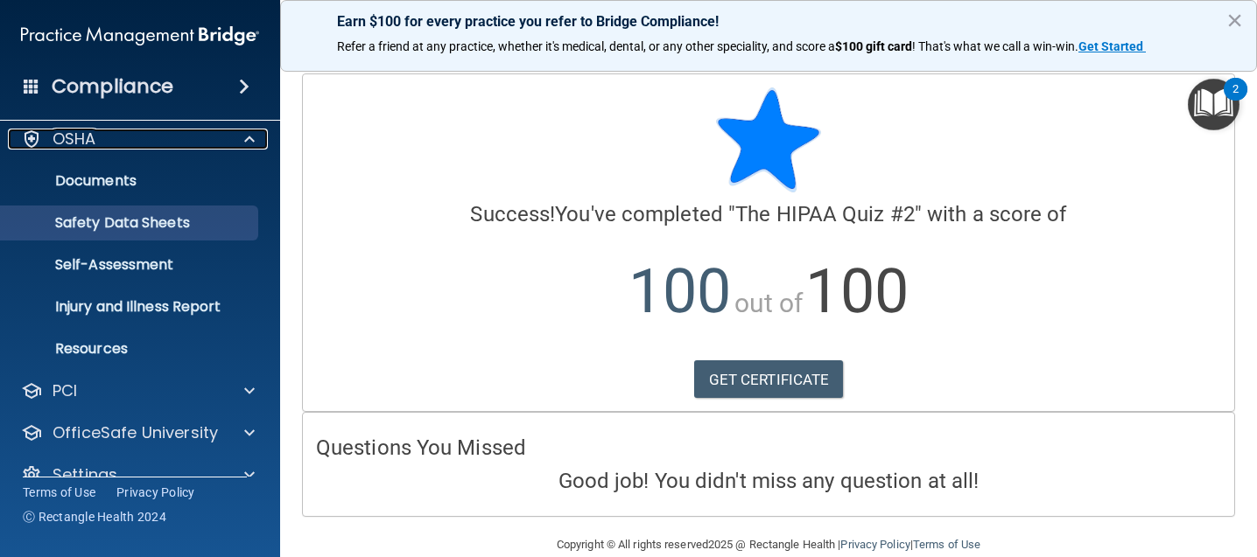
scroll to position [85, 0]
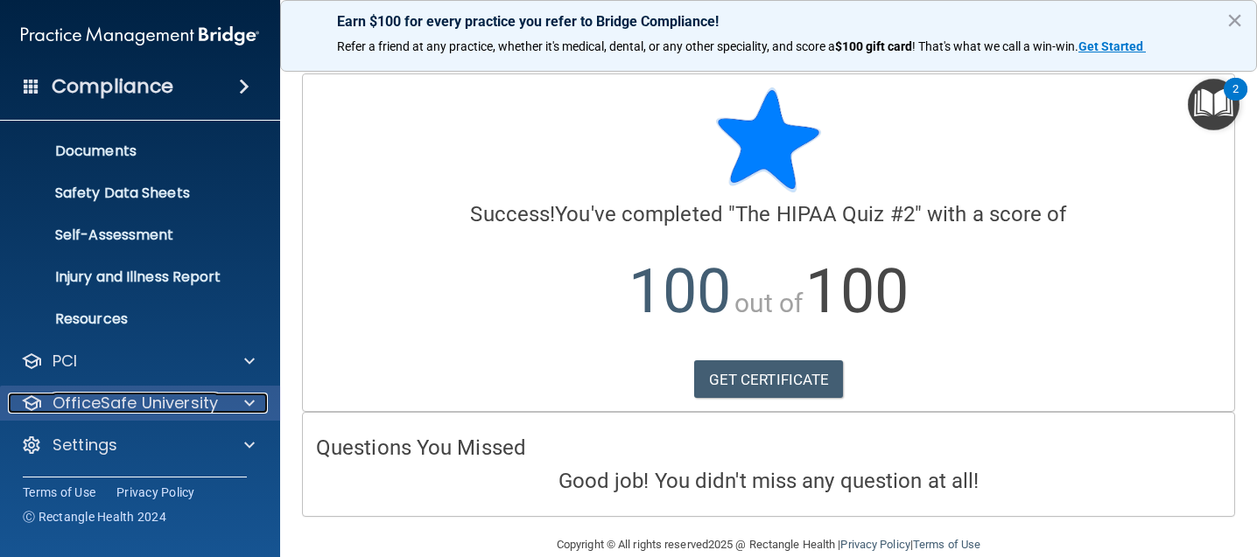
click at [165, 396] on p "OfficeSafe University" at bounding box center [135, 403] width 165 height 21
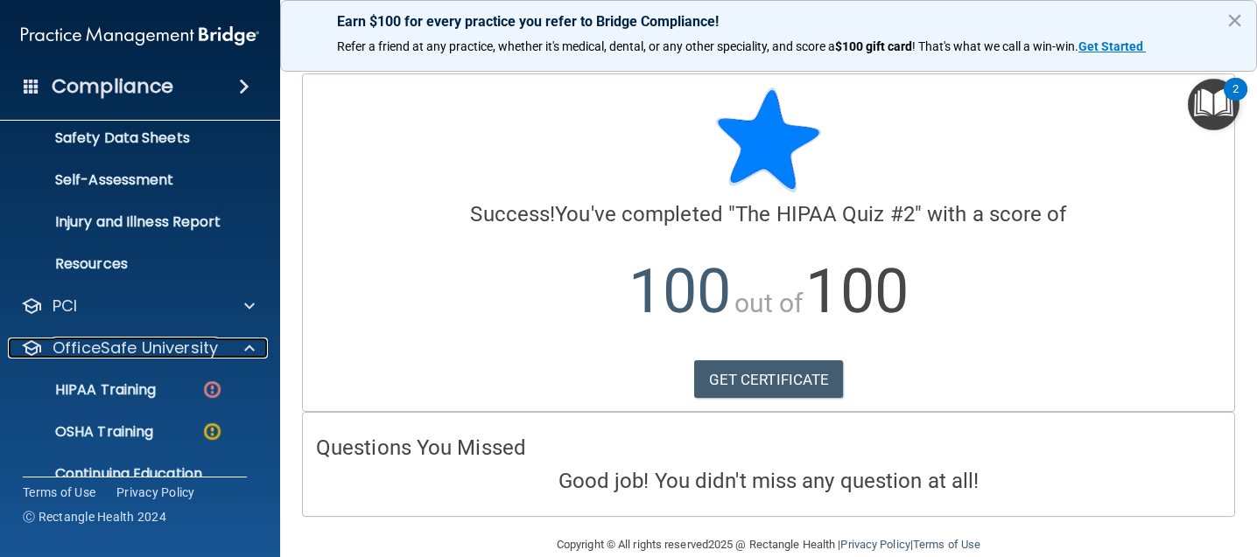
scroll to position [211, 0]
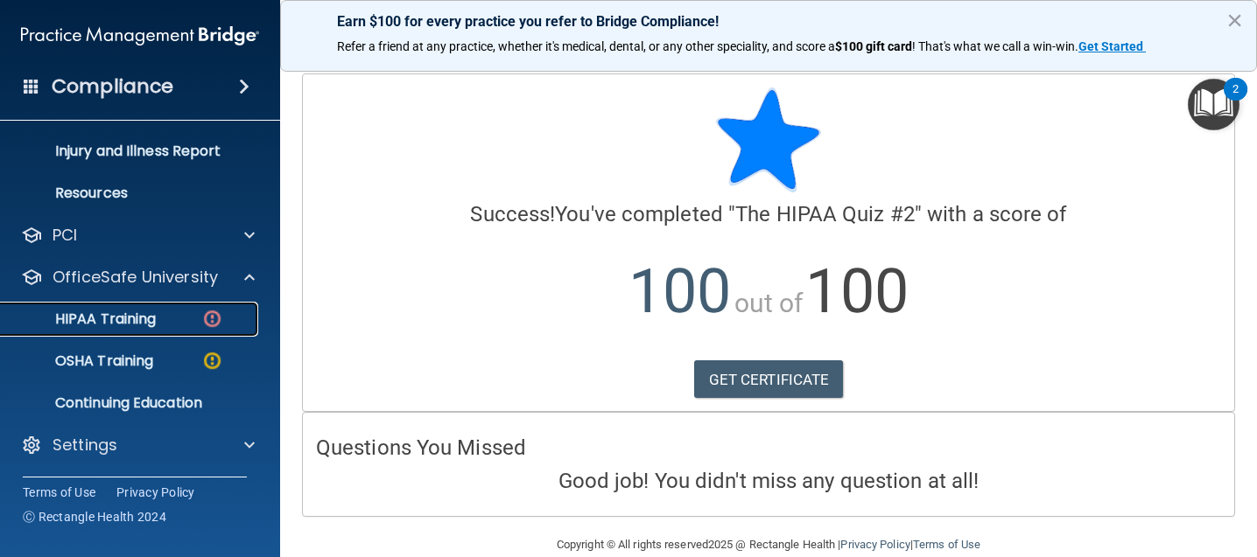
click at [137, 318] on p "HIPAA Training" at bounding box center [83, 320] width 144 height 18
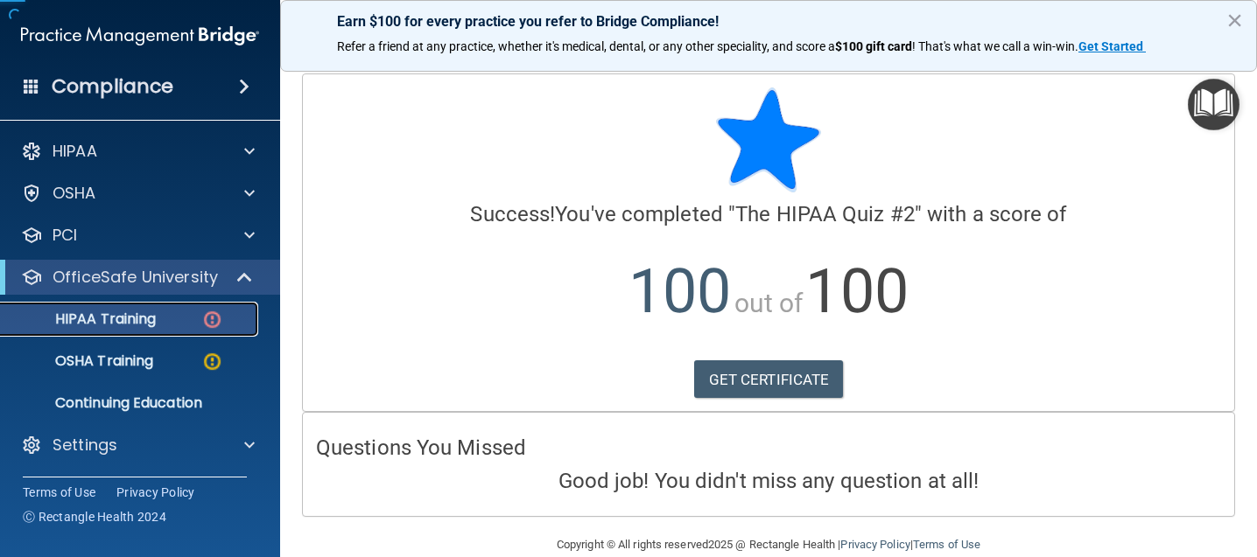
scroll to position [1, 0]
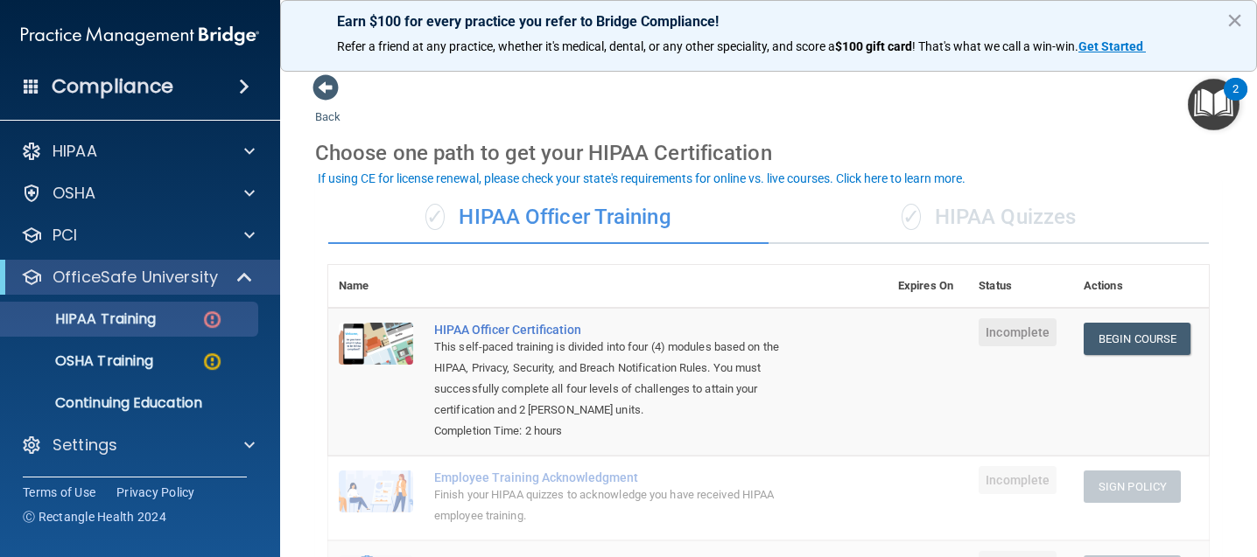
click at [1090, 217] on div "✓ HIPAA Quizzes" at bounding box center [988, 218] width 440 height 53
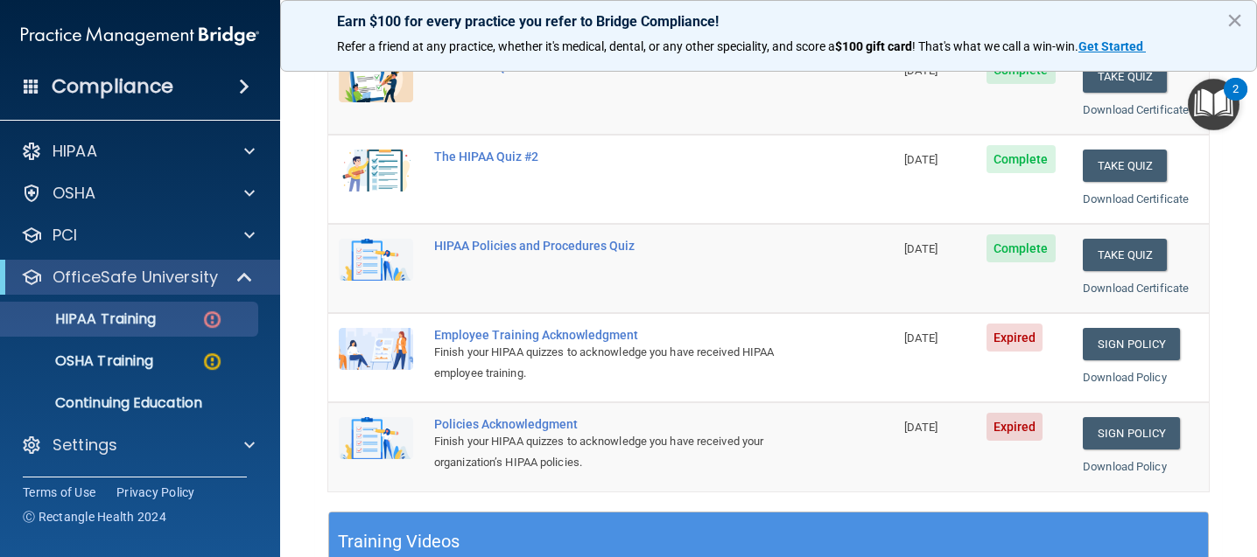
scroll to position [350, 0]
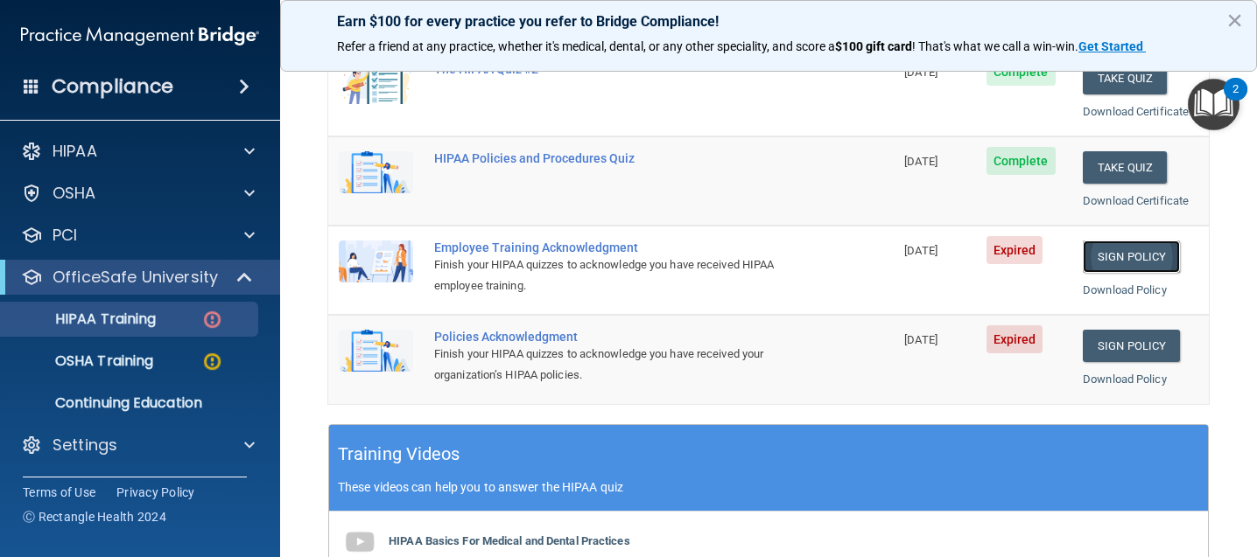
click at [1139, 263] on link "Sign Policy" at bounding box center [1131, 257] width 97 height 32
click at [1121, 344] on link "Sign Policy" at bounding box center [1131, 346] width 97 height 32
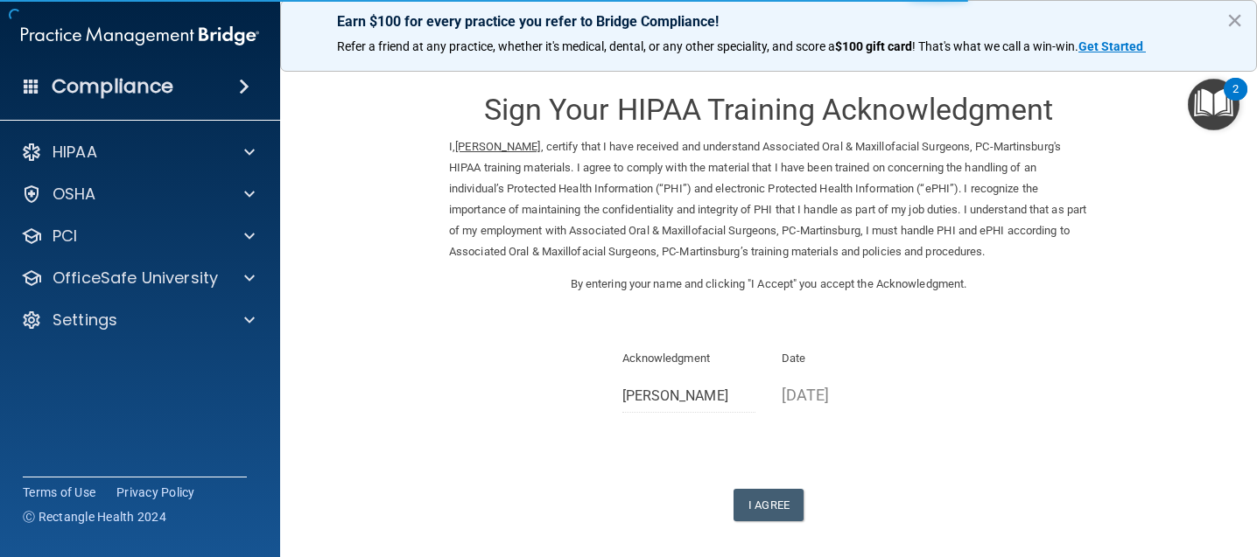
scroll to position [76, 0]
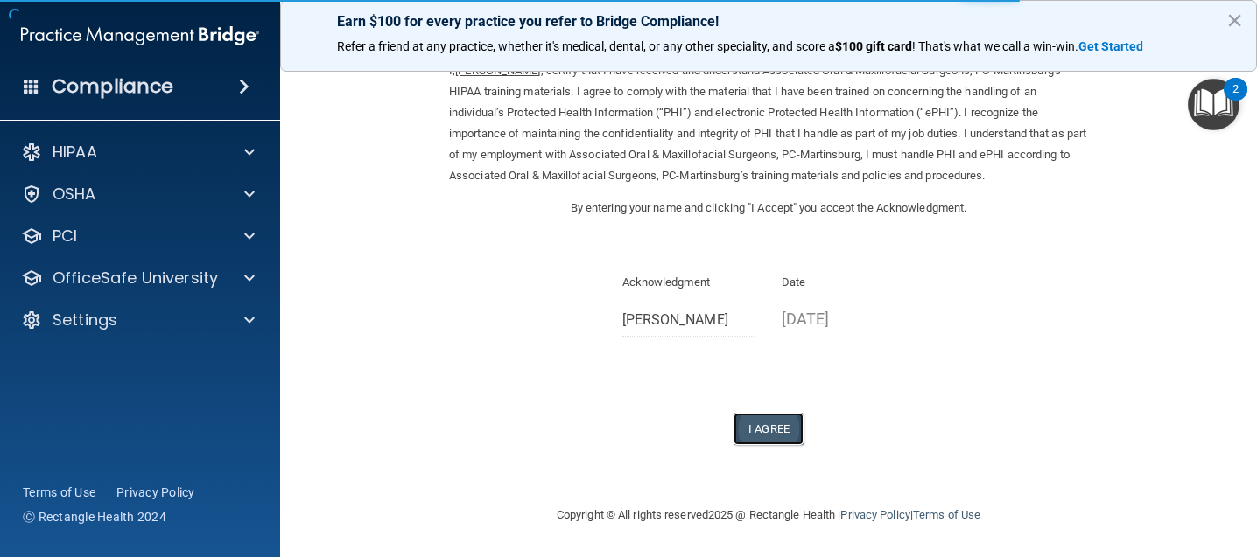
click at [767, 419] on button "I Agree" at bounding box center [768, 429] width 70 height 32
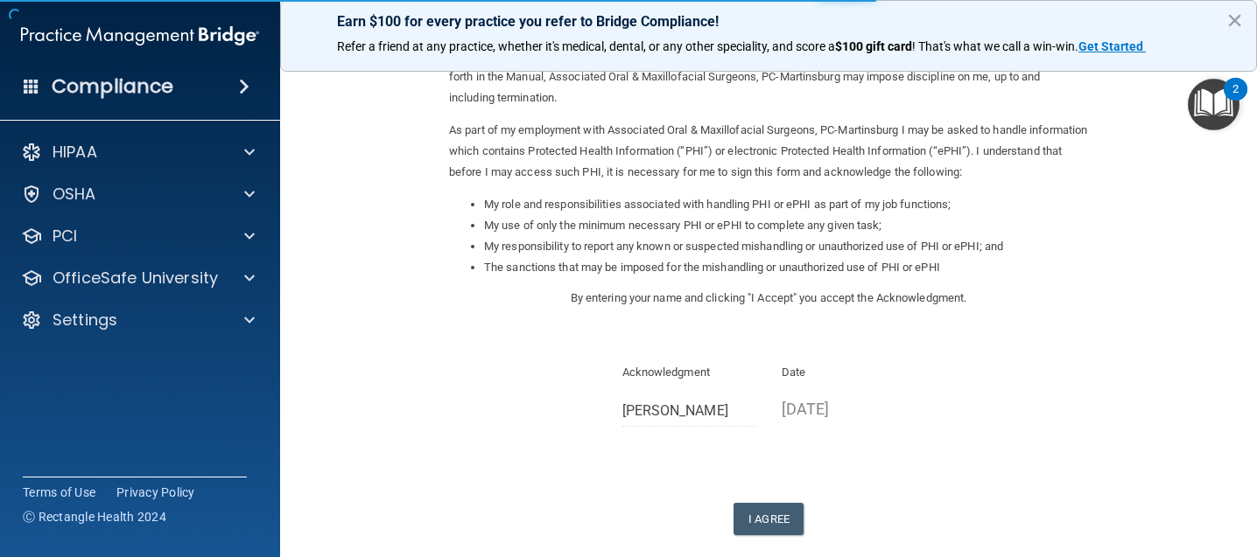
scroll to position [263, 0]
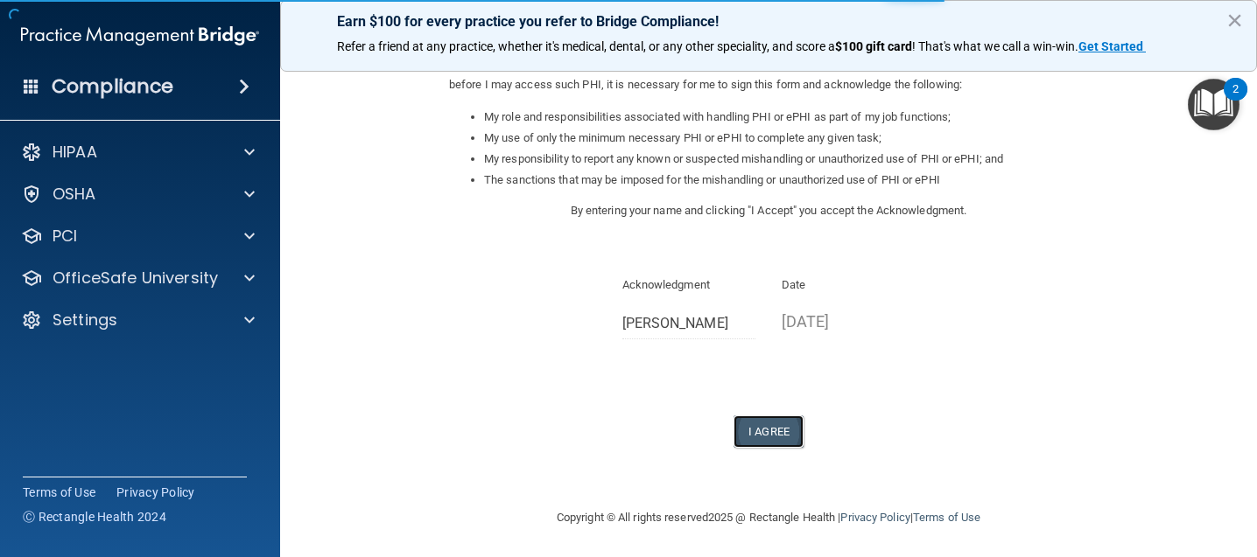
click at [785, 437] on button "I Agree" at bounding box center [768, 432] width 70 height 32
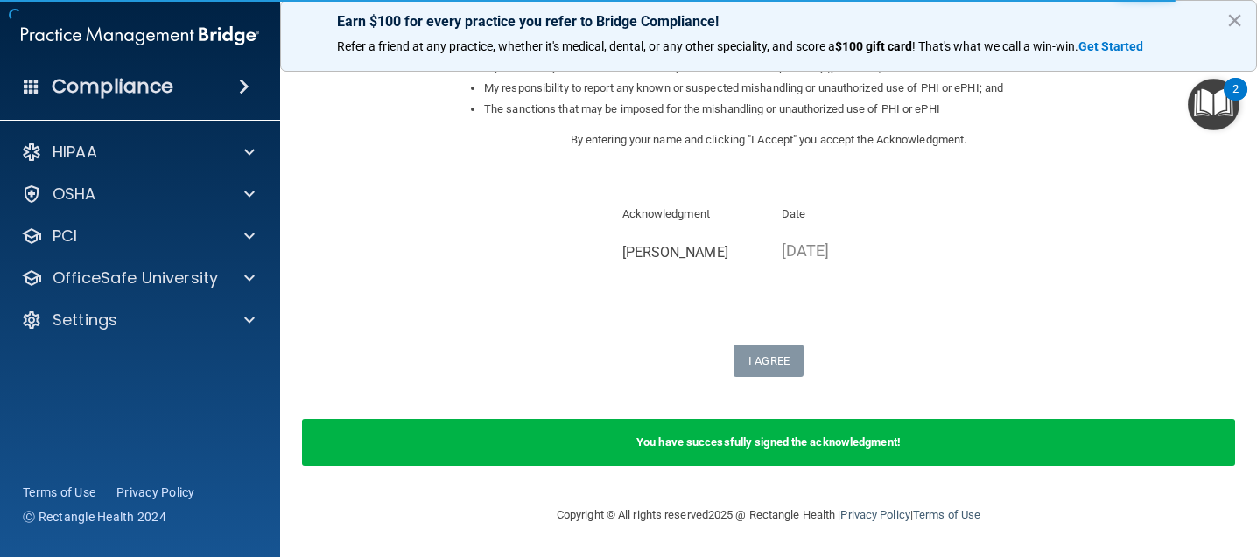
scroll to position [0, 0]
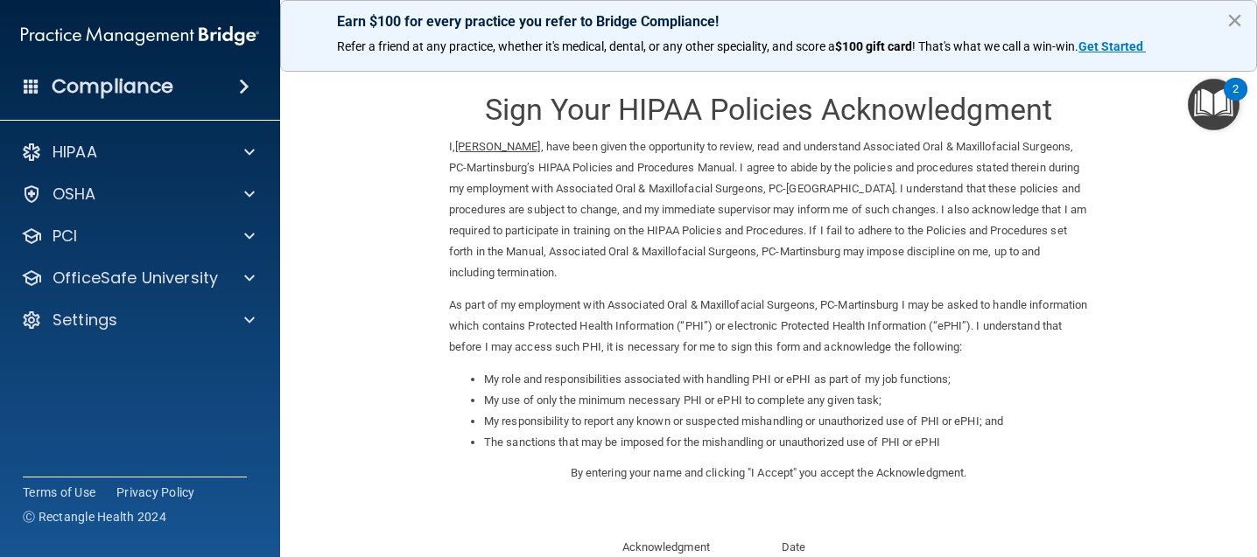
click at [1239, 17] on button "×" at bounding box center [1234, 20] width 17 height 28
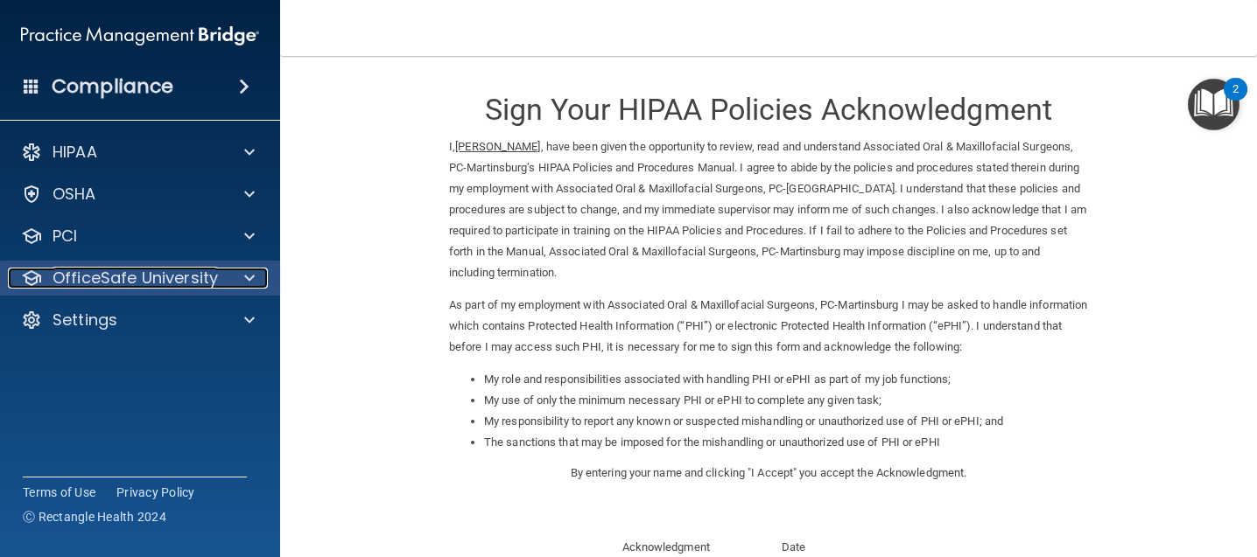
click at [172, 276] on p "OfficeSafe University" at bounding box center [135, 278] width 165 height 21
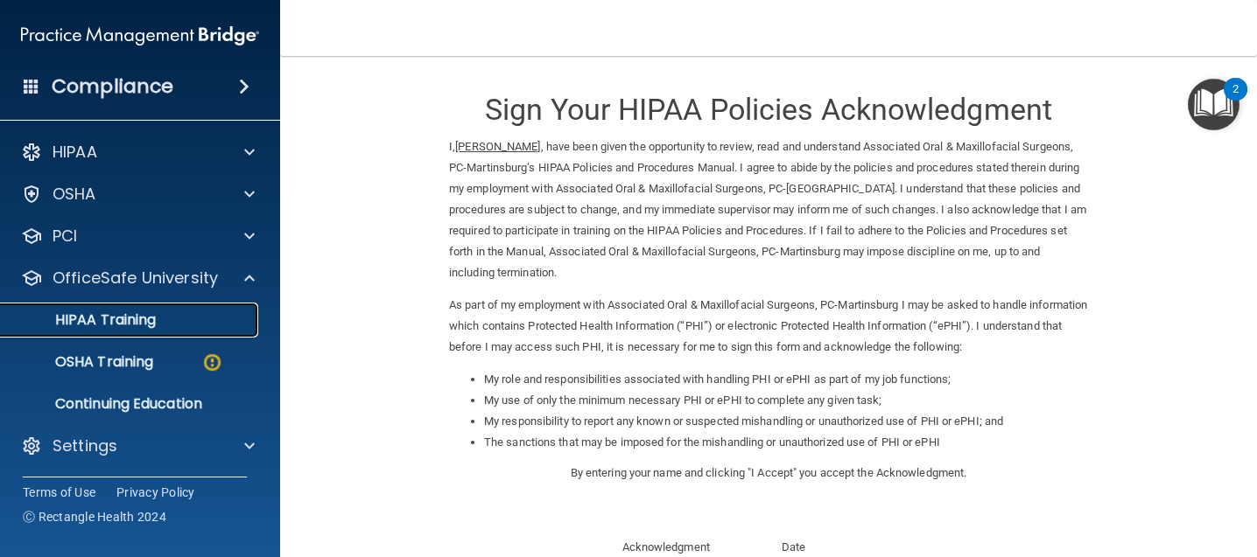
click at [168, 308] on link "HIPAA Training" at bounding box center [120, 320] width 276 height 35
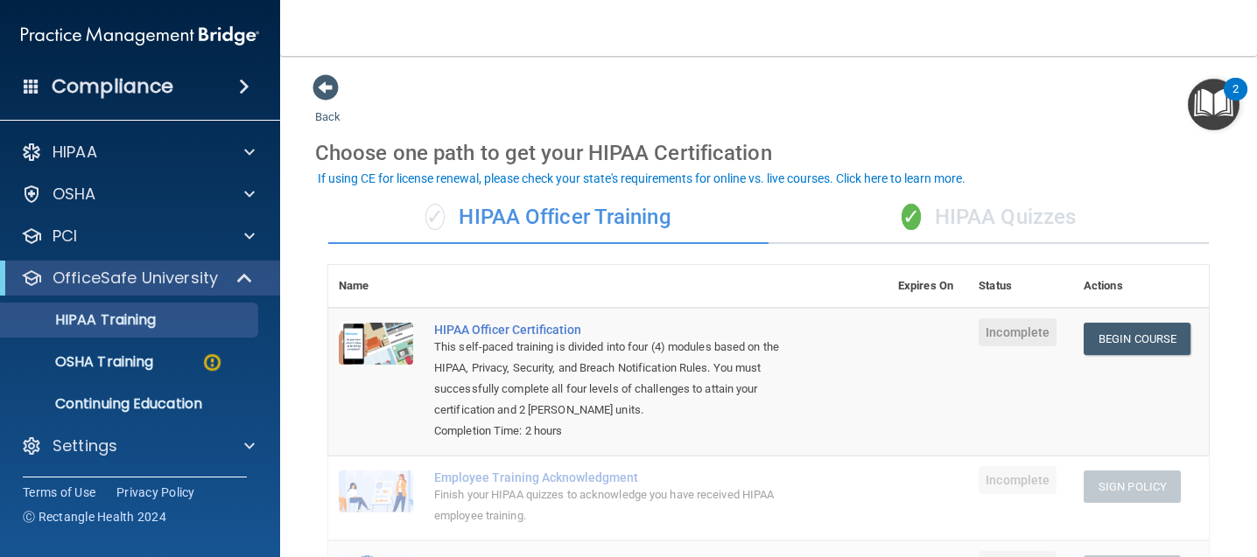
click at [1023, 208] on div "✓ HIPAA Quizzes" at bounding box center [988, 218] width 440 height 53
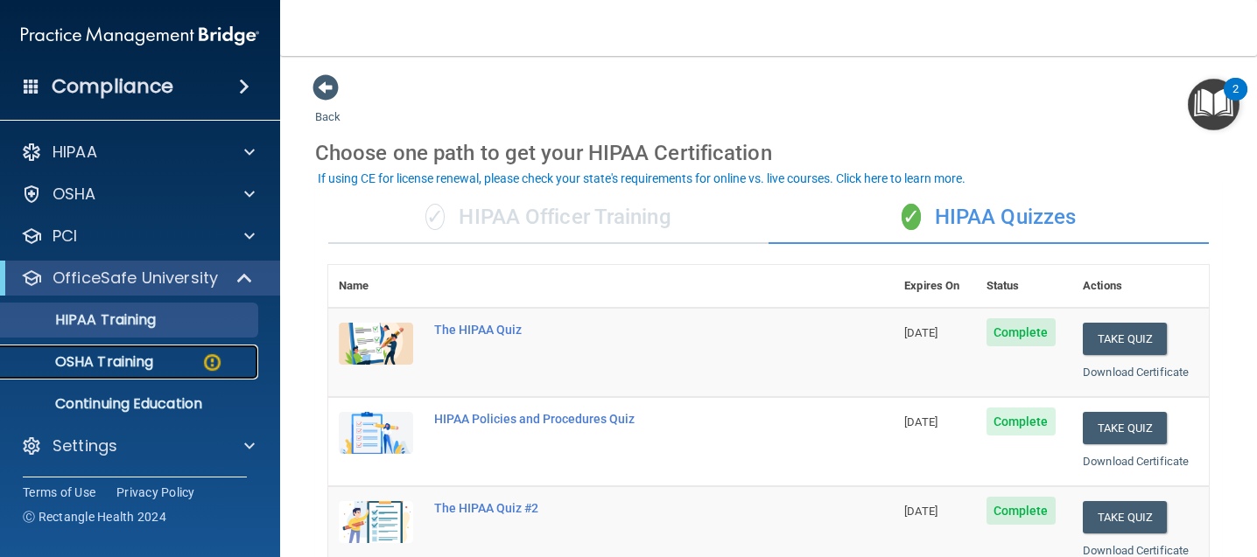
click at [103, 355] on p "OSHA Training" at bounding box center [82, 363] width 142 height 18
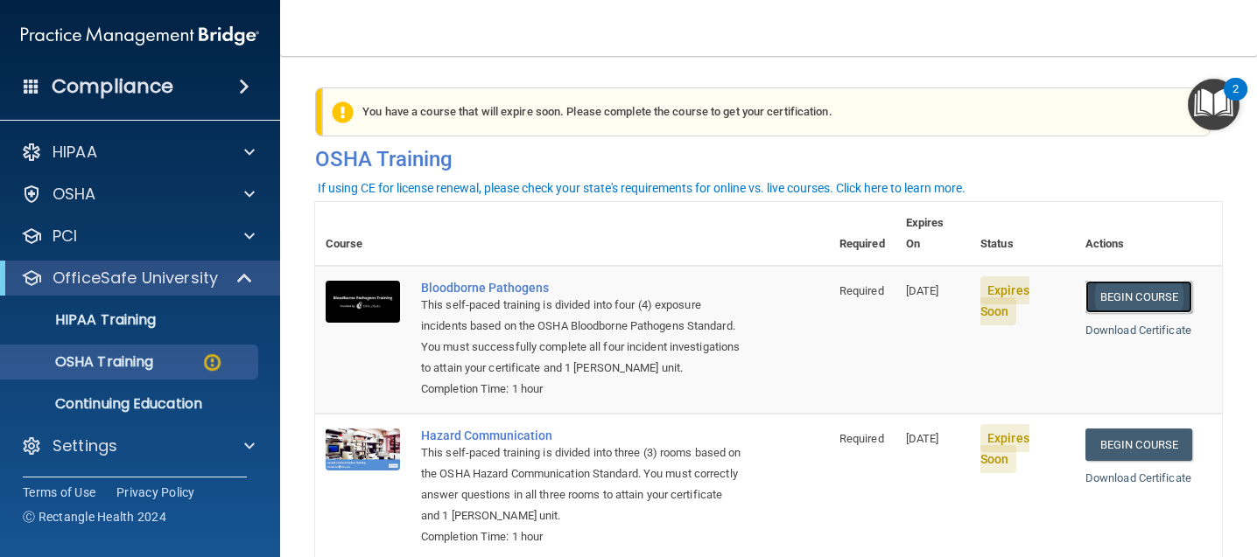
click at [1118, 281] on link "Begin Course" at bounding box center [1138, 297] width 107 height 32
